Goal: Task Accomplishment & Management: Manage account settings

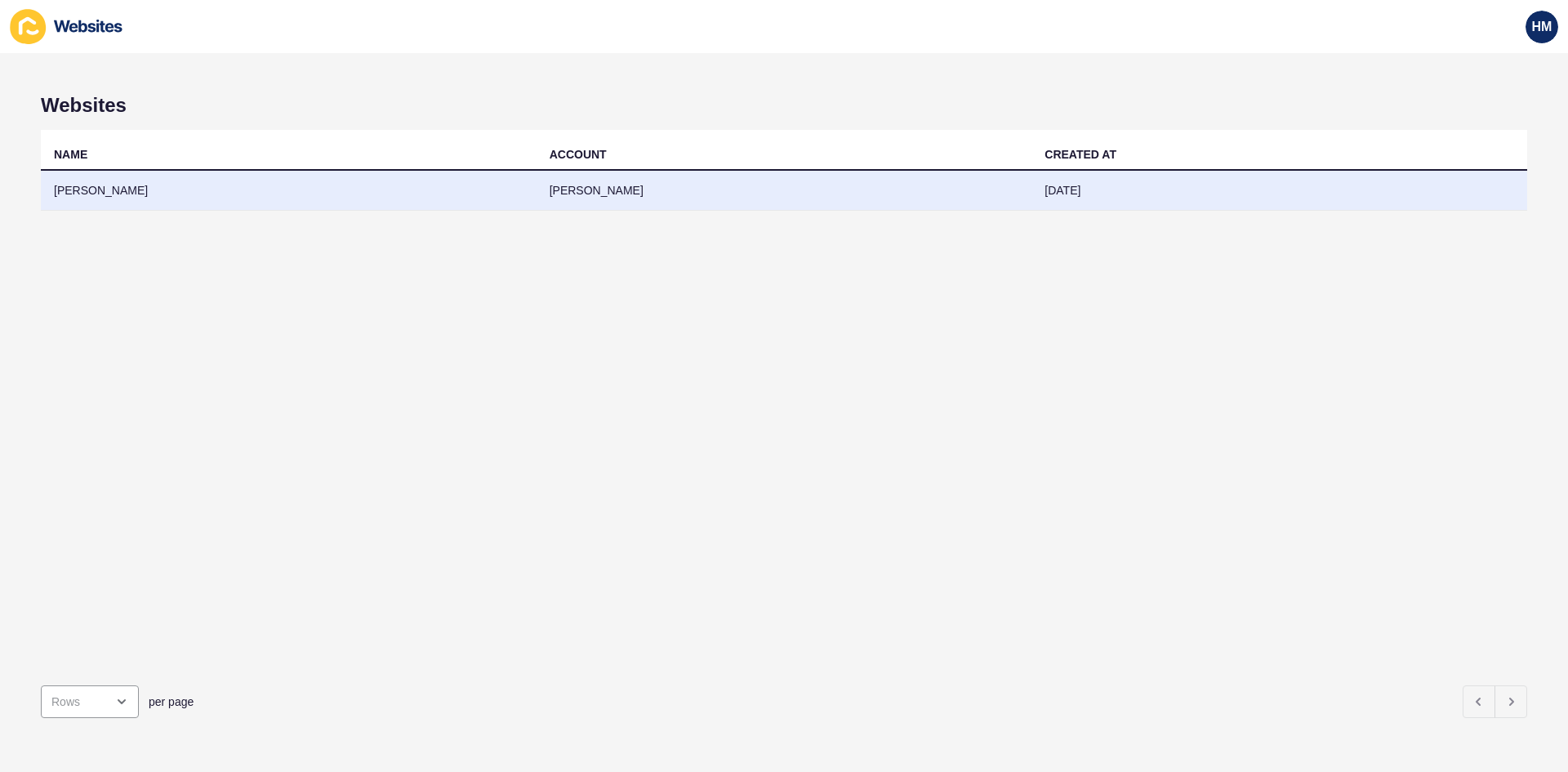
click at [122, 202] on td "[PERSON_NAME]" at bounding box center [288, 190] width 495 height 40
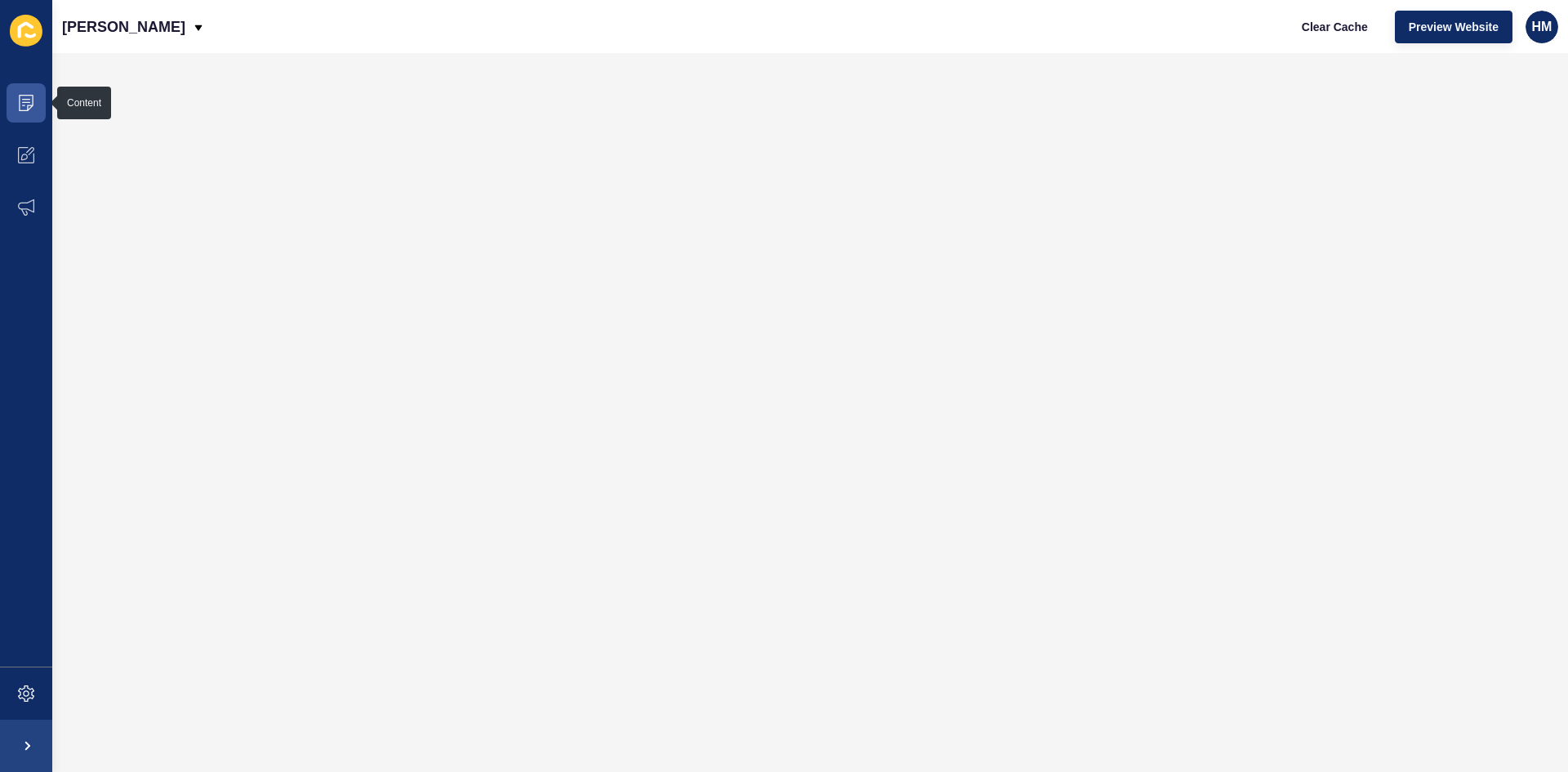
click at [13, 35] on icon at bounding box center [26, 31] width 32 height 31
click at [31, 737] on span at bounding box center [26, 745] width 52 height 52
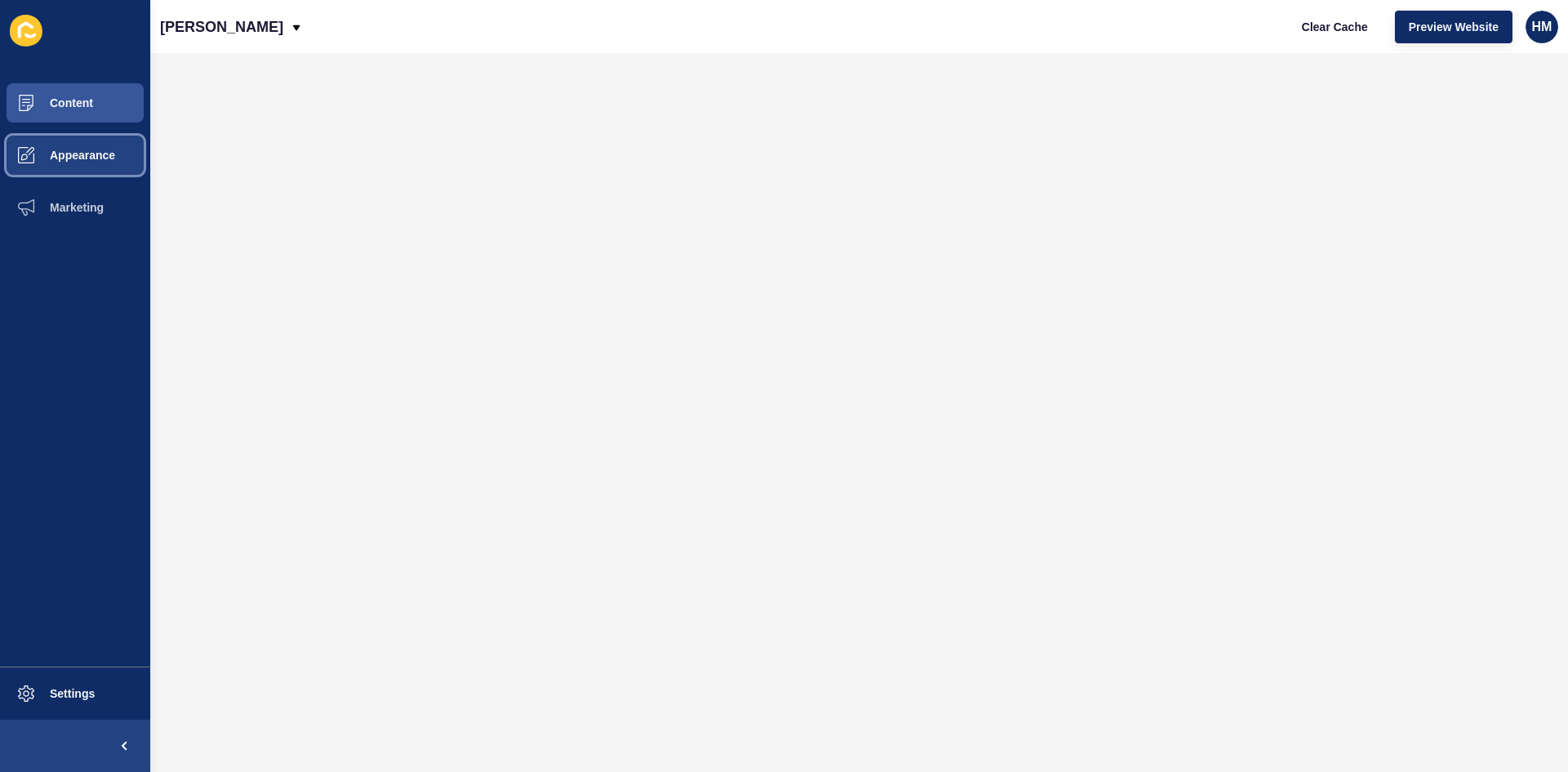
click at [66, 160] on span "Appearance" at bounding box center [56, 156] width 118 height 13
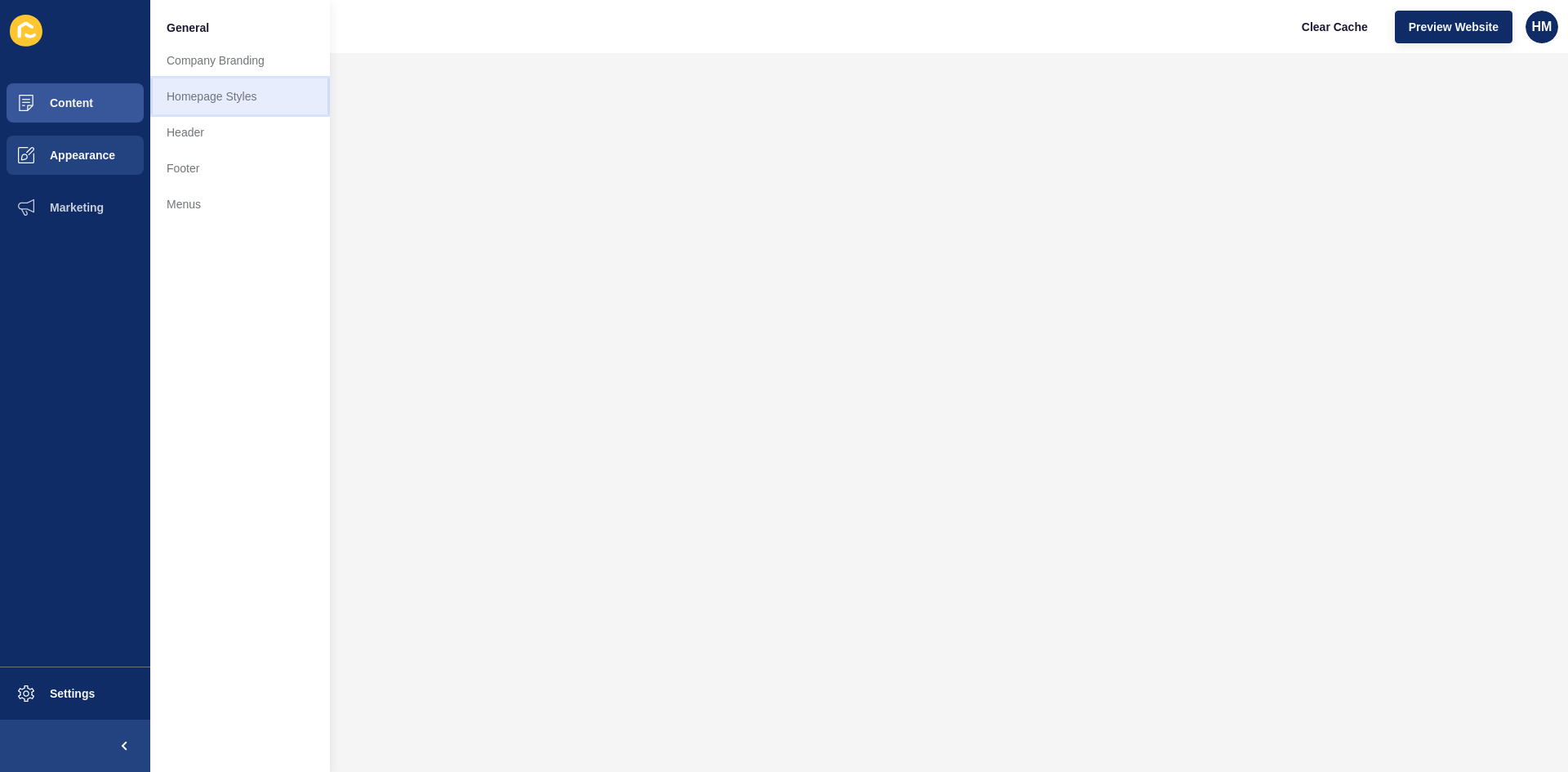
click at [207, 99] on link "Homepage Styles" at bounding box center [240, 96] width 180 height 36
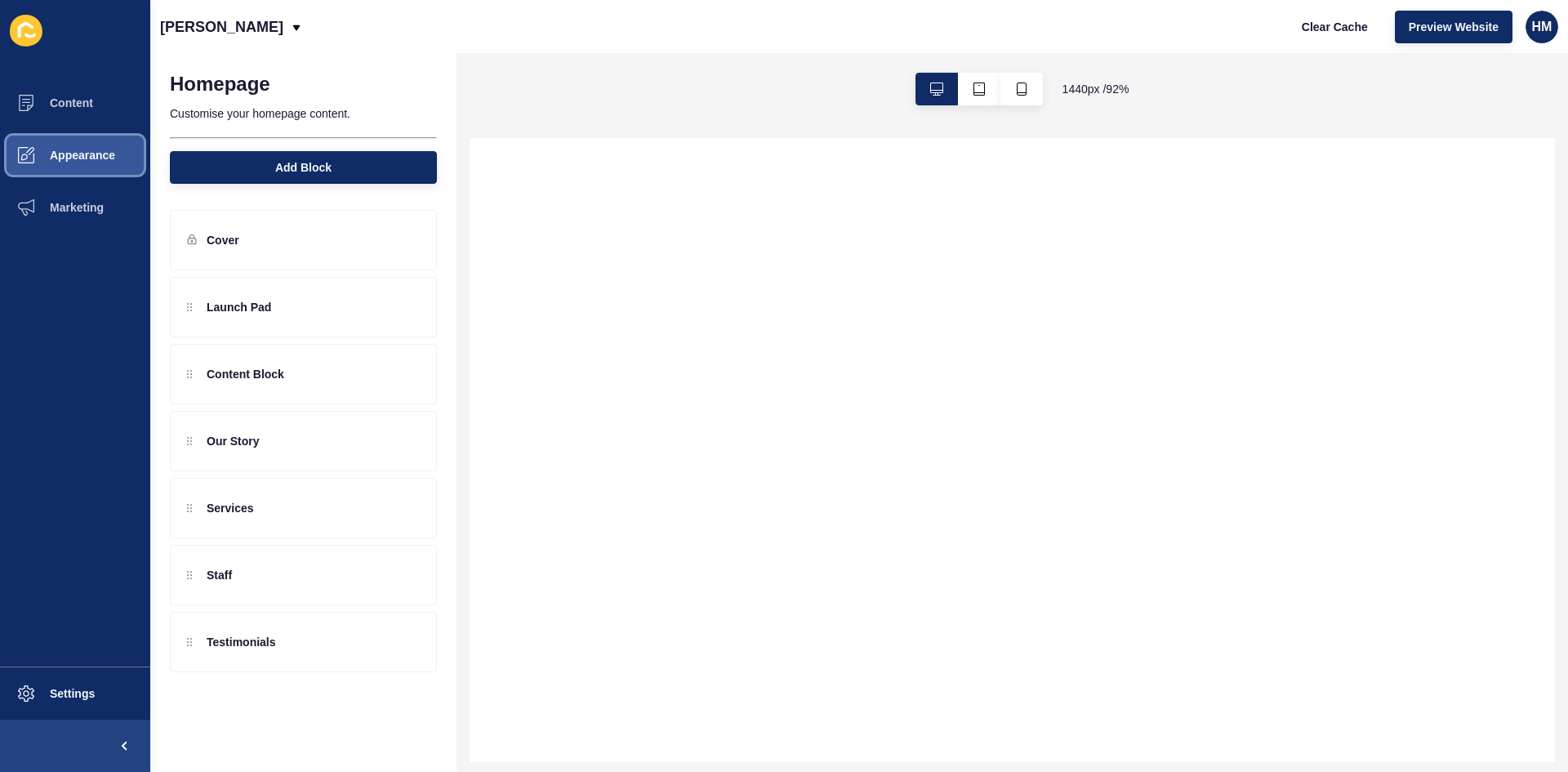
click at [61, 152] on span "Appearance" at bounding box center [56, 156] width 118 height 13
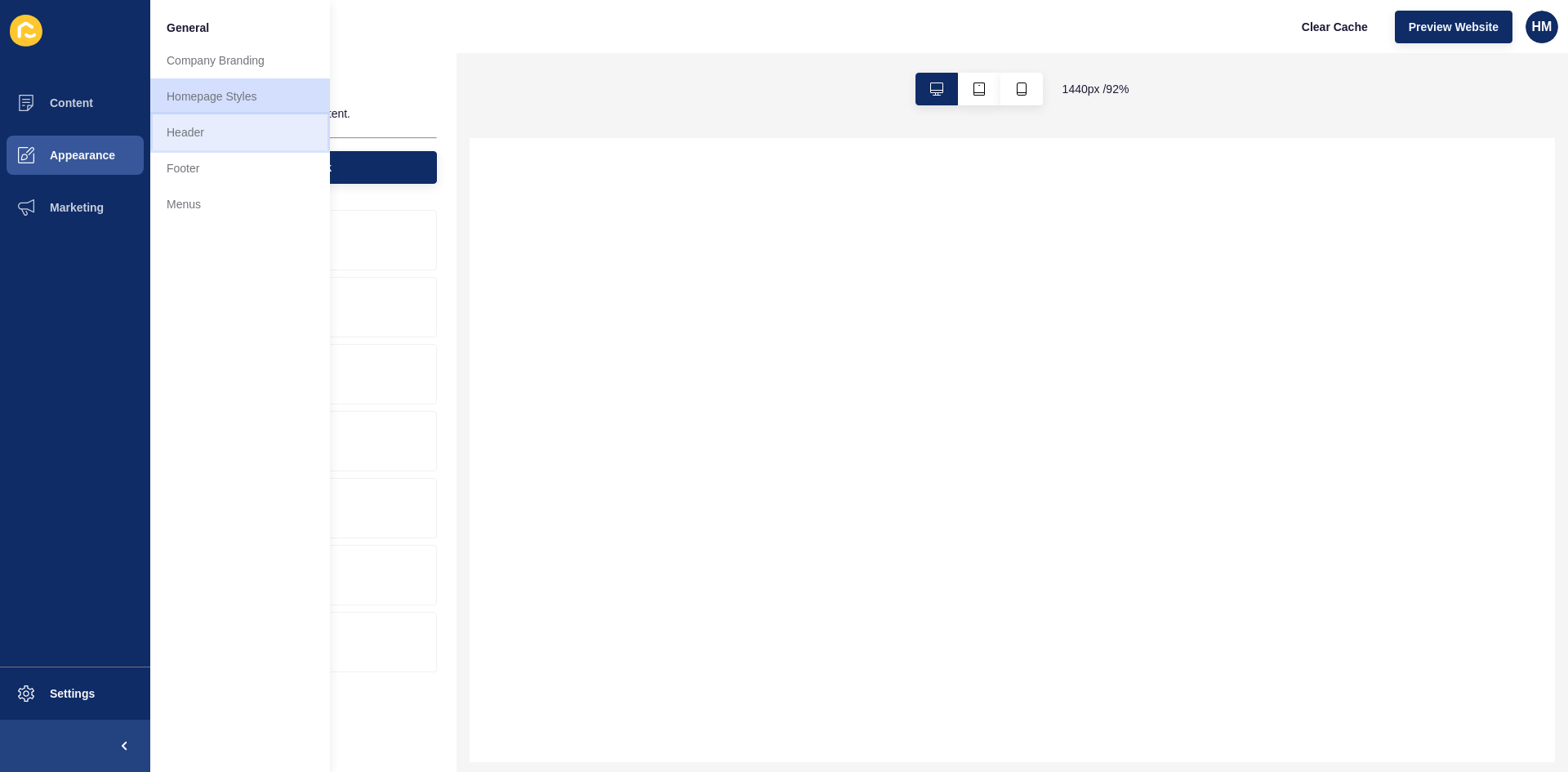
click at [196, 127] on link "Header" at bounding box center [240, 132] width 180 height 36
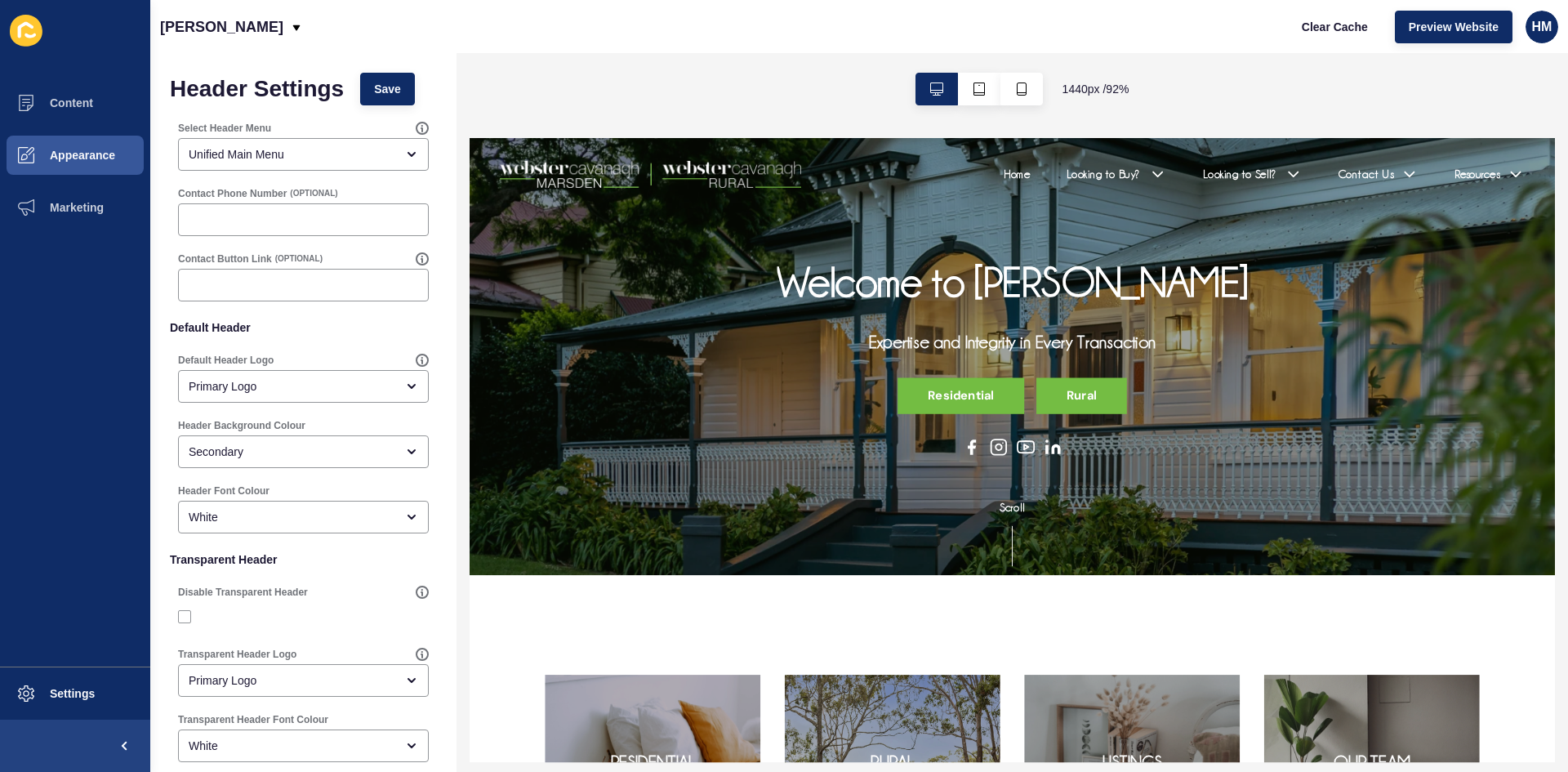
click at [958, 186] on div at bounding box center [759, 177] width 514 height 45
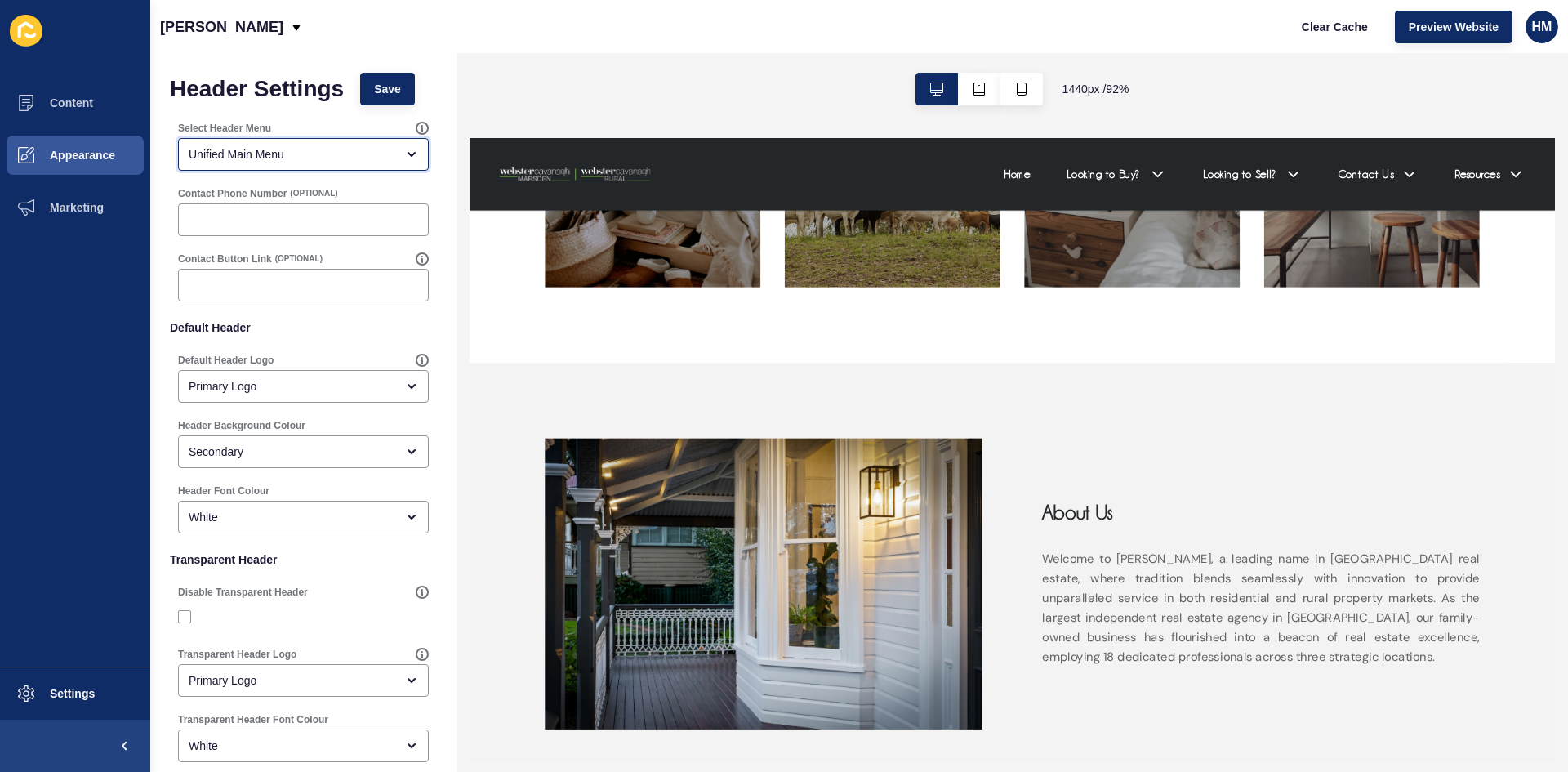
click at [281, 153] on div "Unified Main Menu" at bounding box center [292, 155] width 206 height 17
click at [289, 156] on div "Unified Main Menu" at bounding box center [292, 155] width 206 height 17
click at [71, 111] on button "Content" at bounding box center [75, 103] width 150 height 52
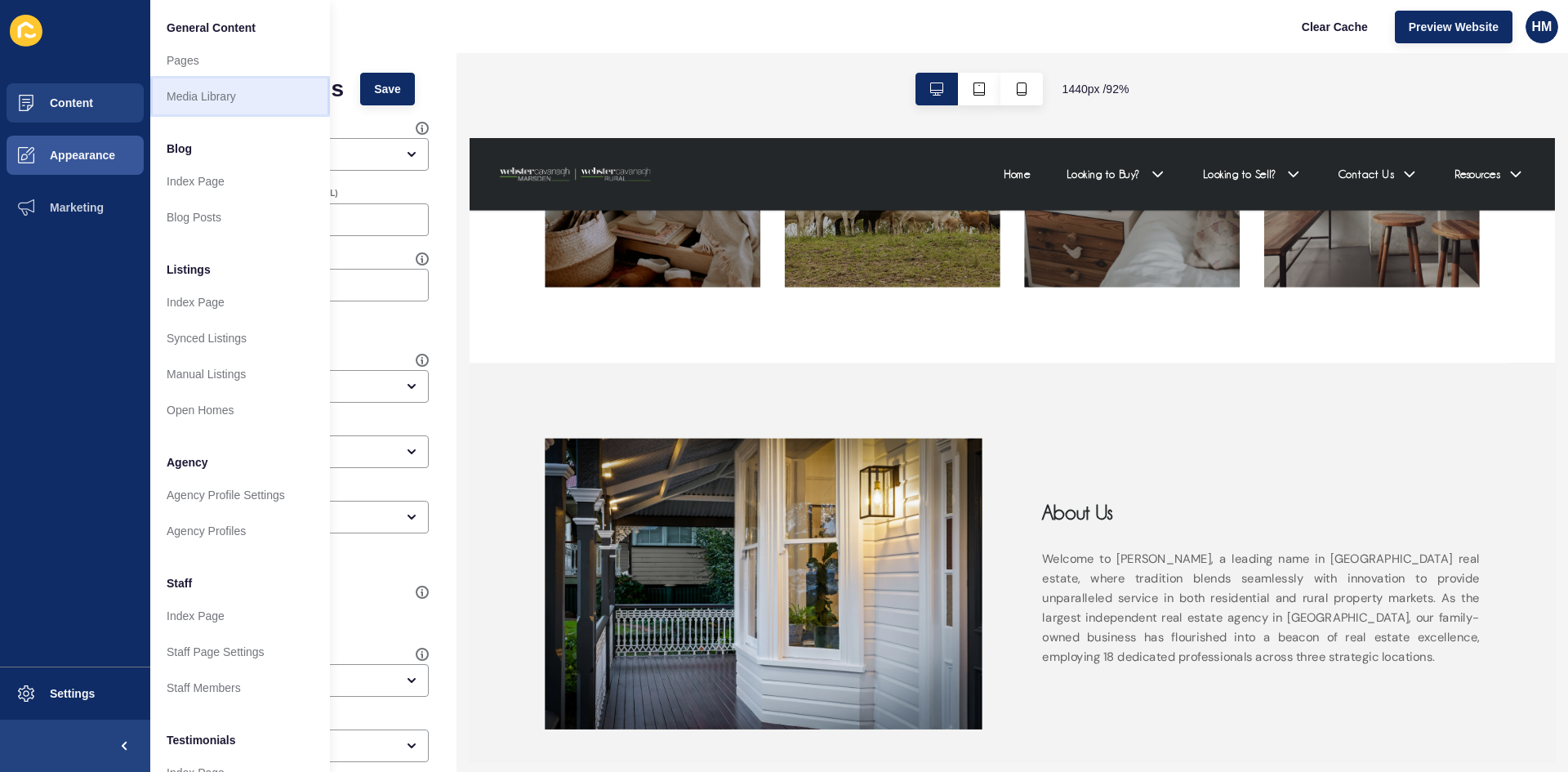
click at [197, 105] on link "Media Library" at bounding box center [240, 96] width 180 height 36
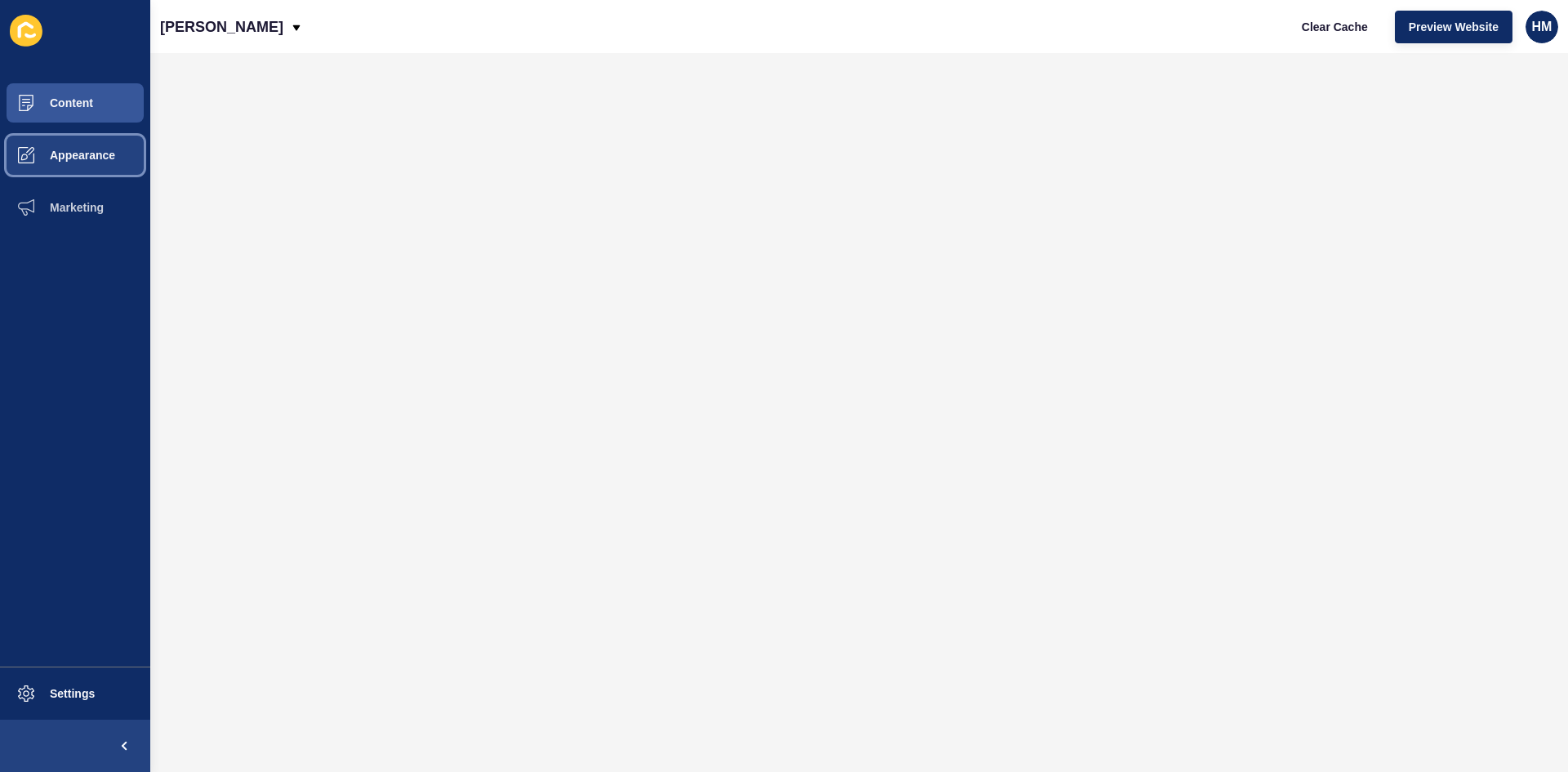
click at [45, 155] on span "Appearance" at bounding box center [56, 156] width 118 height 13
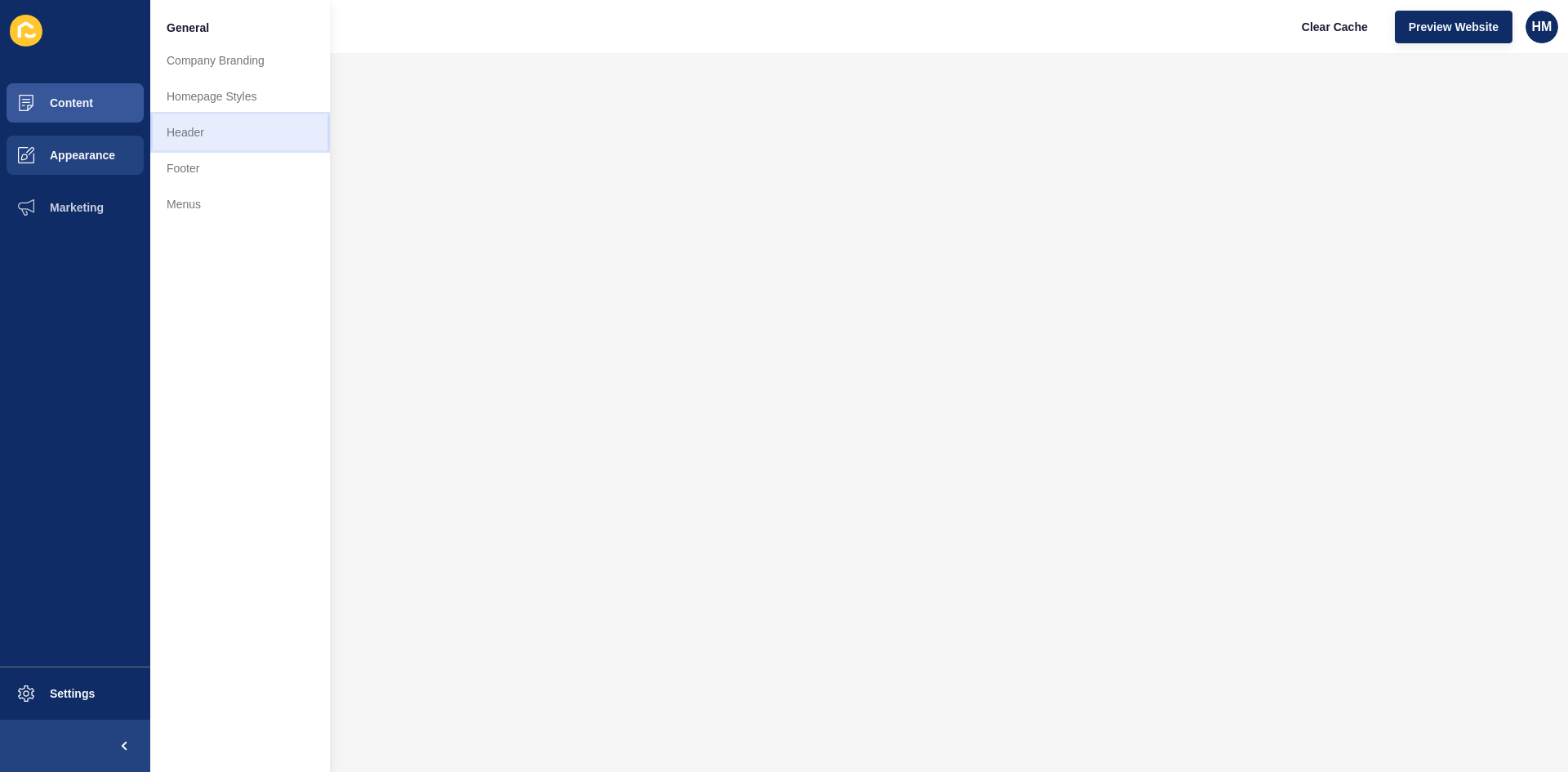
click at [191, 130] on link "Header" at bounding box center [240, 132] width 180 height 36
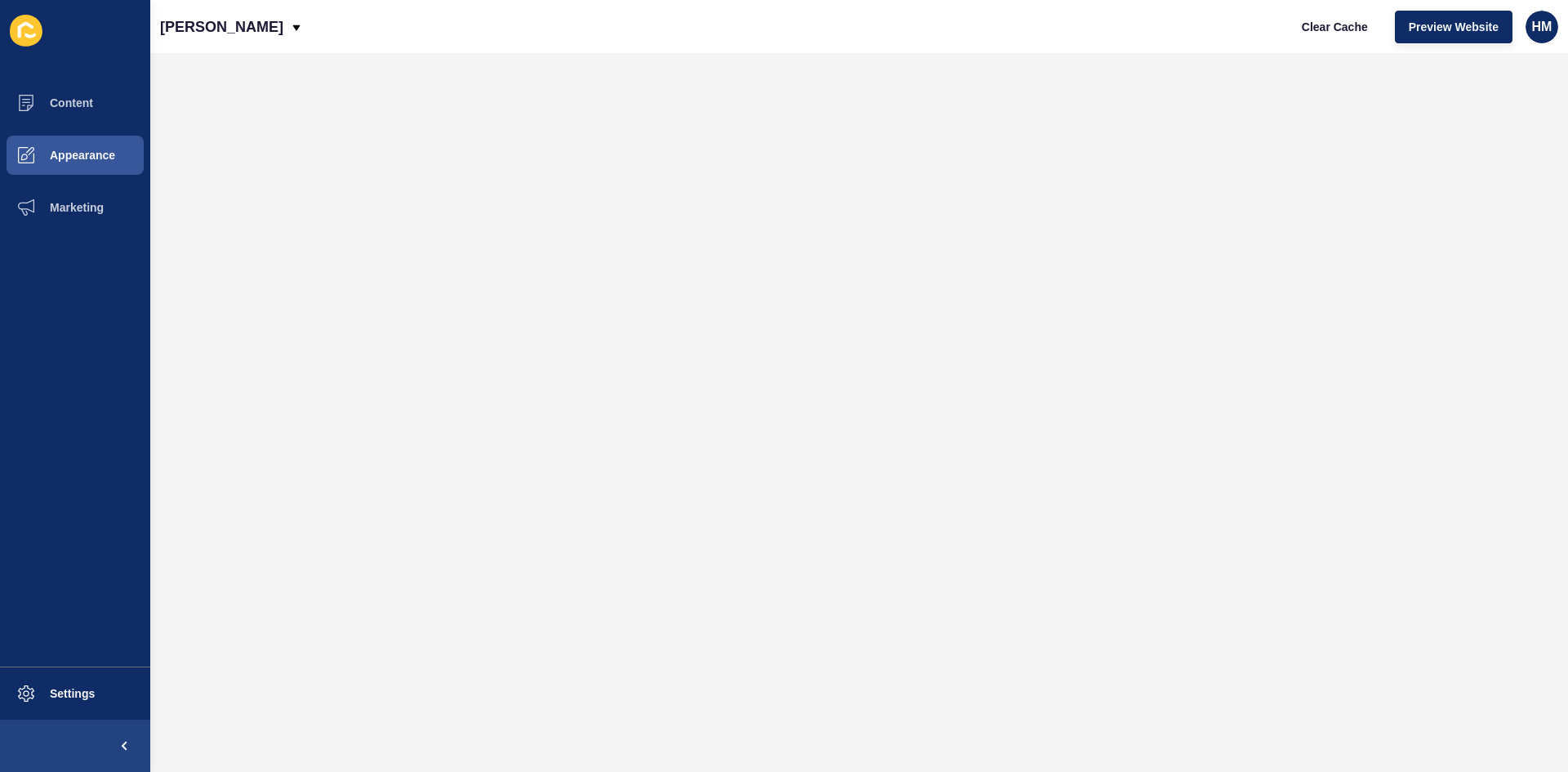
click at [317, 29] on div "Webster Cavanagh Clear Cache Preview Website HM" at bounding box center [858, 26] width 1417 height 53
click at [303, 23] on icon at bounding box center [296, 28] width 13 height 13
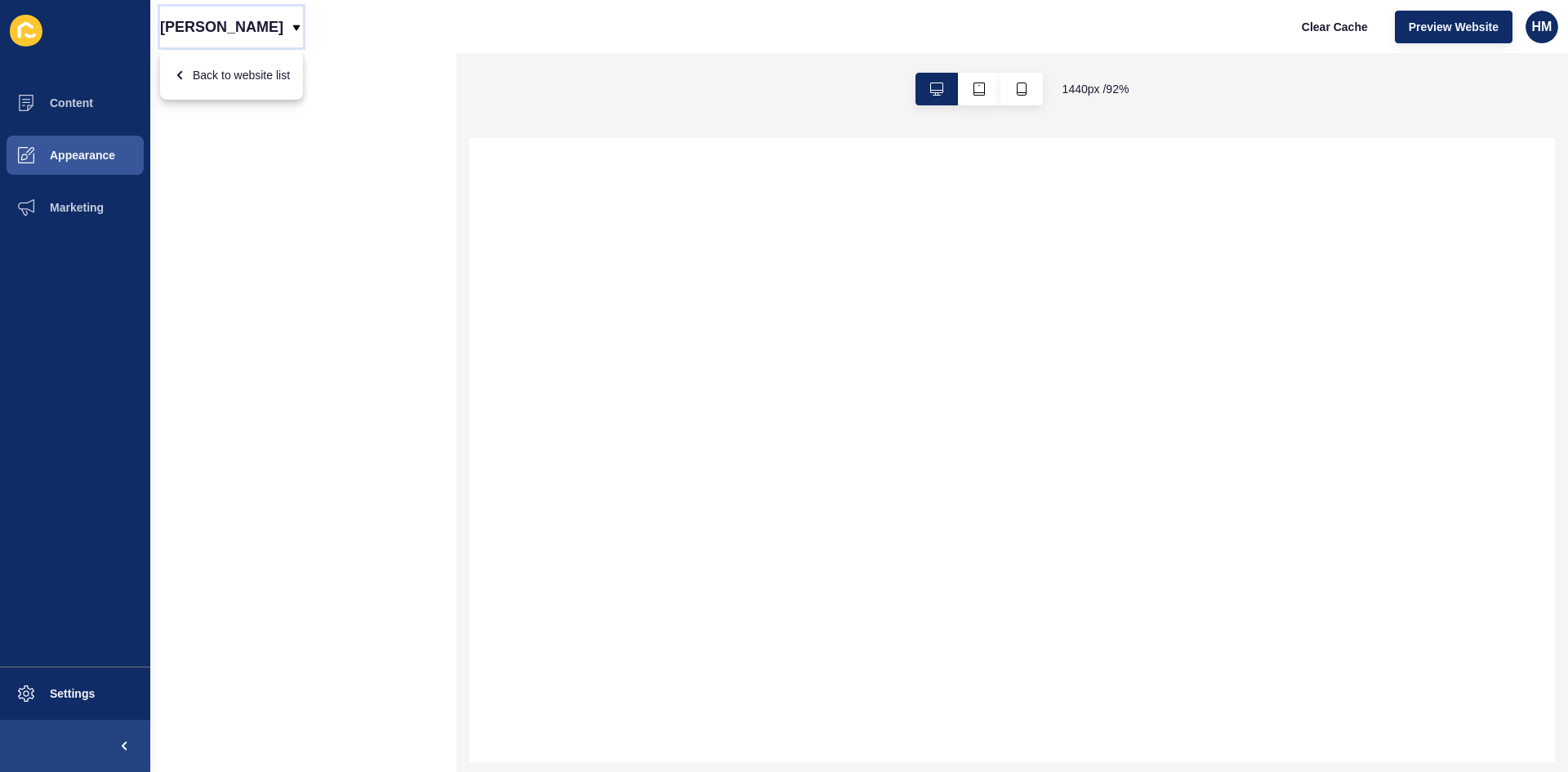
click at [303, 22] on icon at bounding box center [296, 28] width 13 height 13
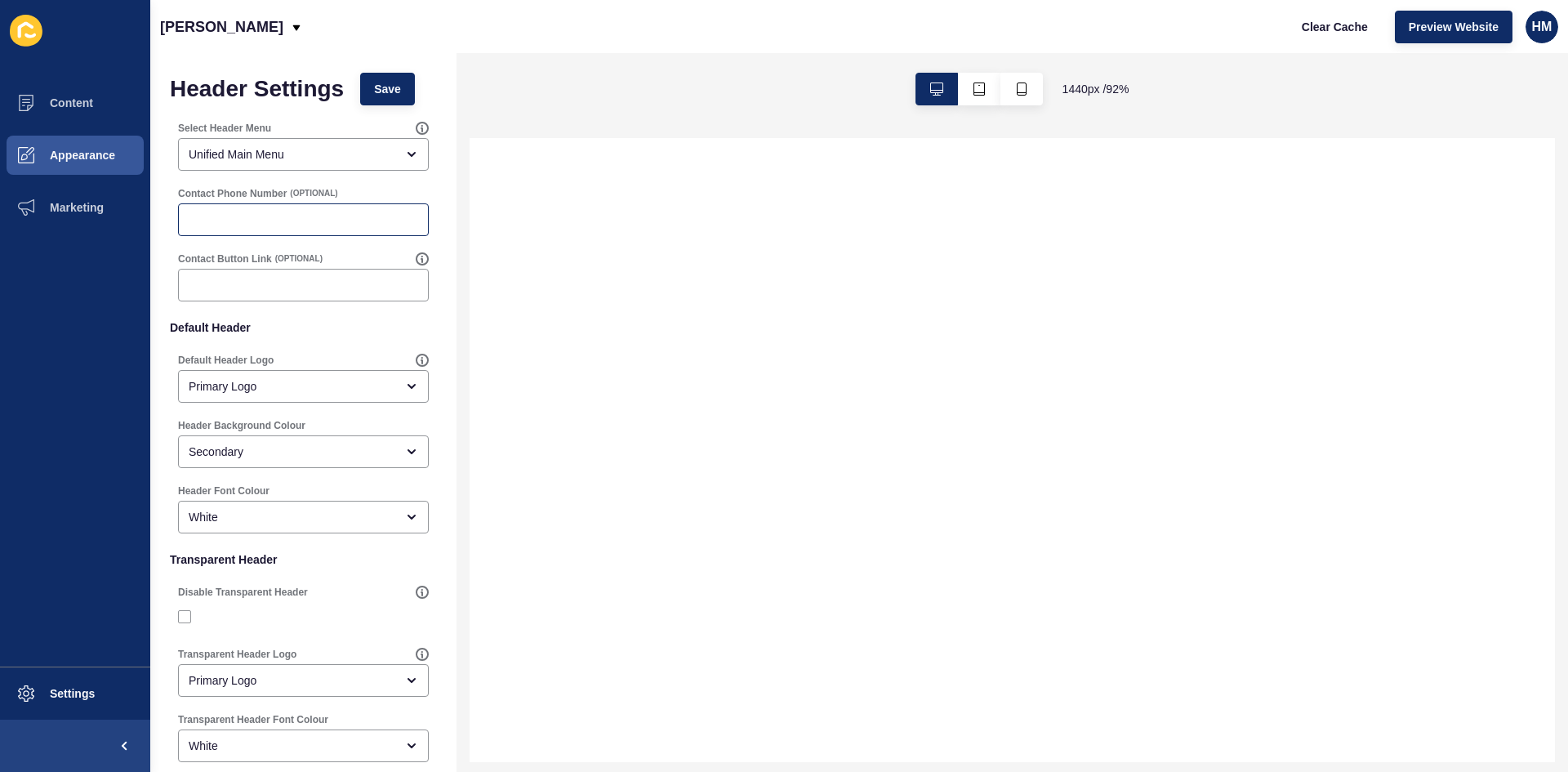
click at [336, 233] on div at bounding box center [303, 219] width 251 height 32
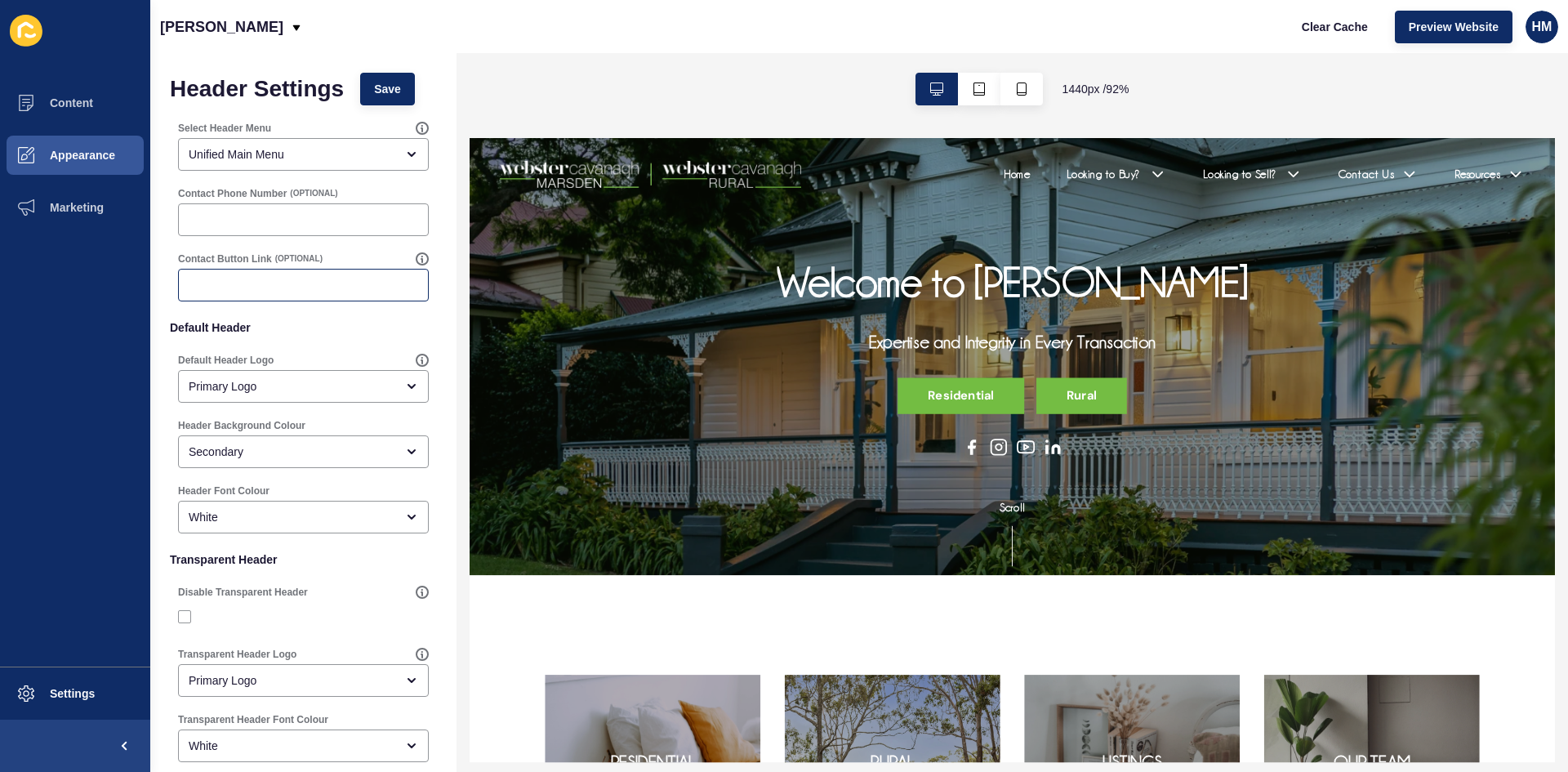
click at [310, 294] on div at bounding box center [303, 284] width 251 height 32
click at [725, 155] on div at bounding box center [759, 177] width 514 height 45
click at [731, 177] on img at bounding box center [666, 178] width 327 height 30
click at [45, 95] on span at bounding box center [26, 103] width 52 height 52
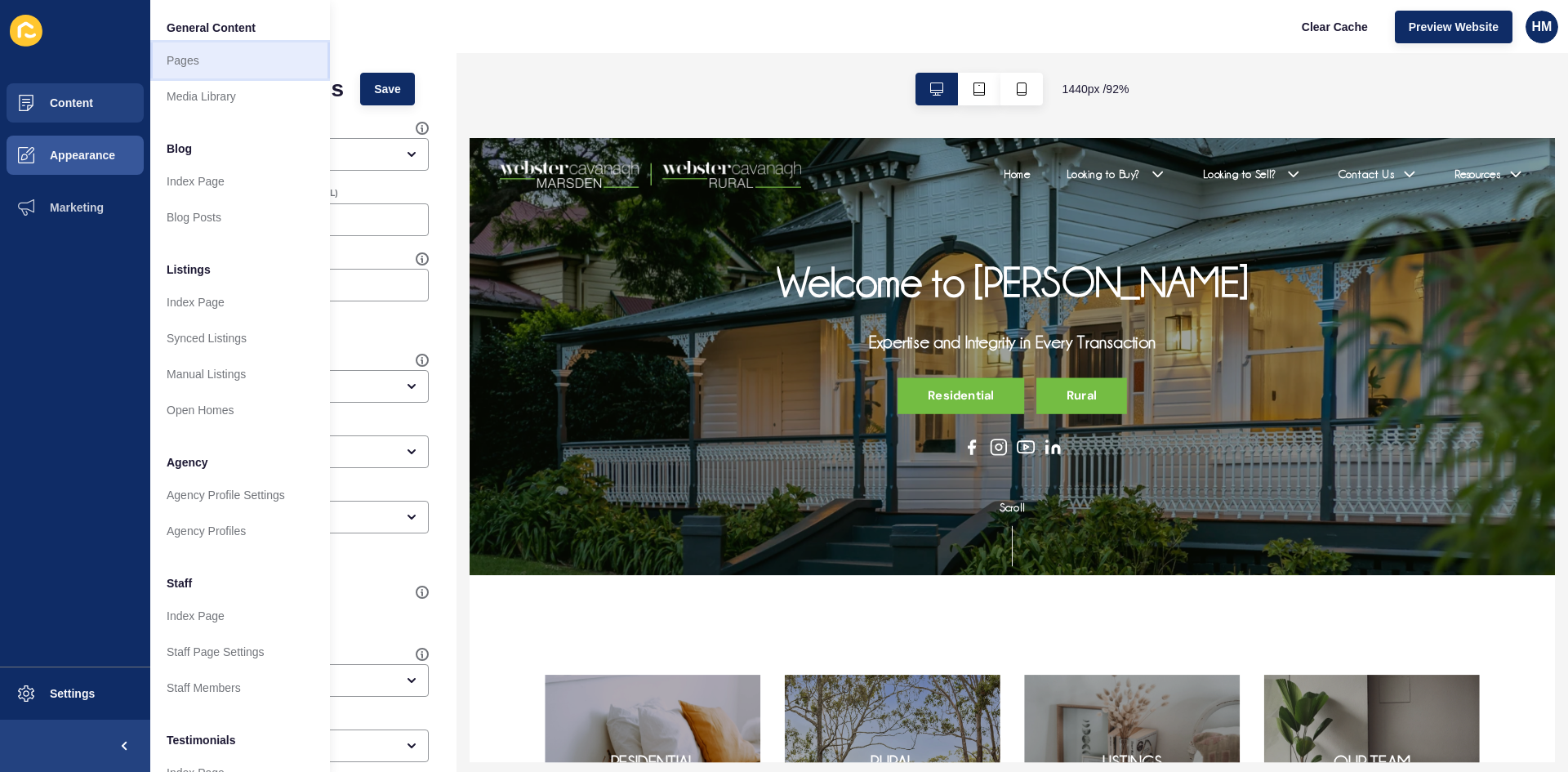
click at [216, 72] on link "Pages" at bounding box center [240, 60] width 180 height 36
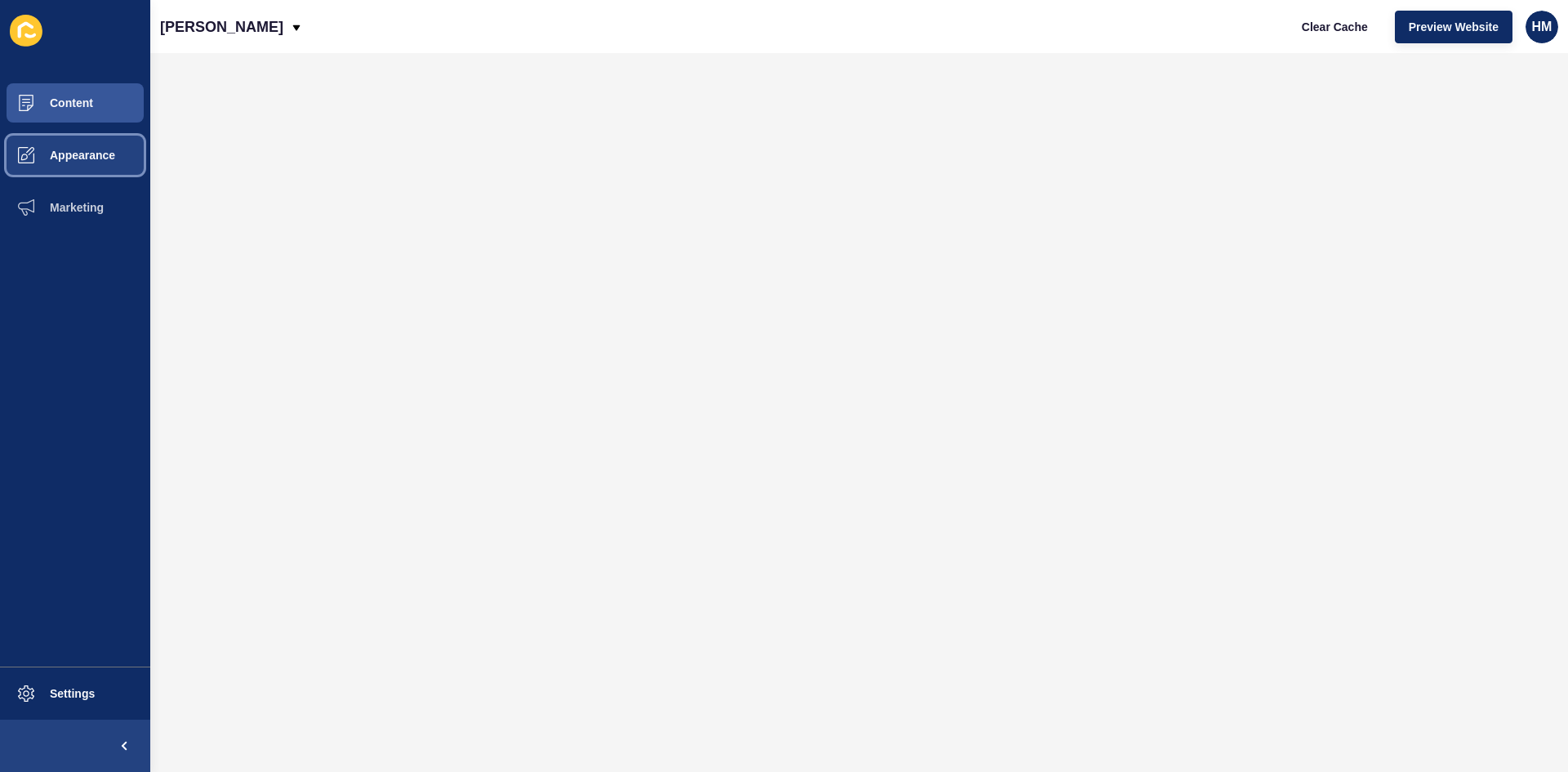
click at [69, 163] on button "Appearance" at bounding box center [75, 155] width 150 height 52
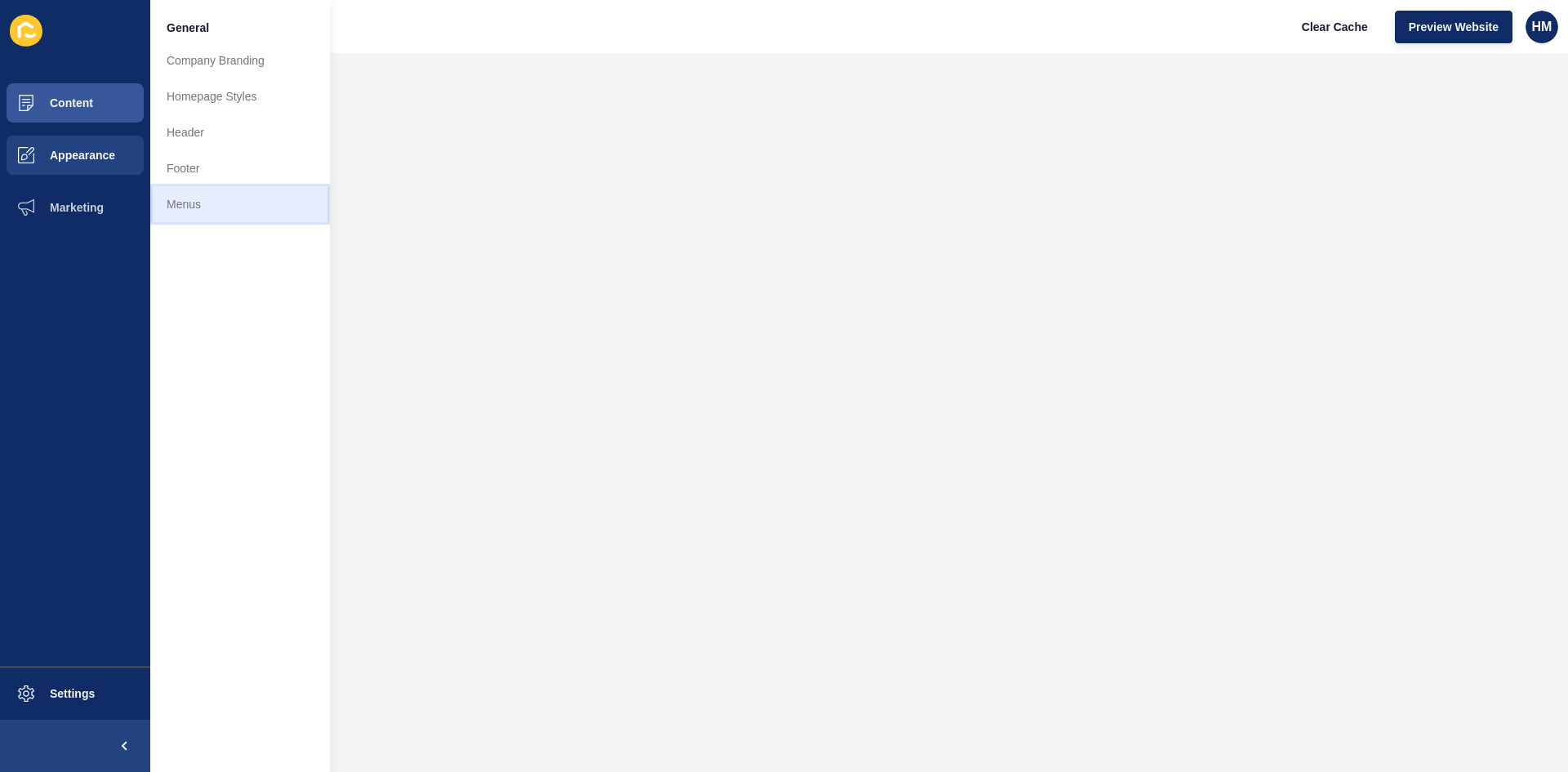
click at [191, 211] on link "Menus" at bounding box center [240, 204] width 180 height 36
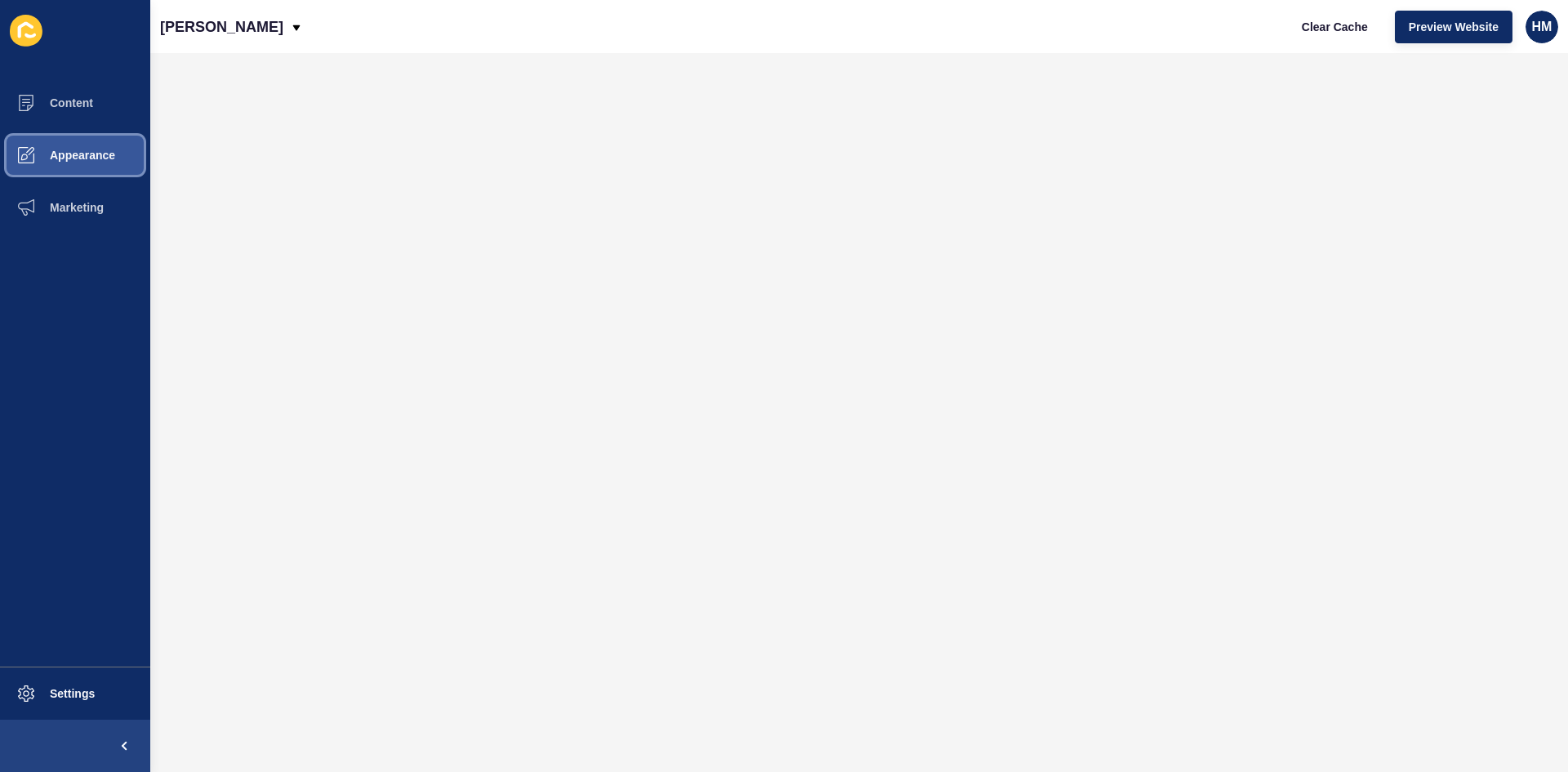
click at [90, 169] on button "Appearance" at bounding box center [75, 155] width 150 height 52
click at [56, 165] on button "Appearance" at bounding box center [75, 155] width 150 height 52
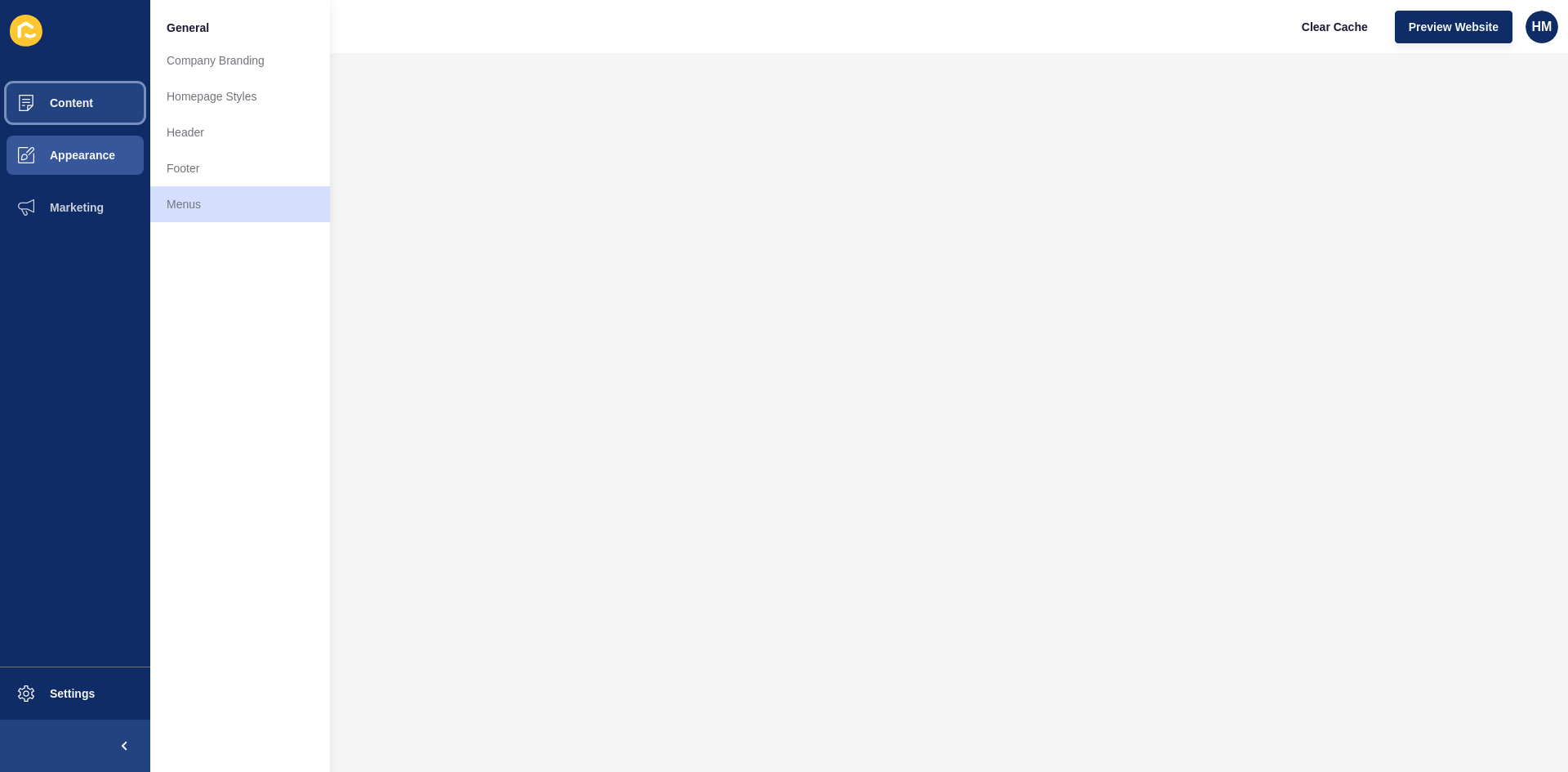
click at [55, 119] on button "Content" at bounding box center [75, 103] width 150 height 52
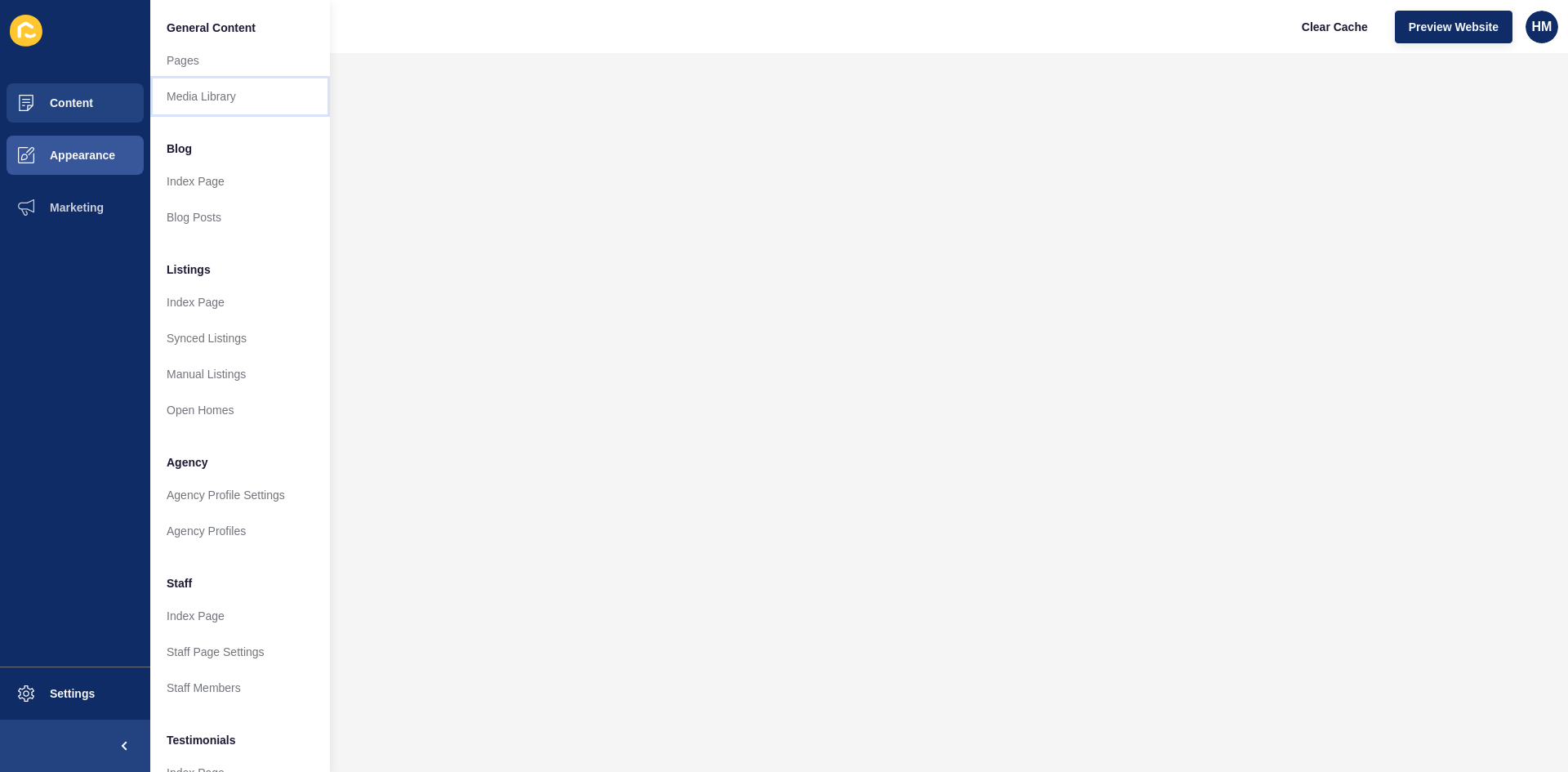
click at [217, 88] on link "Media Library" at bounding box center [240, 96] width 180 height 36
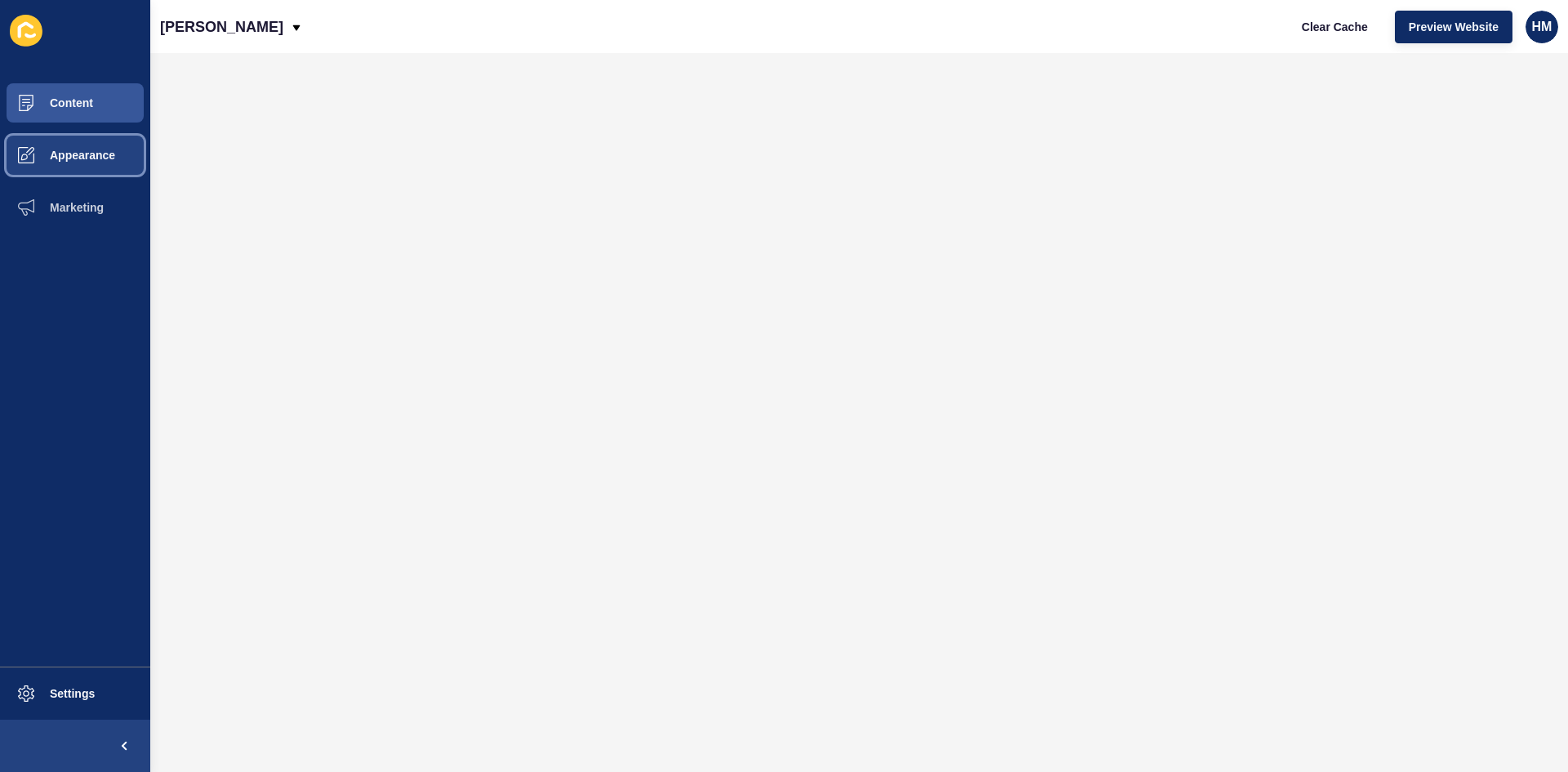
click at [44, 164] on span at bounding box center [26, 155] width 52 height 52
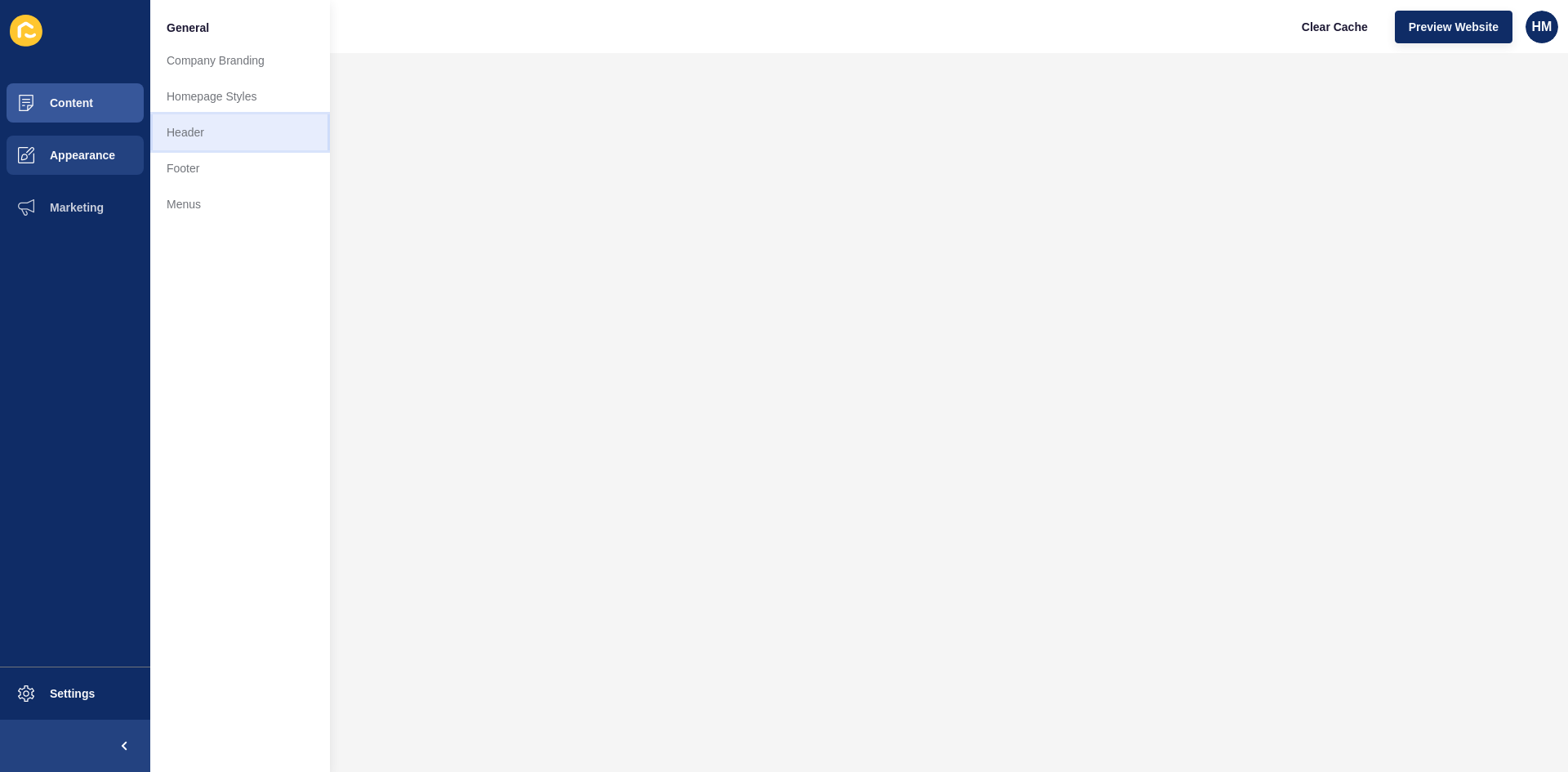
click at [186, 136] on link "Header" at bounding box center [240, 132] width 180 height 36
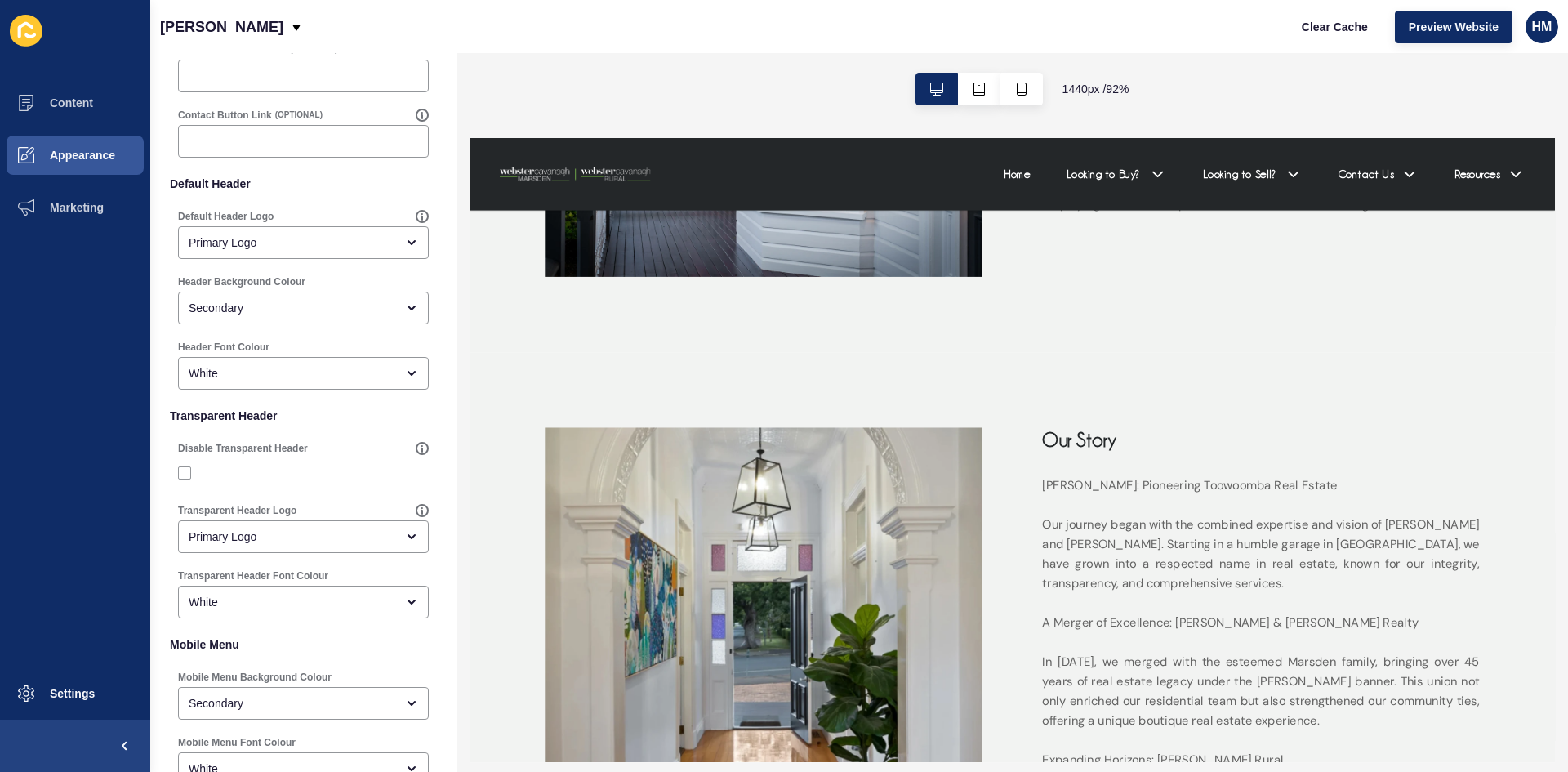
scroll to position [267, 0]
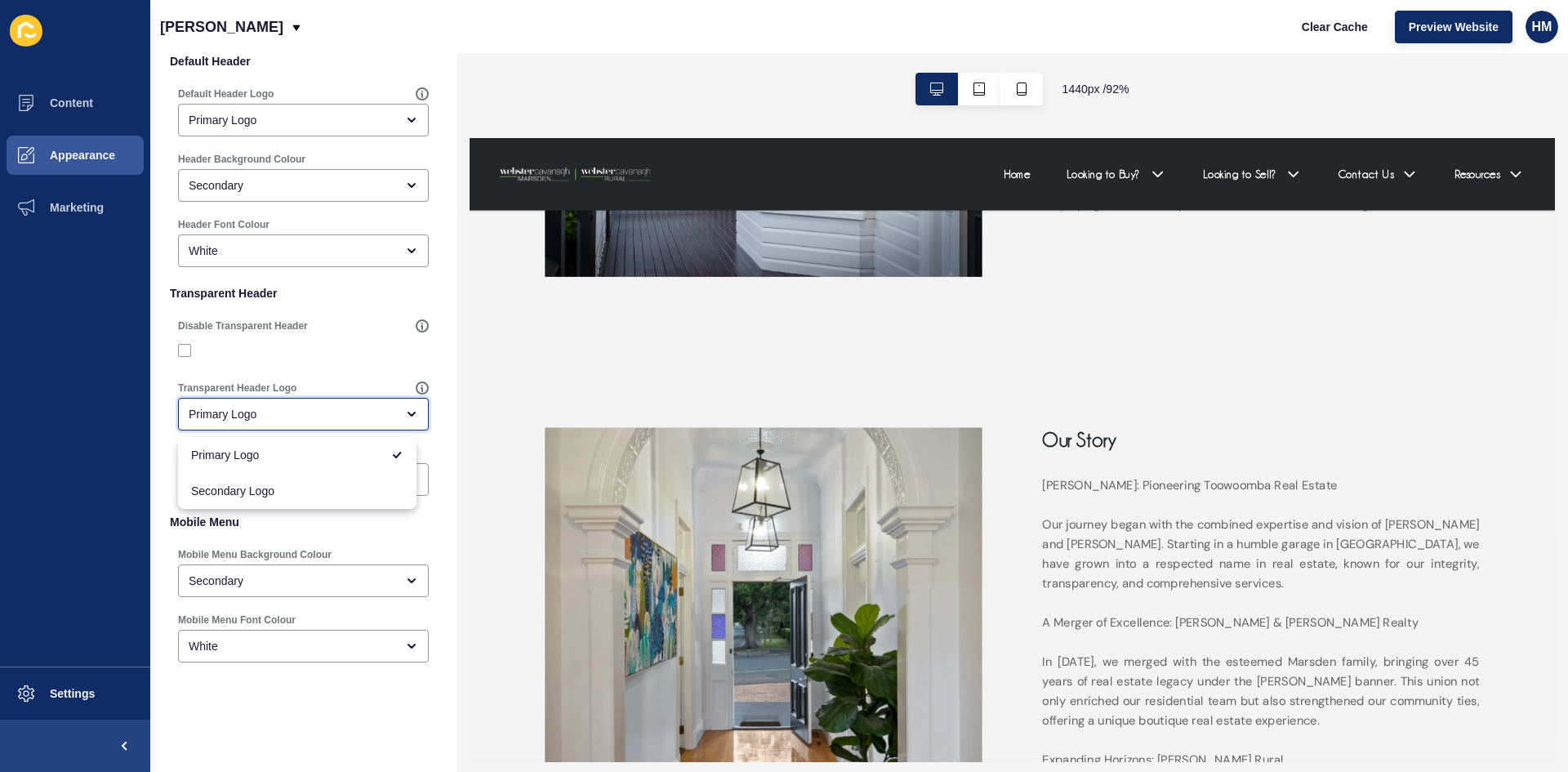
click at [343, 409] on div "Primary Logo" at bounding box center [292, 414] width 206 height 17
click at [342, 413] on div "Primary Logo" at bounding box center [292, 414] width 206 height 17
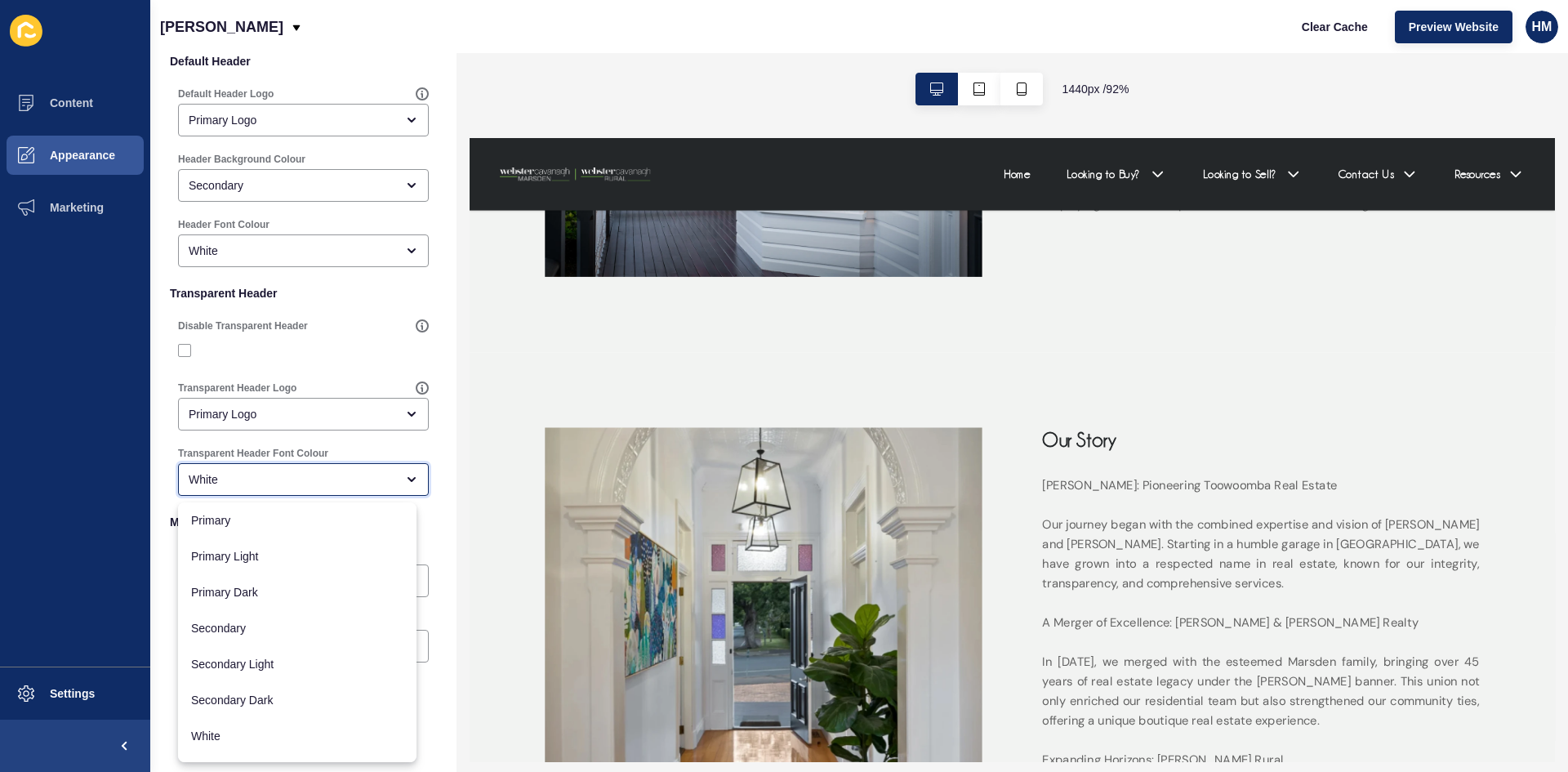
click at [317, 488] on div "White" at bounding box center [303, 479] width 251 height 32
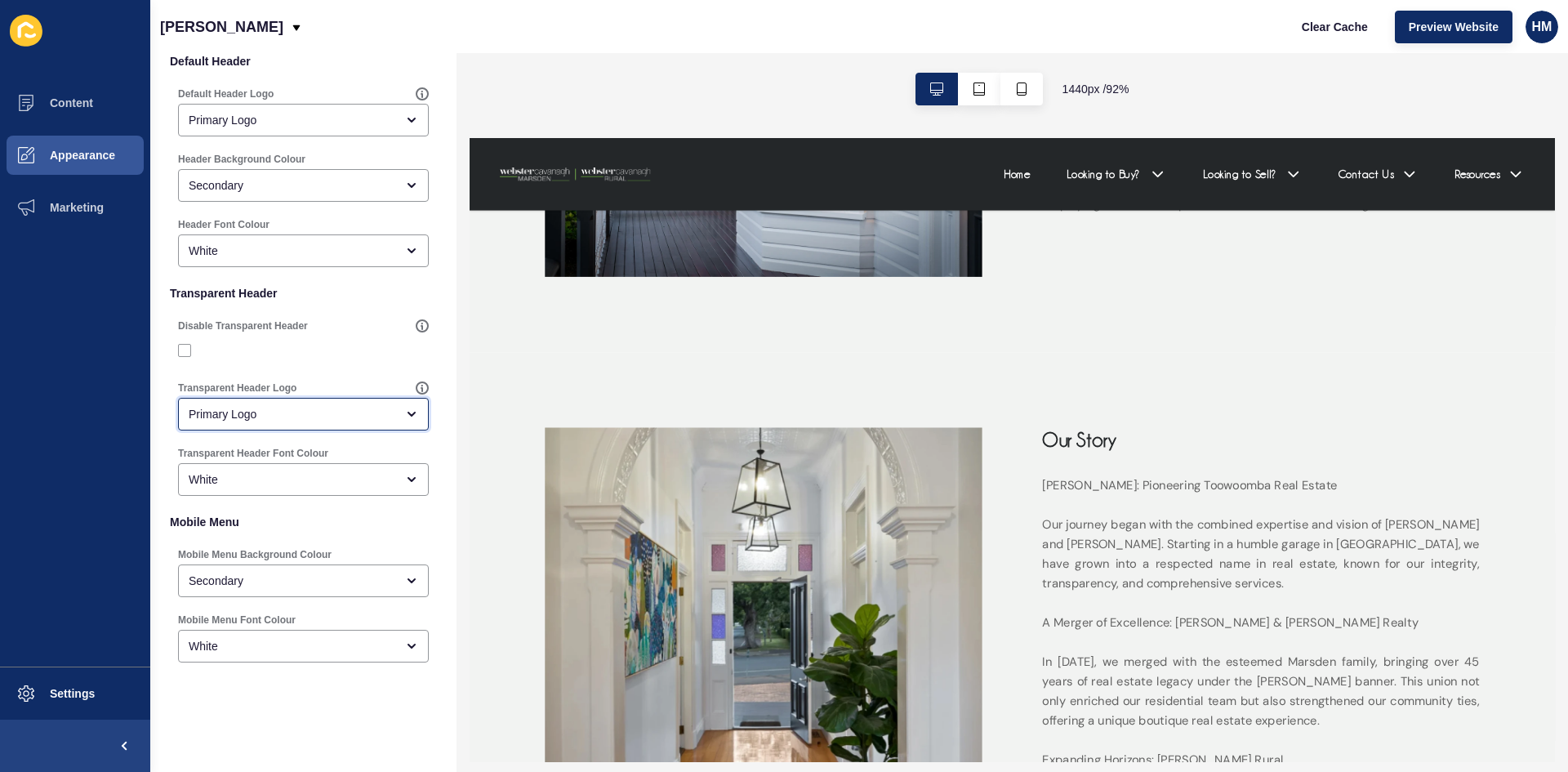
click at [382, 418] on div "Primary Logo" at bounding box center [292, 414] width 206 height 17
click at [325, 461] on span "Primary Logo" at bounding box center [285, 455] width 190 height 17
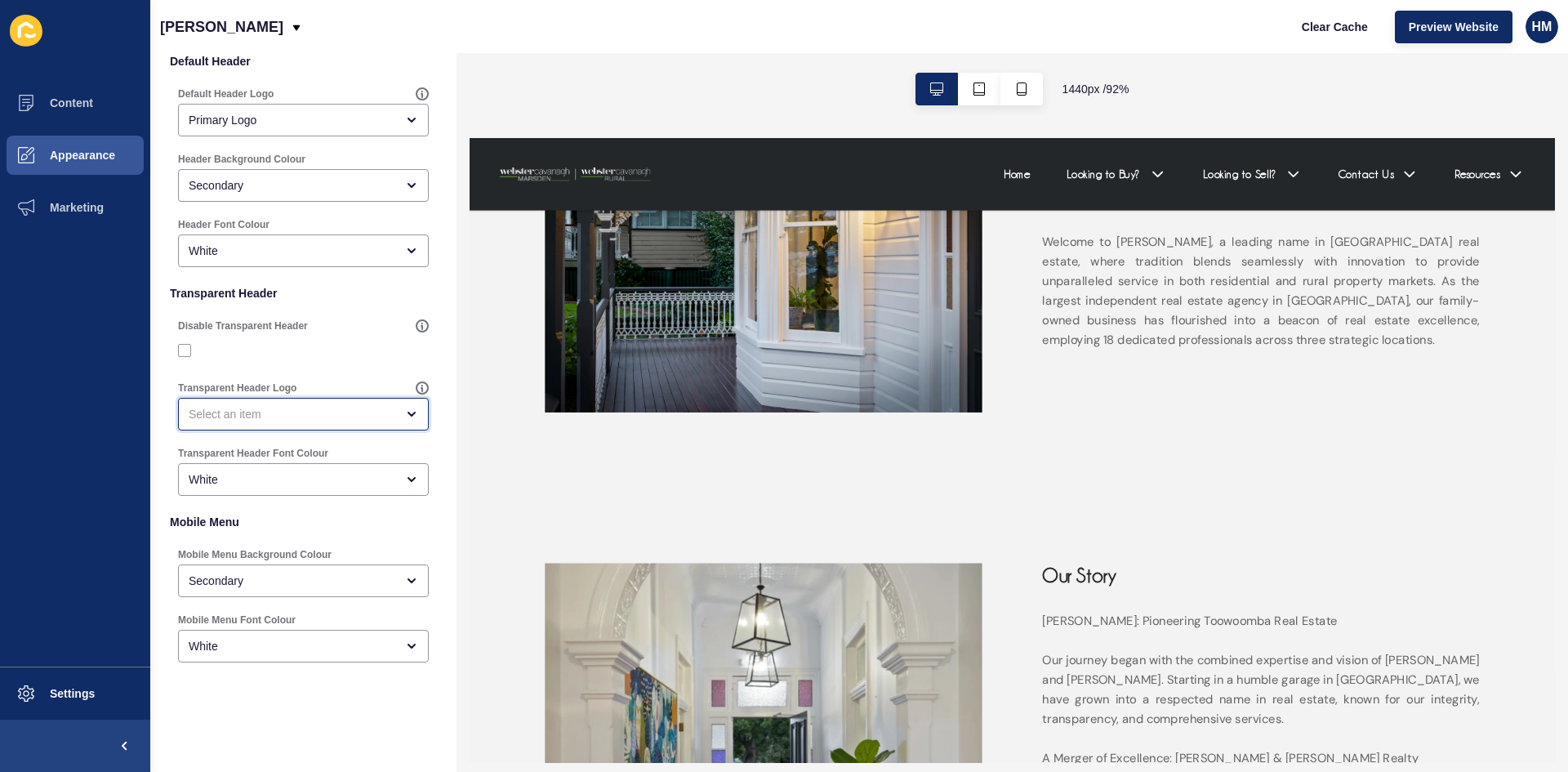
scroll to position [816, 0]
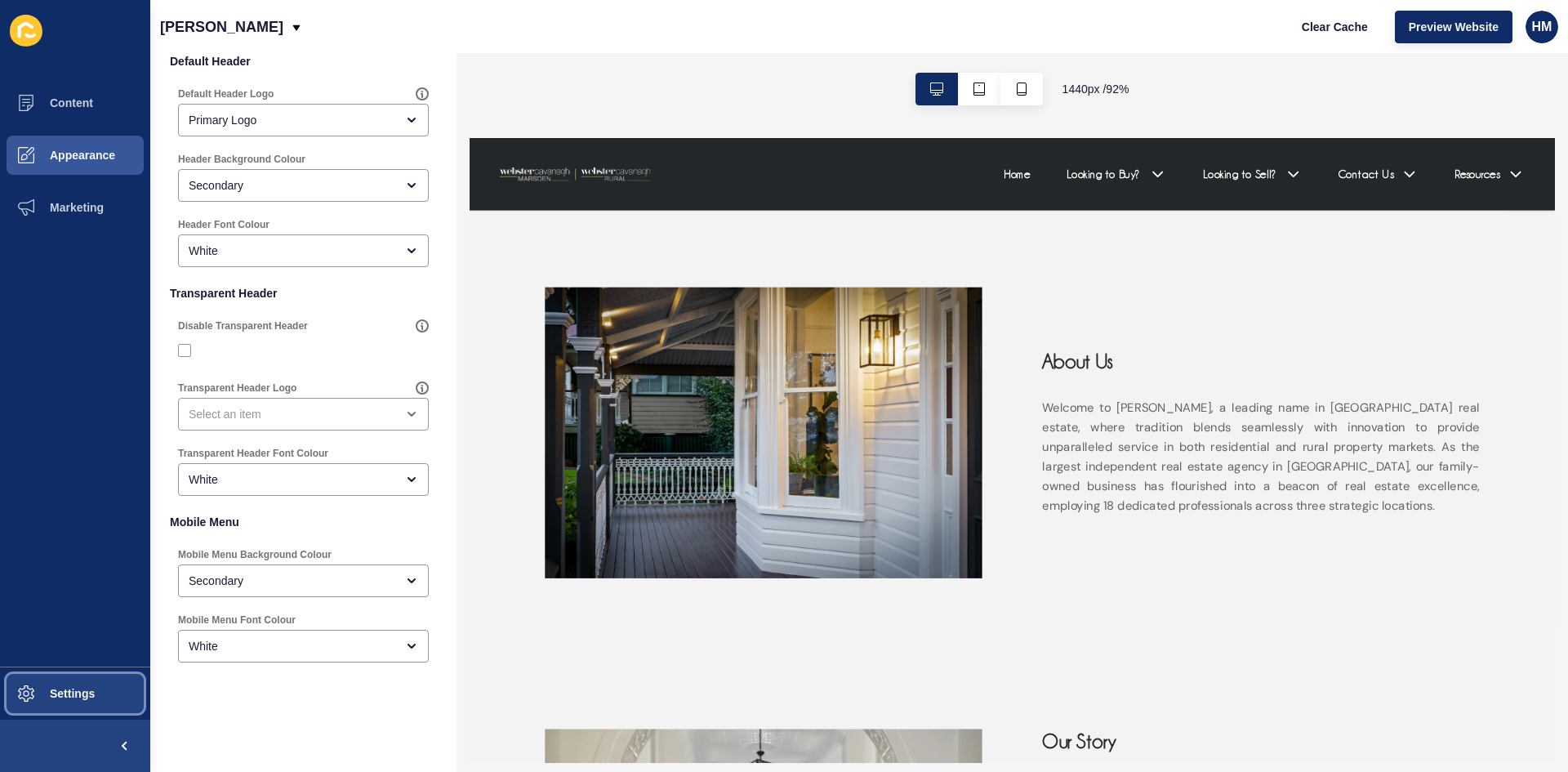
click at [80, 705] on button "Settings" at bounding box center [75, 693] width 150 height 52
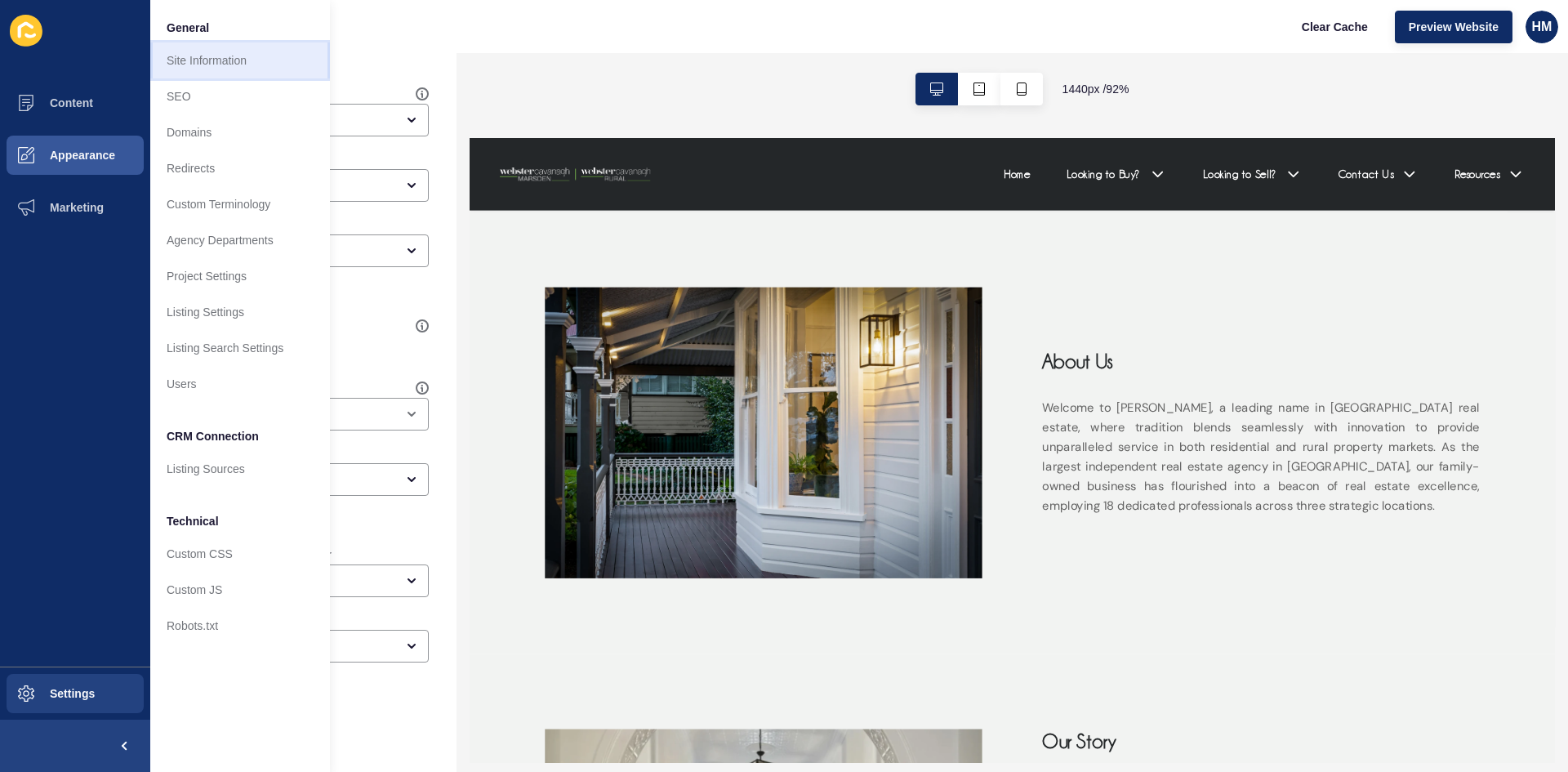
click at [204, 71] on link "Site Information" at bounding box center [240, 60] width 180 height 36
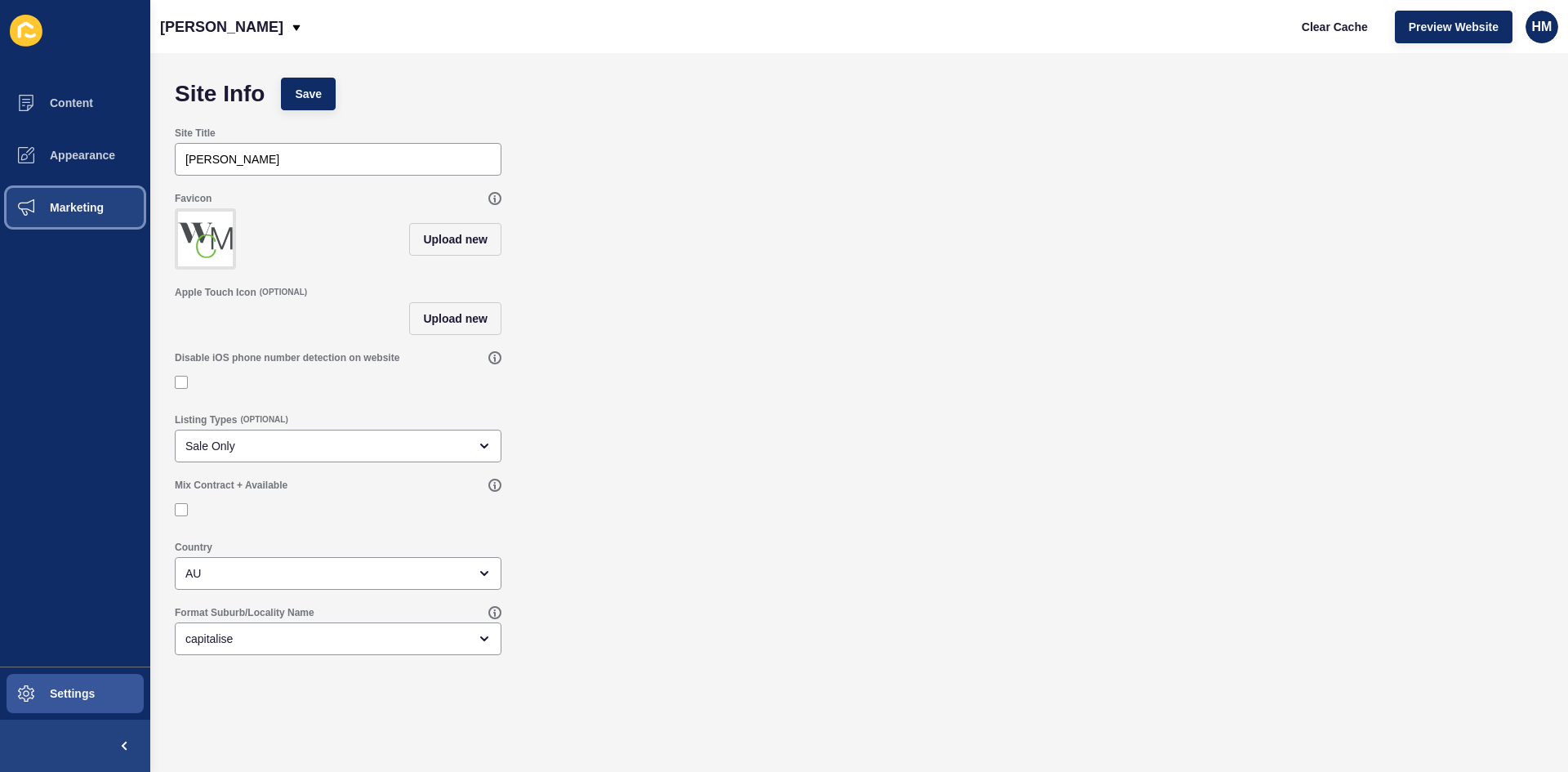
click at [83, 199] on button "Marketing" at bounding box center [75, 207] width 150 height 52
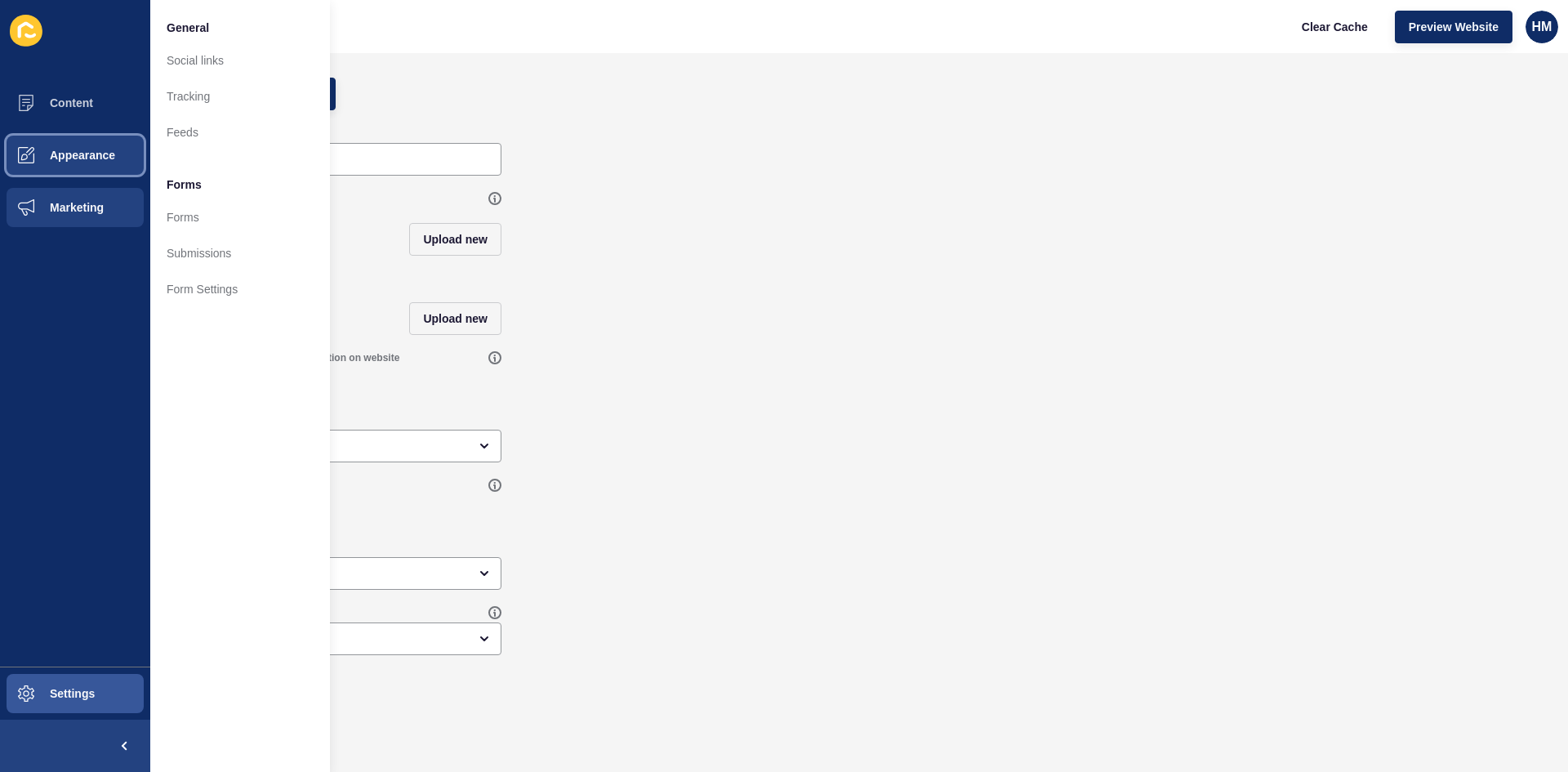
click at [74, 156] on span "Appearance" at bounding box center [56, 156] width 118 height 13
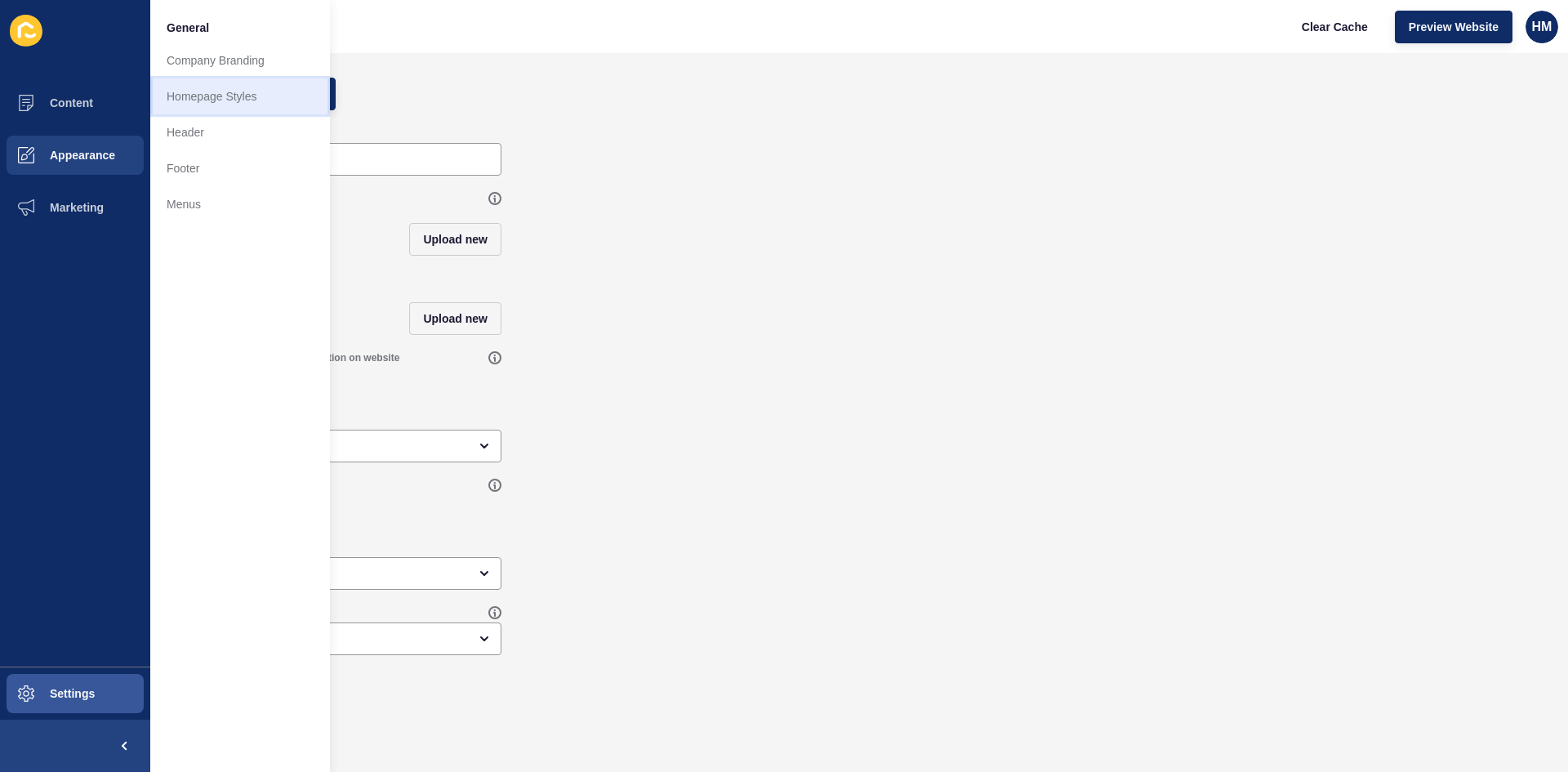
click at [165, 95] on link "Homepage Styles" at bounding box center [240, 96] width 180 height 36
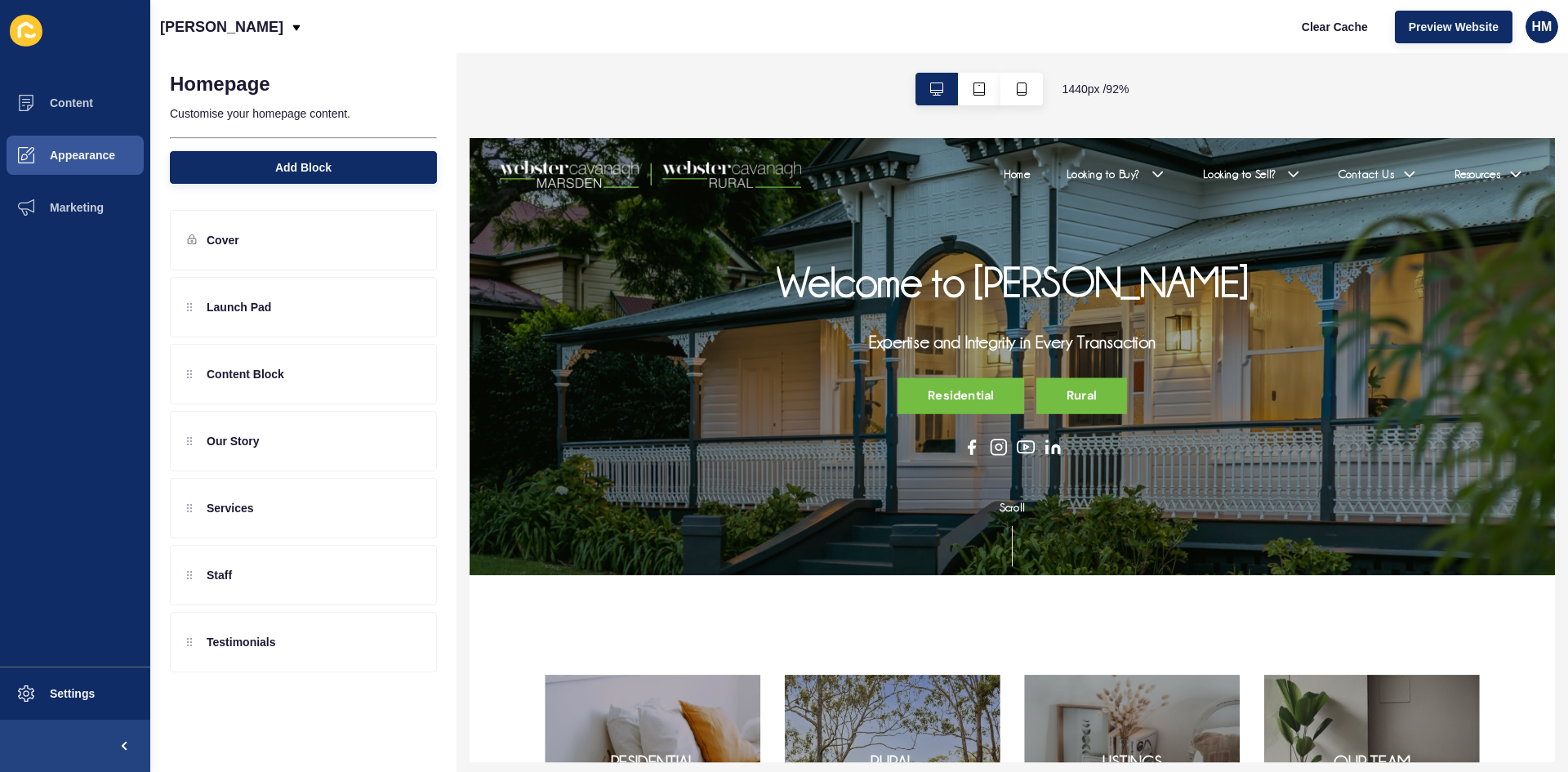
click at [647, 175] on img at bounding box center [666, 178] width 327 height 30
click at [65, 97] on span "Content" at bounding box center [44, 103] width 95 height 13
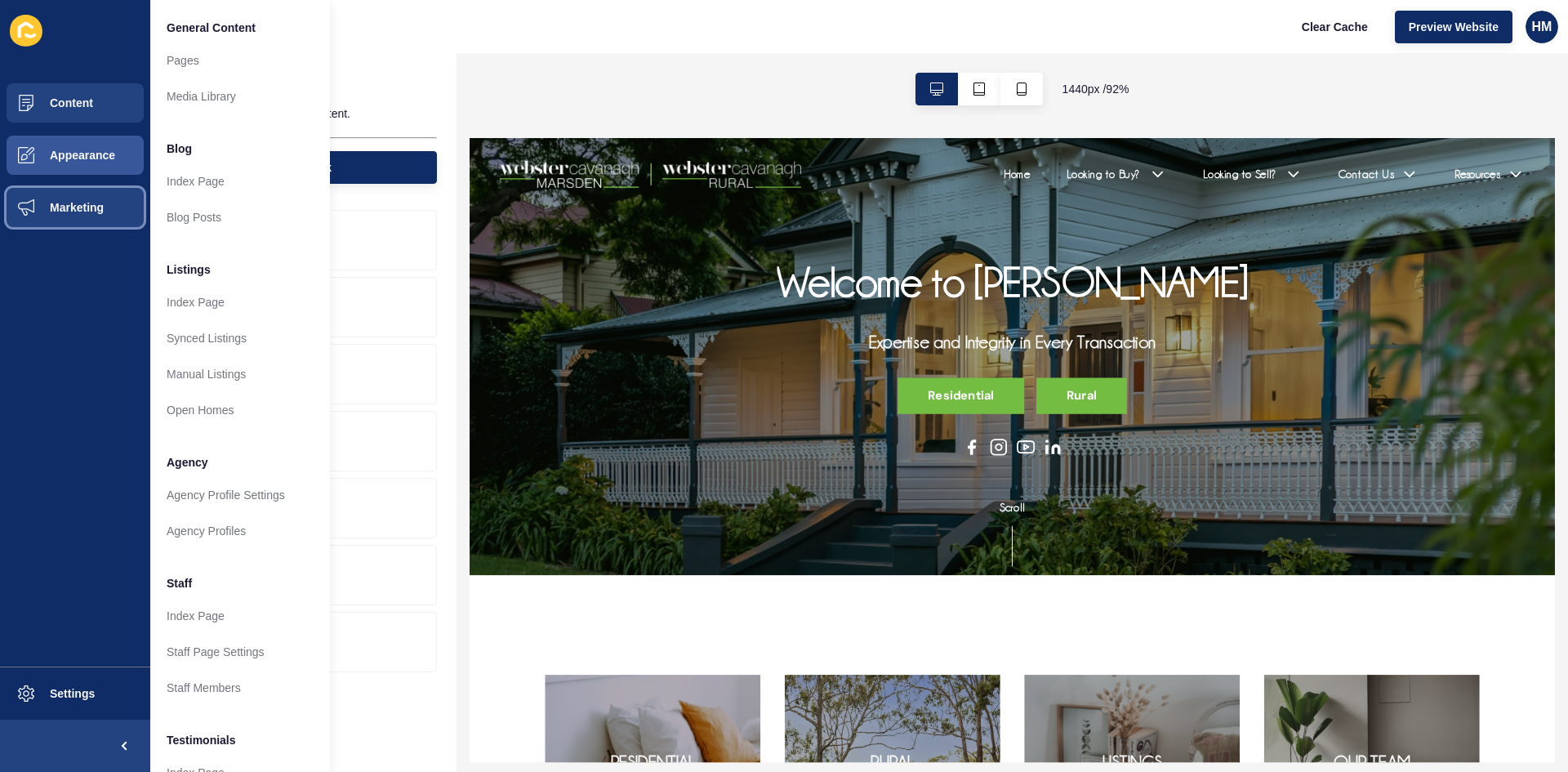
click at [73, 206] on span "Marketing" at bounding box center [50, 207] width 106 height 13
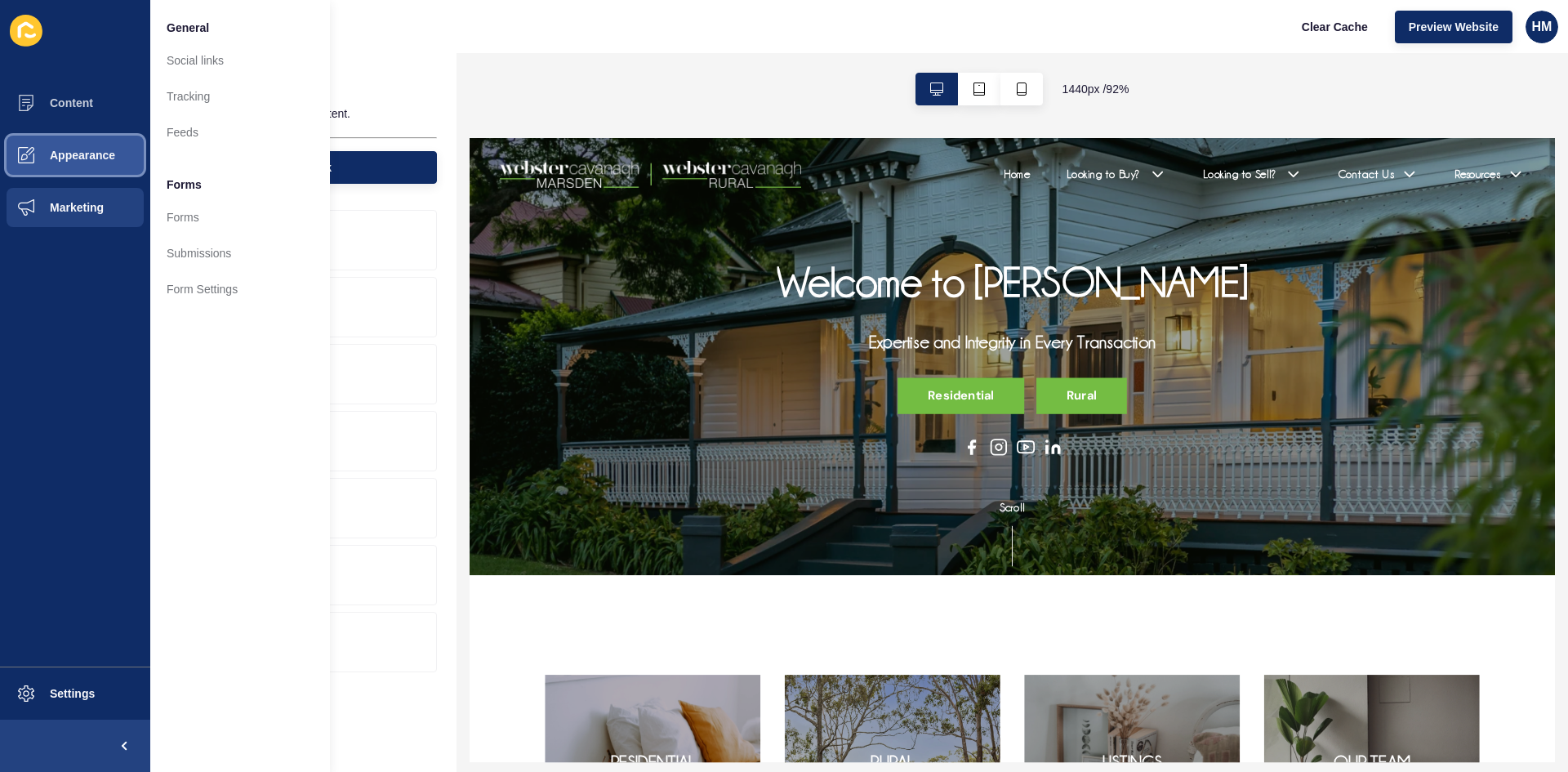
click at [91, 162] on button "Appearance" at bounding box center [75, 155] width 150 height 52
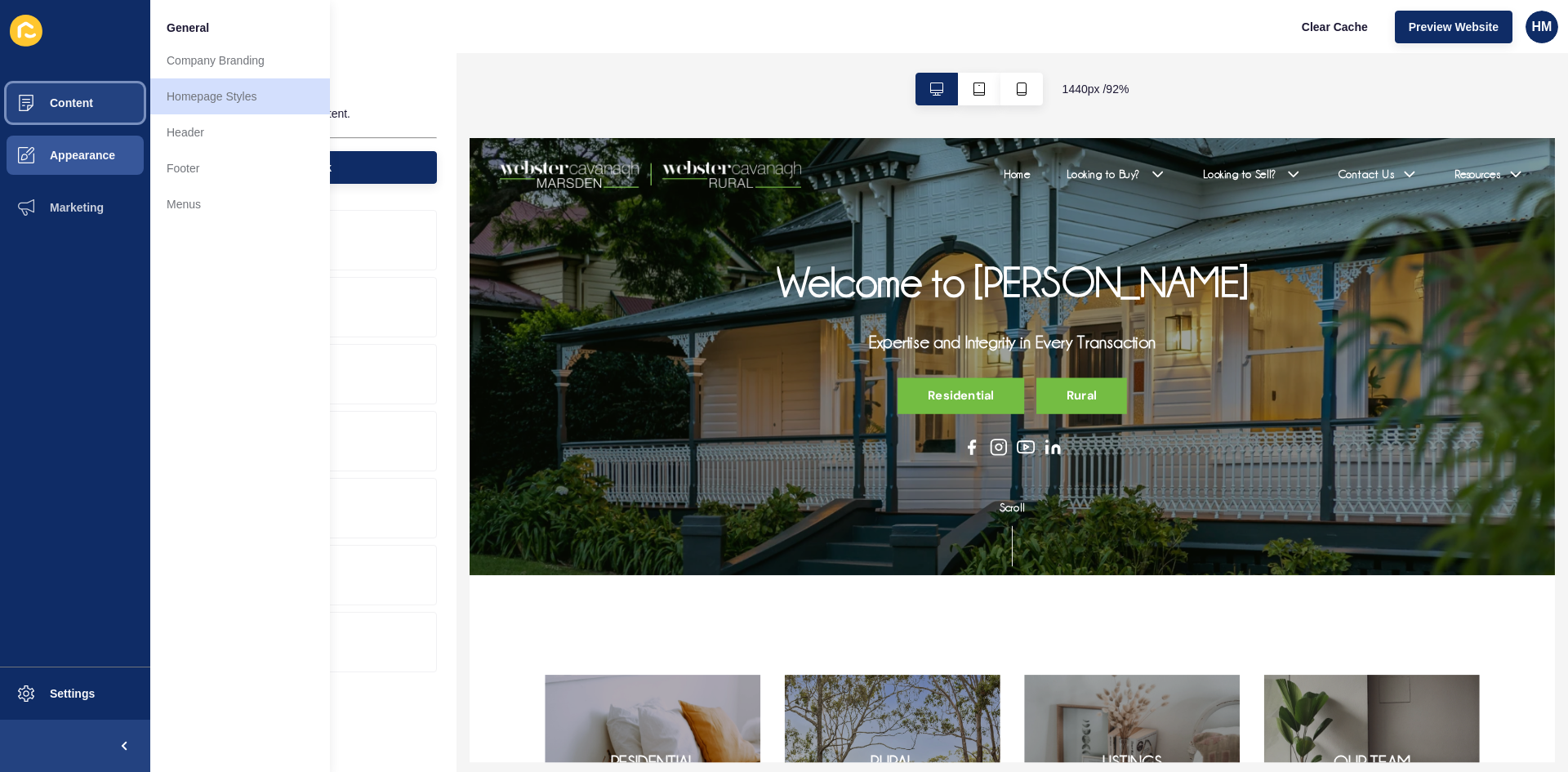
click at [81, 121] on button "Content" at bounding box center [75, 103] width 150 height 52
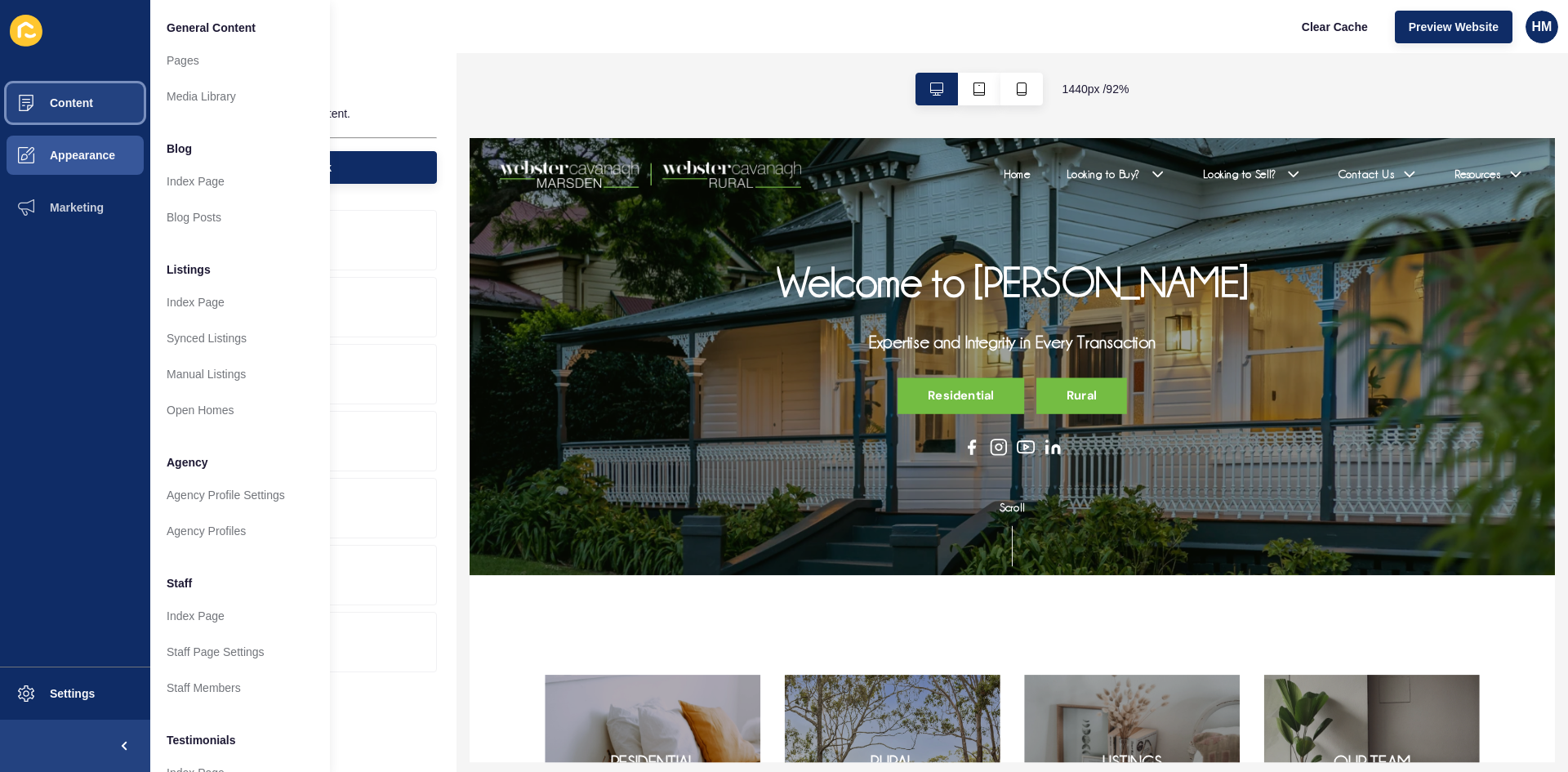
click at [70, 106] on span "Content" at bounding box center [44, 103] width 95 height 13
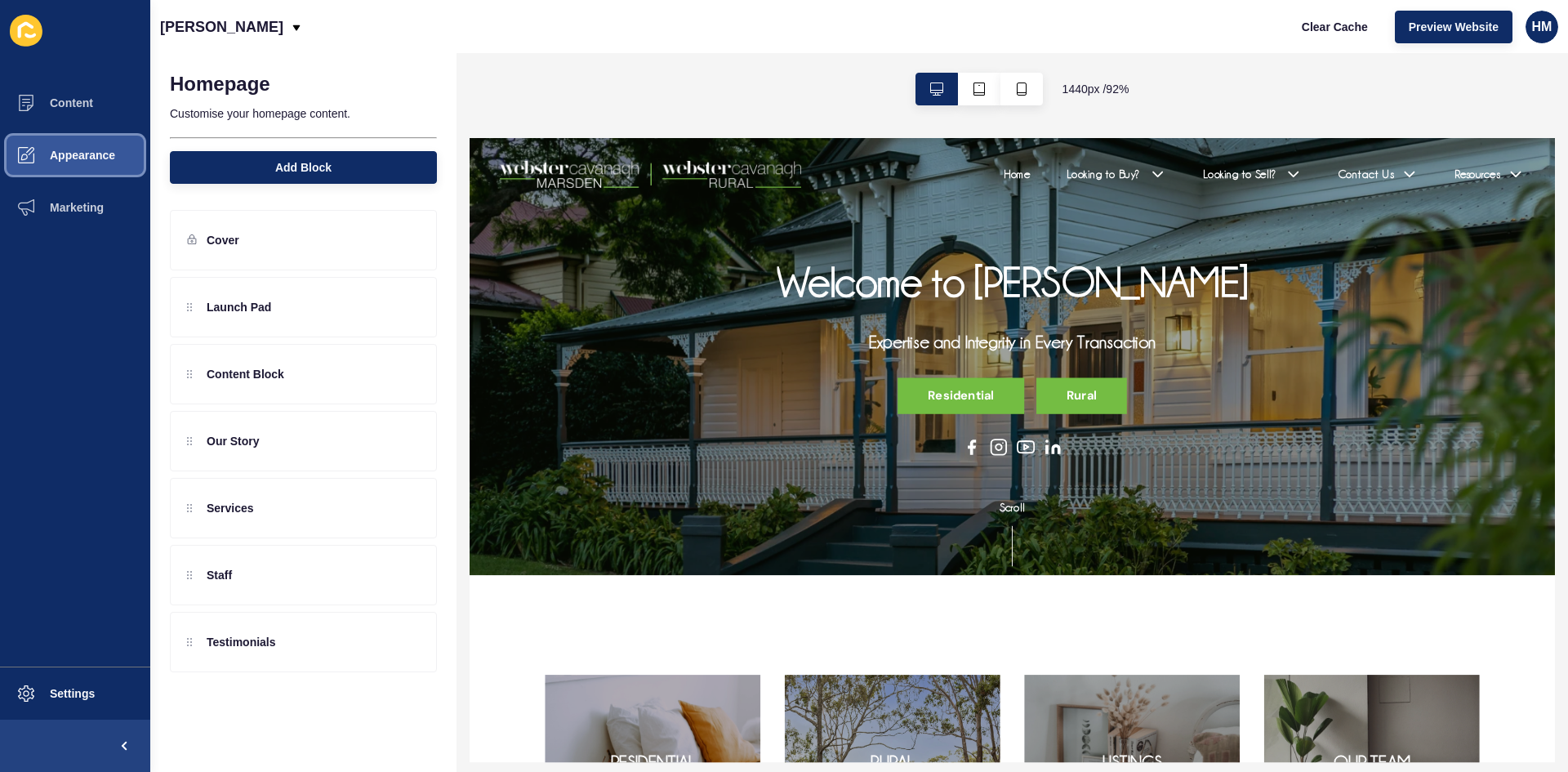
click at [58, 156] on span "Appearance" at bounding box center [56, 156] width 118 height 13
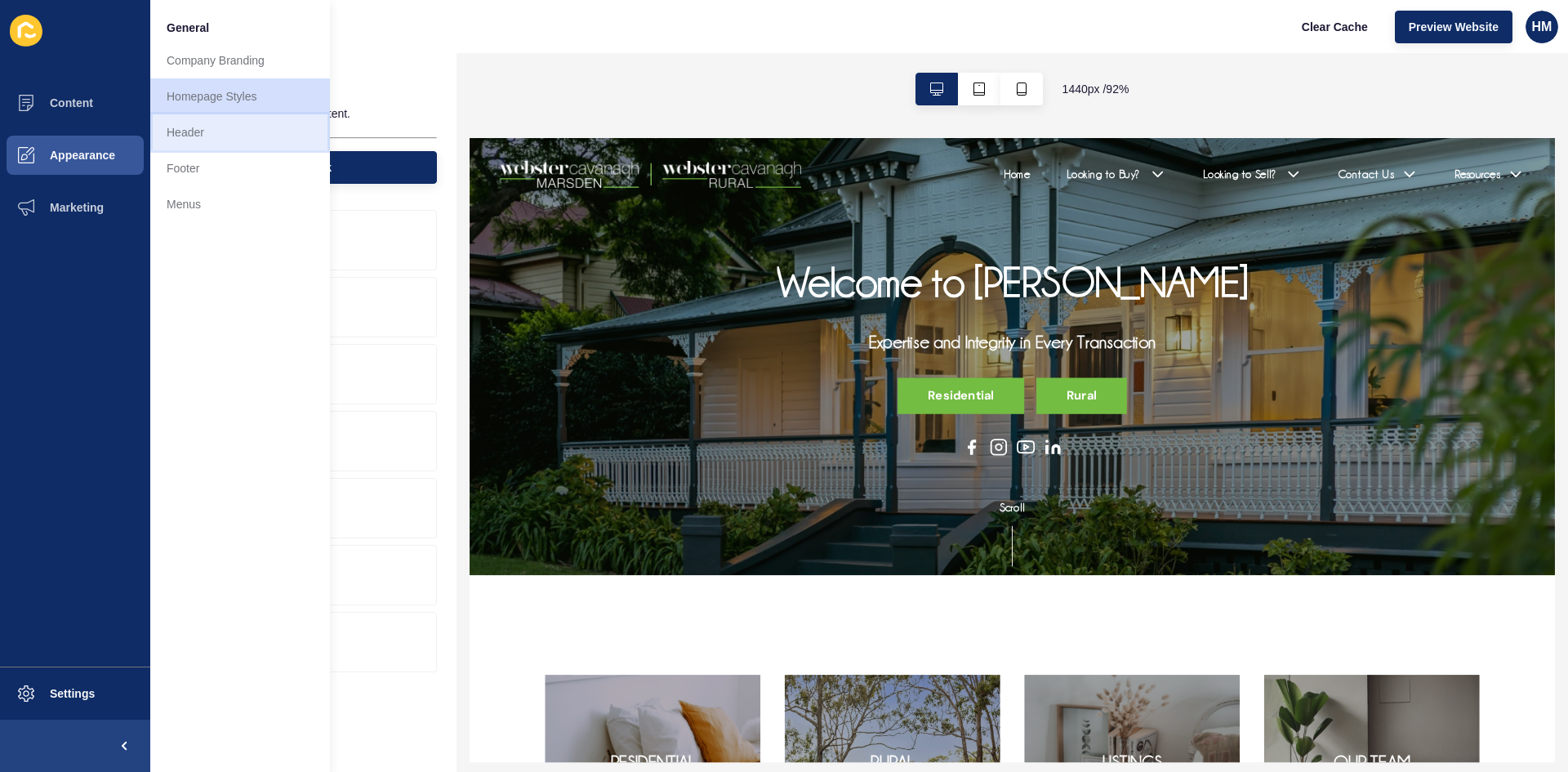
click at [178, 137] on link "Header" at bounding box center [240, 132] width 180 height 36
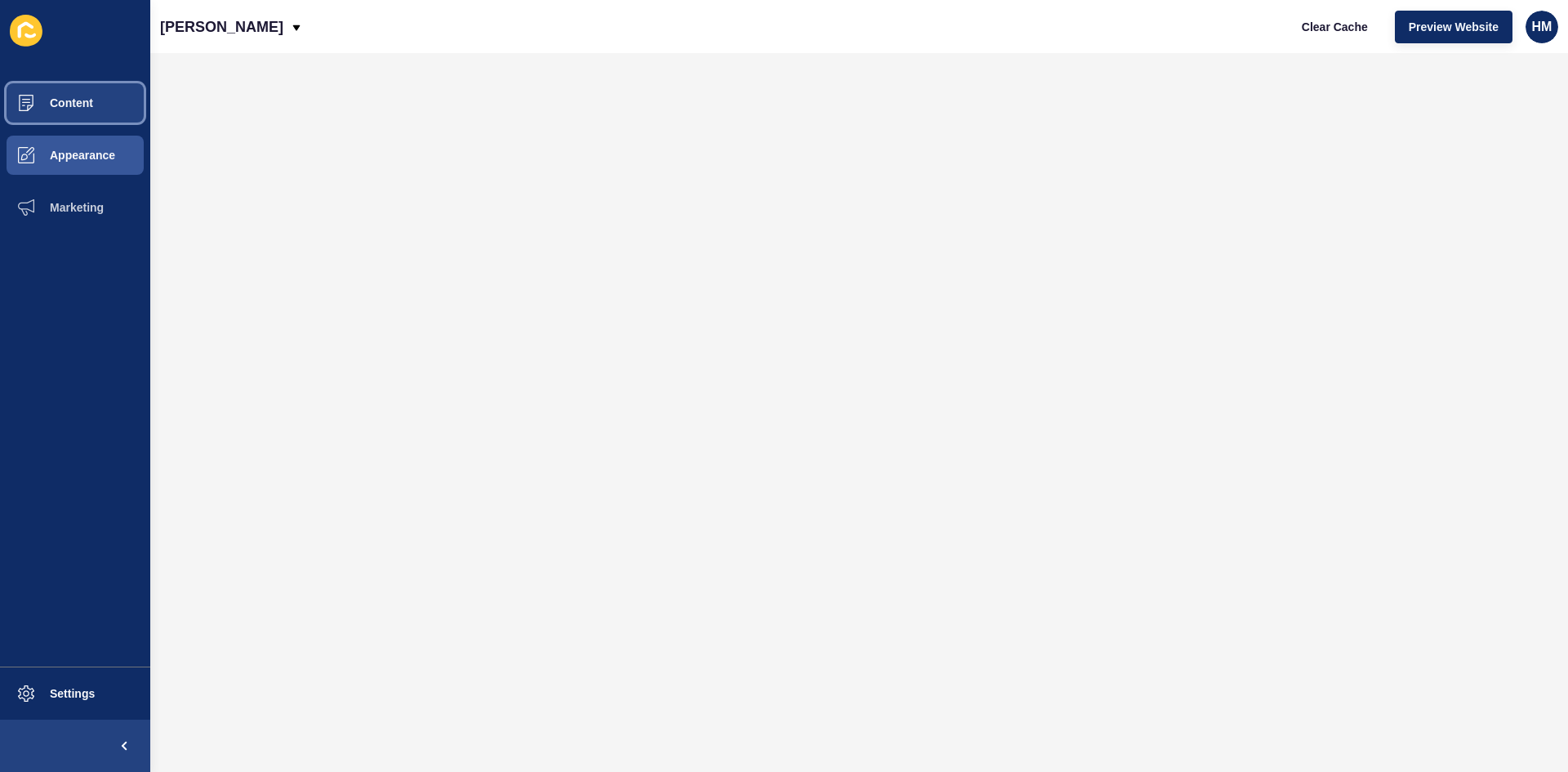
click at [37, 109] on span at bounding box center [26, 103] width 52 height 52
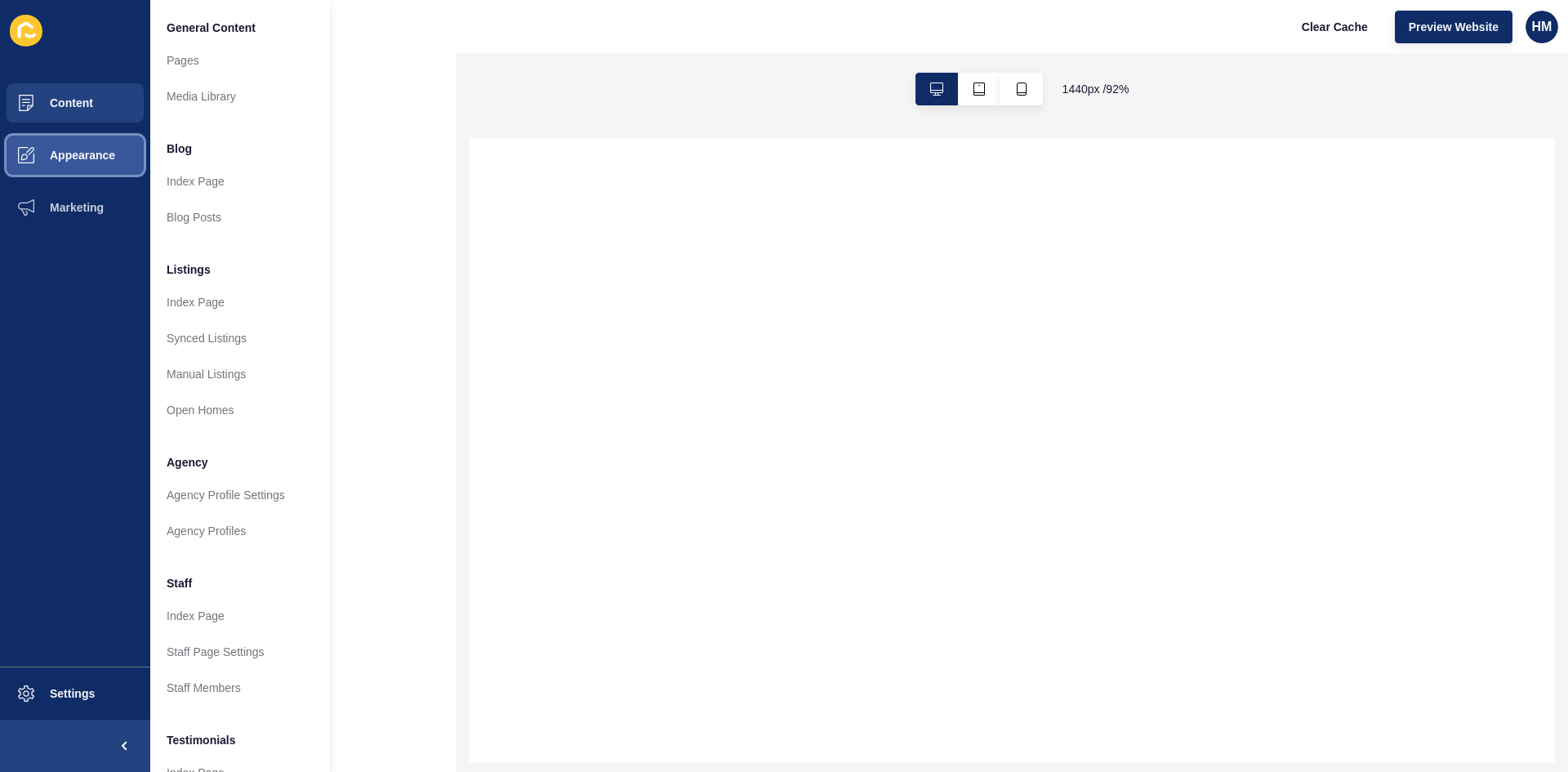
click at [54, 175] on button "Appearance" at bounding box center [75, 155] width 150 height 52
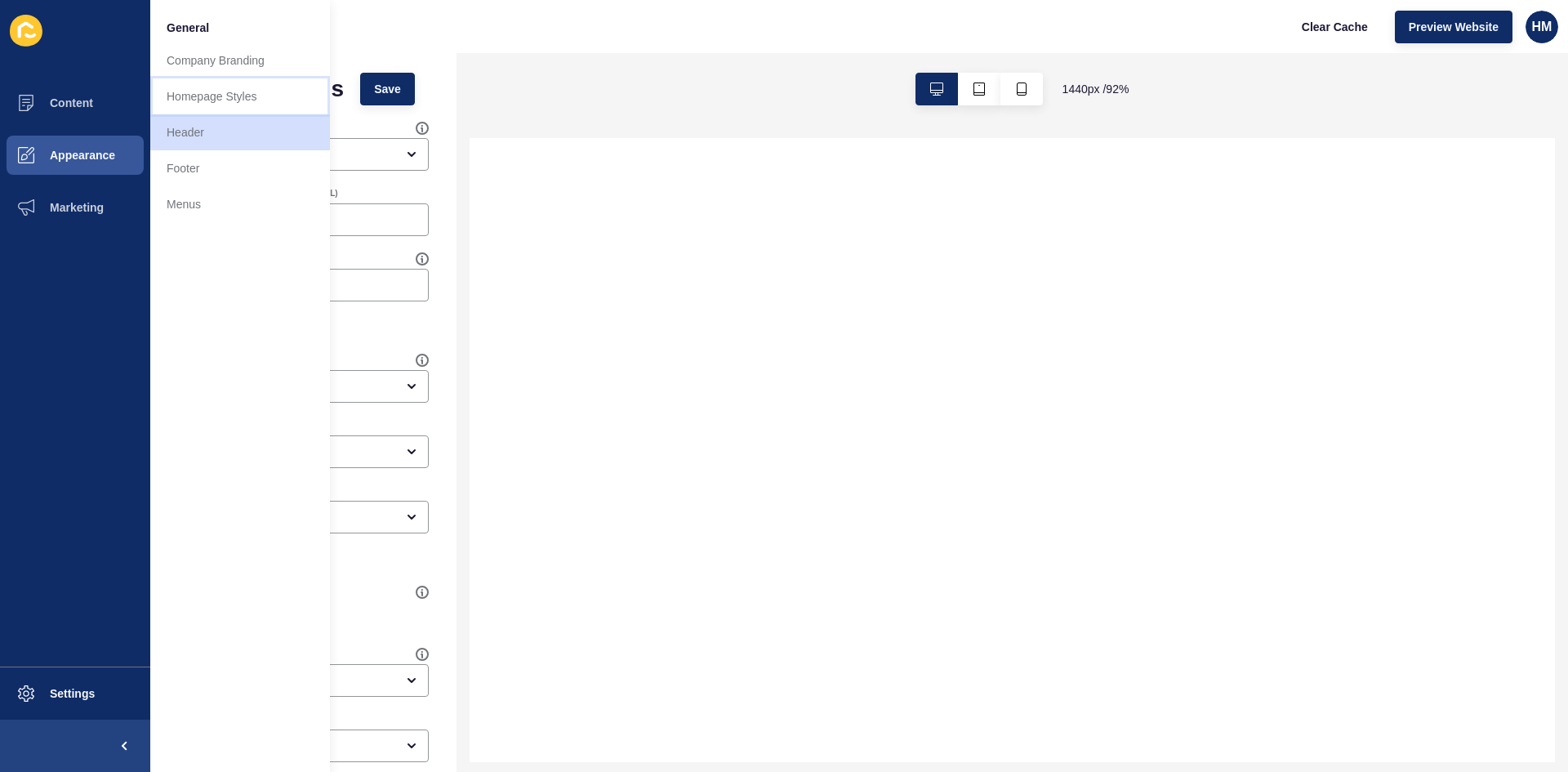
click at [204, 101] on link "Homepage Styles" at bounding box center [240, 96] width 180 height 36
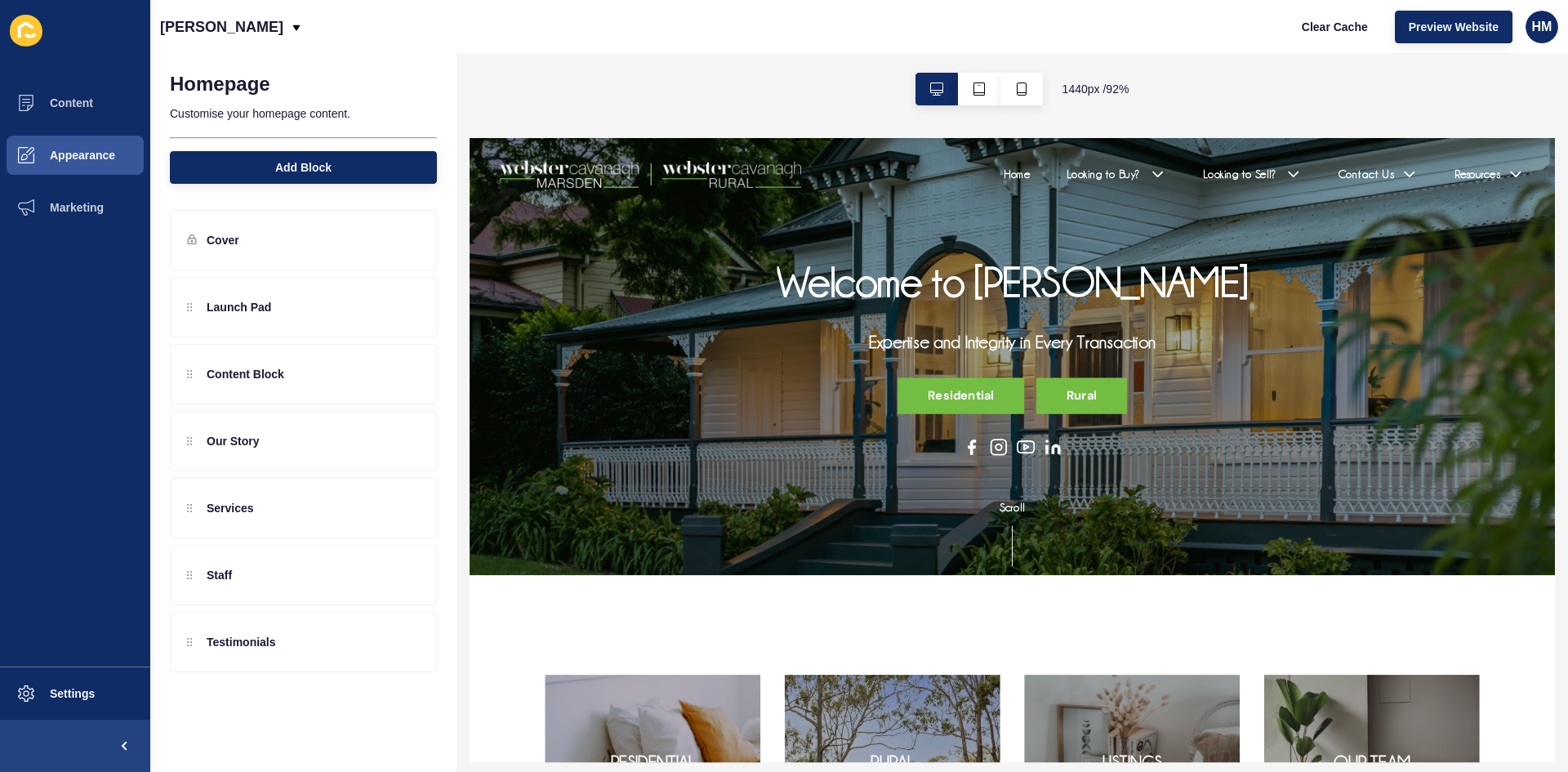
click at [990, 463] on div at bounding box center [1057, 472] width 682 height 19
click at [693, 159] on div at bounding box center [759, 177] width 514 height 45
click at [216, 32] on p "[PERSON_NAME]" at bounding box center [221, 27] width 123 height 41
click at [216, 31] on p "[PERSON_NAME]" at bounding box center [221, 27] width 123 height 41
click at [90, 67] on div "Content Appearance Marketing Settings" at bounding box center [75, 386] width 150 height 772
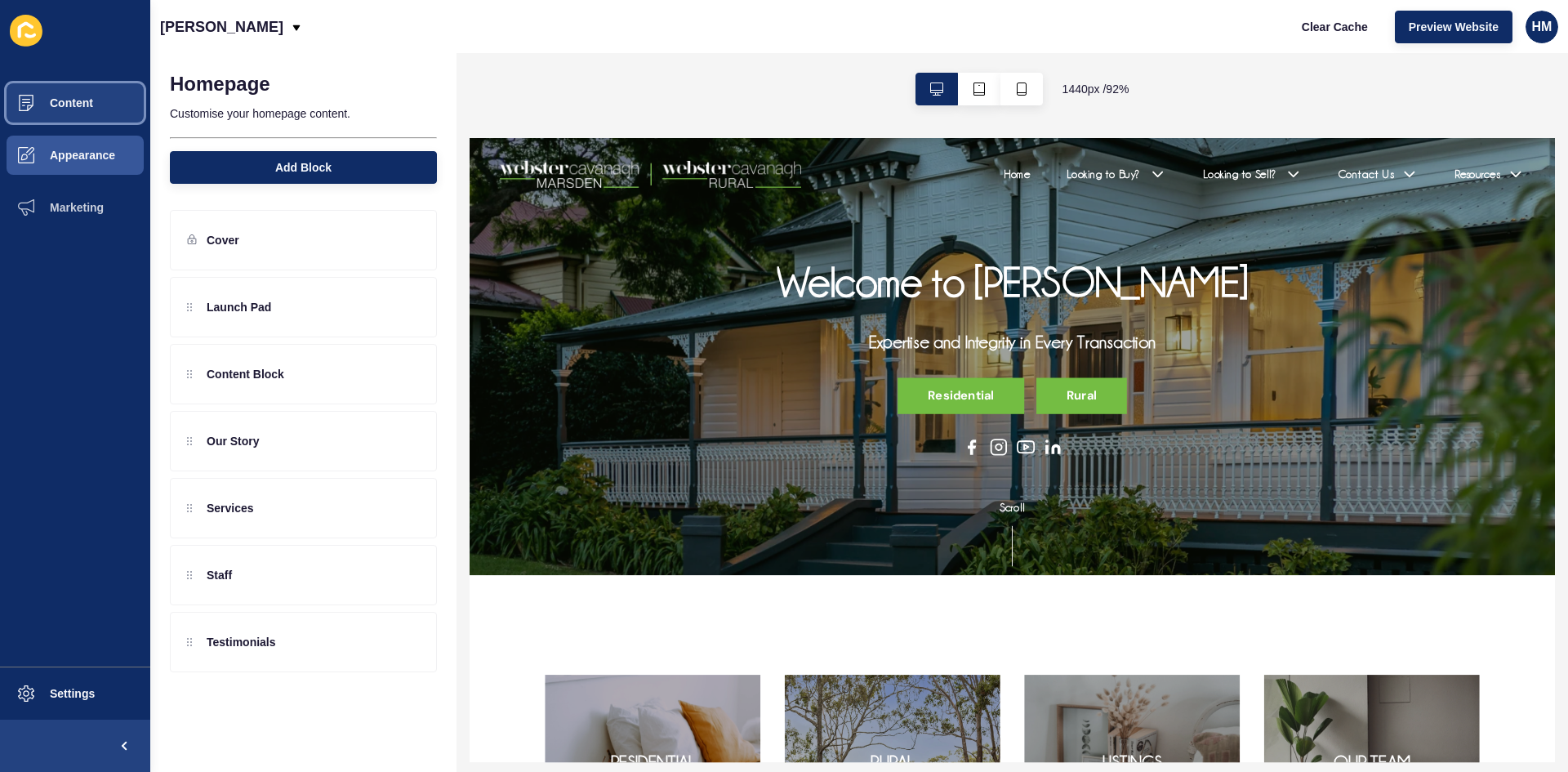
click at [66, 95] on button "Content" at bounding box center [75, 103] width 150 height 52
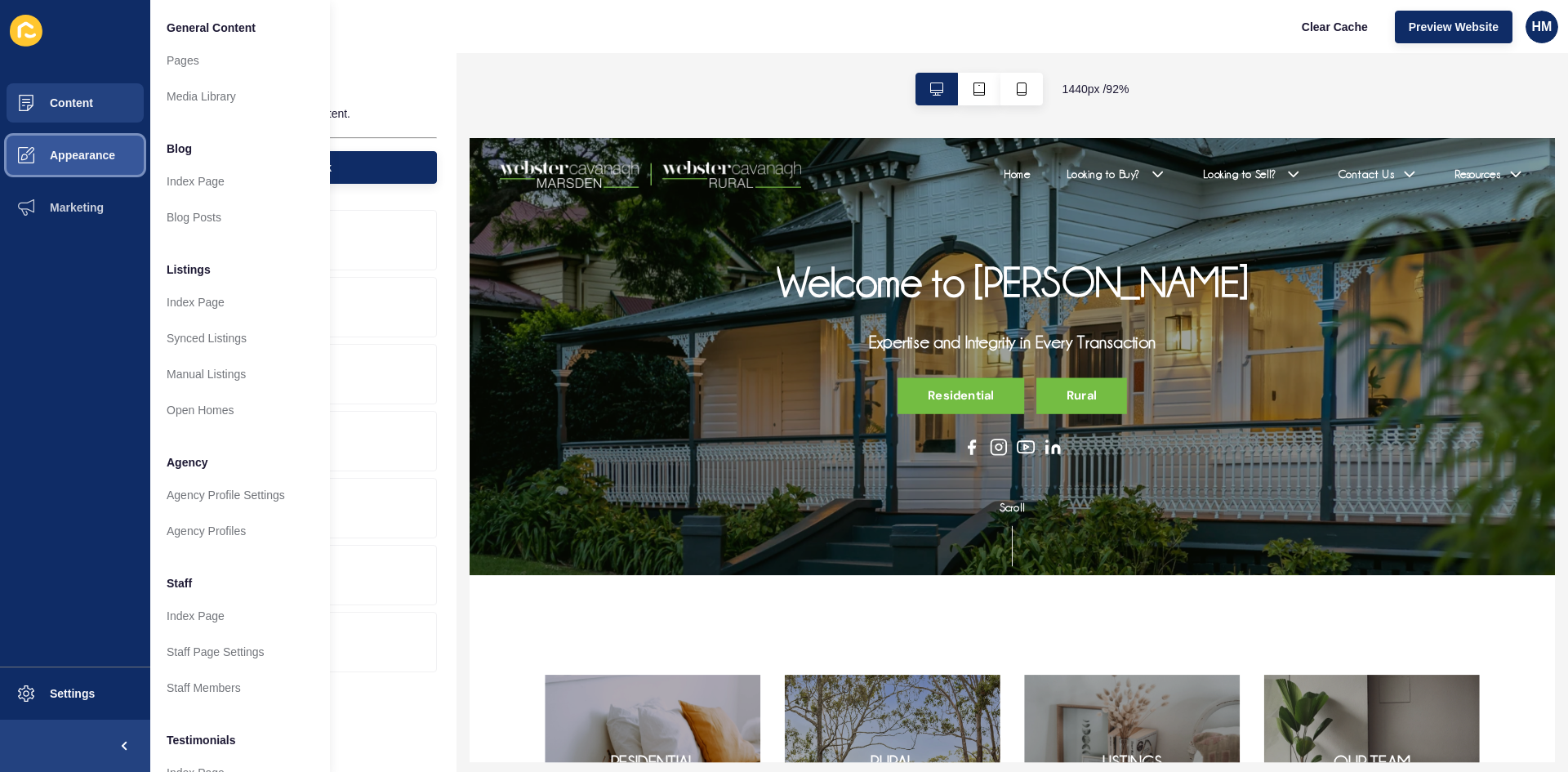
click at [82, 149] on span "Appearance" at bounding box center [56, 156] width 118 height 13
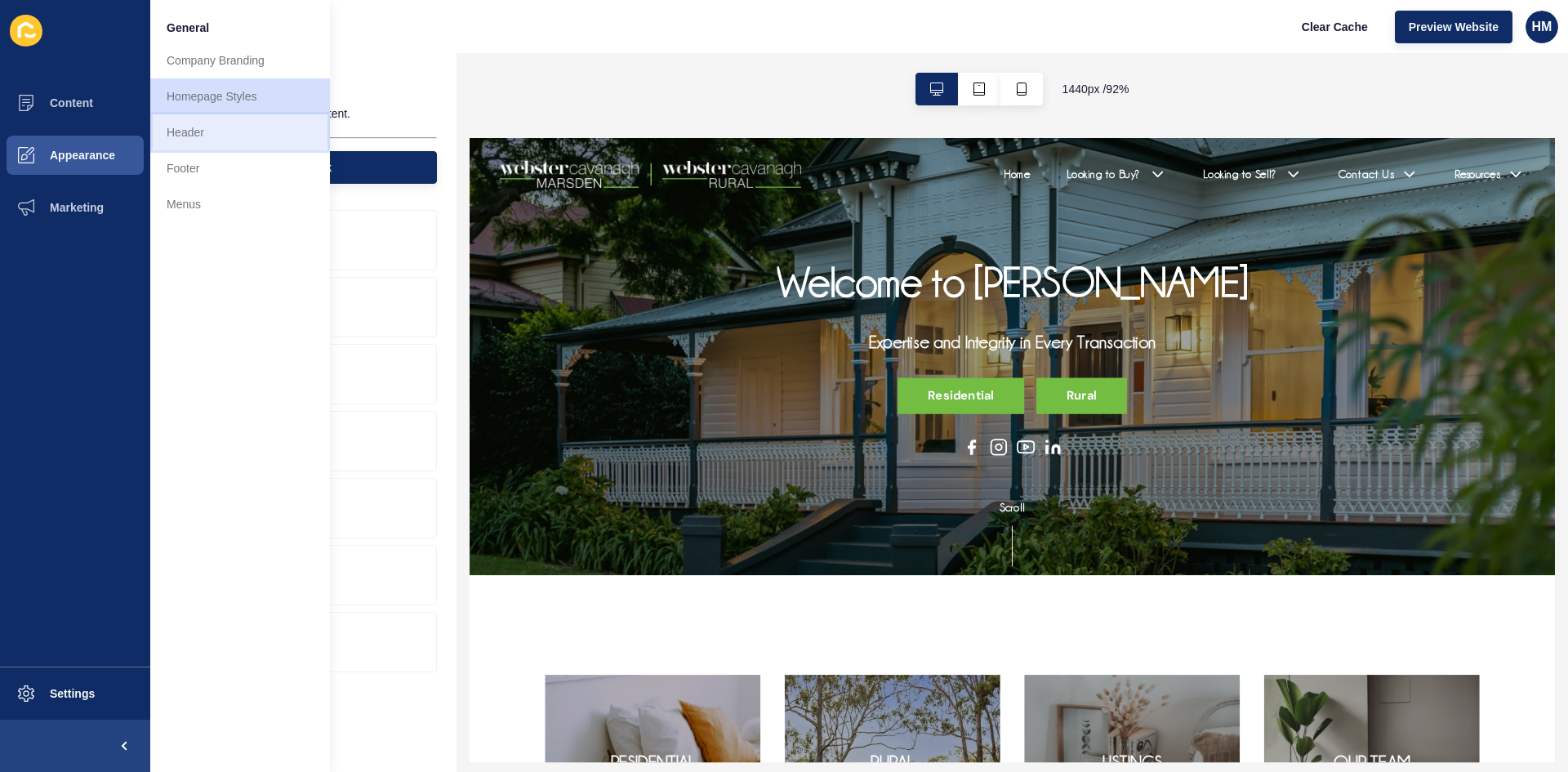
click at [197, 148] on link "Header" at bounding box center [240, 132] width 180 height 36
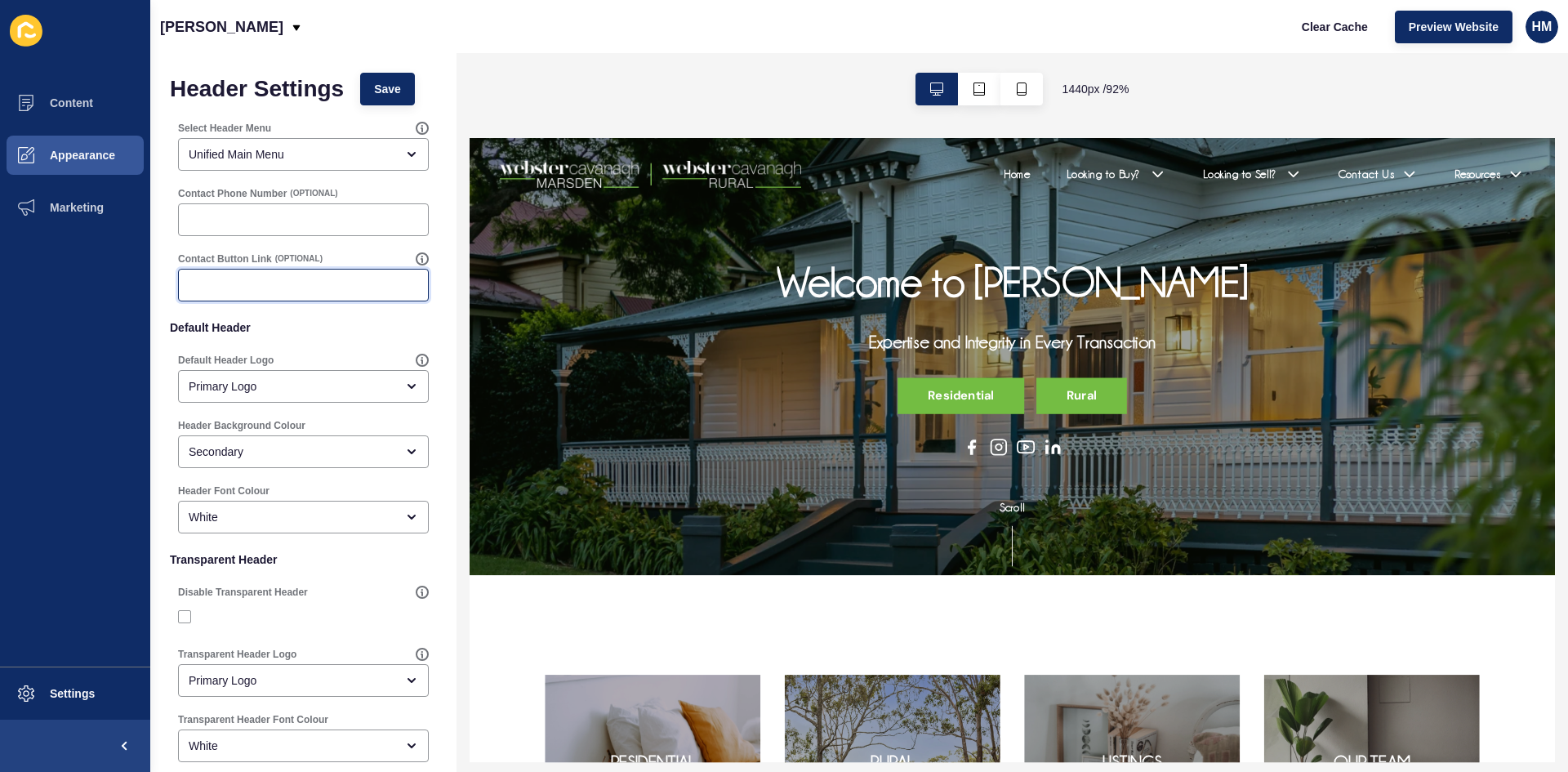
click at [207, 292] on input "Contact Button Link" at bounding box center [304, 285] width 230 height 17
click at [243, 227] on input "Contact Phone Number" at bounding box center [304, 219] width 230 height 17
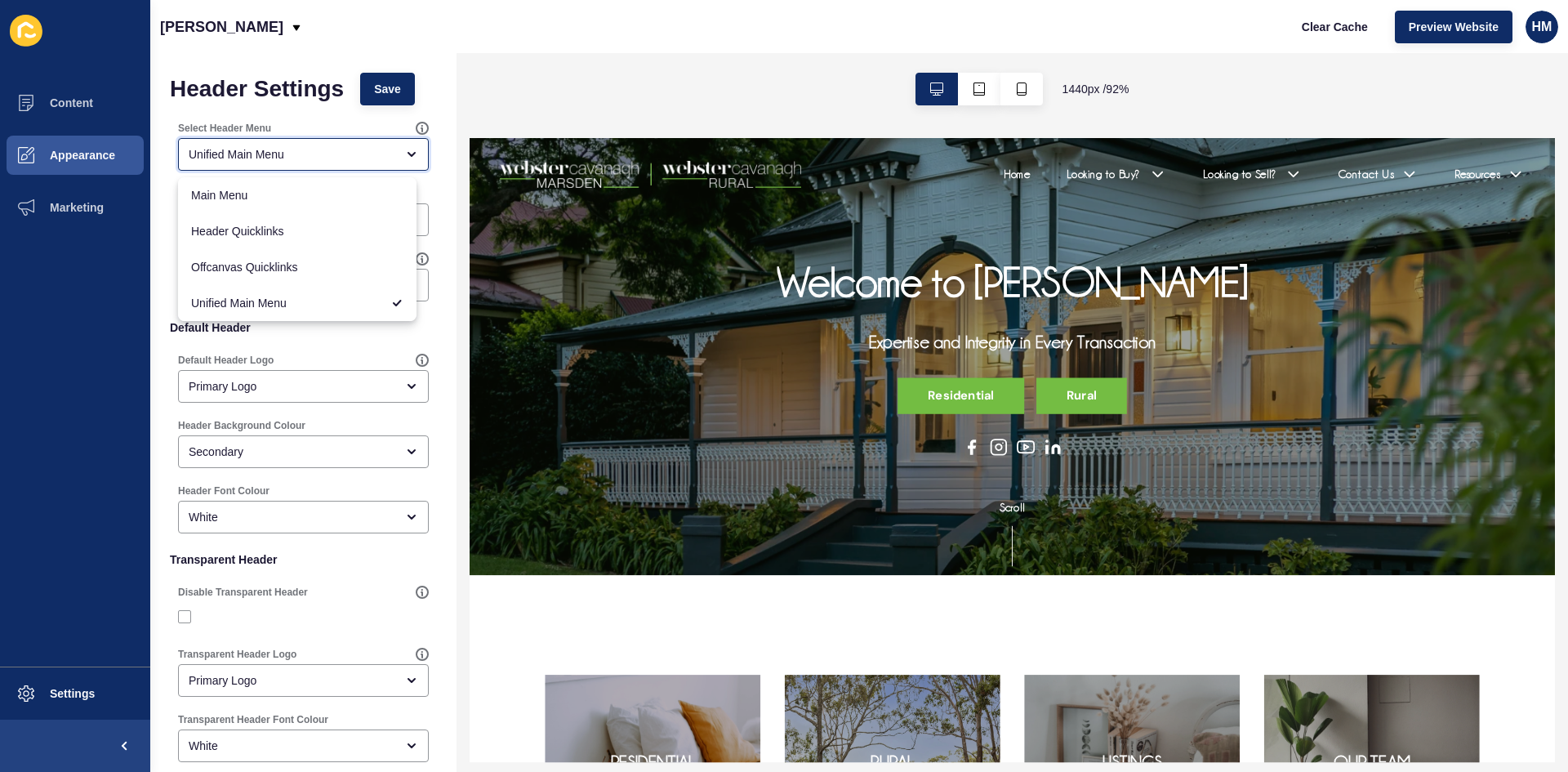
click at [224, 166] on div "Unified Main Menu" at bounding box center [303, 154] width 251 height 32
click at [216, 157] on div "Unified Main Menu" at bounding box center [292, 155] width 206 height 17
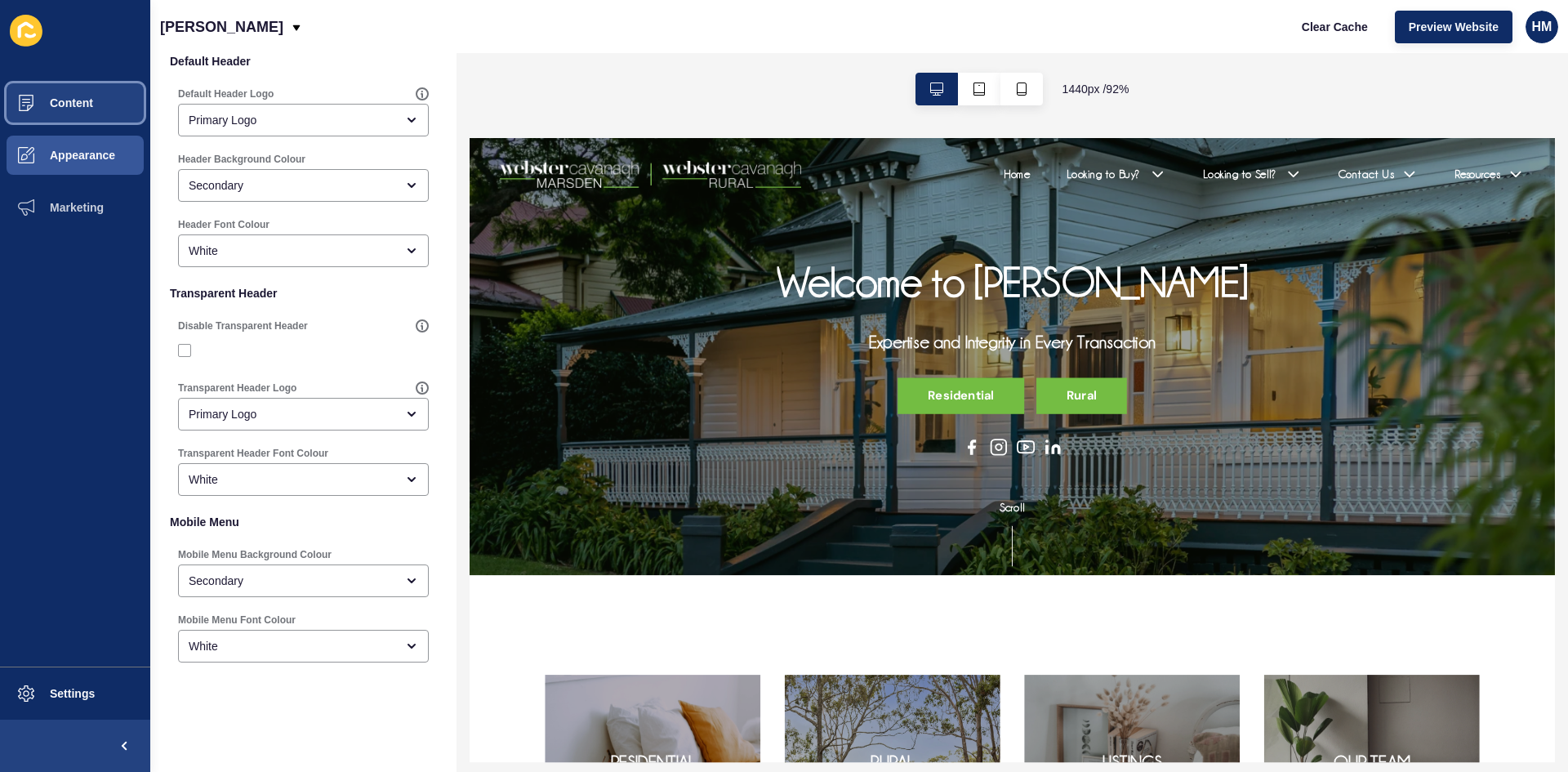
click at [52, 106] on span "Content" at bounding box center [44, 103] width 95 height 13
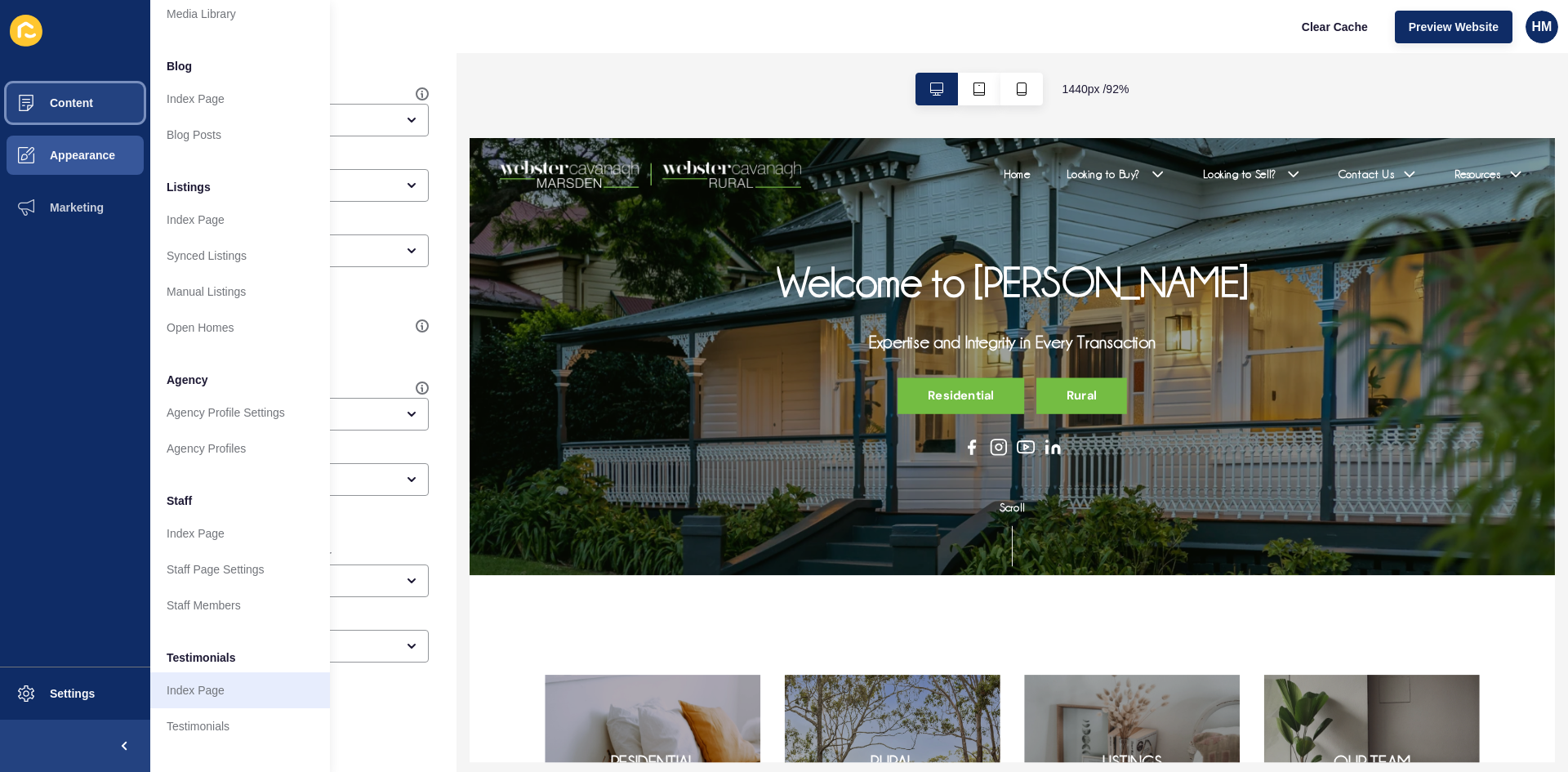
scroll to position [197, 0]
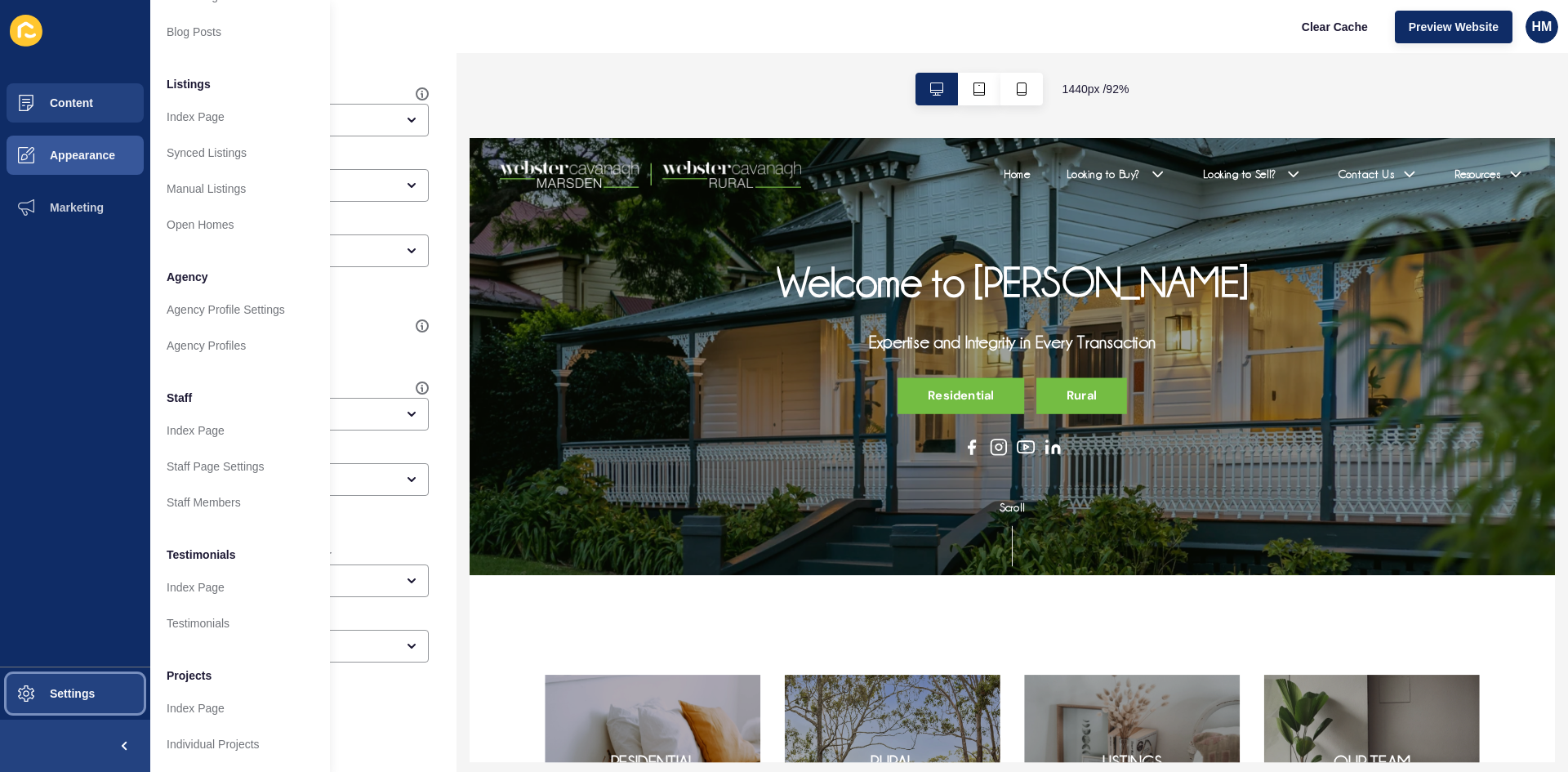
click at [60, 689] on span "Settings" at bounding box center [45, 693] width 97 height 13
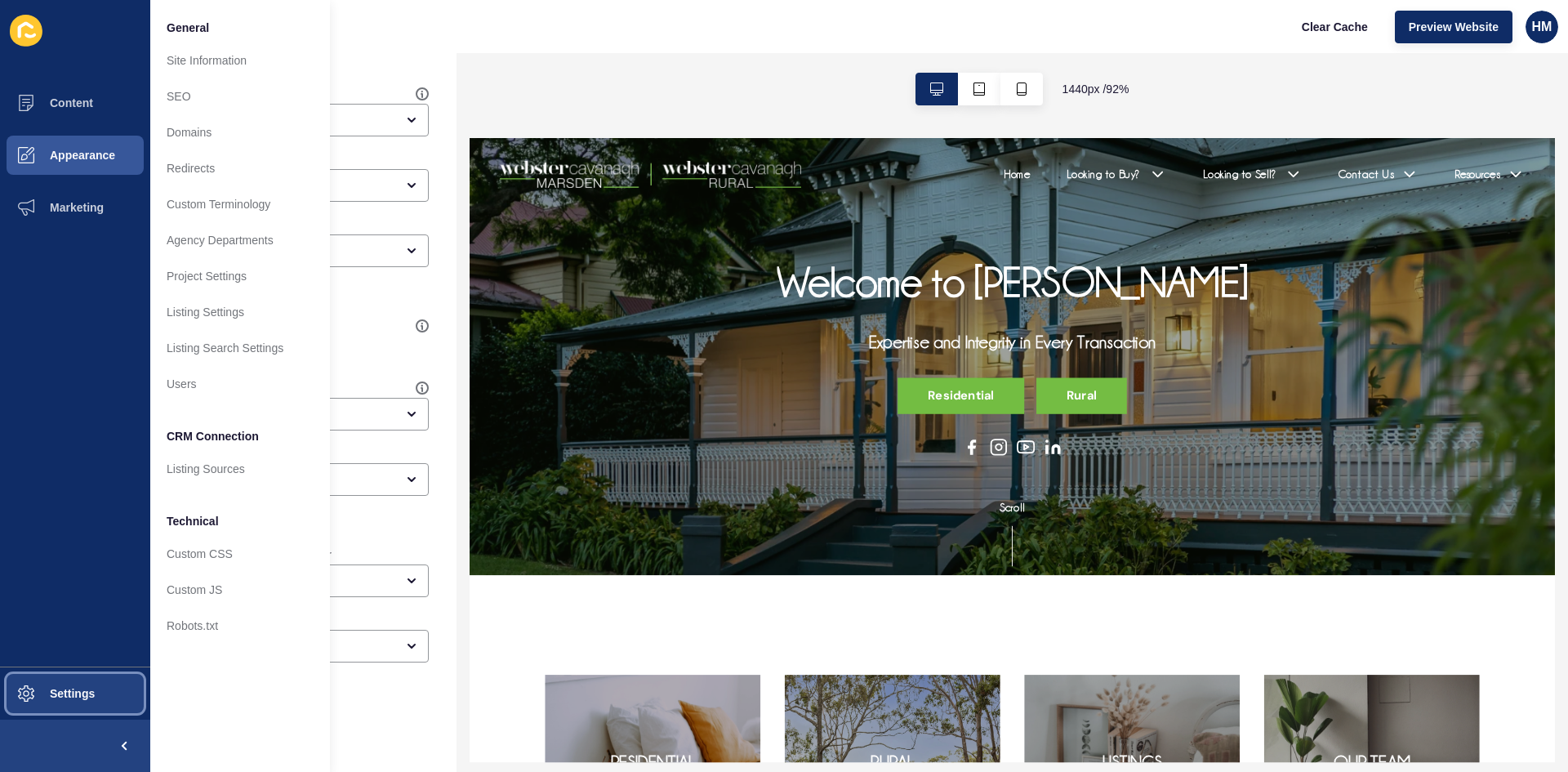
scroll to position [0, 0]
click at [50, 102] on span "Content" at bounding box center [44, 103] width 95 height 13
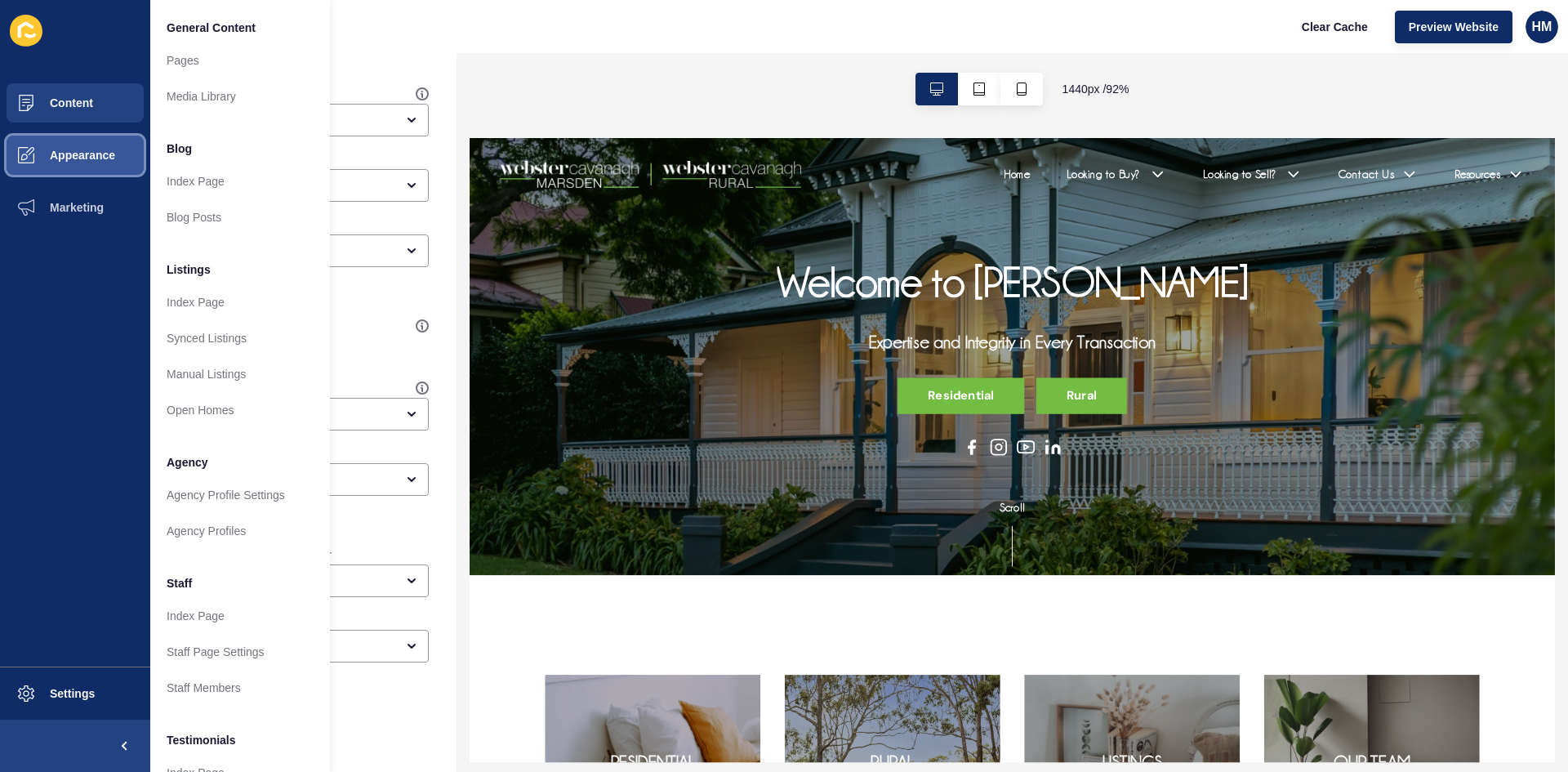
click at [55, 156] on span "Appearance" at bounding box center [56, 156] width 118 height 13
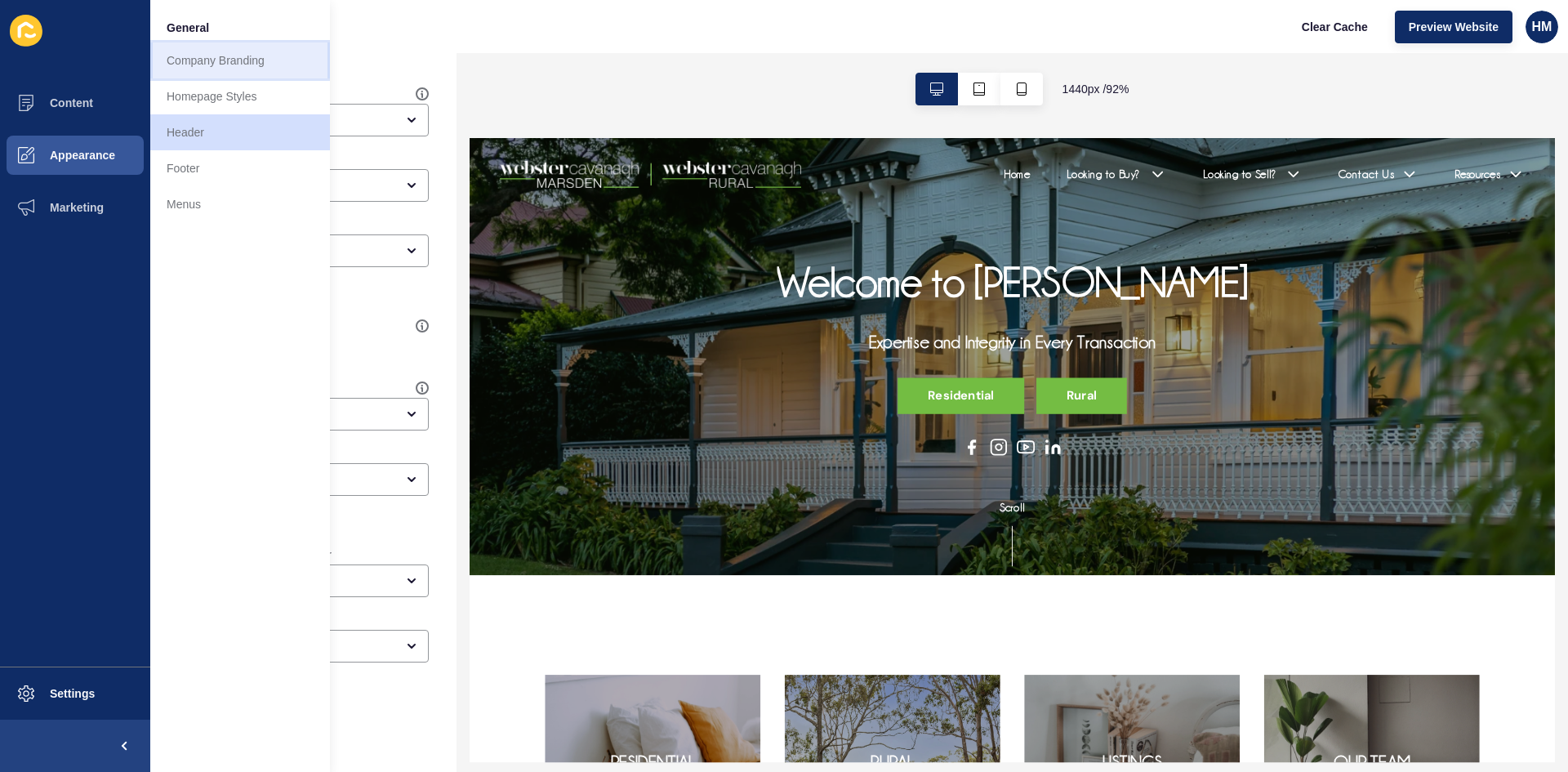
click at [218, 66] on link "Company Branding" at bounding box center [240, 60] width 180 height 36
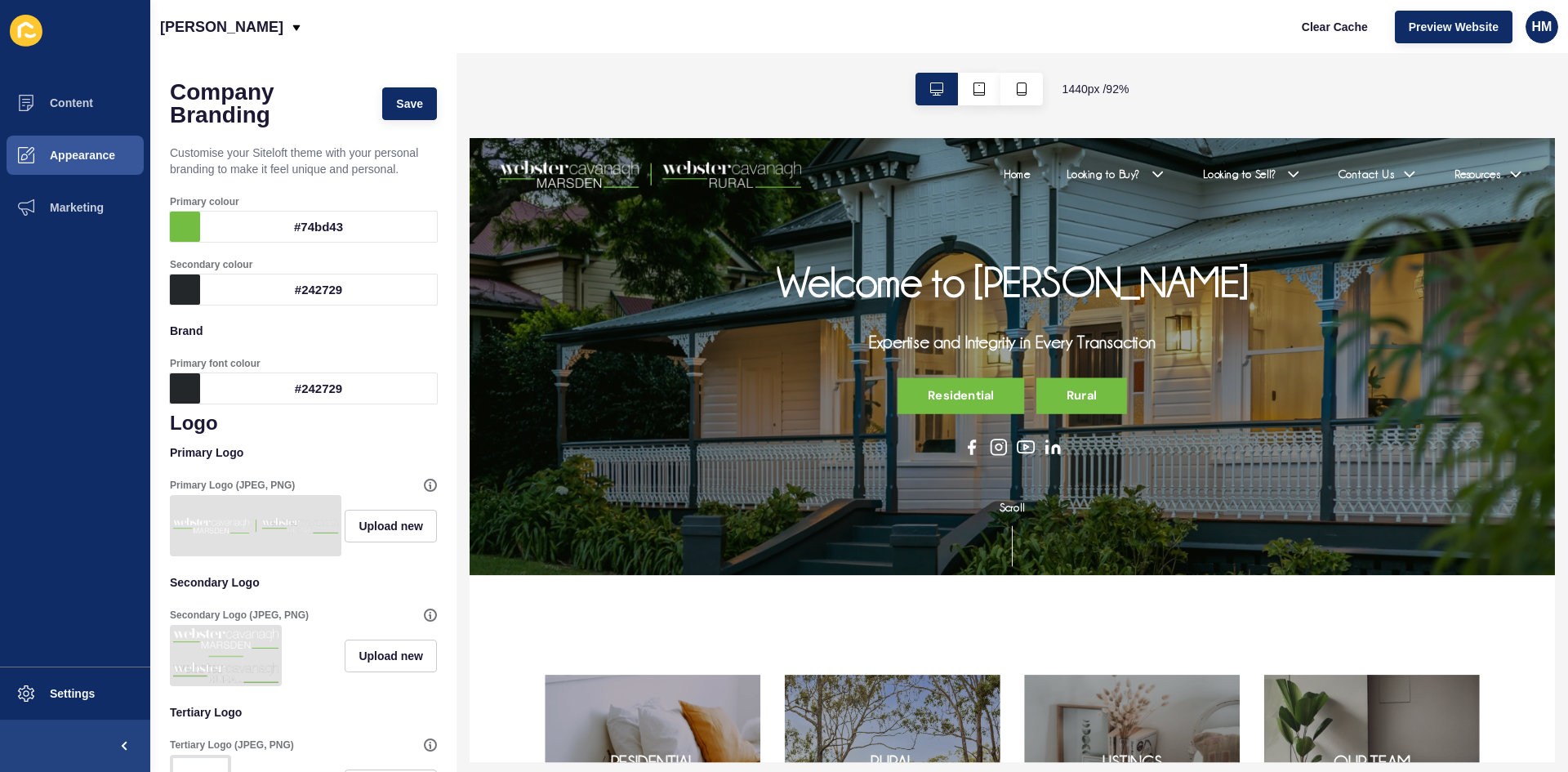
click at [235, 530] on img at bounding box center [255, 525] width 165 height 55
click at [242, 524] on img at bounding box center [255, 525] width 165 height 55
click at [228, 542] on img at bounding box center [255, 525] width 165 height 55
drag, startPoint x: 227, startPoint y: 541, endPoint x: 215, endPoint y: 541, distance: 12.0
click at [210, 529] on img at bounding box center [255, 525] width 165 height 55
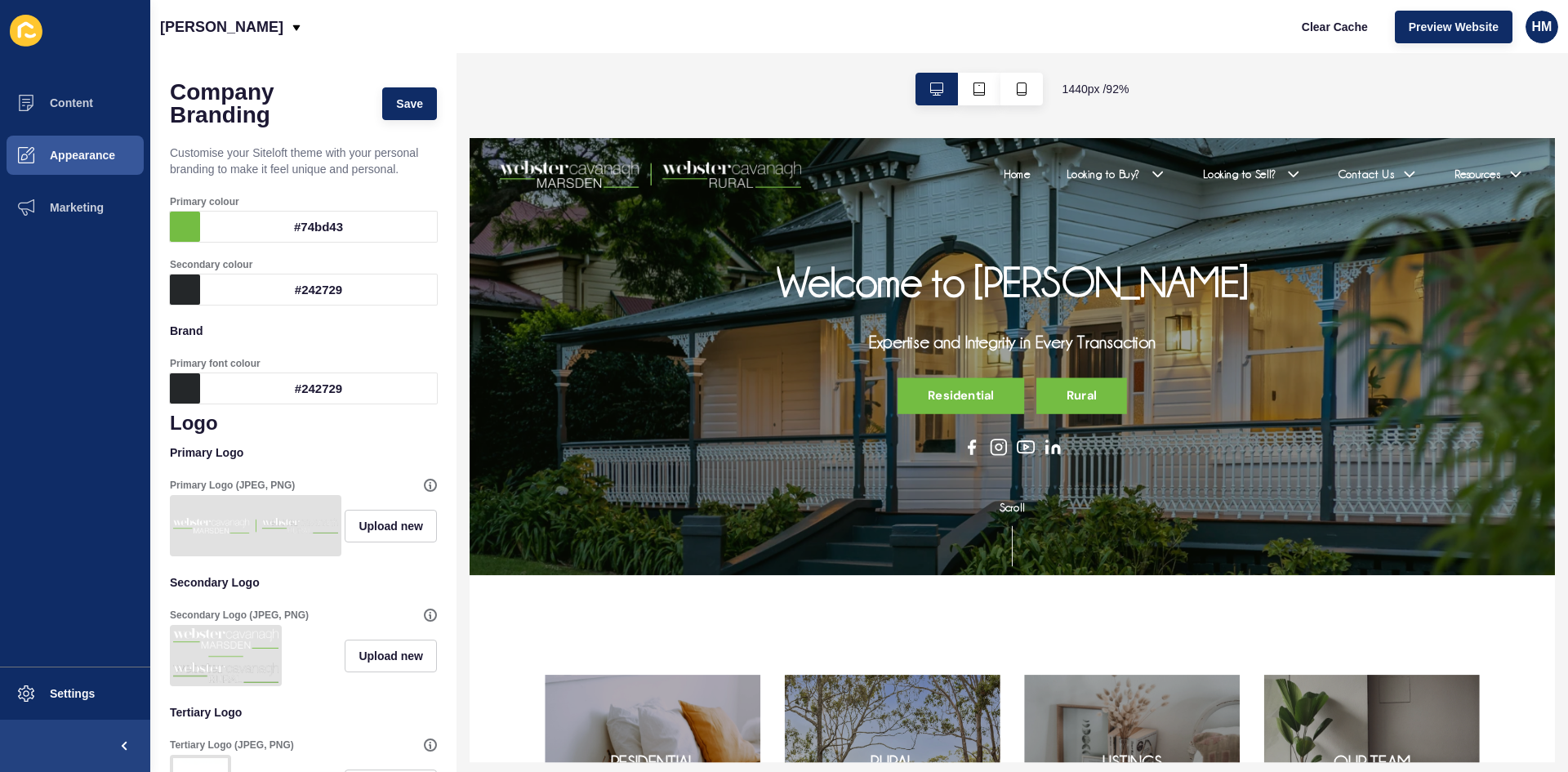
click at [230, 553] on img at bounding box center [255, 525] width 165 height 55
click at [266, 532] on img at bounding box center [255, 525] width 165 height 55
click at [267, 532] on img at bounding box center [255, 525] width 165 height 55
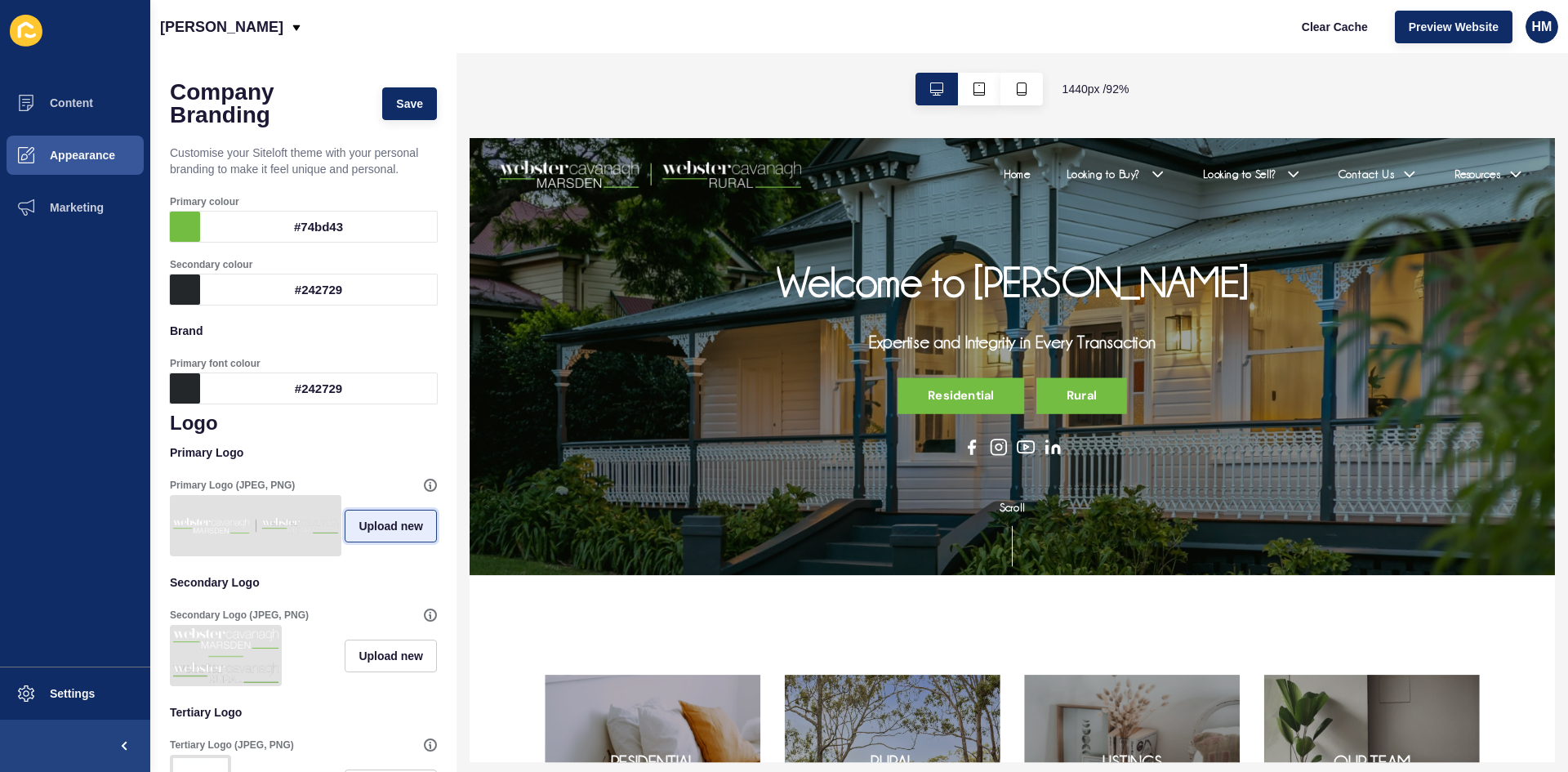
click at [386, 534] on span "Upload new" at bounding box center [391, 526] width 65 height 17
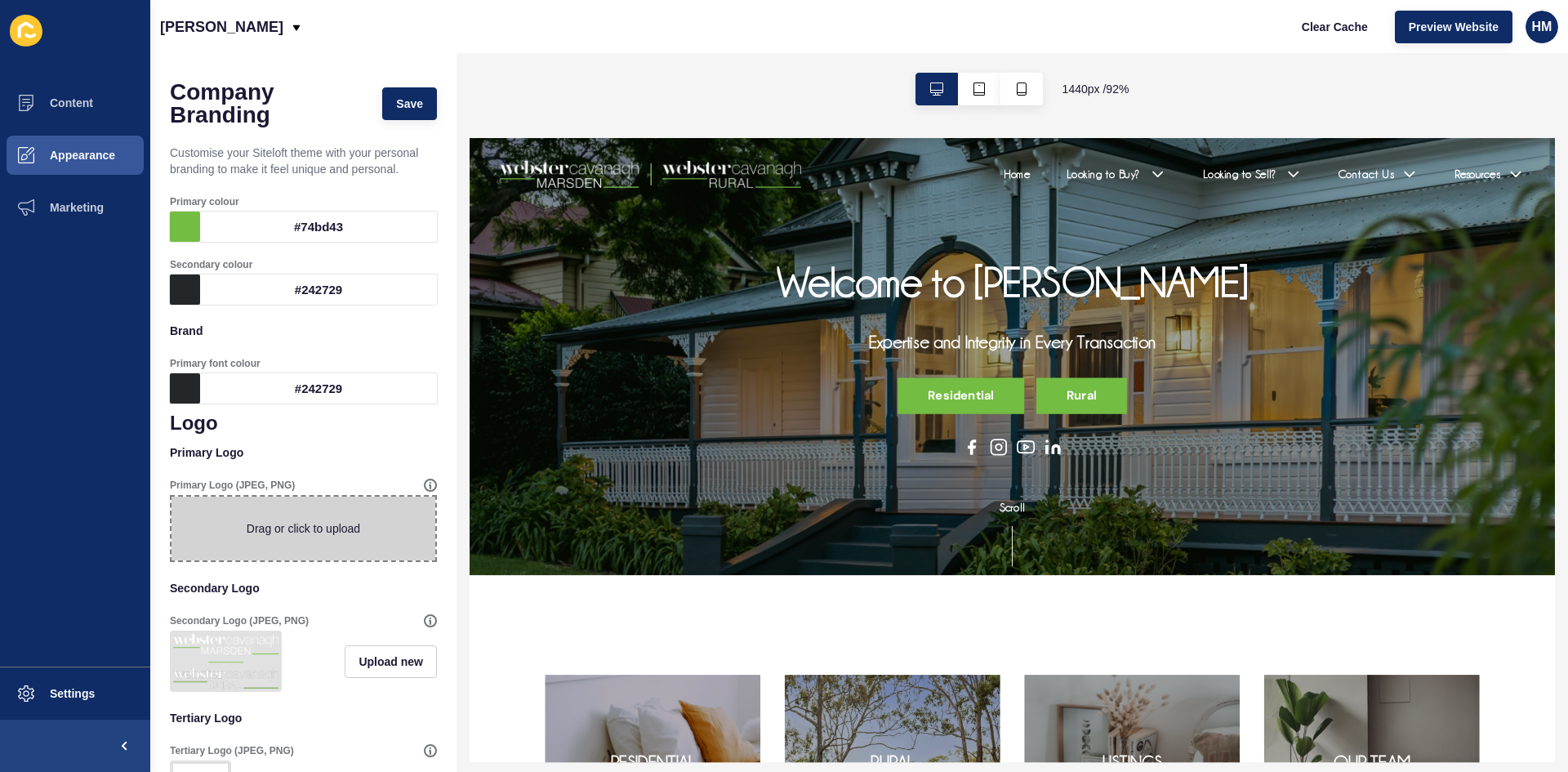
click at [106, 520] on ul "Content Appearance Marketing" at bounding box center [75, 371] width 150 height 590
drag, startPoint x: 398, startPoint y: 613, endPoint x: 365, endPoint y: 592, distance: 39.1
click at [283, 523] on span at bounding box center [303, 528] width 264 height 64
click at [171, 496] on input "Drag or click to upload" at bounding box center [171, 496] width 0 height 0
click at [359, 464] on p "Primary Logo" at bounding box center [303, 452] width 267 height 36
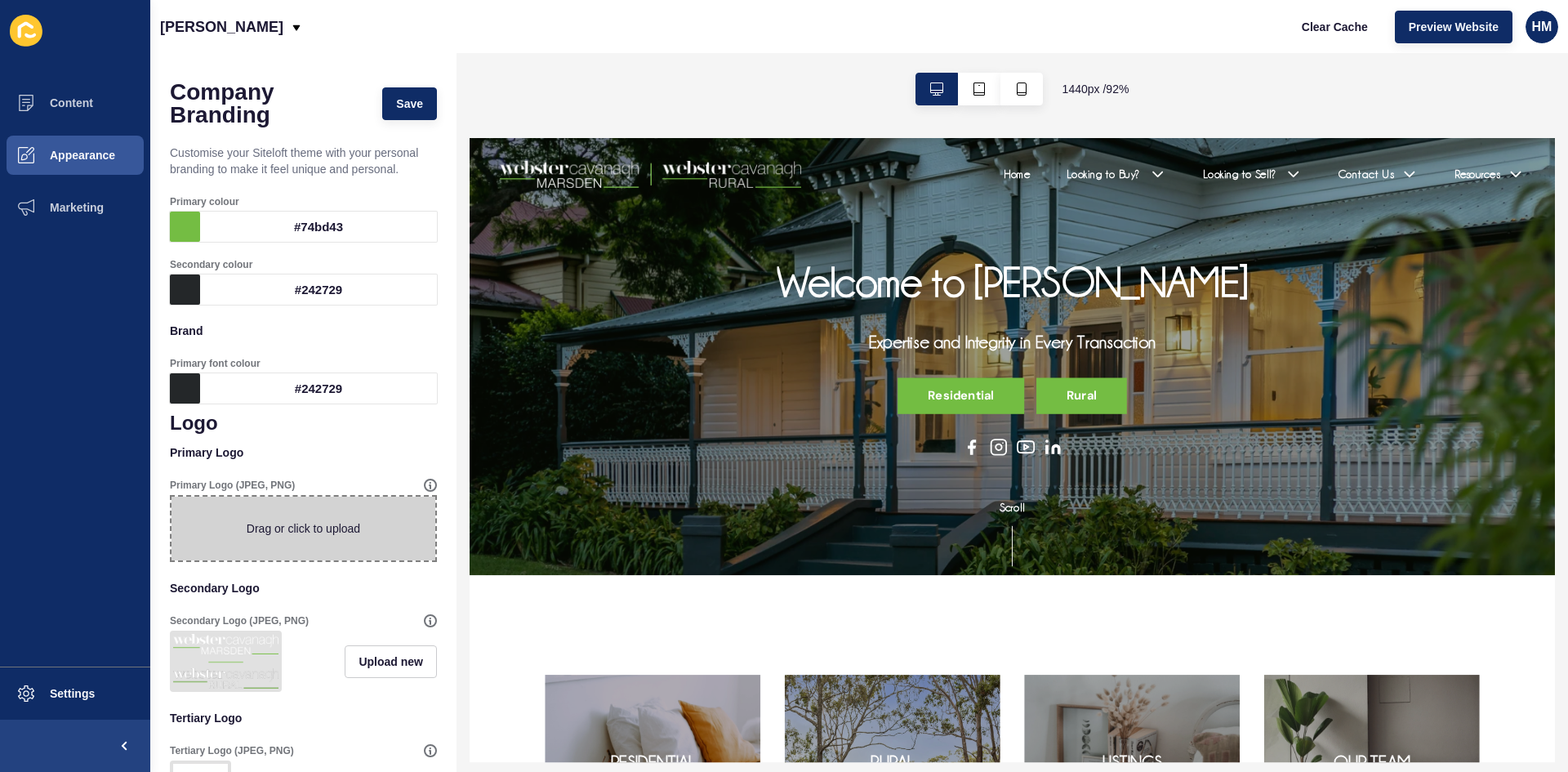
click at [18, 361] on ul "Content Appearance Marketing" at bounding box center [75, 371] width 150 height 590
click at [70, 94] on button "Content" at bounding box center [75, 103] width 150 height 52
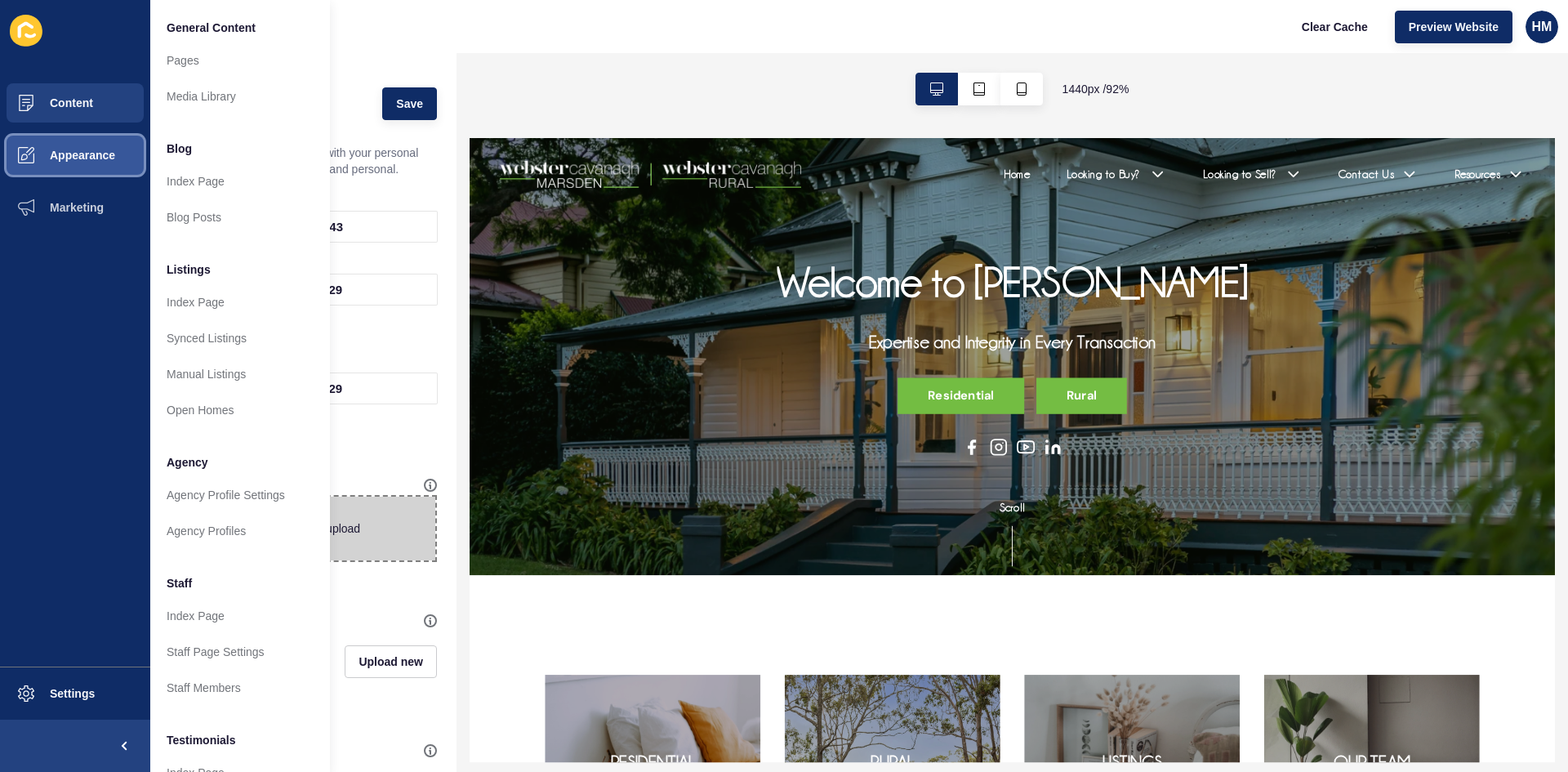
click at [73, 150] on span "Appearance" at bounding box center [56, 156] width 118 height 13
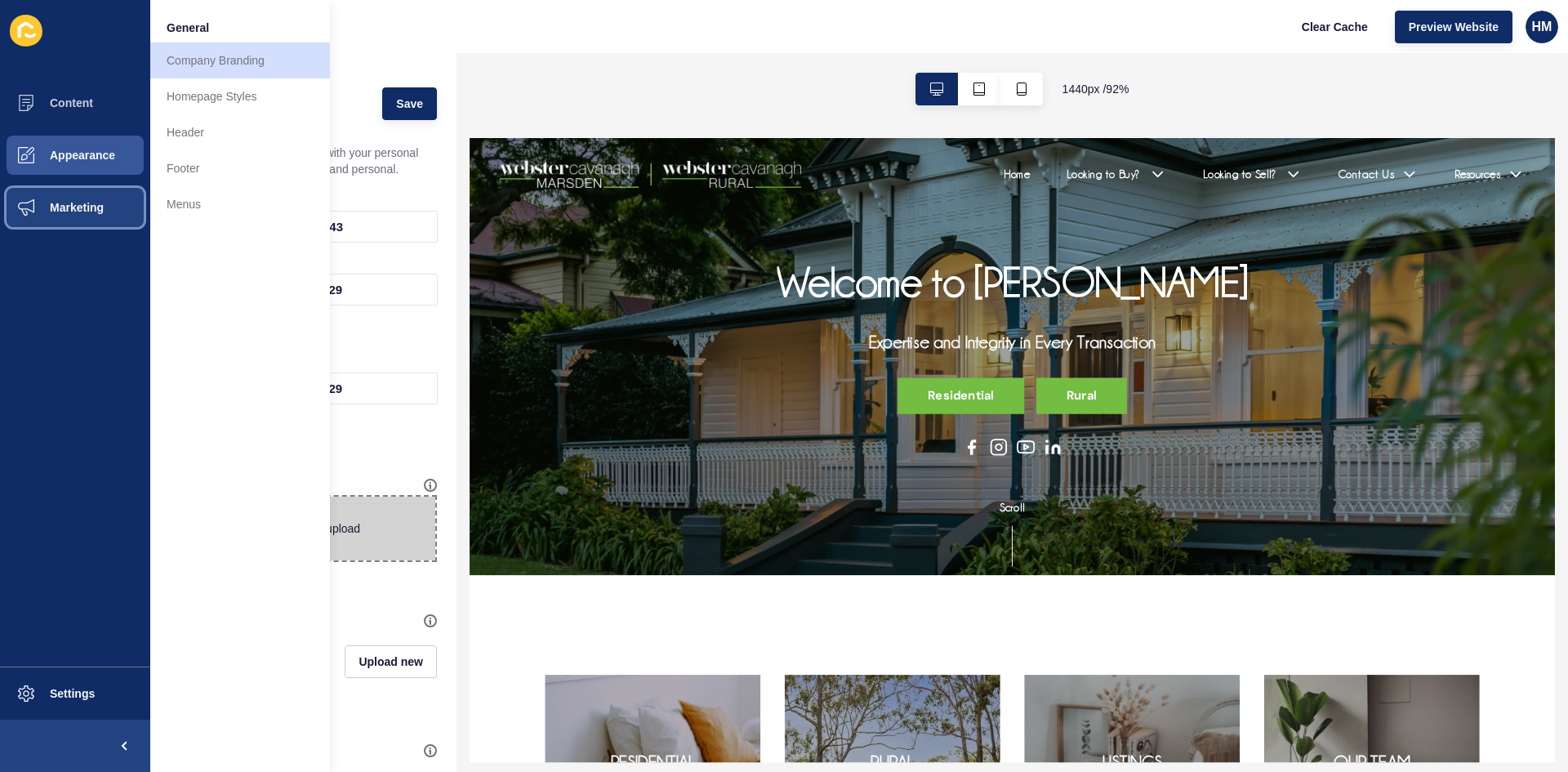
click at [79, 193] on button "Marketing" at bounding box center [75, 207] width 150 height 52
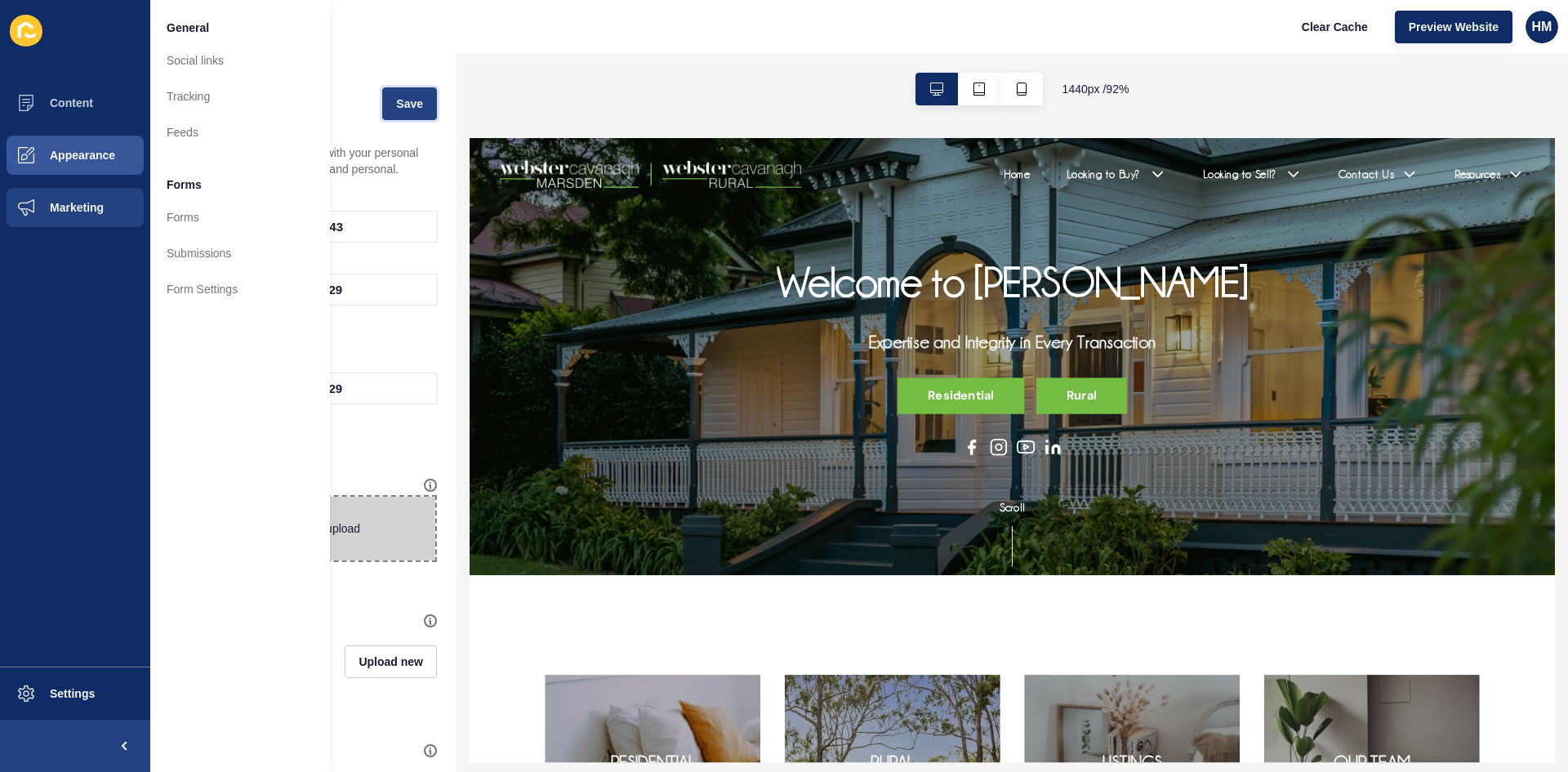
click at [414, 102] on button "Save" at bounding box center [409, 103] width 55 height 32
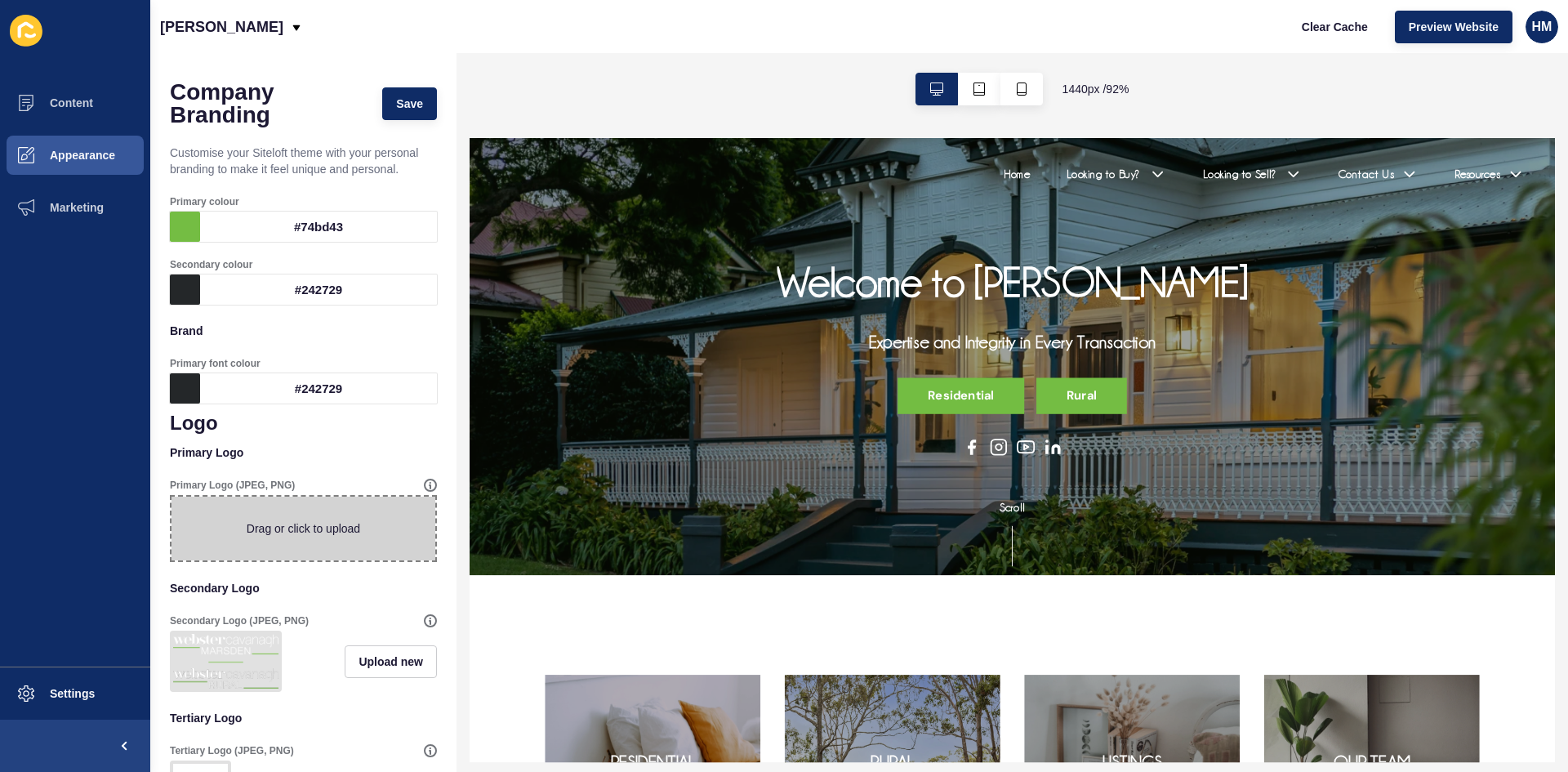
click at [579, 18] on div "Webster Cavanagh Clear Cache Preview Website HM" at bounding box center [858, 26] width 1417 height 53
click at [424, 482] on icon at bounding box center [430, 485] width 13 height 13
click at [368, 595] on p "Secondary Logo" at bounding box center [303, 588] width 267 height 36
click at [248, 658] on img at bounding box center [226, 661] width 106 height 55
drag, startPoint x: 104, startPoint y: 214, endPoint x: 101, endPoint y: 200, distance: 14.3
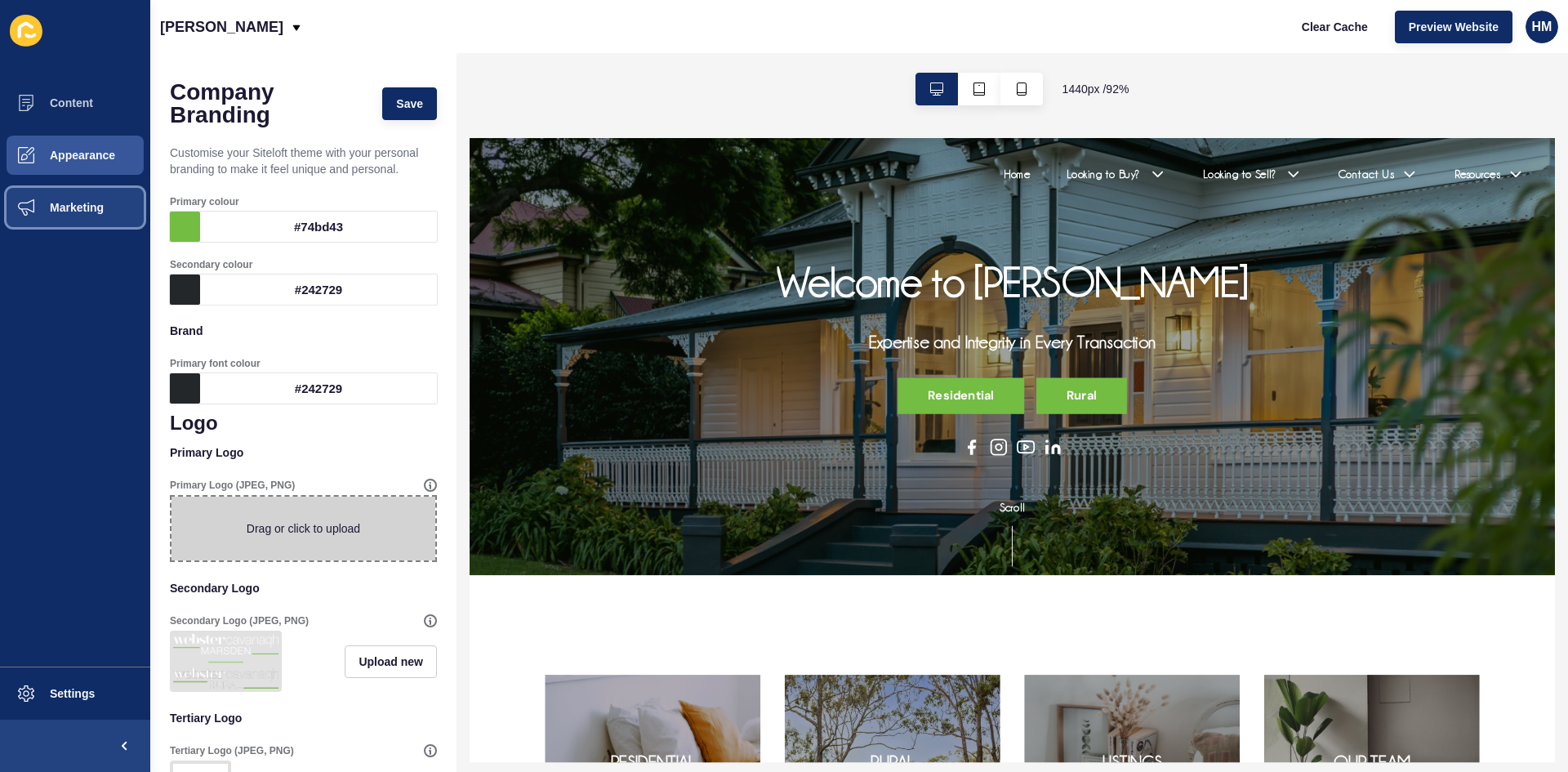
click at [104, 214] on button "Marketing" at bounding box center [75, 207] width 150 height 52
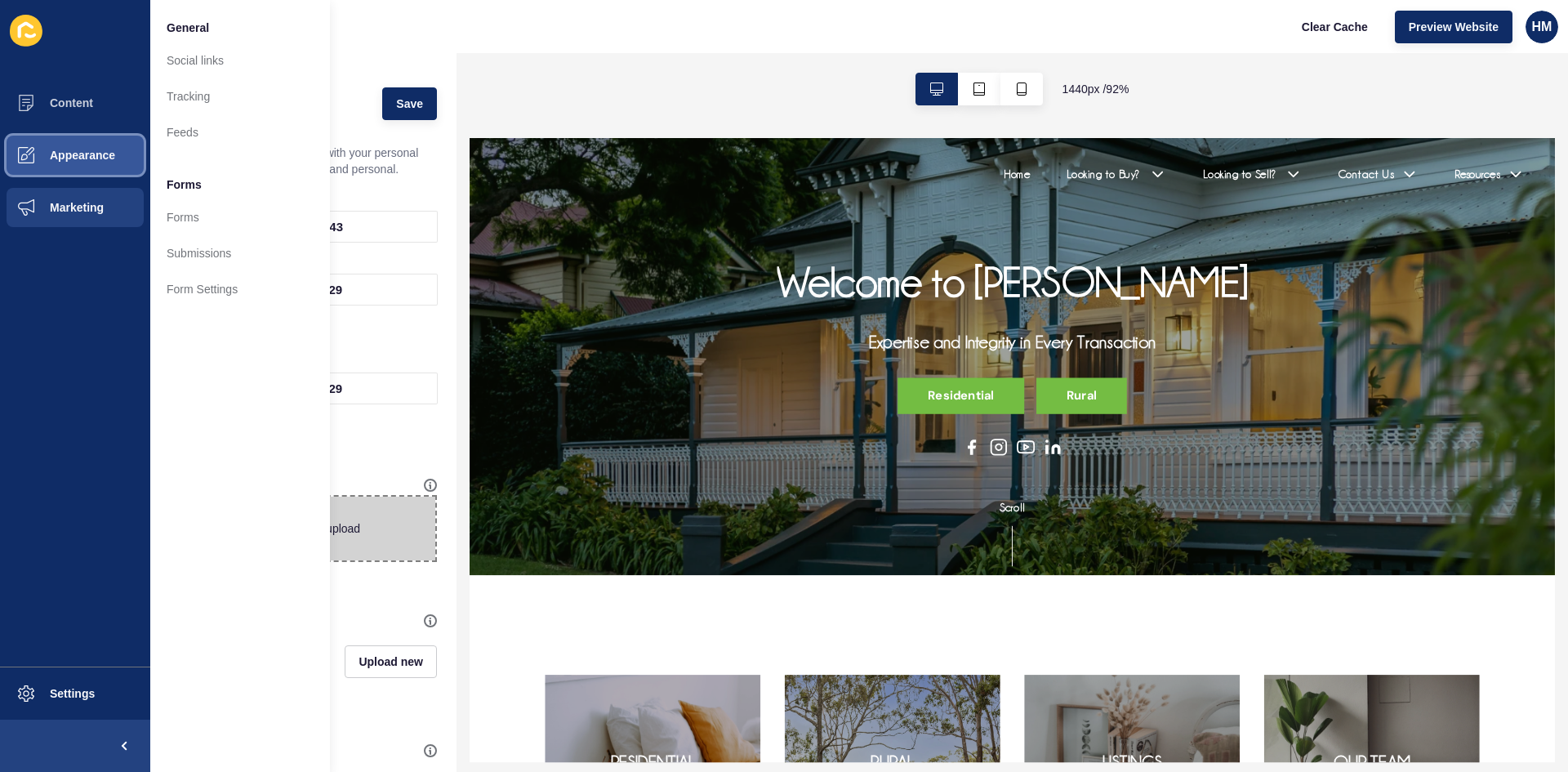
click at [92, 167] on button "Appearance" at bounding box center [75, 155] width 150 height 52
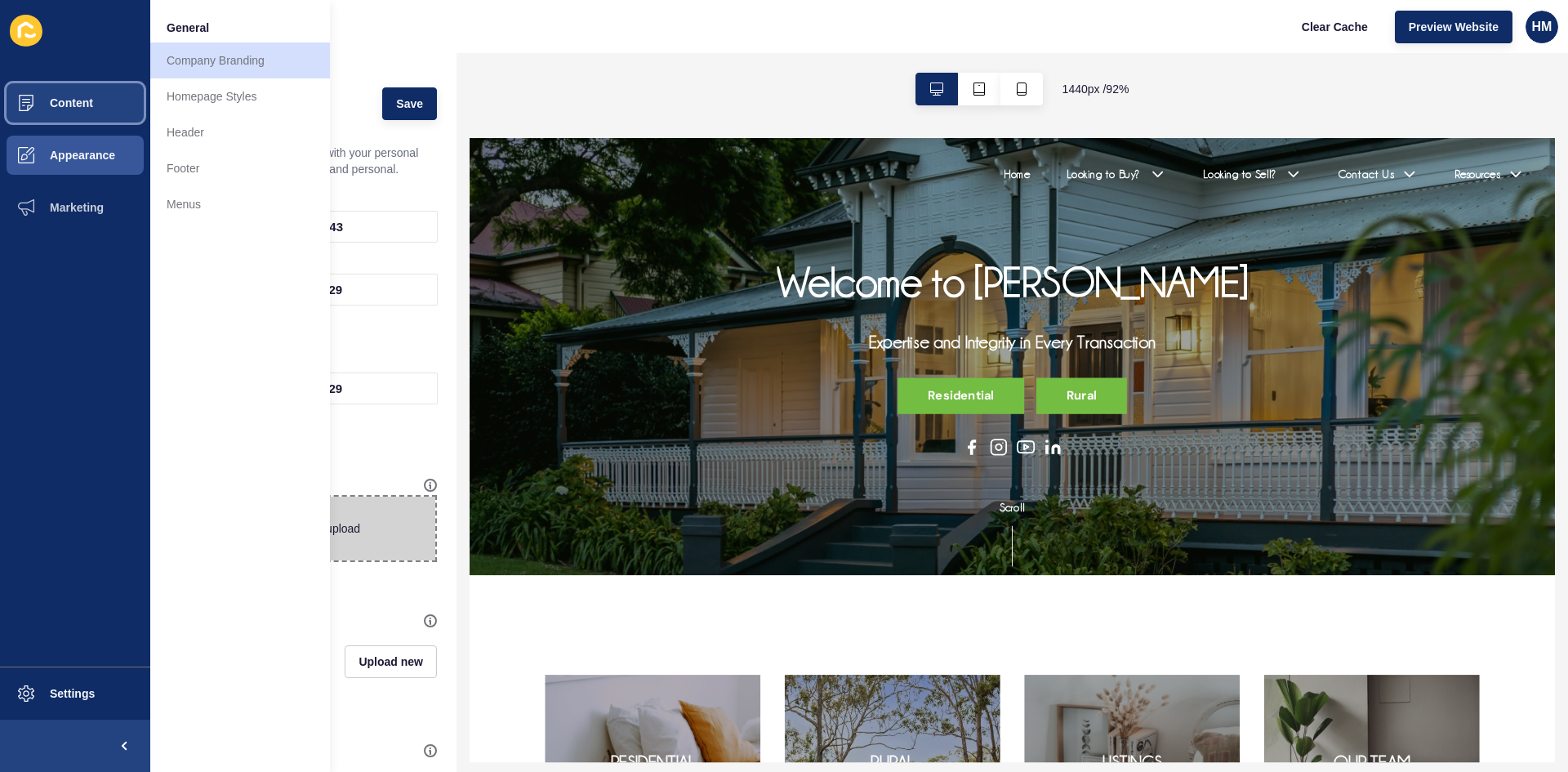
click at [78, 118] on button "Content" at bounding box center [75, 103] width 150 height 52
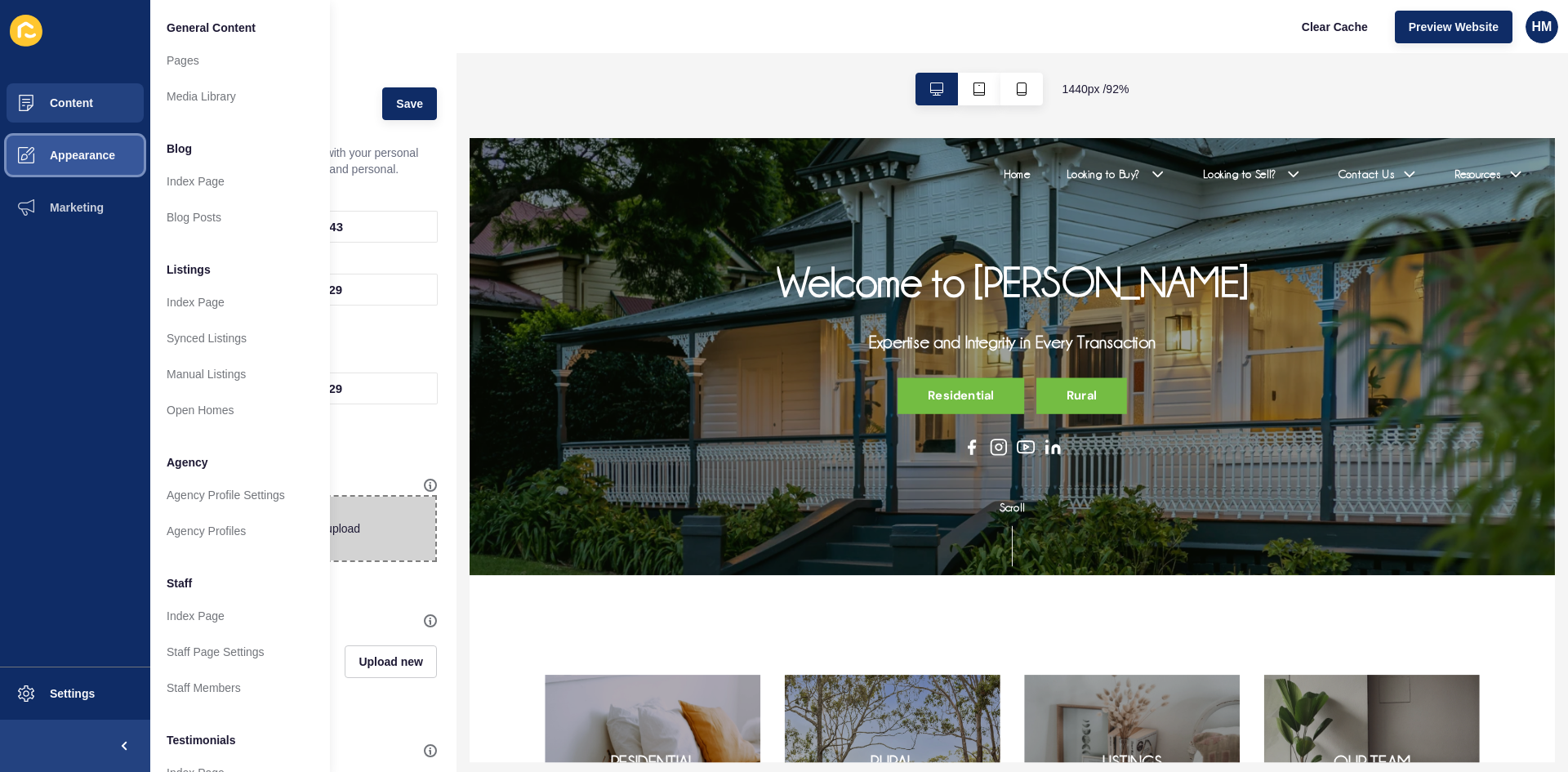
click at [67, 175] on button "Appearance" at bounding box center [75, 155] width 150 height 52
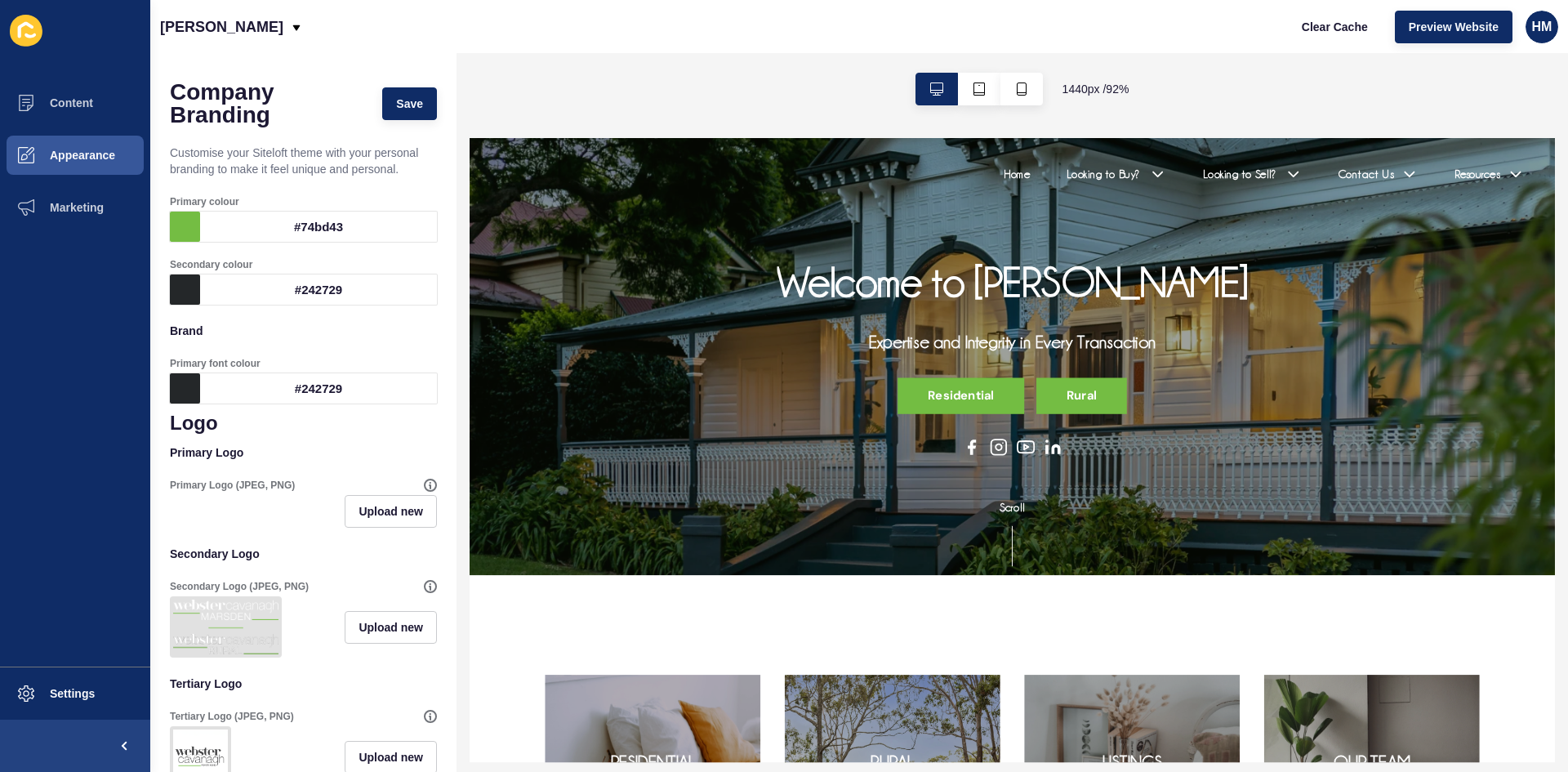
click at [232, 628] on img at bounding box center [226, 626] width 106 height 55
click at [358, 515] on span "Upload new" at bounding box center [391, 511] width 65 height 17
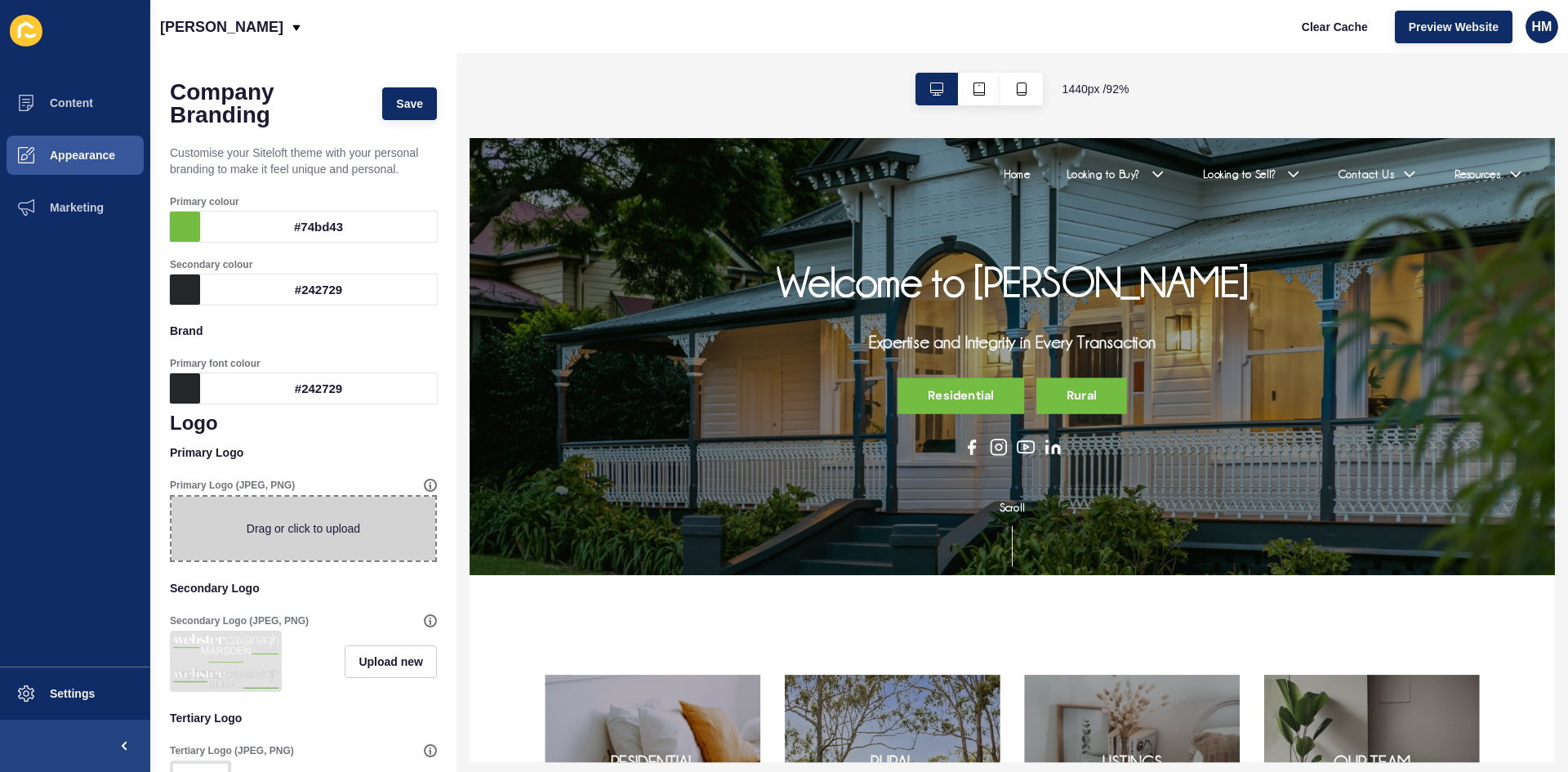
click at [301, 517] on span at bounding box center [303, 528] width 264 height 64
click at [171, 496] on input "Drag or click to upload" at bounding box center [171, 496] width 0 height 0
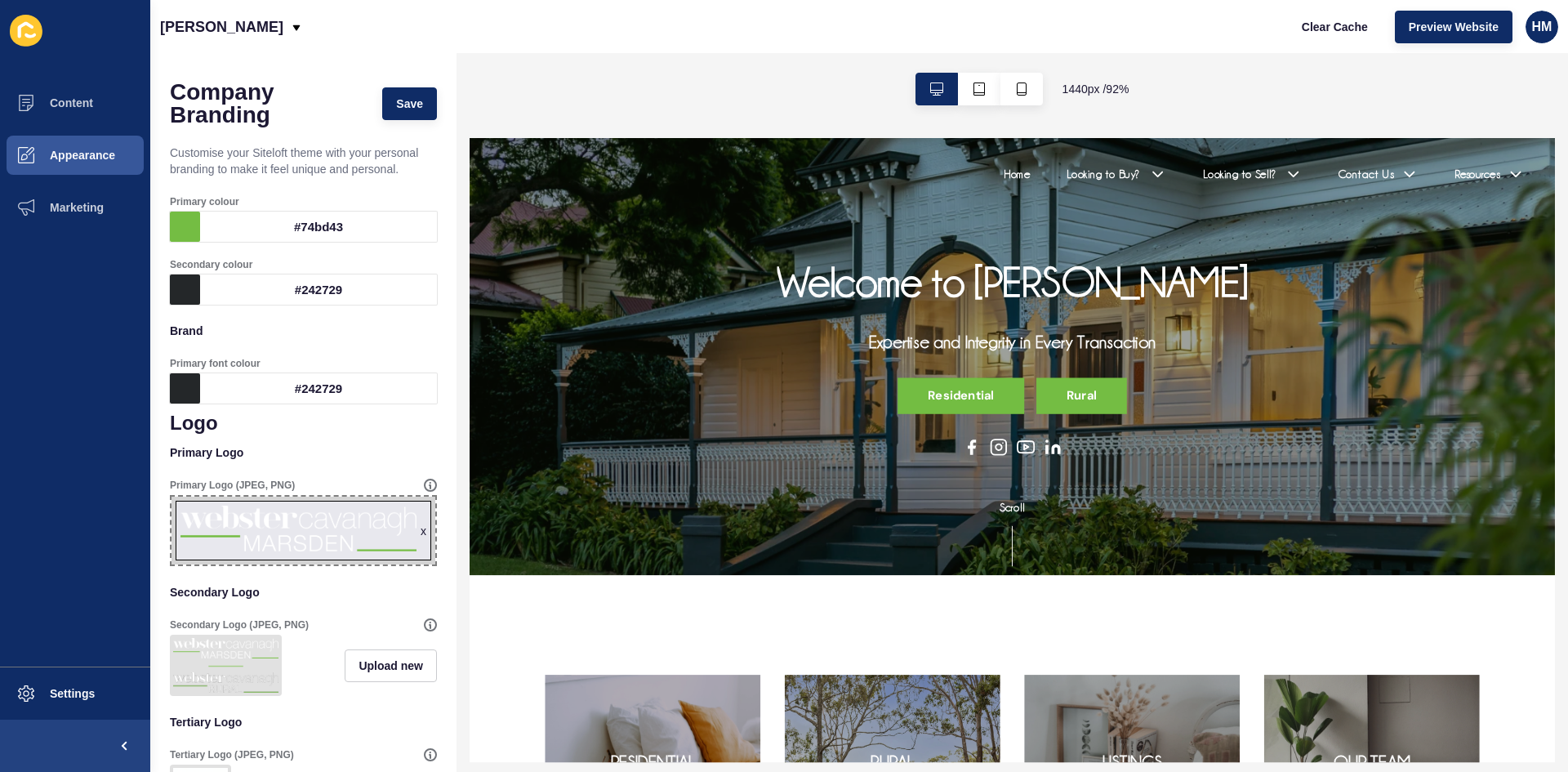
click at [356, 591] on p "Secondary Logo" at bounding box center [303, 591] width 267 height 36
drag, startPoint x: 394, startPoint y: 529, endPoint x: 342, endPoint y: 529, distance: 52.0
click at [342, 529] on span "x" at bounding box center [303, 529] width 264 height 68
click at [171, 496] on input "x Drag or click to upload" at bounding box center [171, 496] width 0 height 0
type input "C:\fakepath\WCM_LogoRURALPROPERTY(transparent).png"
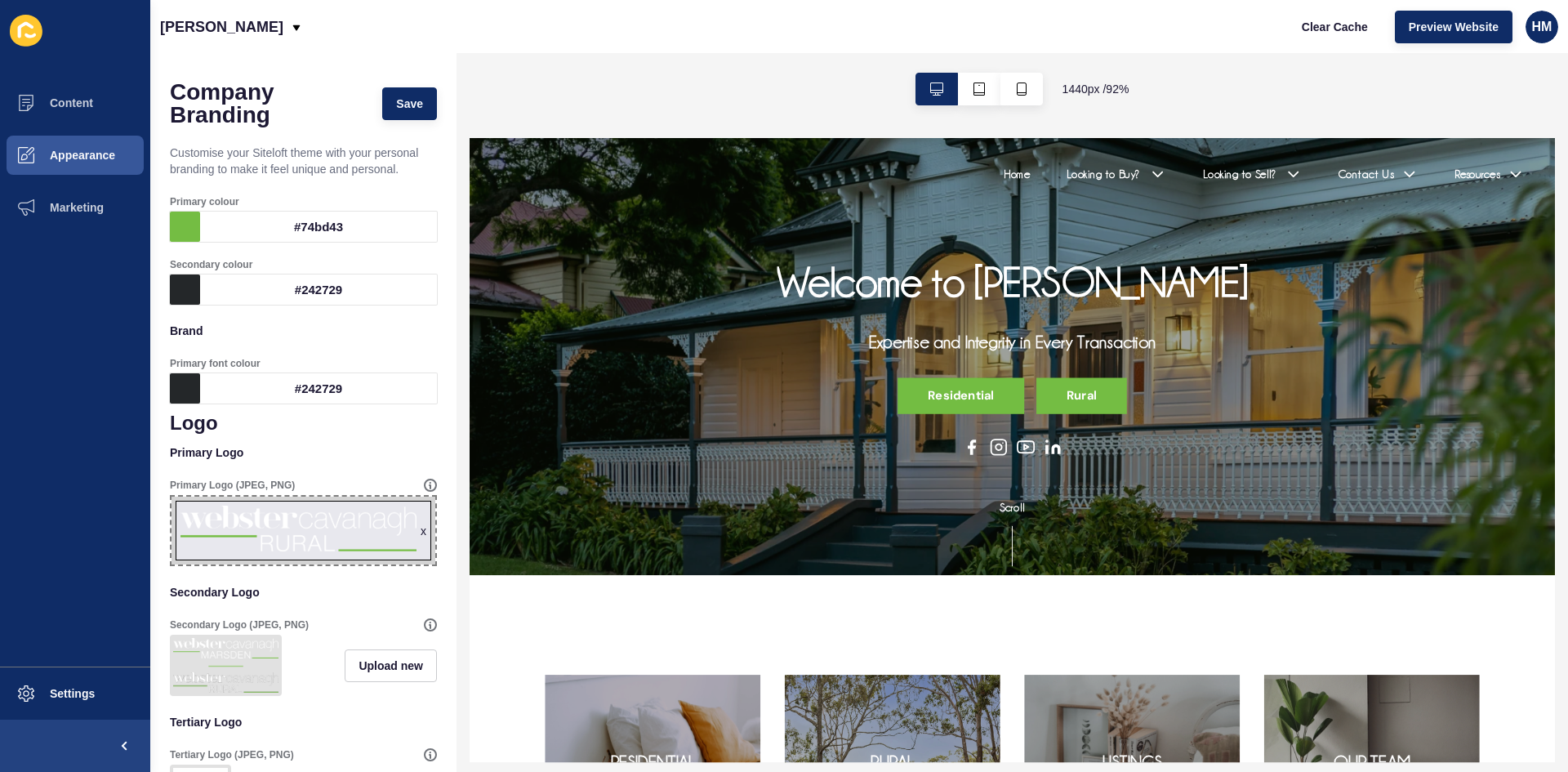
click at [420, 531] on div "x" at bounding box center [423, 531] width 6 height 17
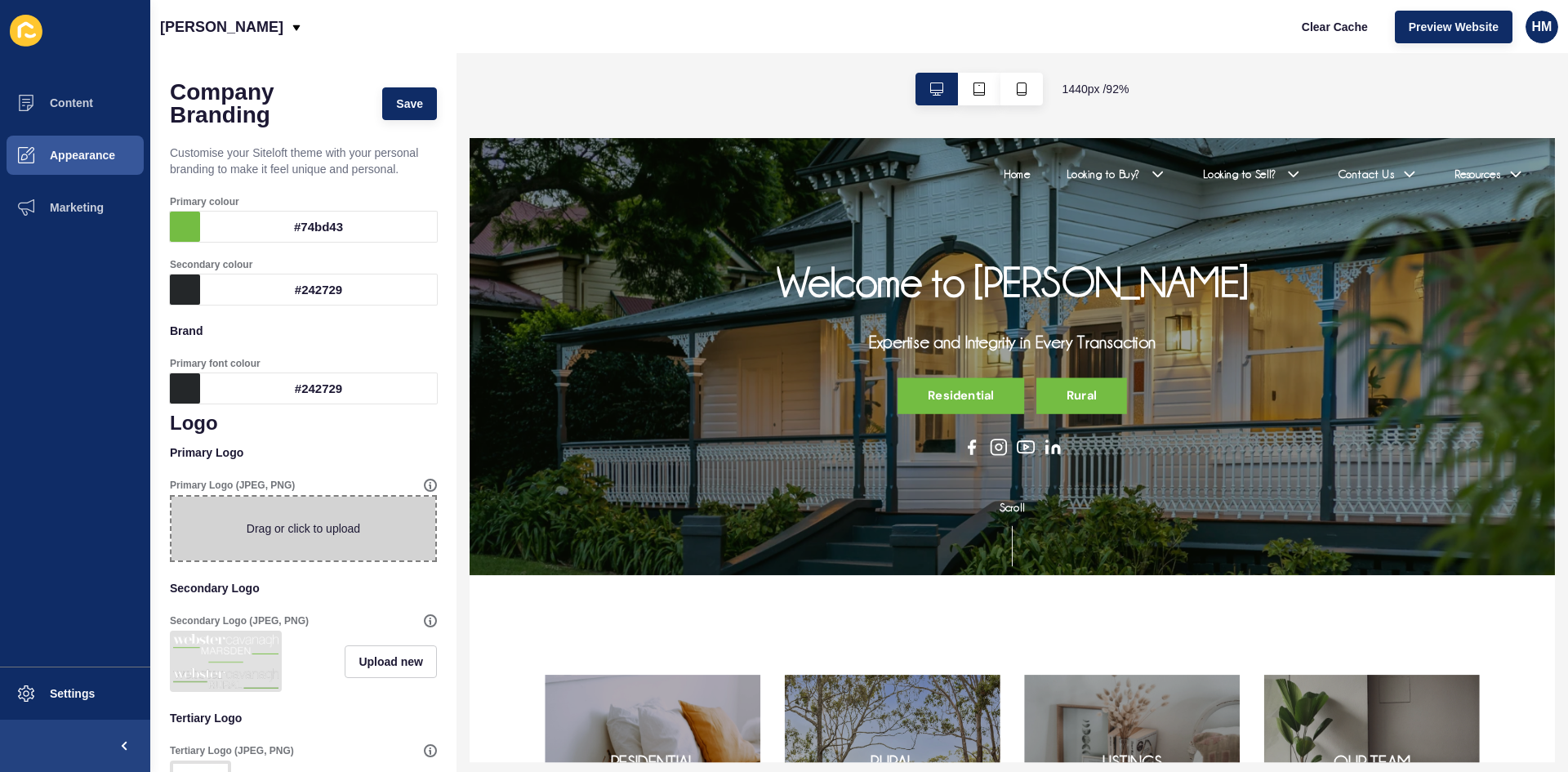
click at [269, 530] on span at bounding box center [303, 528] width 264 height 64
click at [171, 496] on input "Drag or click to upload" at bounding box center [171, 496] width 0 height 0
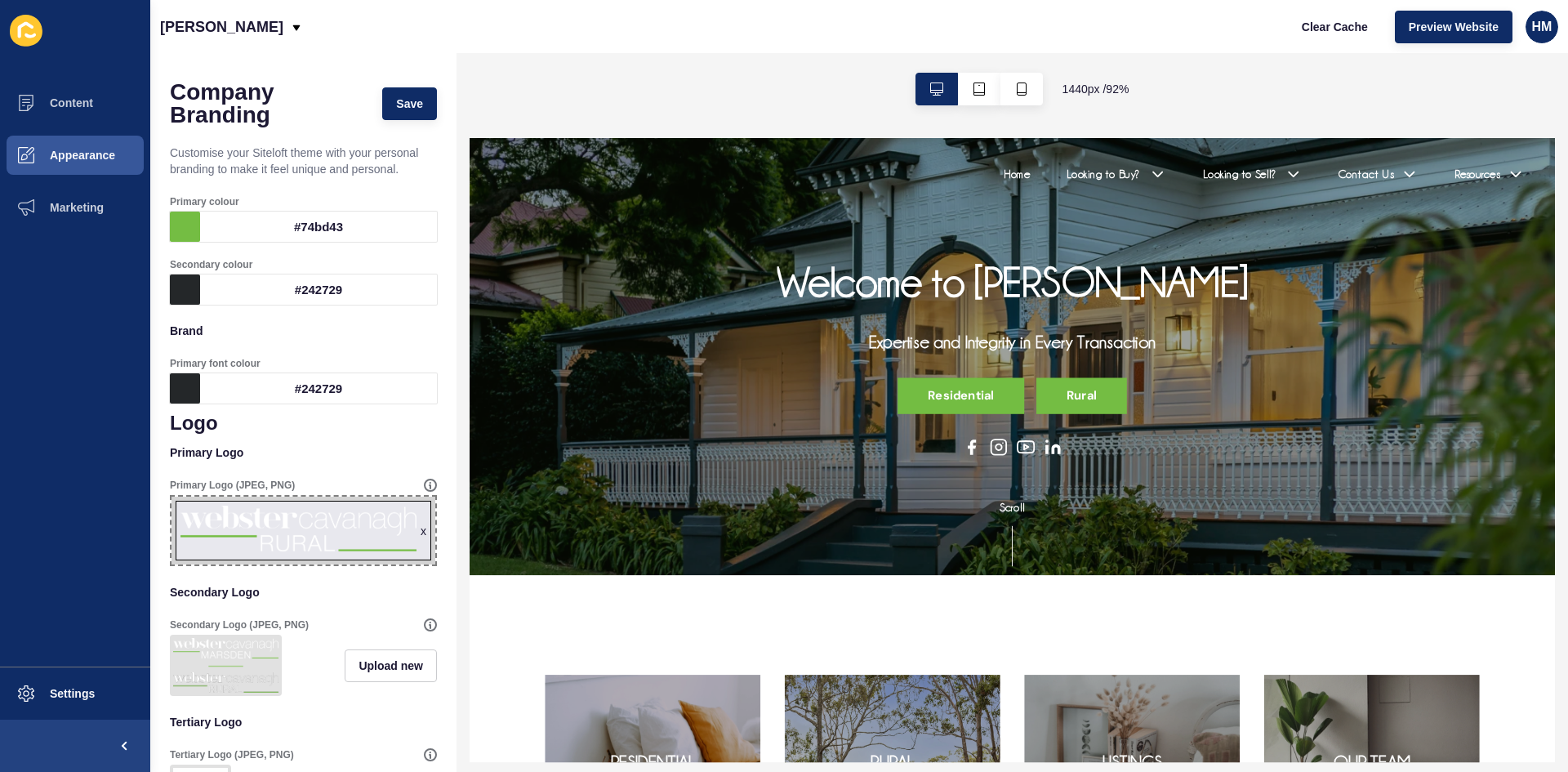
click at [404, 530] on span "x" at bounding box center [303, 529] width 264 height 68
click at [171, 496] on input "x Drag or click to upload" at bounding box center [171, 496] width 0 height 0
click at [420, 534] on div "x" at bounding box center [423, 531] width 6 height 17
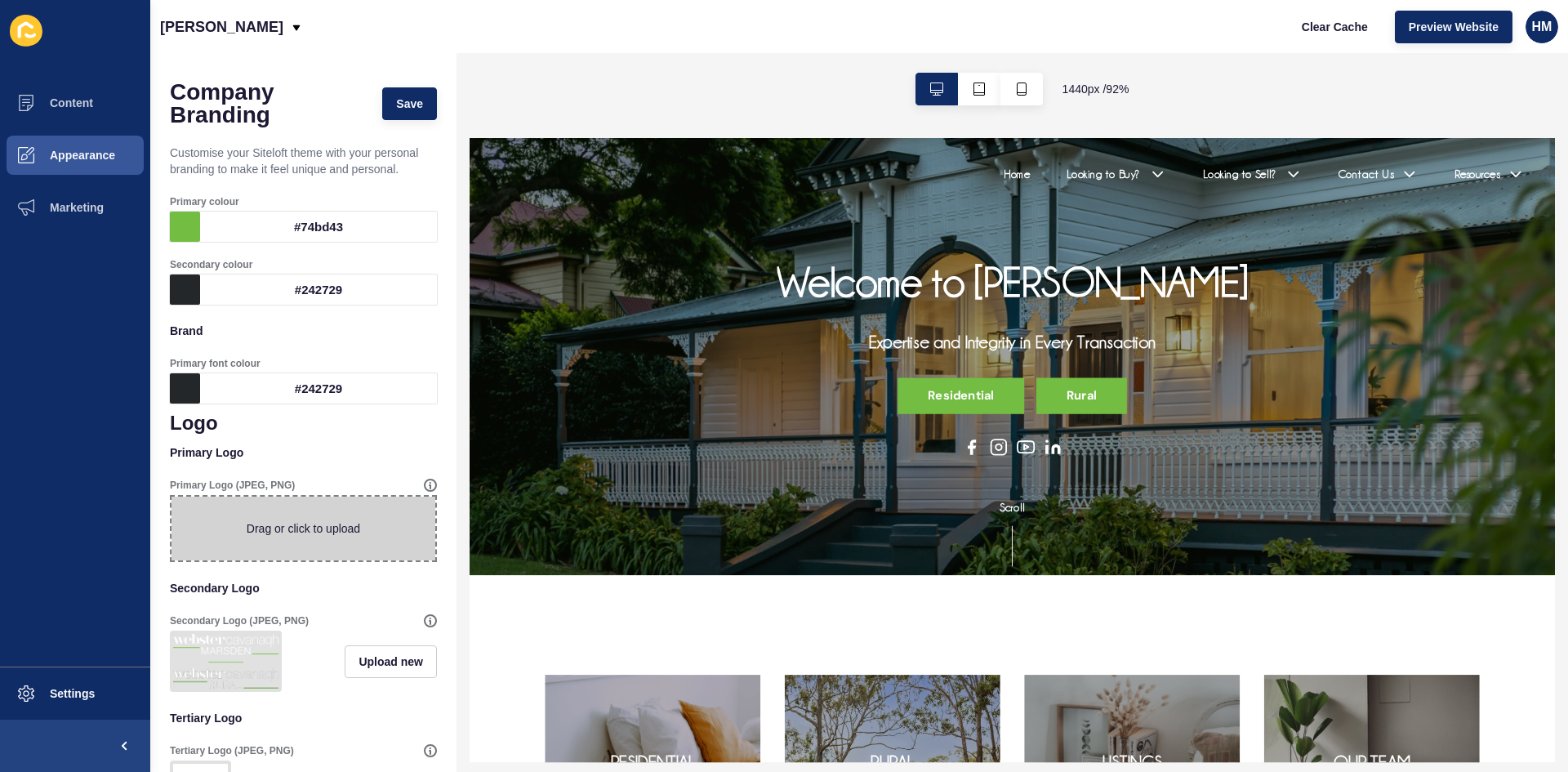
click at [391, 467] on p "Primary Logo" at bounding box center [303, 452] width 267 height 36
click at [364, 461] on p "Primary Logo" at bounding box center [303, 452] width 267 height 36
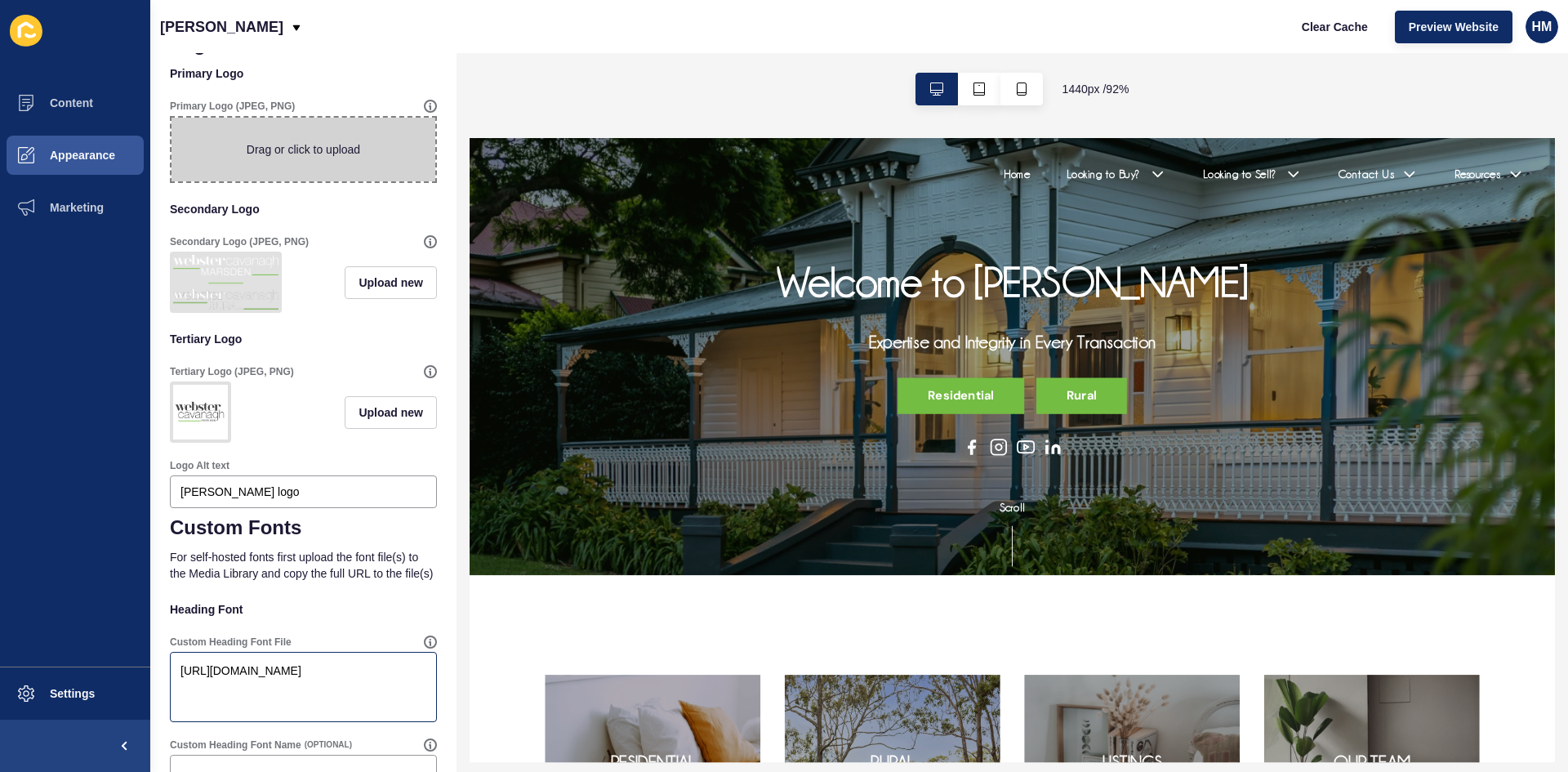
scroll to position [667, 0]
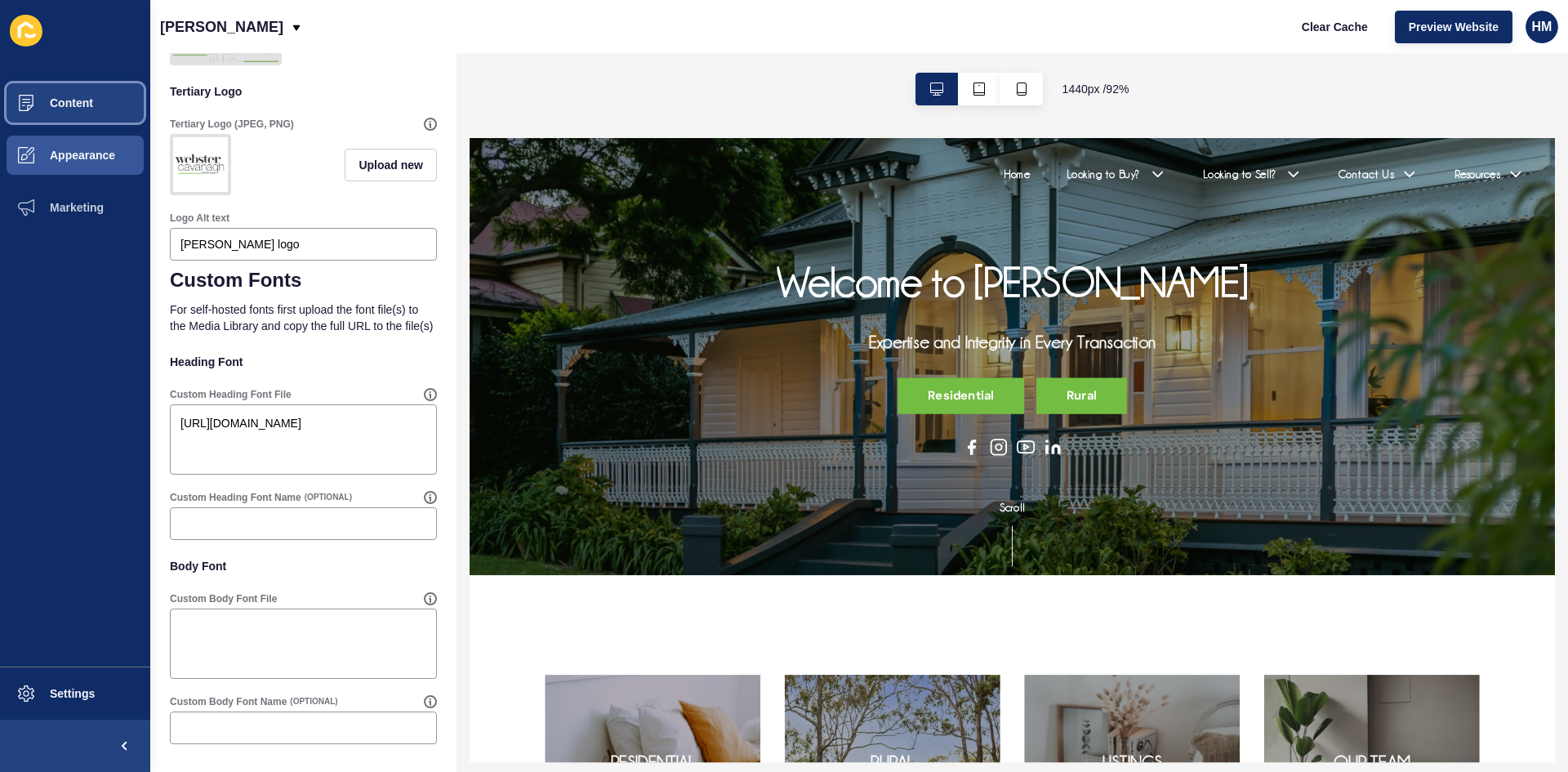
click at [65, 112] on button "Content" at bounding box center [75, 103] width 150 height 52
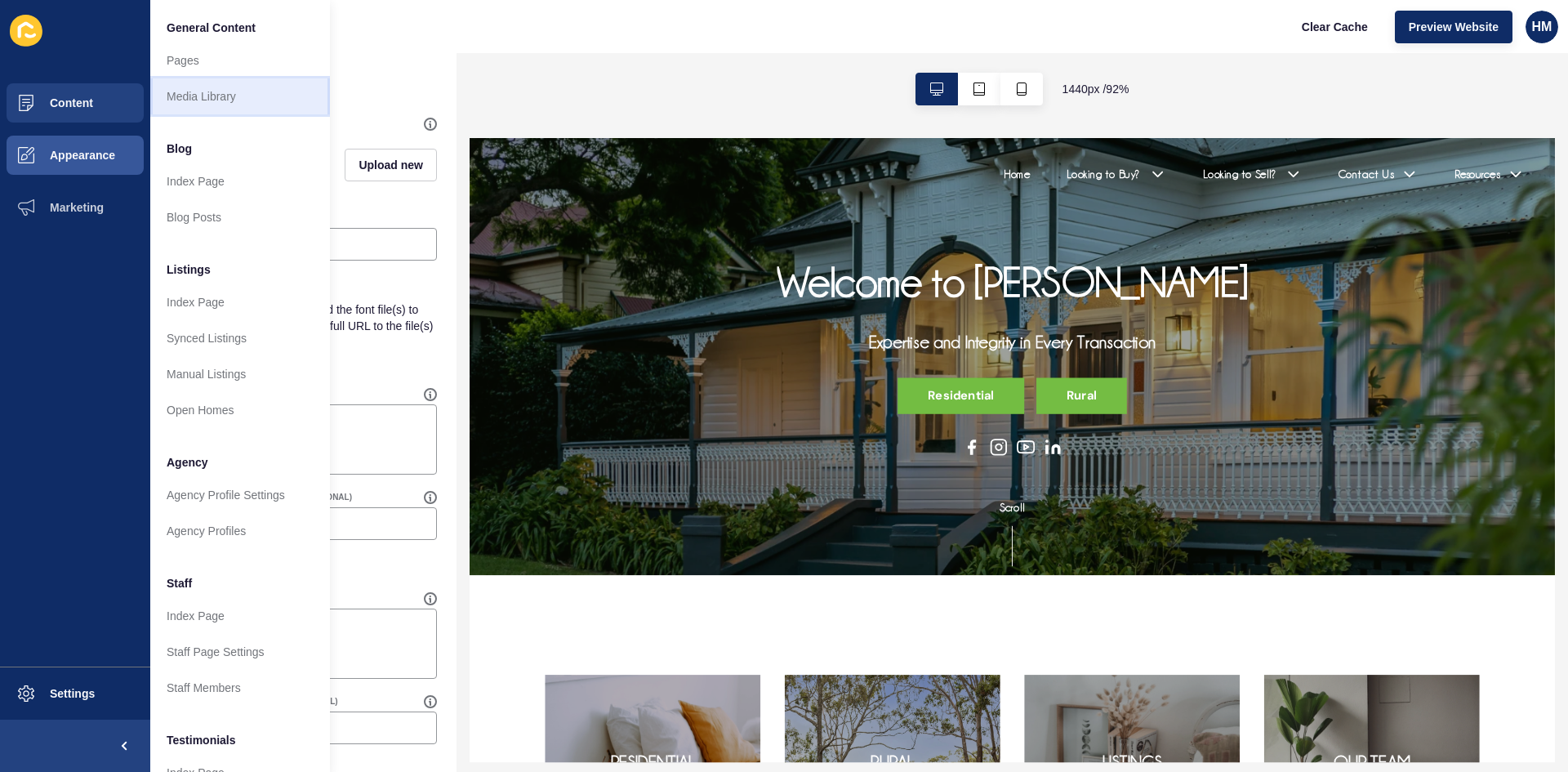
click at [201, 104] on link "Media Library" at bounding box center [240, 96] width 180 height 36
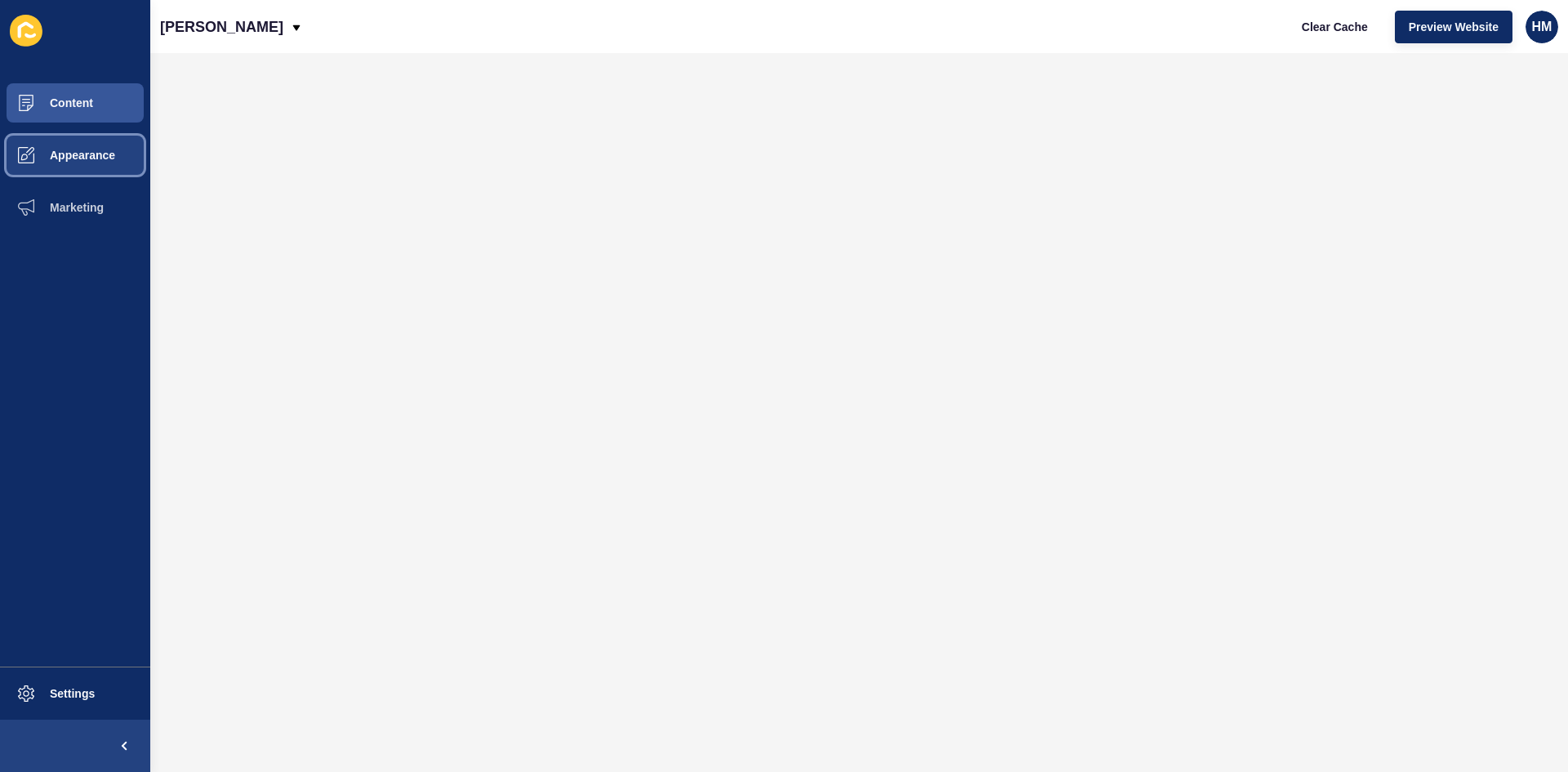
click at [87, 156] on span "Appearance" at bounding box center [56, 156] width 118 height 13
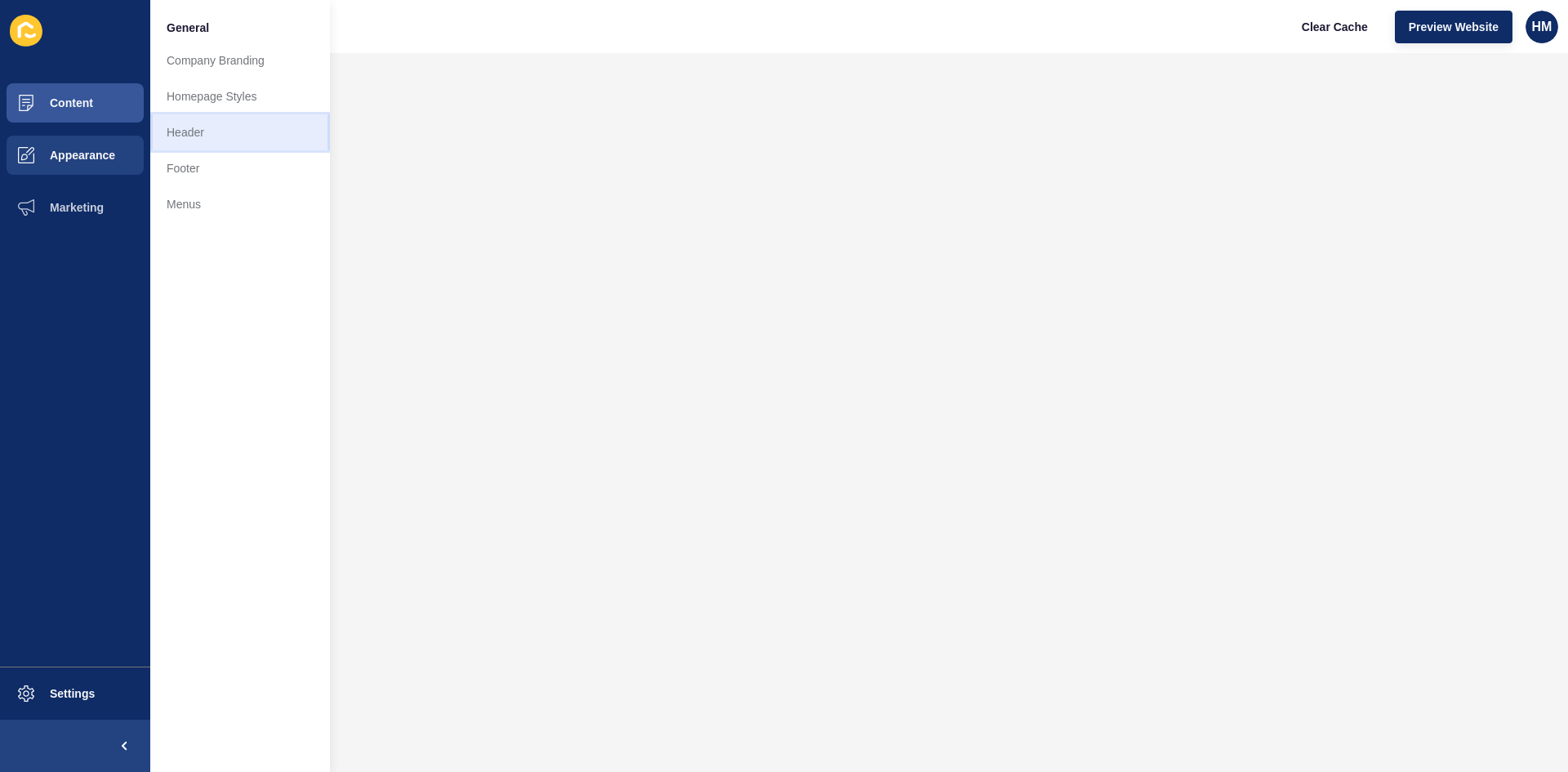
click at [212, 135] on link "Header" at bounding box center [240, 132] width 180 height 36
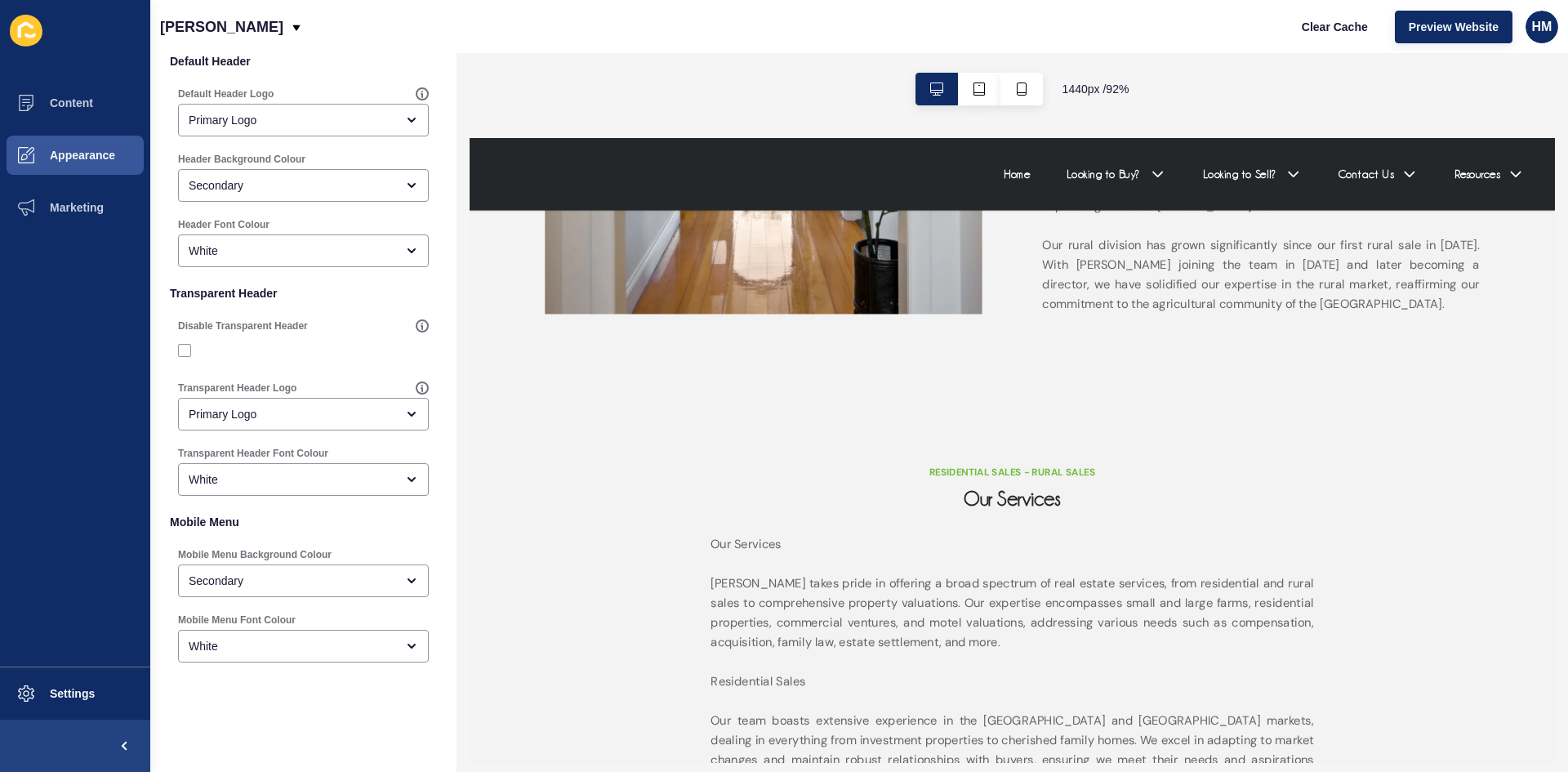
scroll to position [1960, 0]
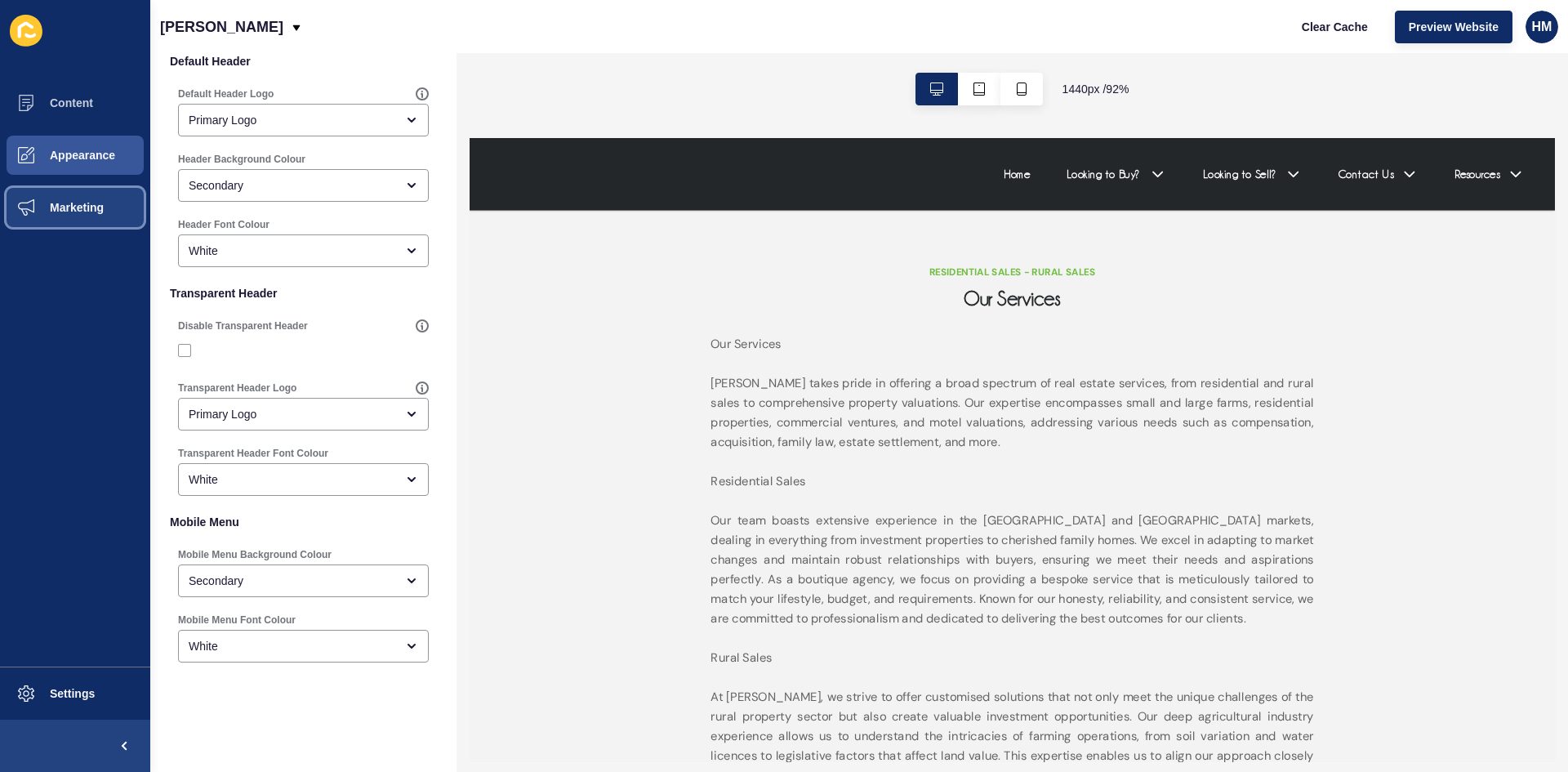
click at [52, 208] on span "Marketing" at bounding box center [50, 207] width 106 height 13
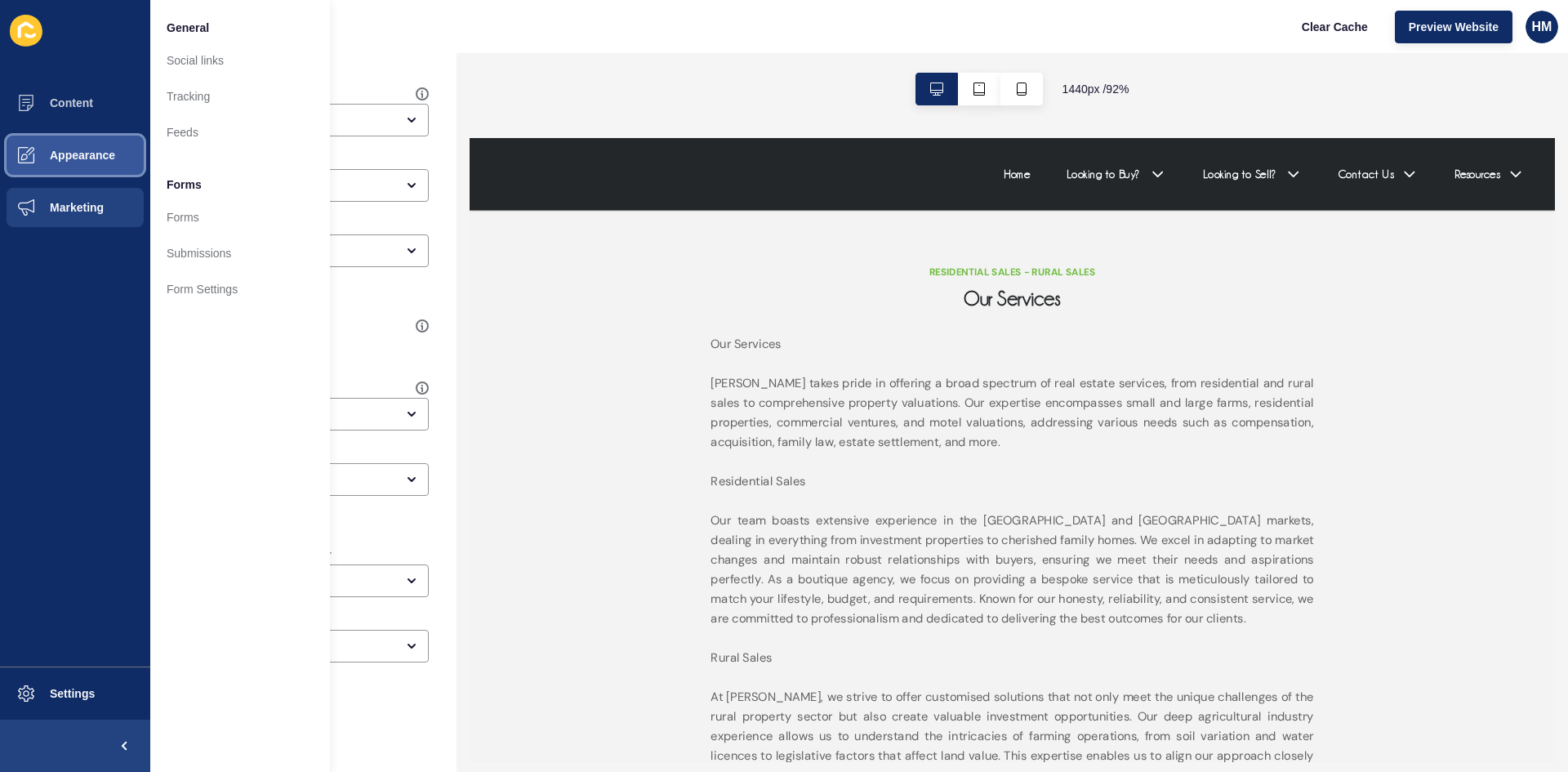
click at [68, 164] on button "Appearance" at bounding box center [75, 155] width 150 height 52
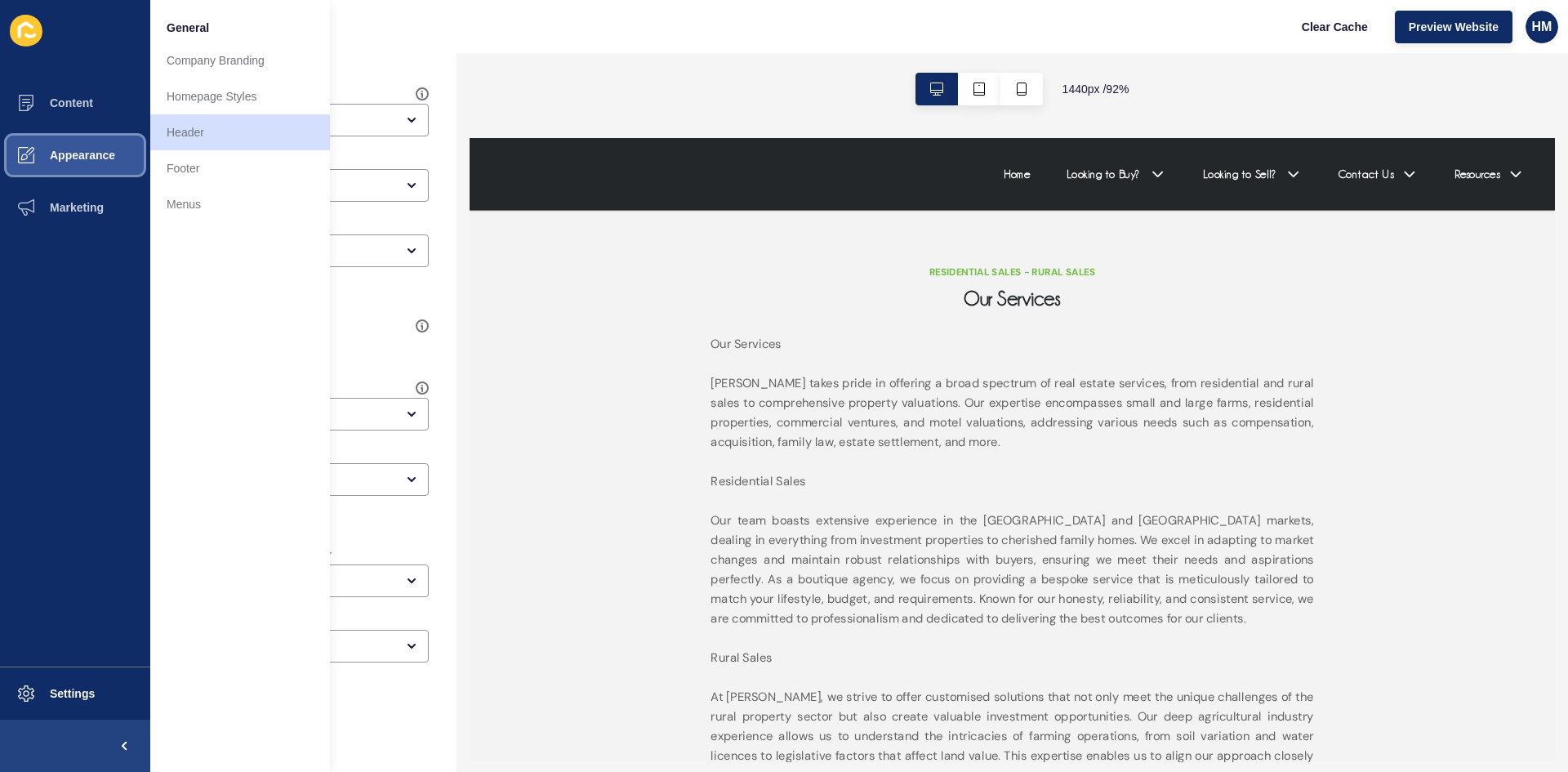
click at [57, 130] on button "Appearance" at bounding box center [75, 155] width 150 height 52
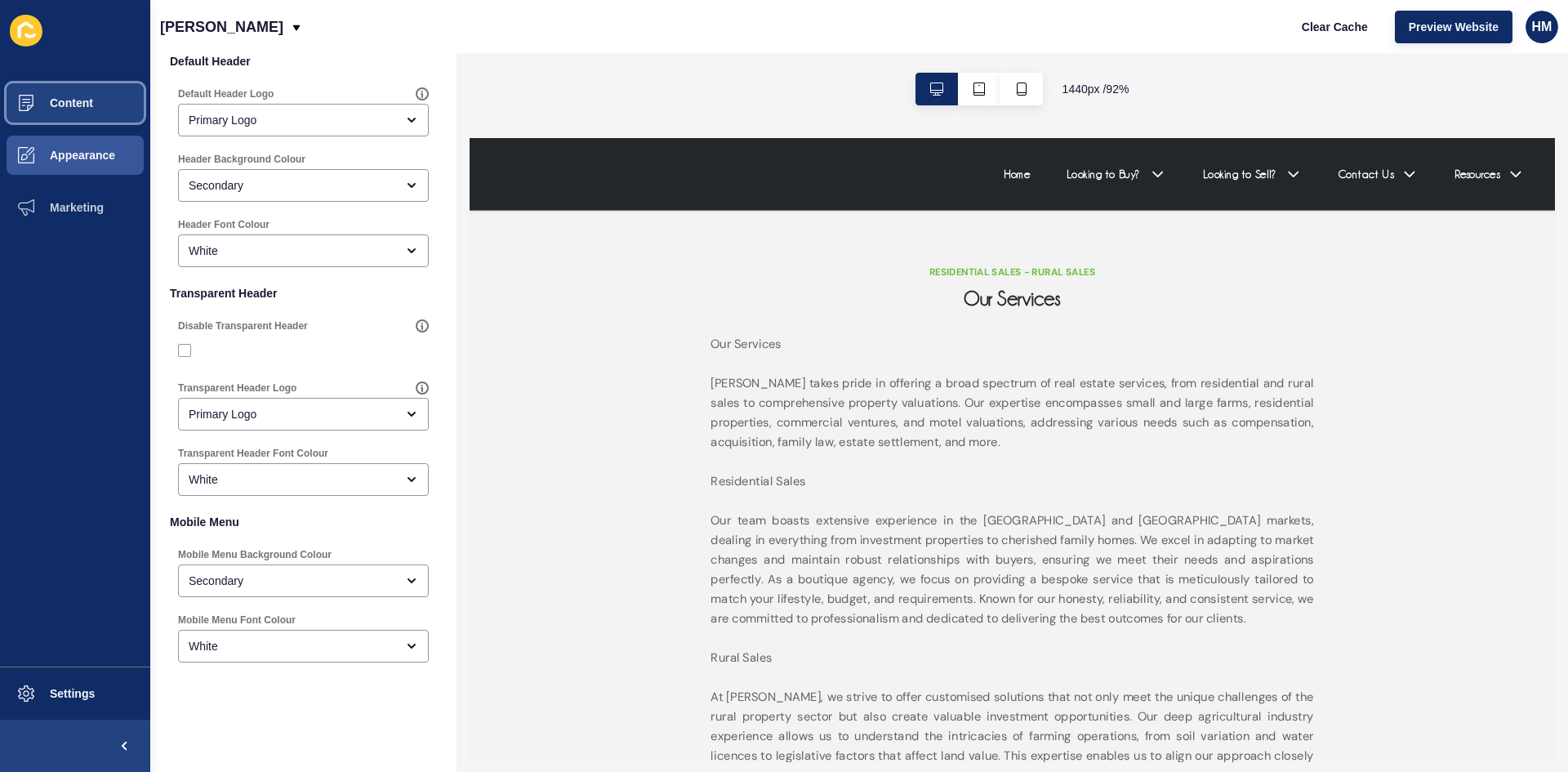
click at [45, 120] on span at bounding box center [26, 103] width 52 height 52
click at [54, 106] on span "Content" at bounding box center [44, 103] width 95 height 13
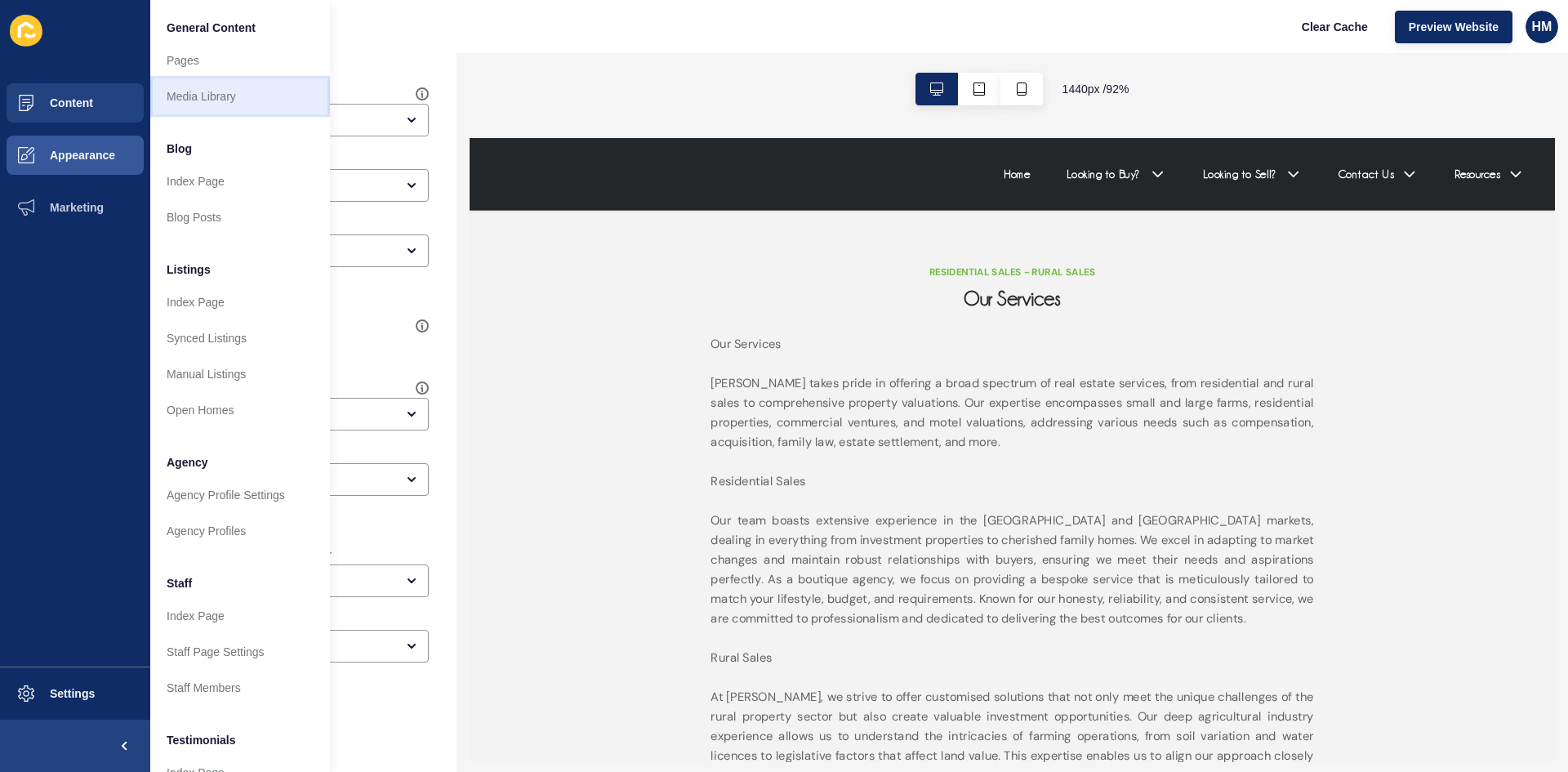
click at [193, 106] on link "Media Library" at bounding box center [240, 96] width 180 height 36
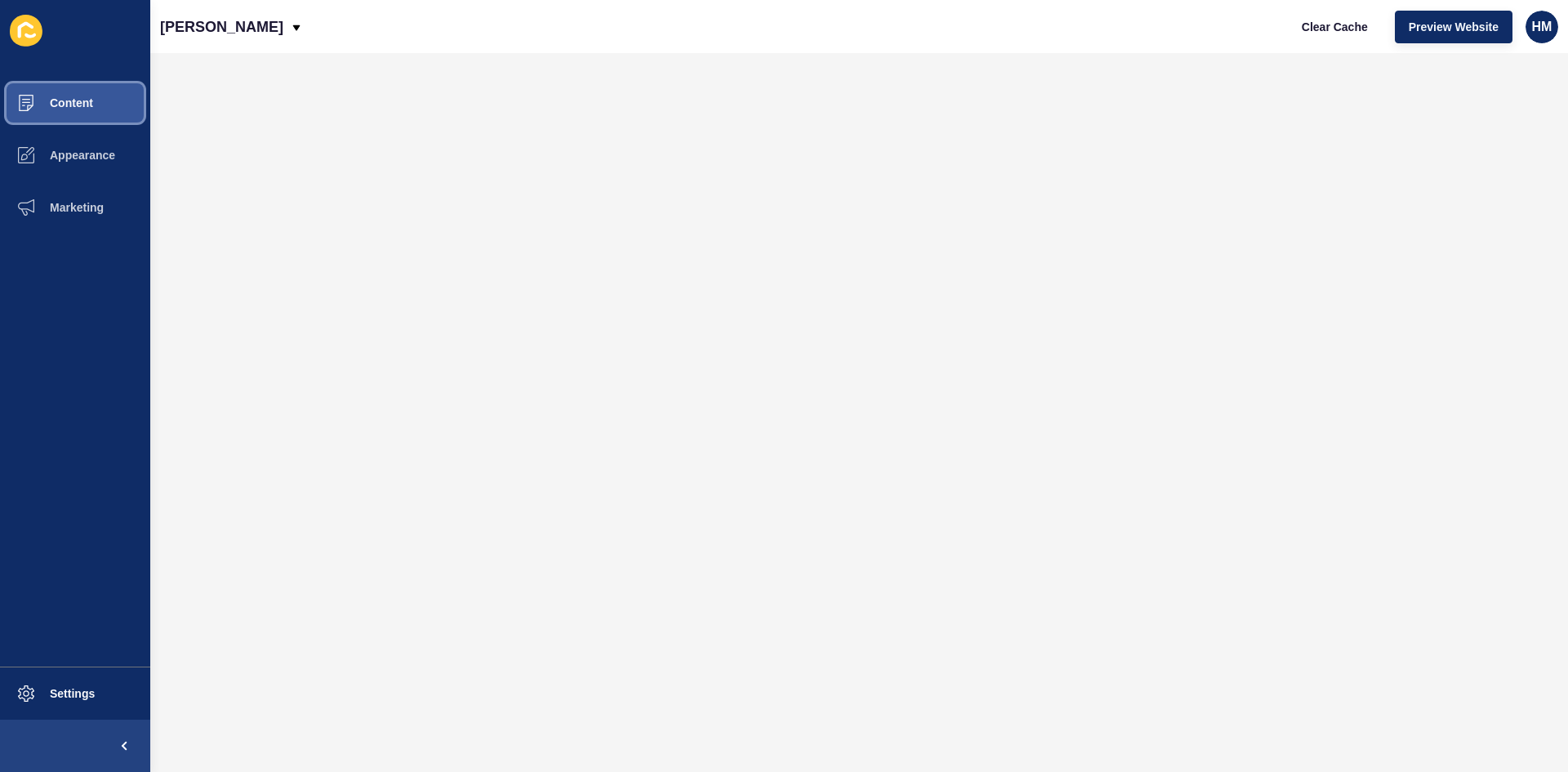
click at [45, 93] on span at bounding box center [26, 103] width 52 height 52
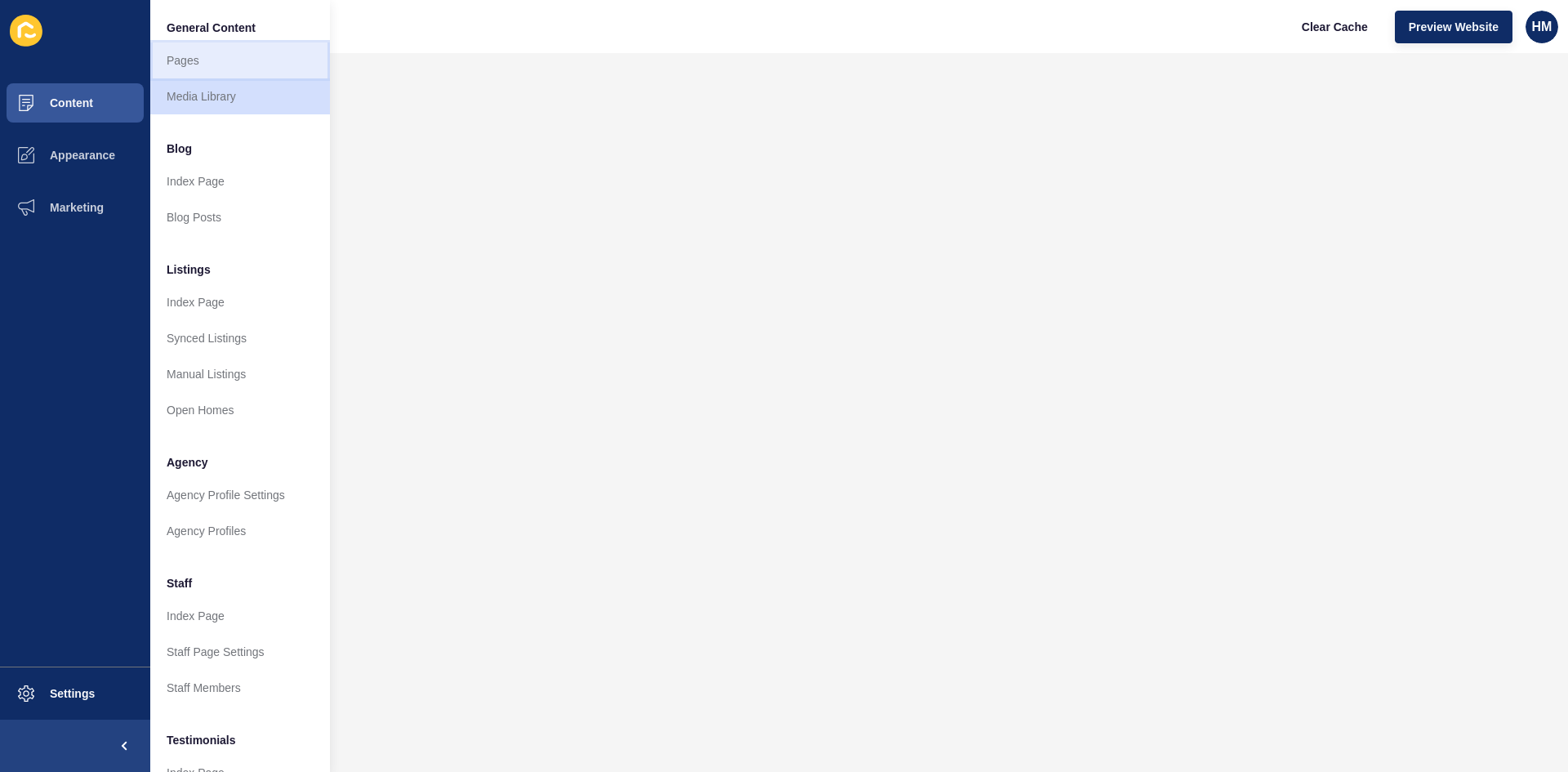
click at [251, 72] on link "Pages" at bounding box center [240, 60] width 180 height 36
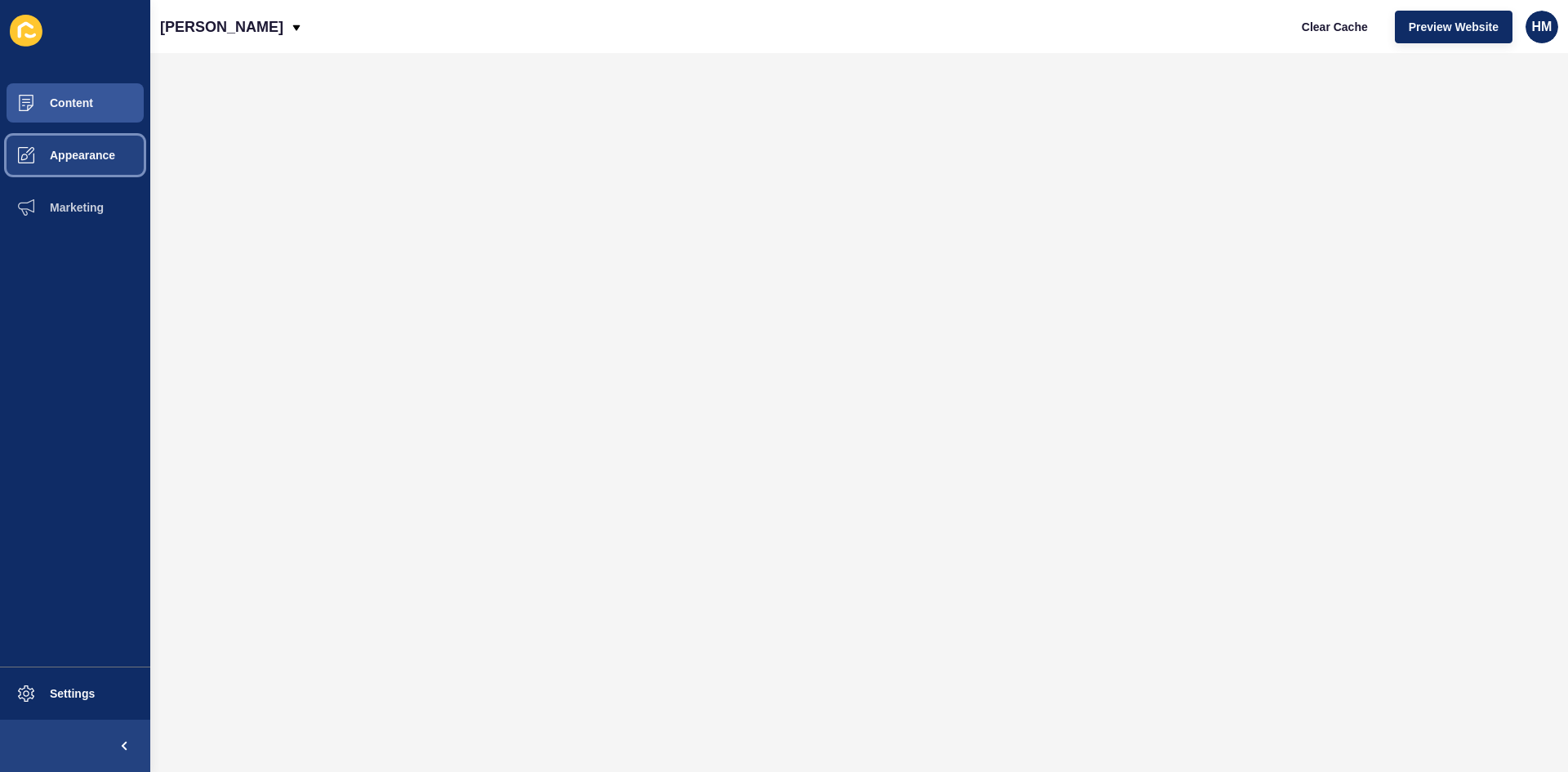
click at [52, 154] on span "Appearance" at bounding box center [56, 156] width 118 height 13
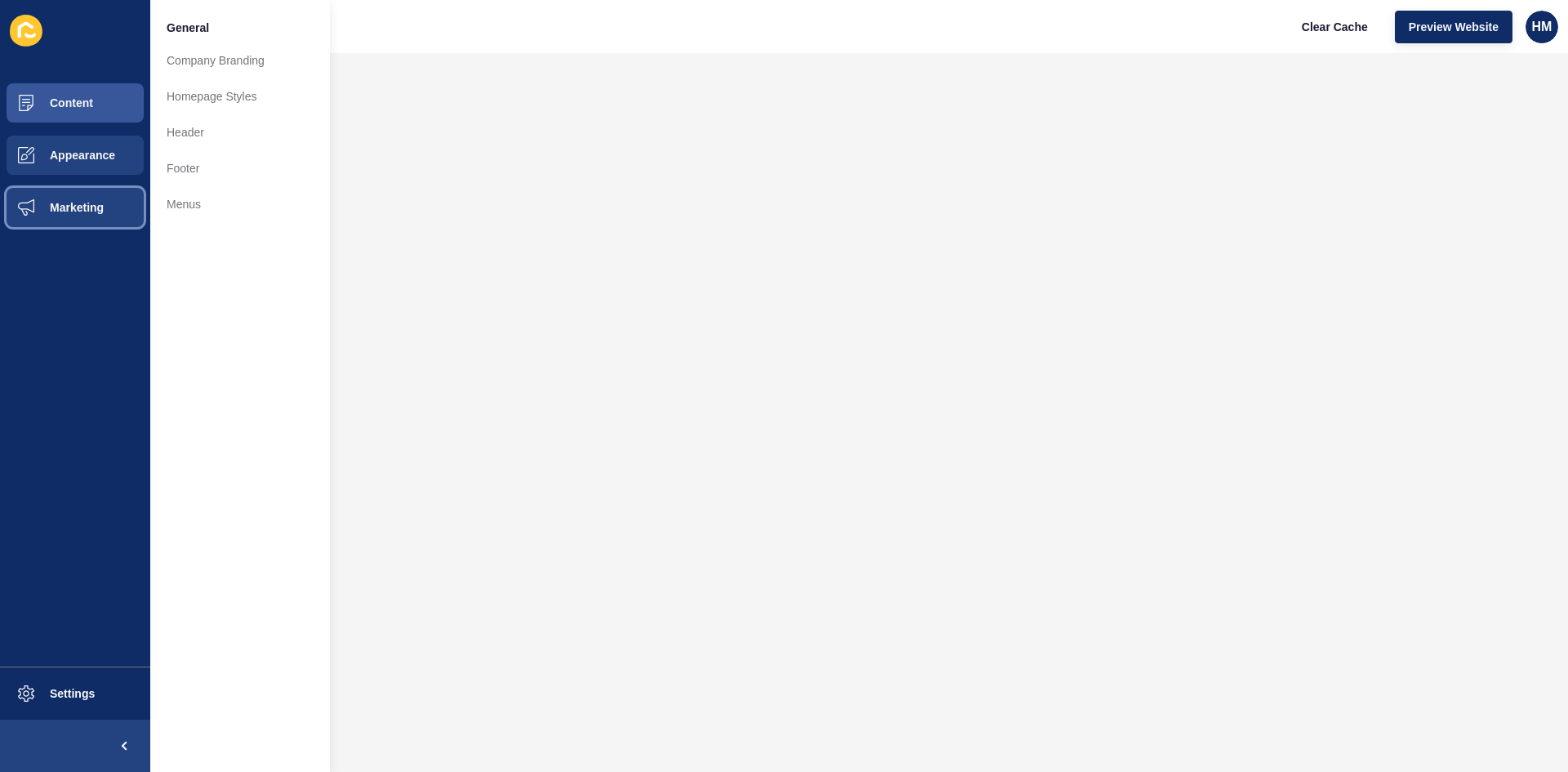
click at [73, 204] on span "Marketing" at bounding box center [50, 207] width 106 height 13
click at [87, 166] on button "Appearance" at bounding box center [75, 155] width 150 height 52
click at [211, 132] on link "Header" at bounding box center [240, 132] width 180 height 36
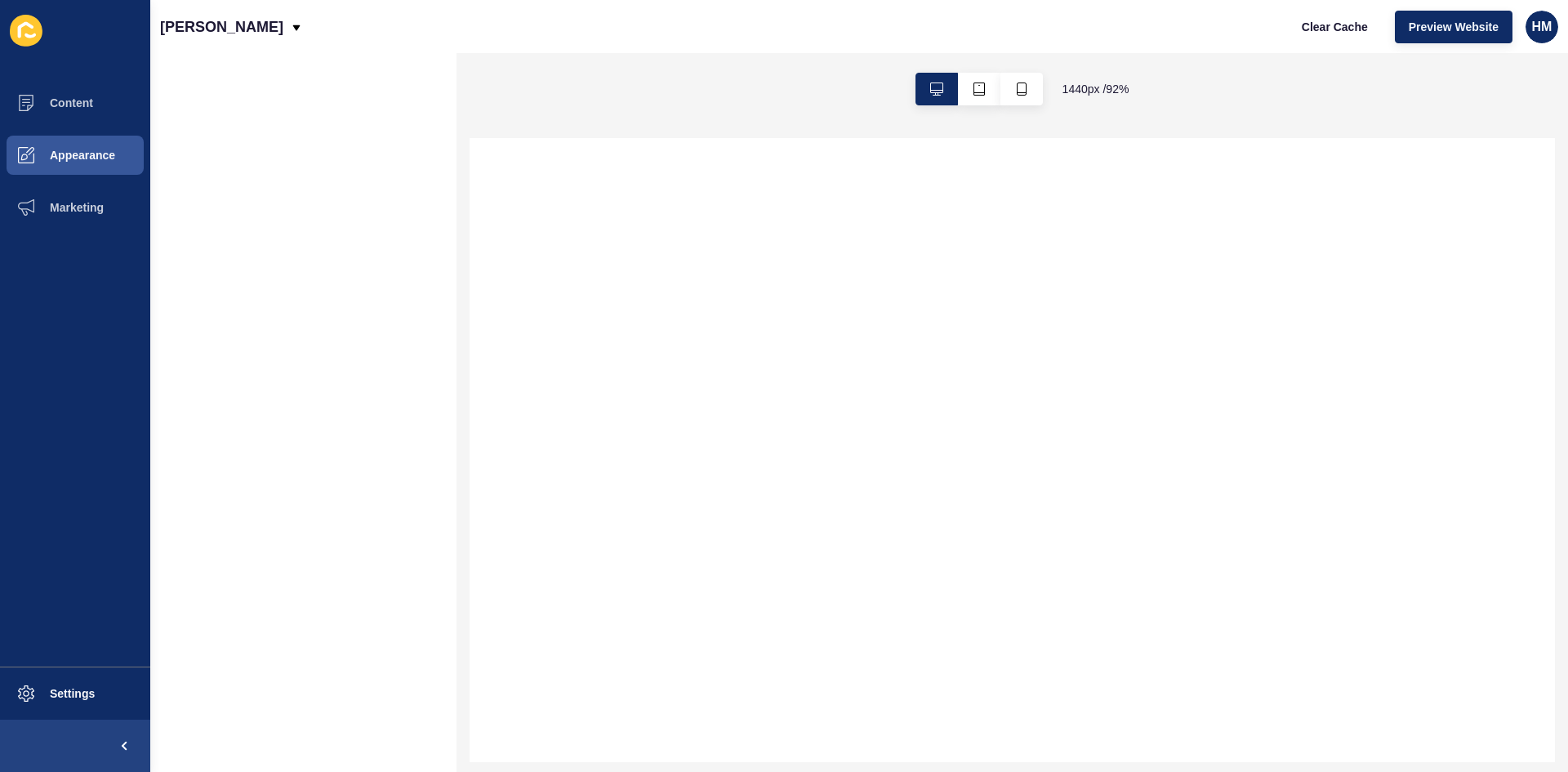
click at [326, 21] on div "Webster Cavanagh Clear Cache Preview Website HM" at bounding box center [858, 26] width 1417 height 53
click at [301, 26] on icon at bounding box center [297, 27] width 7 height 6
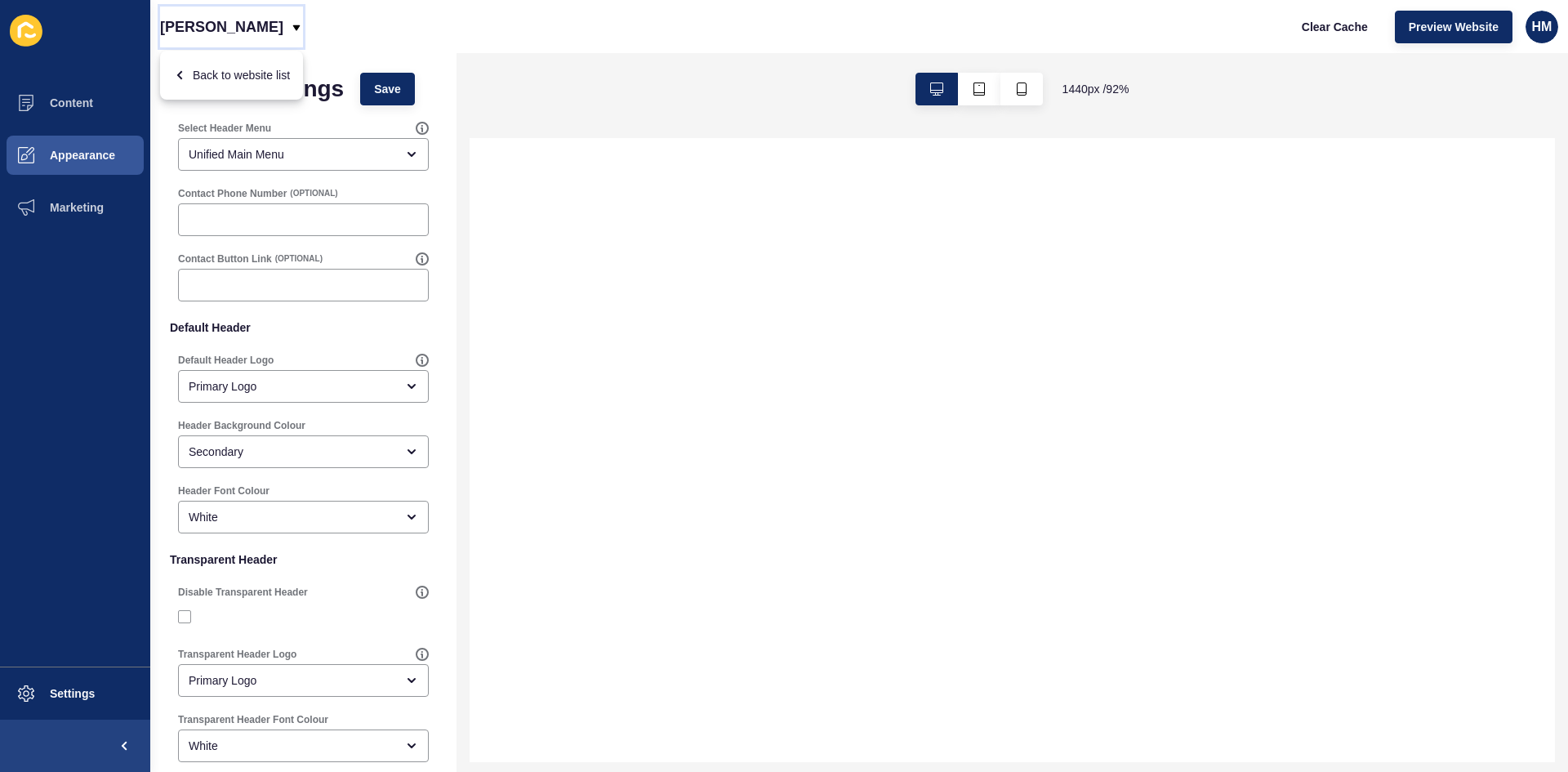
click at [301, 26] on icon at bounding box center [297, 27] width 7 height 6
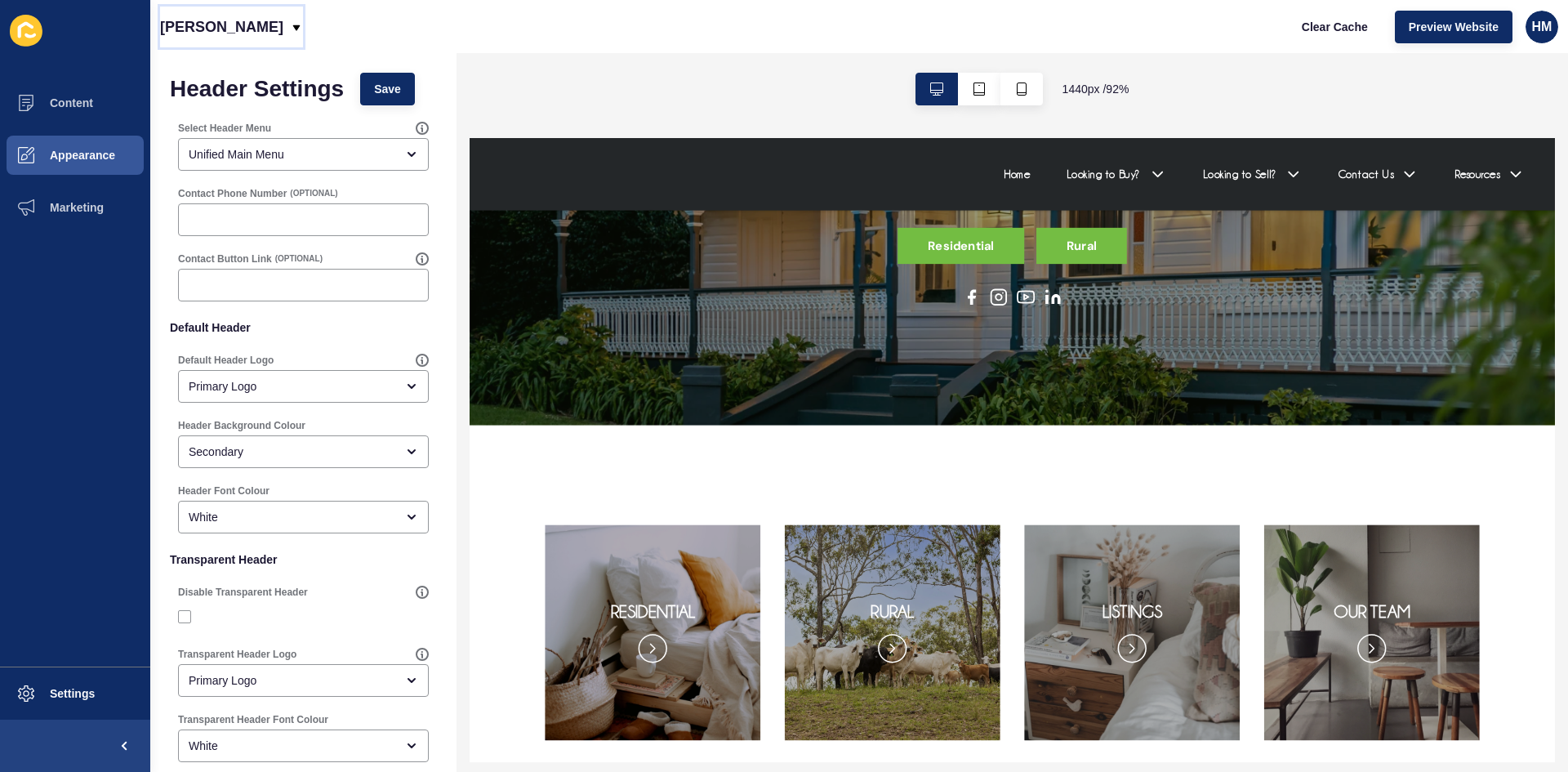
scroll to position [163, 0]
click at [54, 111] on button "Content" at bounding box center [75, 103] width 150 height 52
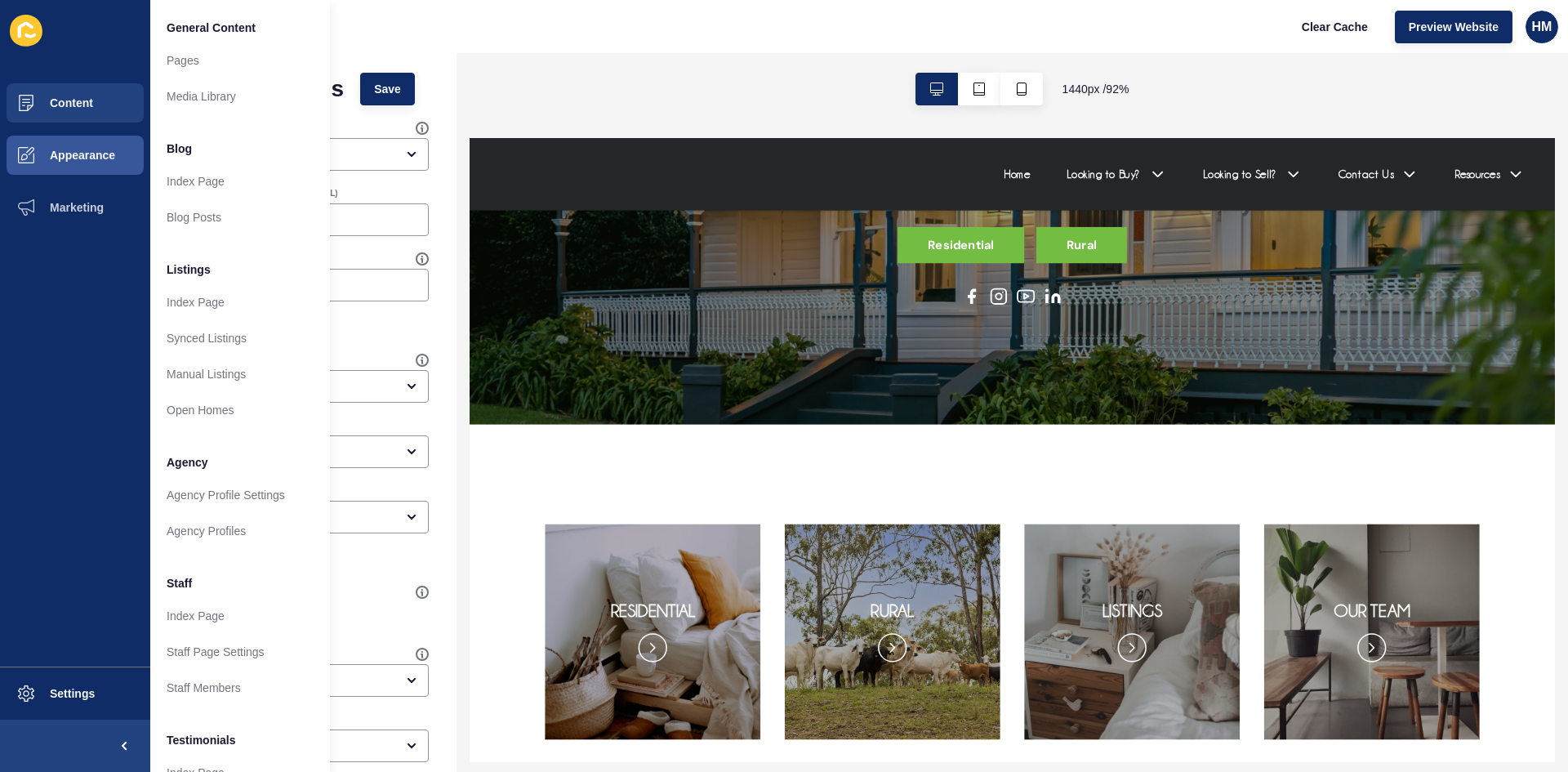
click at [64, 309] on ul "Content Appearance Marketing" at bounding box center [75, 371] width 150 height 590
click at [53, 142] on button "Appearance" at bounding box center [75, 155] width 150 height 52
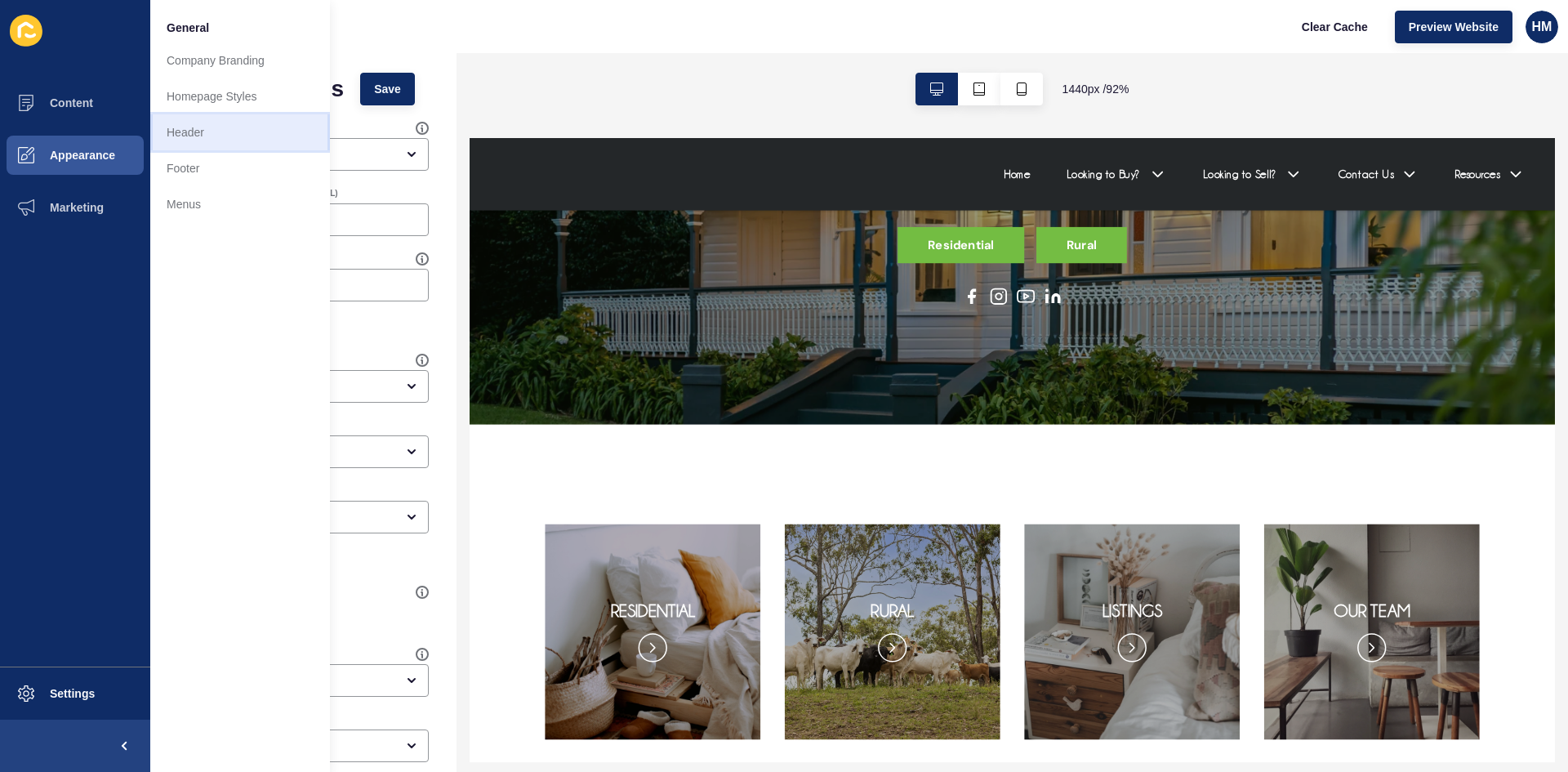
click at [202, 135] on link "Header" at bounding box center [240, 132] width 180 height 36
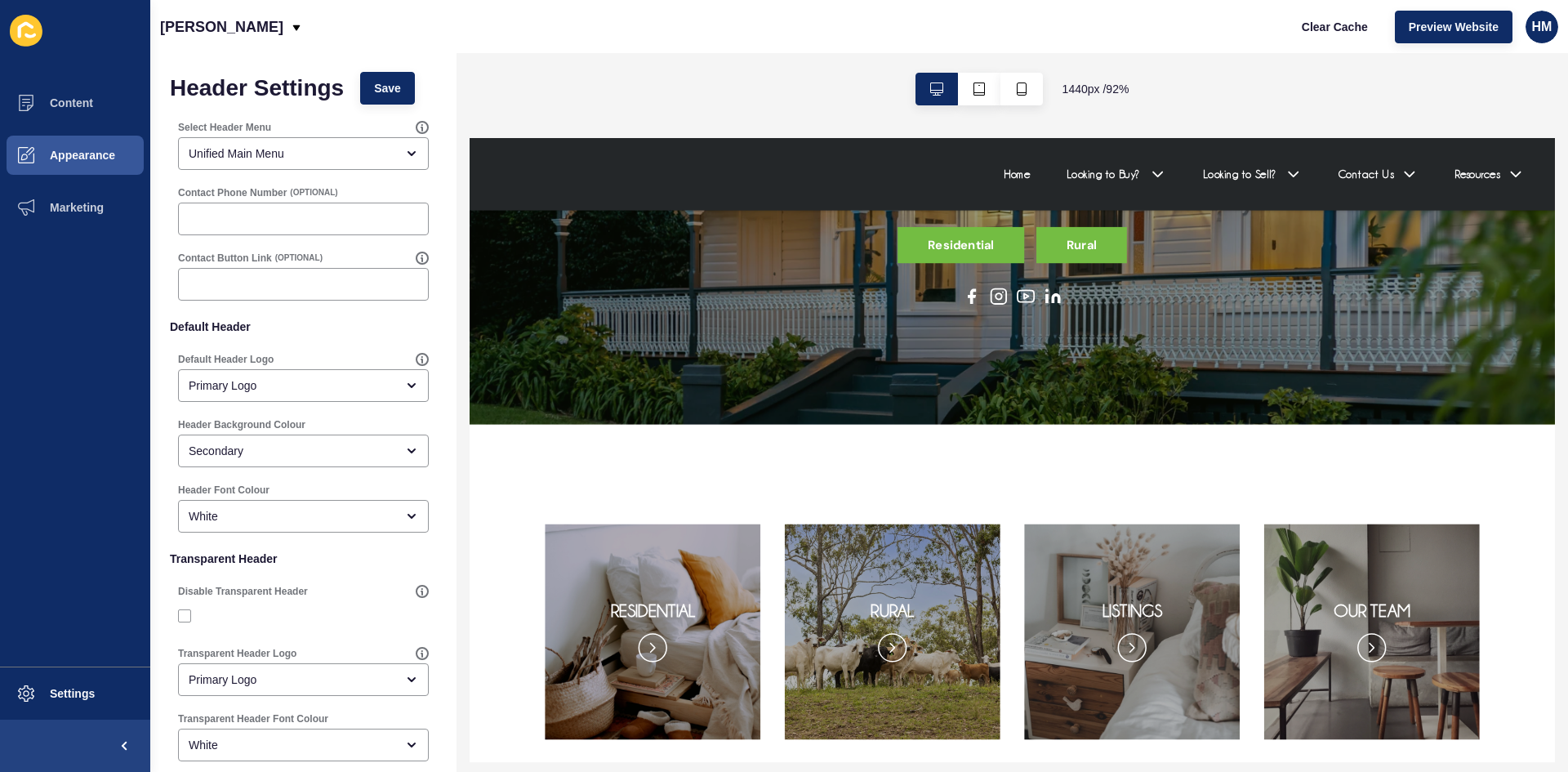
scroll to position [0, 0]
click at [65, 163] on button "Appearance" at bounding box center [75, 155] width 150 height 52
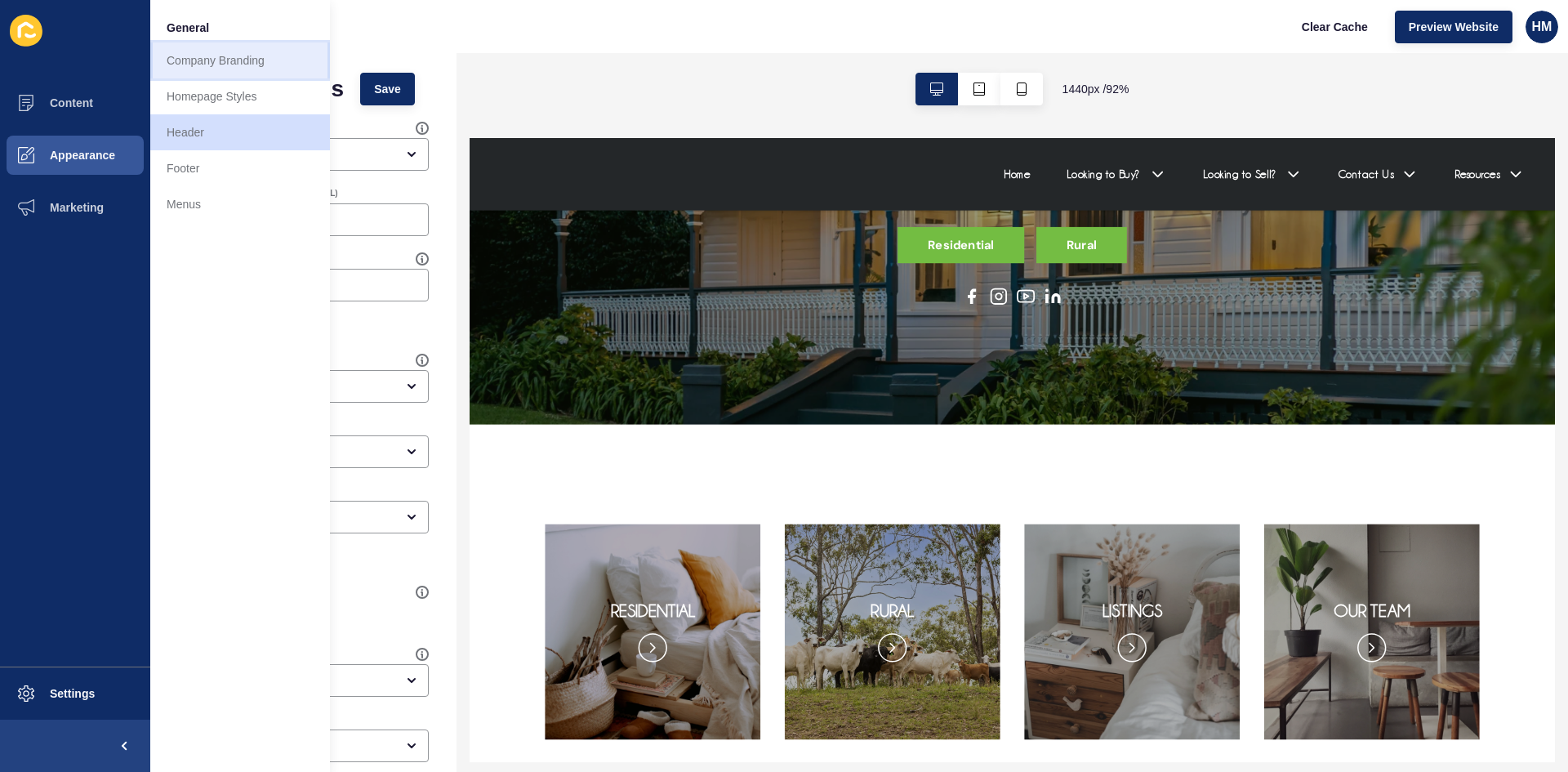
click at [212, 55] on link "Company Branding" at bounding box center [240, 60] width 180 height 36
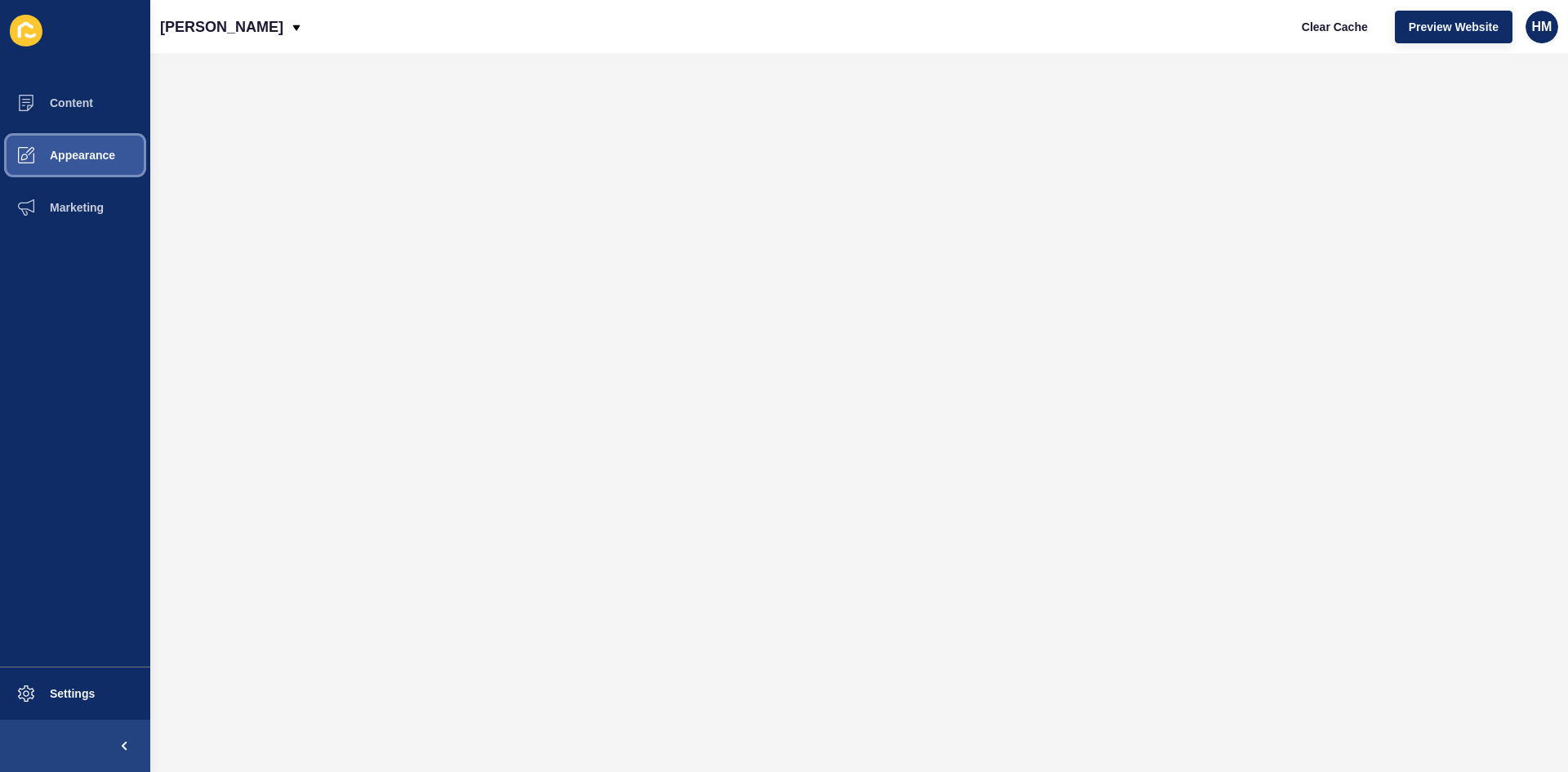
click at [56, 148] on button "Appearance" at bounding box center [75, 155] width 150 height 52
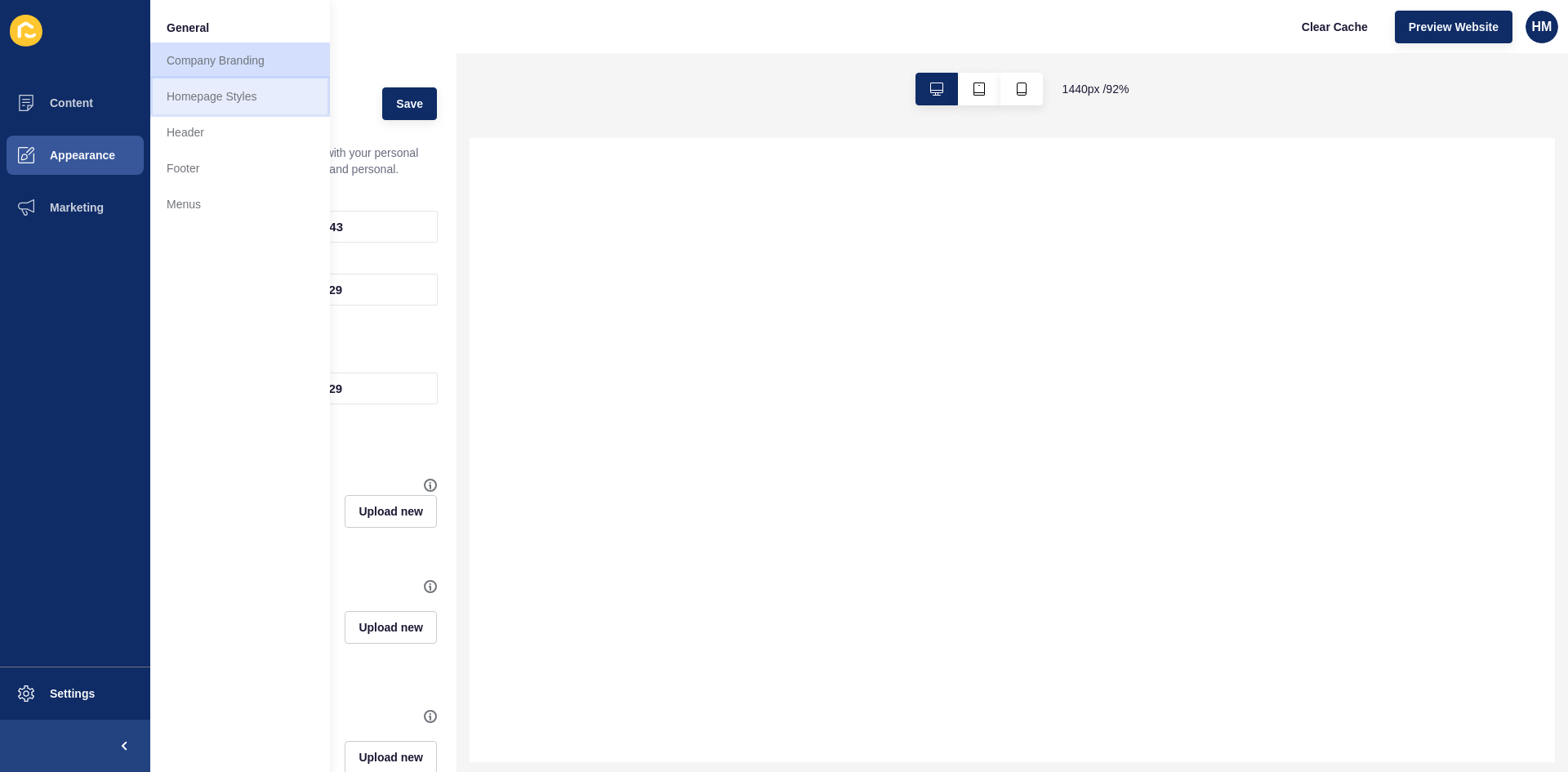
click at [191, 104] on link "Homepage Styles" at bounding box center [240, 96] width 180 height 36
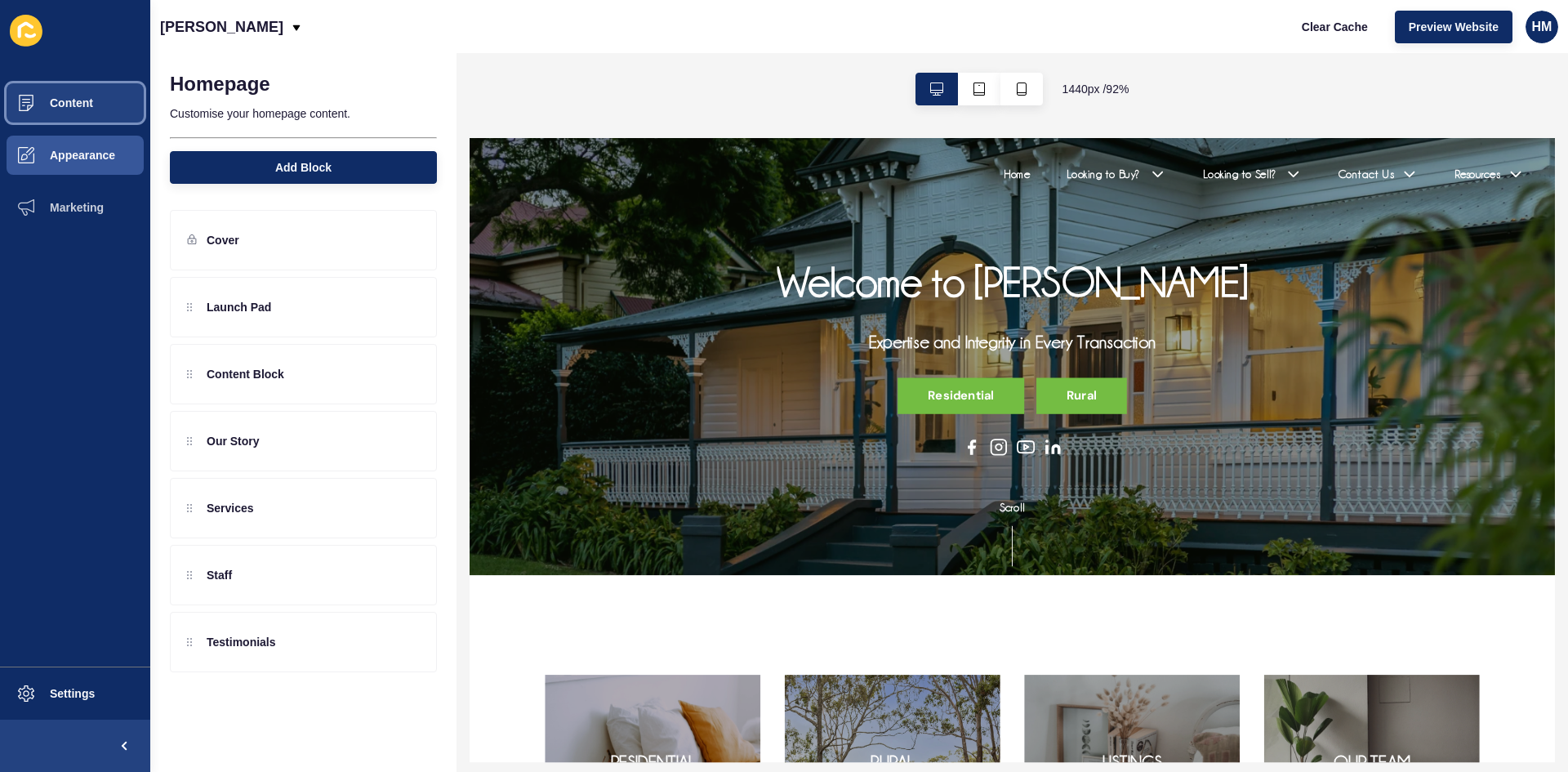
click at [67, 103] on span "Content" at bounding box center [44, 103] width 95 height 13
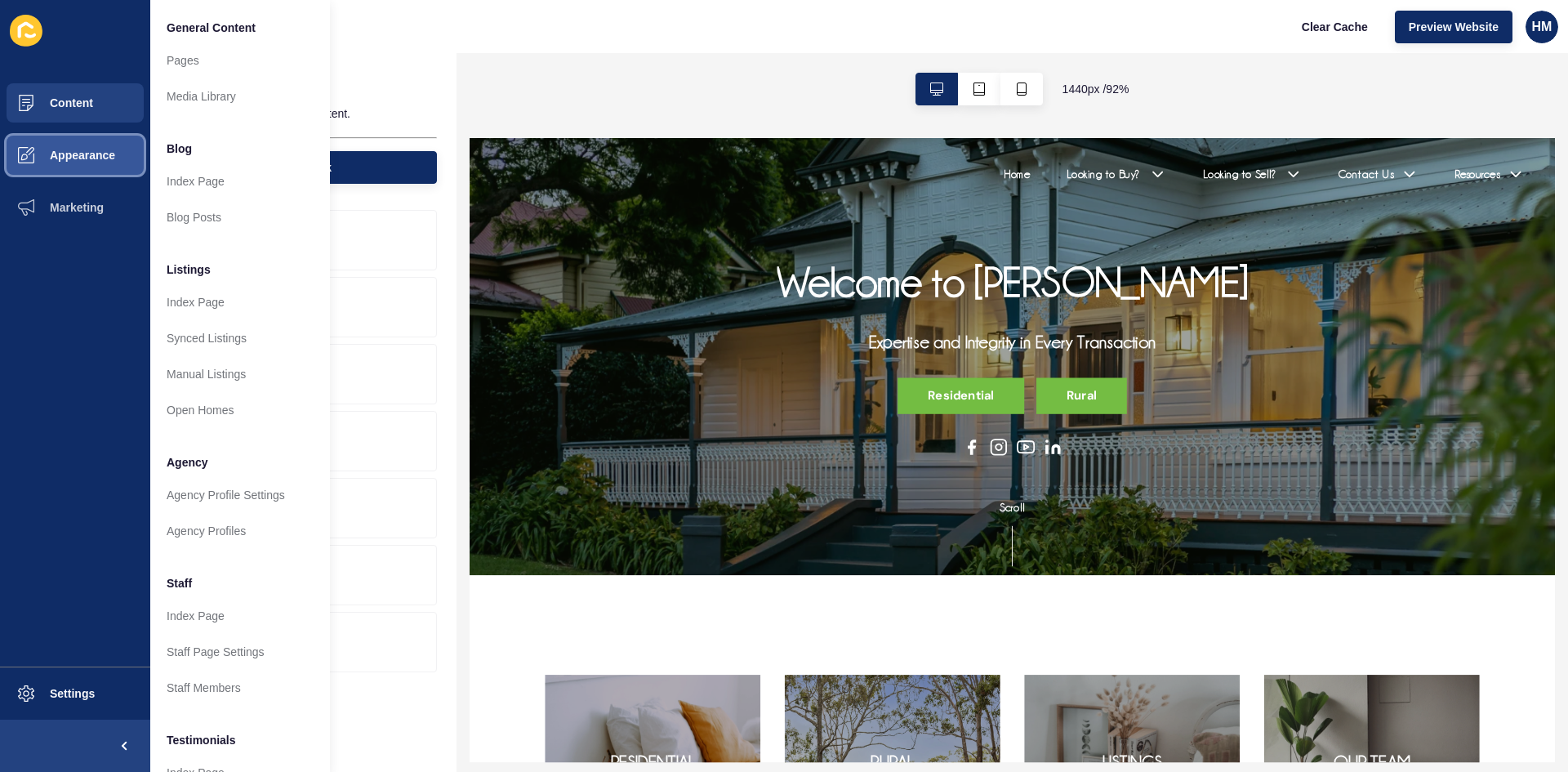
drag, startPoint x: 95, startPoint y: 158, endPoint x: 112, endPoint y: 160, distance: 17.1
click at [93, 159] on span "Appearance" at bounding box center [56, 156] width 118 height 13
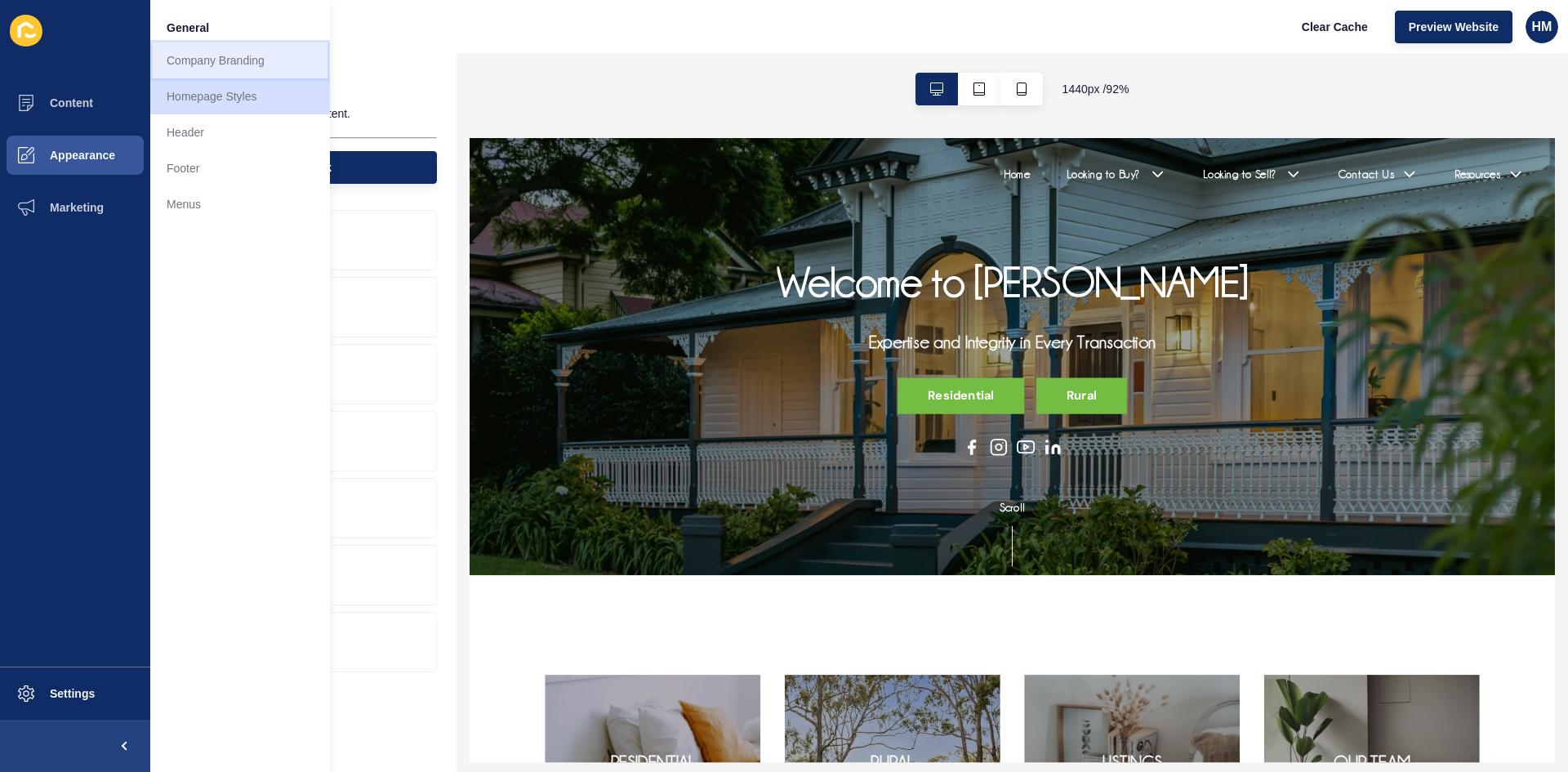
click at [206, 73] on link "Company Branding" at bounding box center [240, 60] width 180 height 36
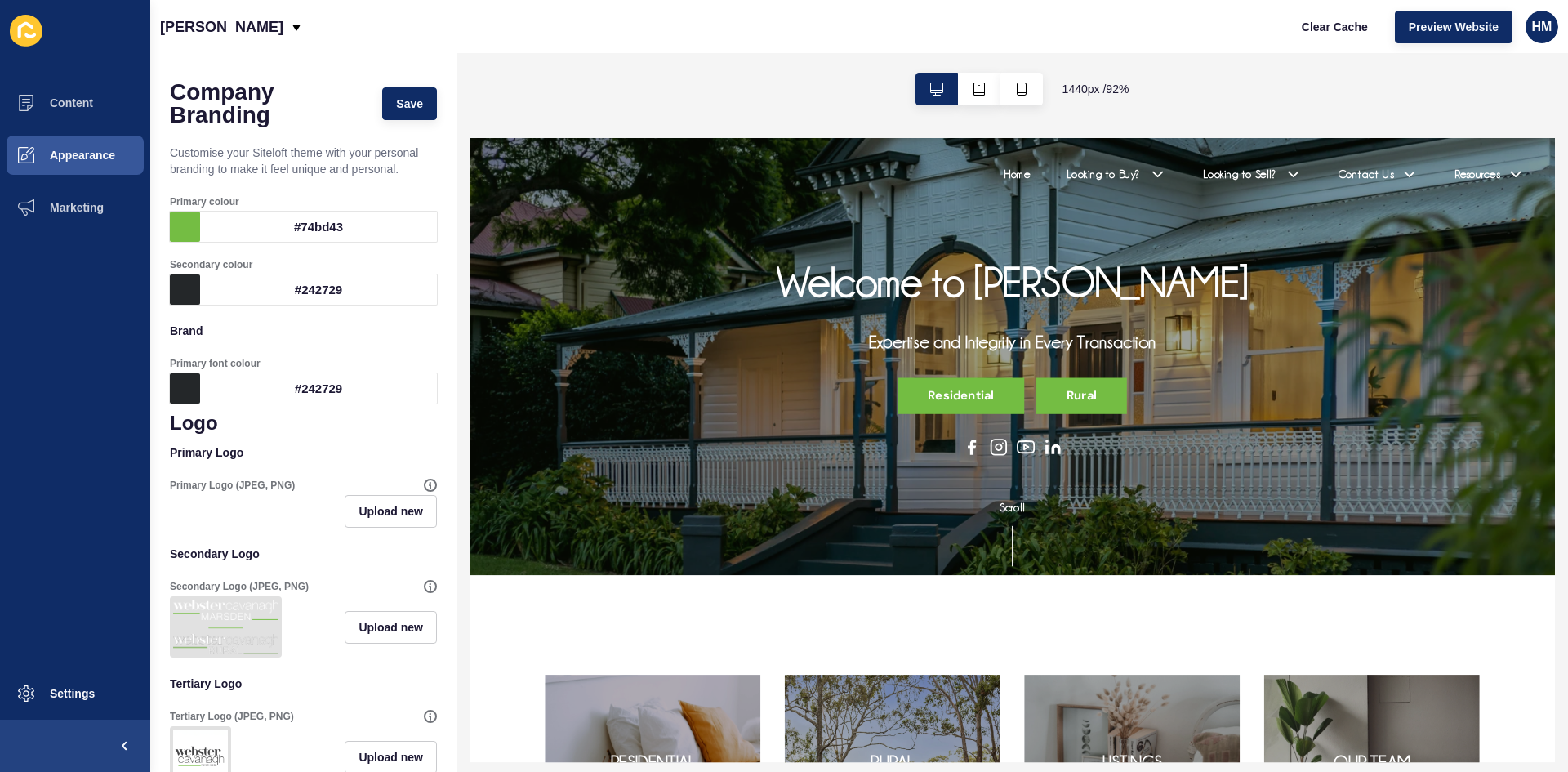
click at [249, 629] on img at bounding box center [226, 626] width 106 height 55
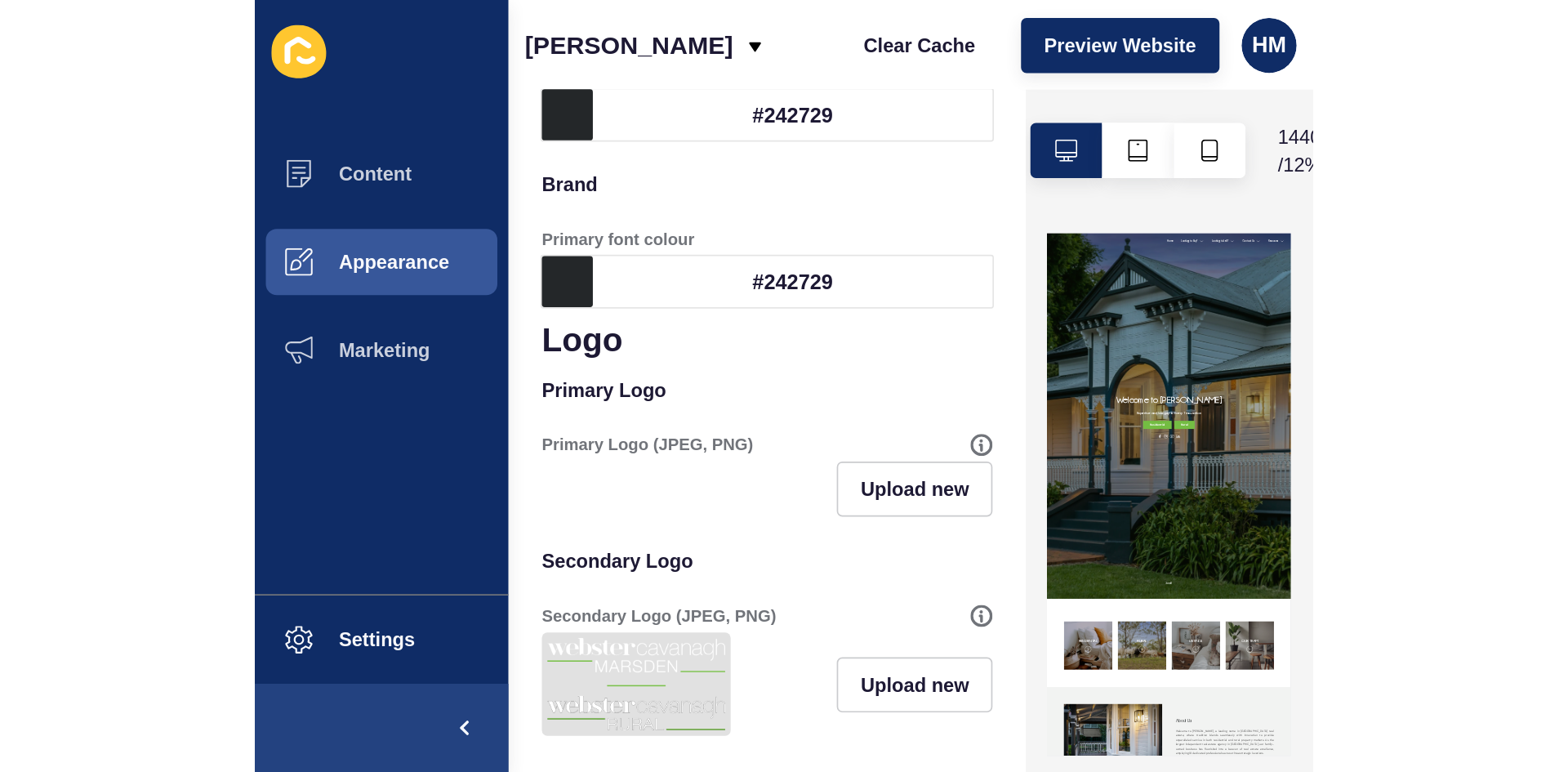
scroll to position [245, 0]
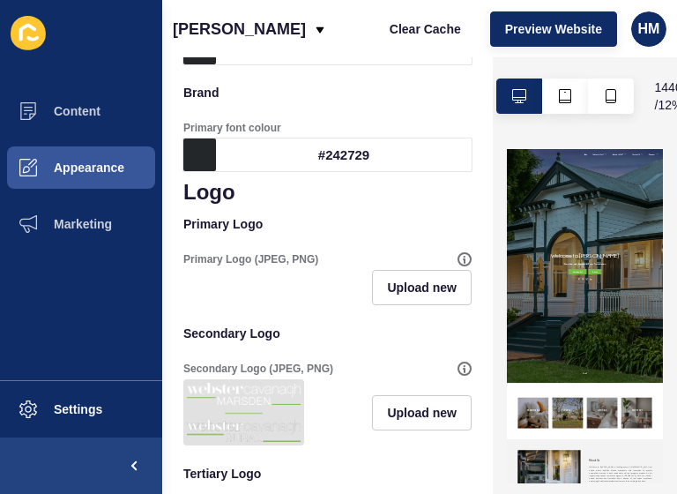
click at [245, 303] on div "Upload new" at bounding box center [327, 287] width 288 height 35
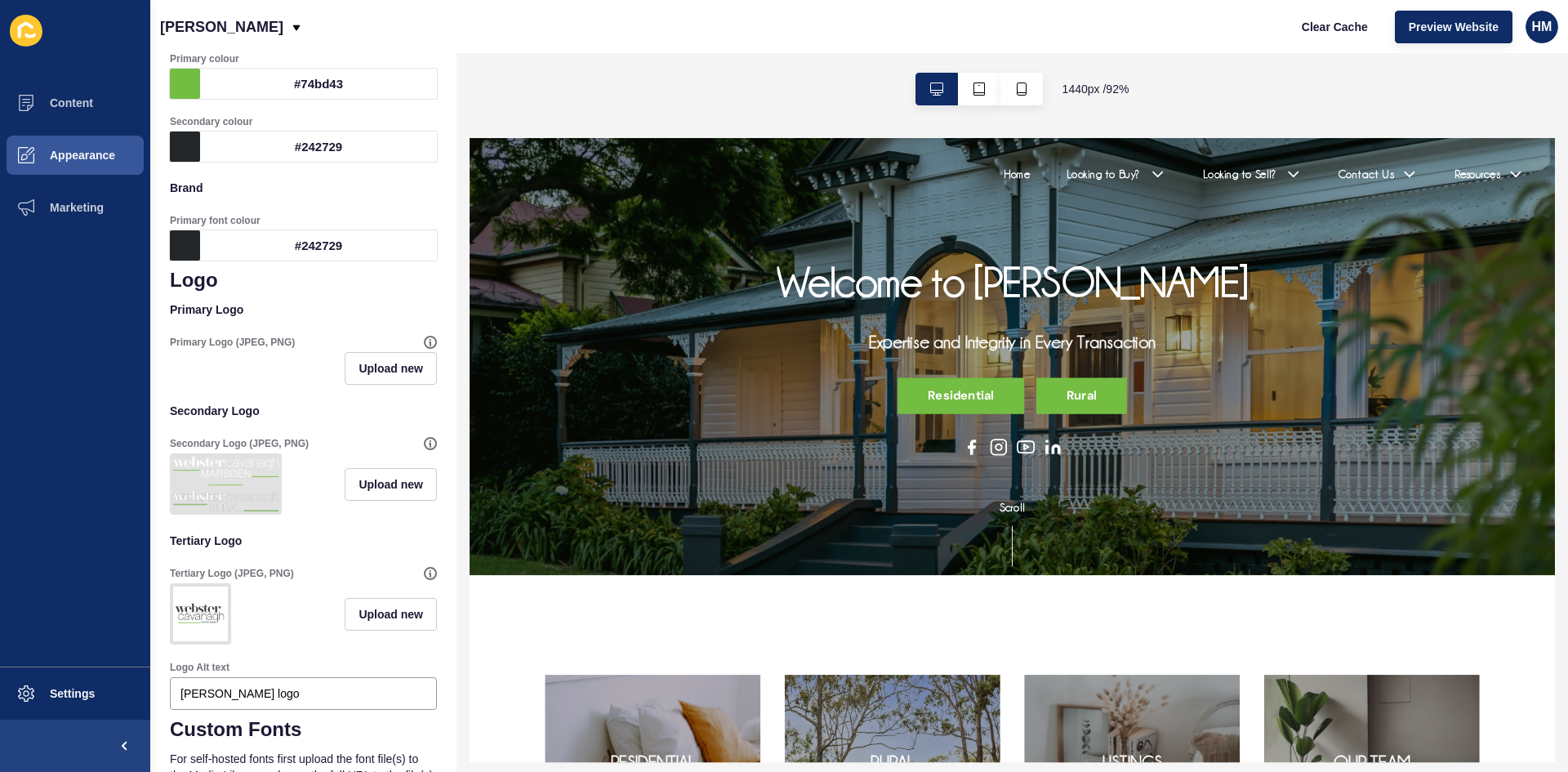
scroll to position [0, 0]
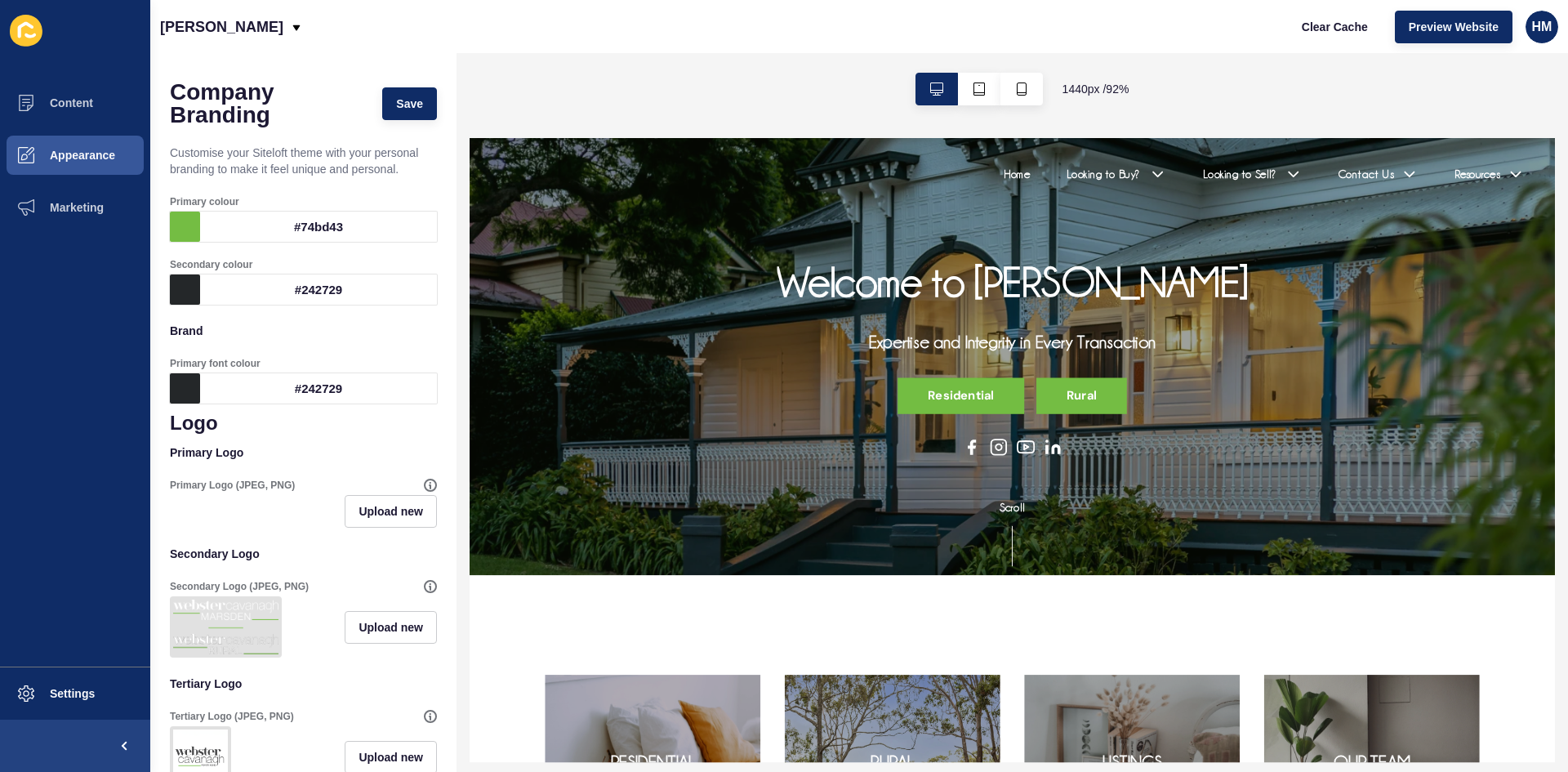
click at [218, 502] on div "Upload new" at bounding box center [303, 511] width 267 height 32
click at [191, 503] on div "Upload new" at bounding box center [303, 511] width 267 height 32
click at [182, 516] on div "Upload new" at bounding box center [303, 511] width 267 height 32
click at [322, 530] on div "Primary Logo (JPEG, PNG) Upload new" at bounding box center [303, 503] width 267 height 66
click at [261, 517] on div "Upload new" at bounding box center [303, 511] width 267 height 32
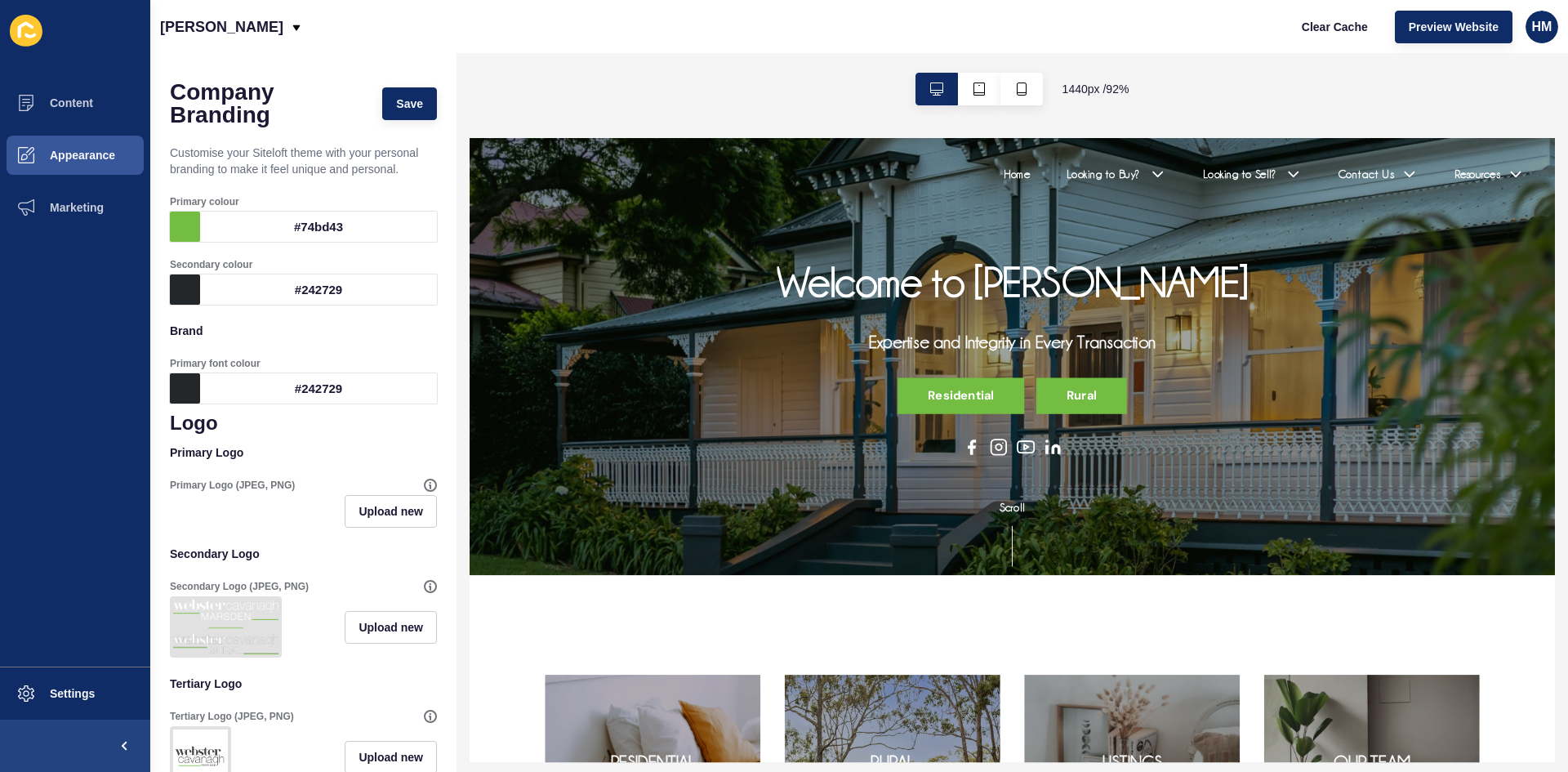
click at [259, 517] on div "Upload new" at bounding box center [303, 511] width 267 height 32
click at [250, 518] on div "Upload new" at bounding box center [303, 511] width 267 height 32
click at [247, 519] on div "Upload new" at bounding box center [303, 511] width 267 height 32
click at [245, 519] on div "Upload new" at bounding box center [303, 511] width 267 height 32
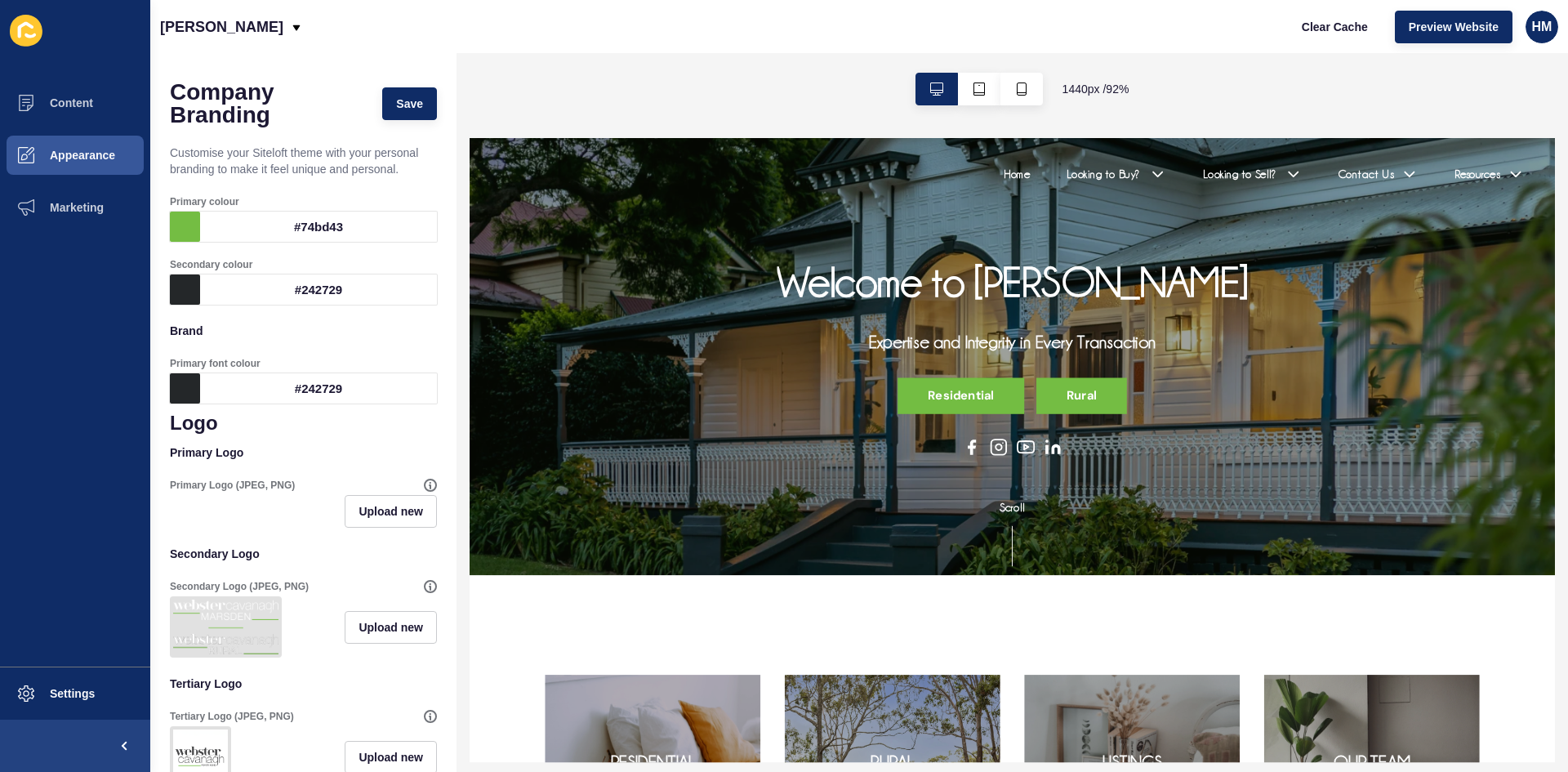
click at [253, 514] on div "Upload new" at bounding box center [303, 511] width 267 height 32
click at [257, 510] on div "Upload new" at bounding box center [303, 511] width 267 height 32
click at [257, 509] on div "Upload new" at bounding box center [303, 511] width 267 height 32
click at [256, 509] on div "Upload new" at bounding box center [303, 511] width 267 height 32
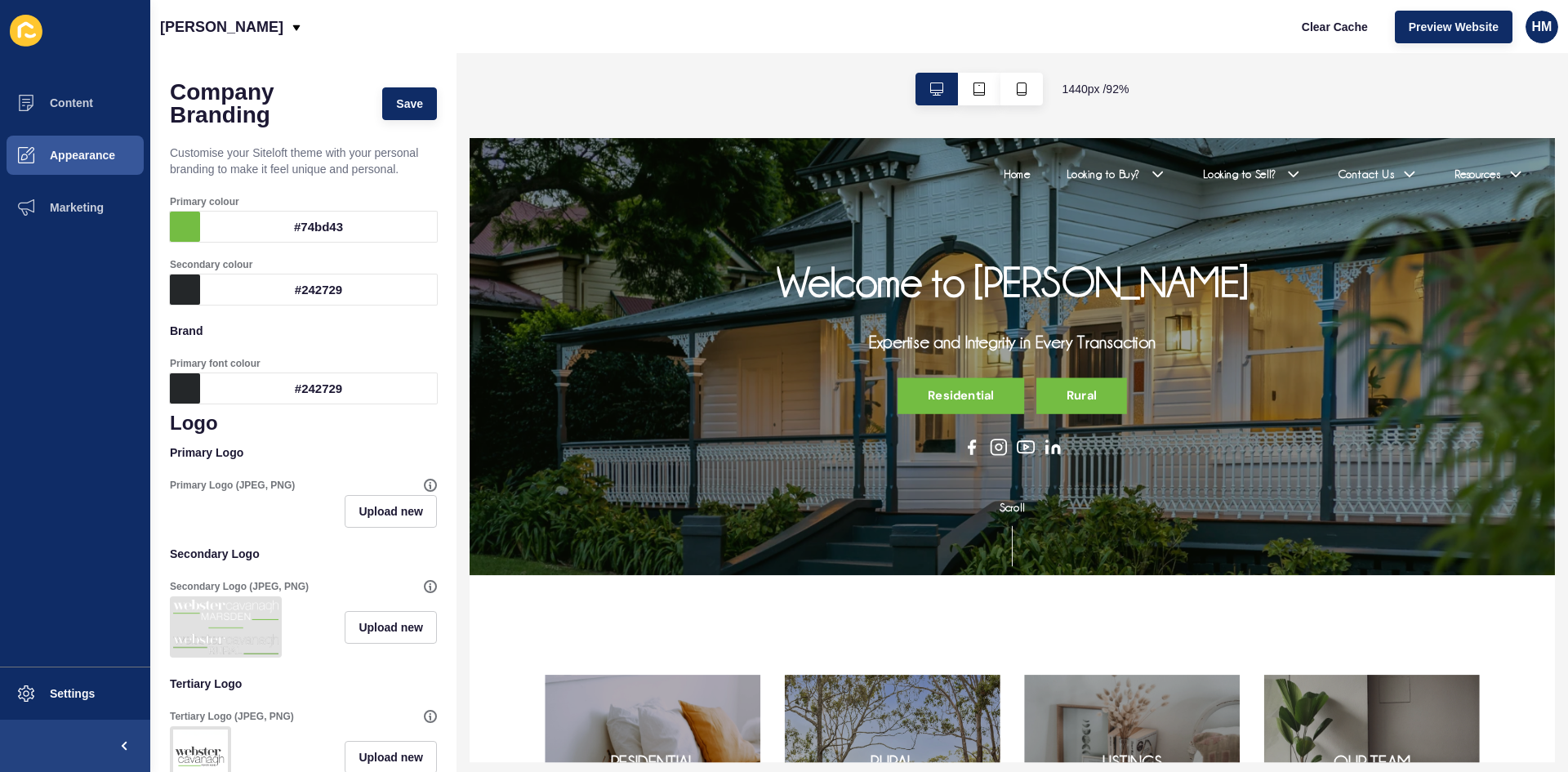
click at [255, 506] on div "Upload new" at bounding box center [303, 511] width 267 height 32
click at [255, 504] on div "Upload new" at bounding box center [303, 511] width 267 height 32
click at [231, 516] on div "Upload new" at bounding box center [303, 511] width 267 height 32
click at [424, 483] on icon at bounding box center [430, 485] width 13 height 13
click at [391, 479] on div "Primary Logo (JPEG, PNG)" at bounding box center [296, 485] width 254 height 13
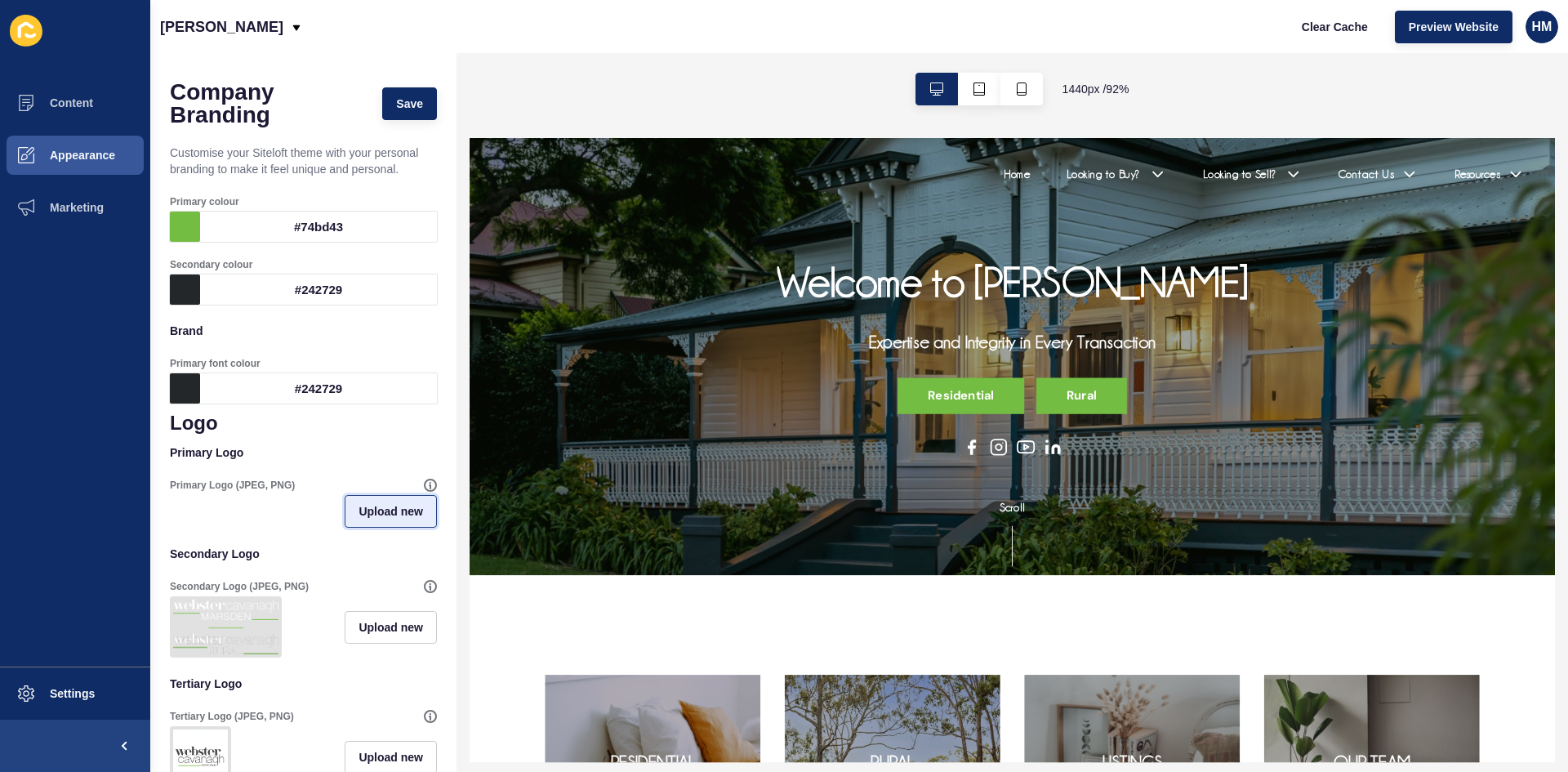
click at [358, 511] on span "Upload new" at bounding box center [391, 511] width 65 height 17
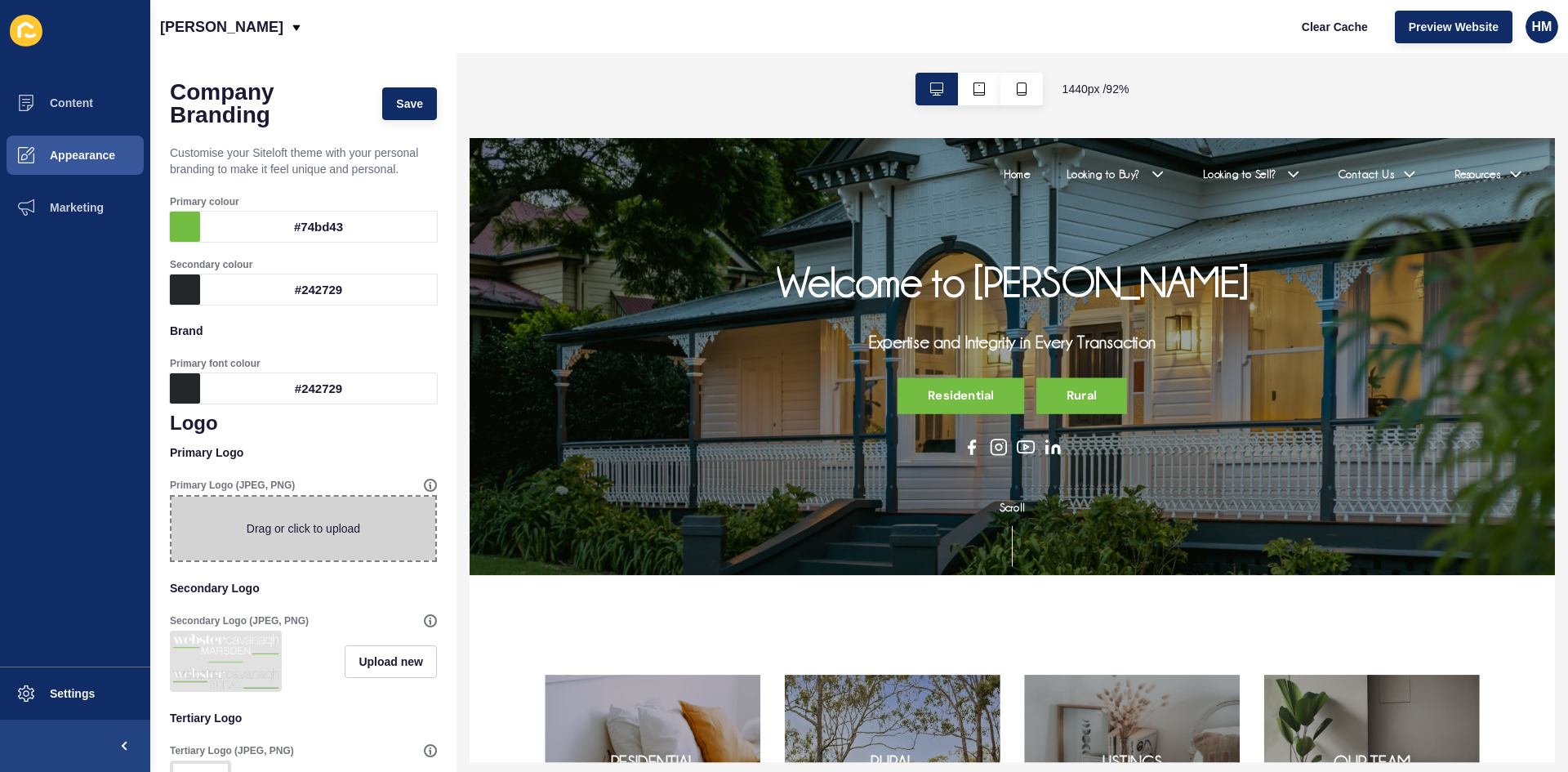
click at [328, 524] on span at bounding box center [303, 528] width 264 height 64
click at [171, 496] on input "Drag or click to upload" at bounding box center [171, 496] width 0 height 0
click at [68, 442] on ul "Content Appearance Marketing" at bounding box center [75, 371] width 150 height 590
click at [65, 104] on span "Content" at bounding box center [44, 103] width 95 height 13
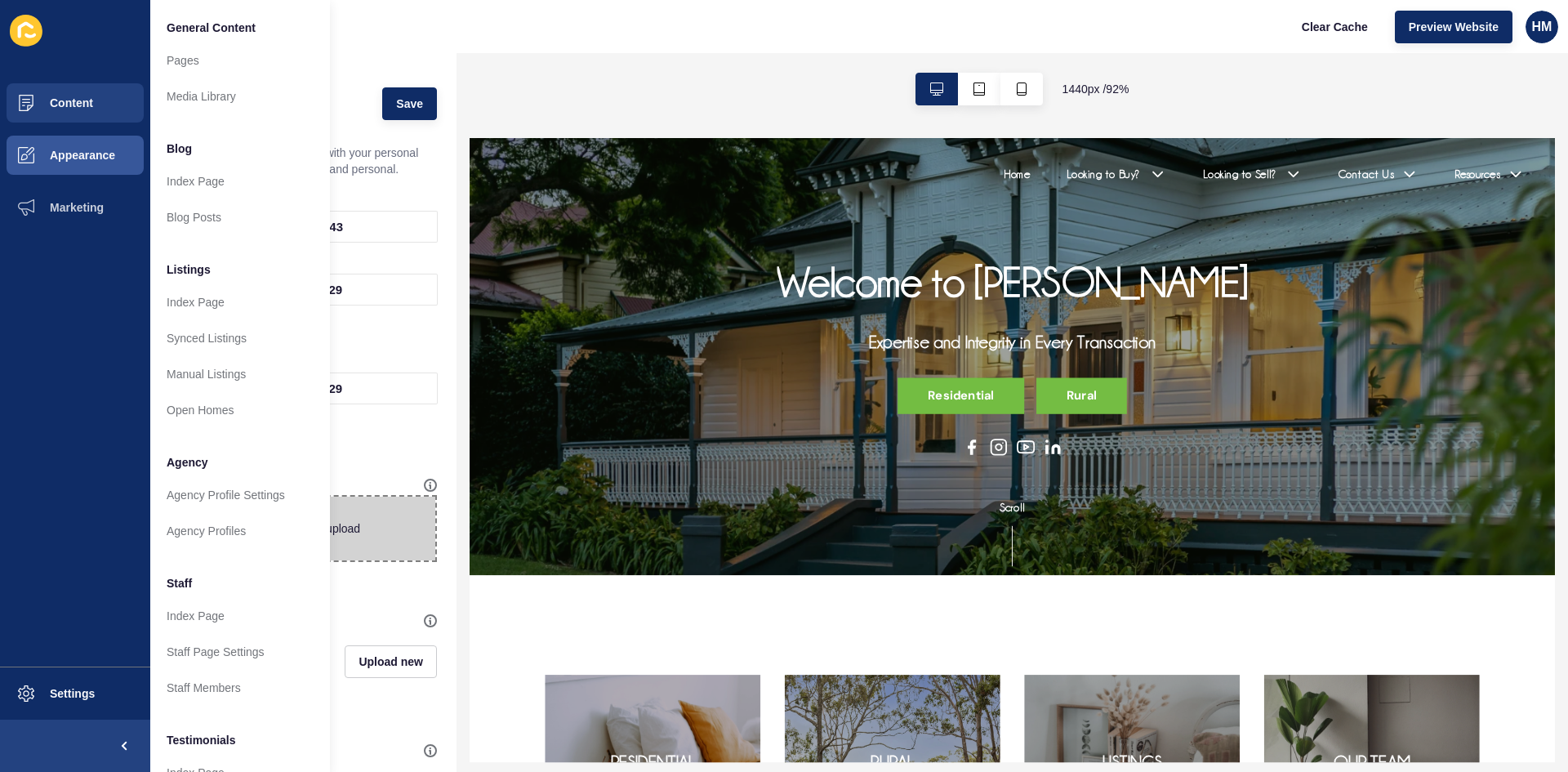
click at [350, 122] on h1 "Company Branding" at bounding box center [268, 103] width 196 height 45
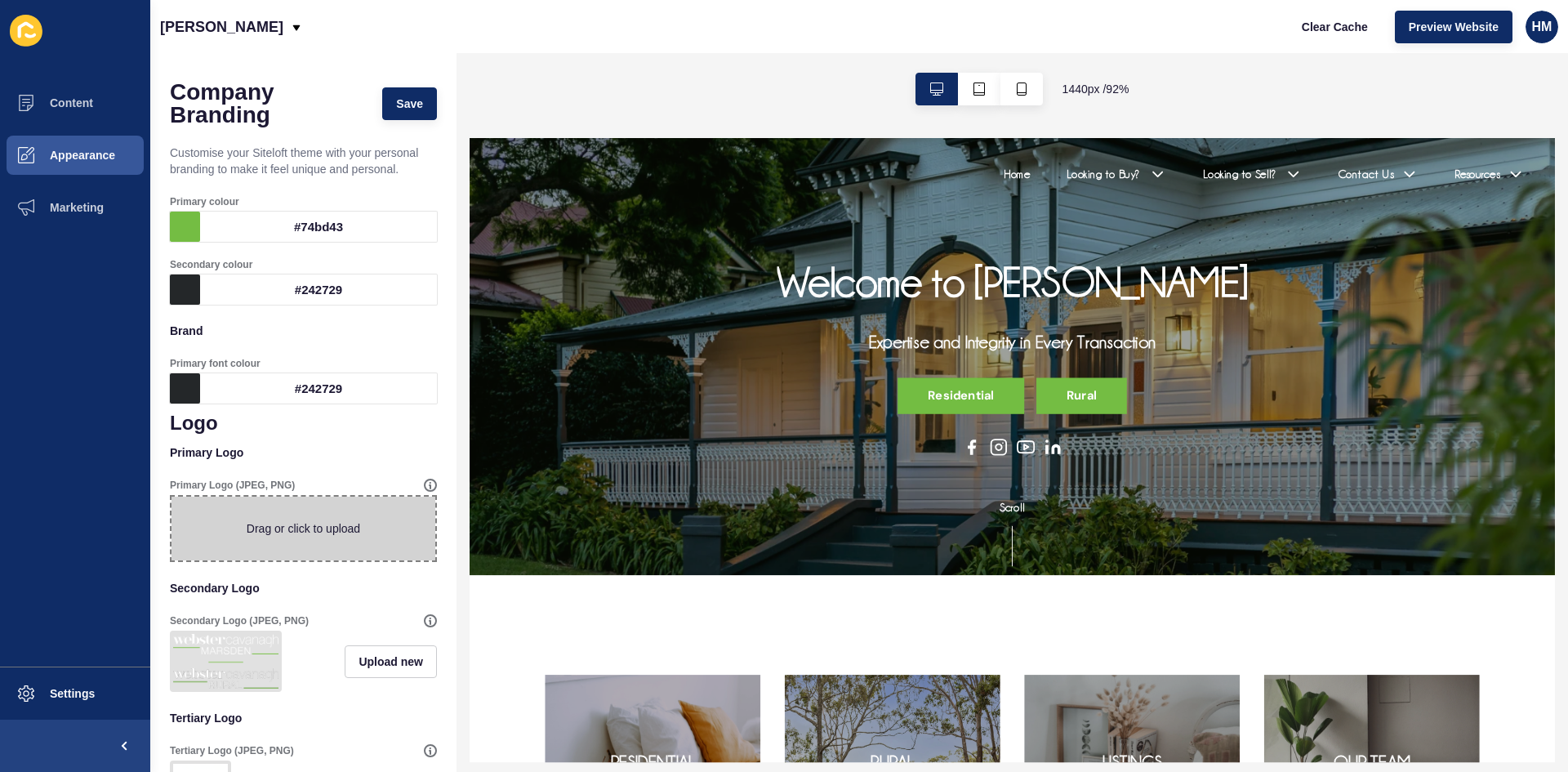
click at [0, 28] on span at bounding box center [26, 31] width 52 height 52
click at [10, 27] on icon at bounding box center [26, 31] width 32 height 32
click at [18, 27] on icon at bounding box center [25, 31] width 16 height 17
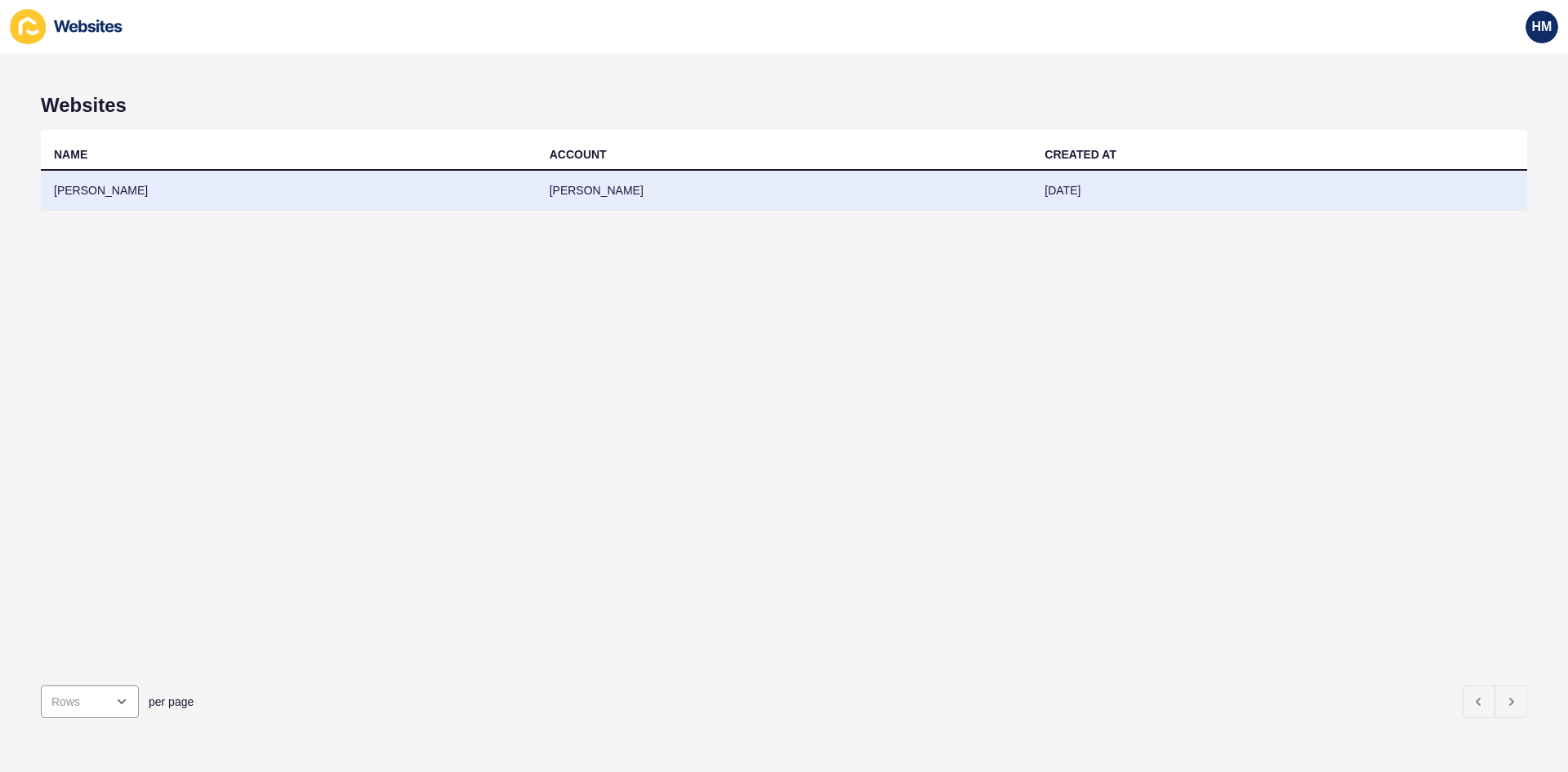
click at [115, 192] on td "[PERSON_NAME]" at bounding box center [288, 190] width 495 height 40
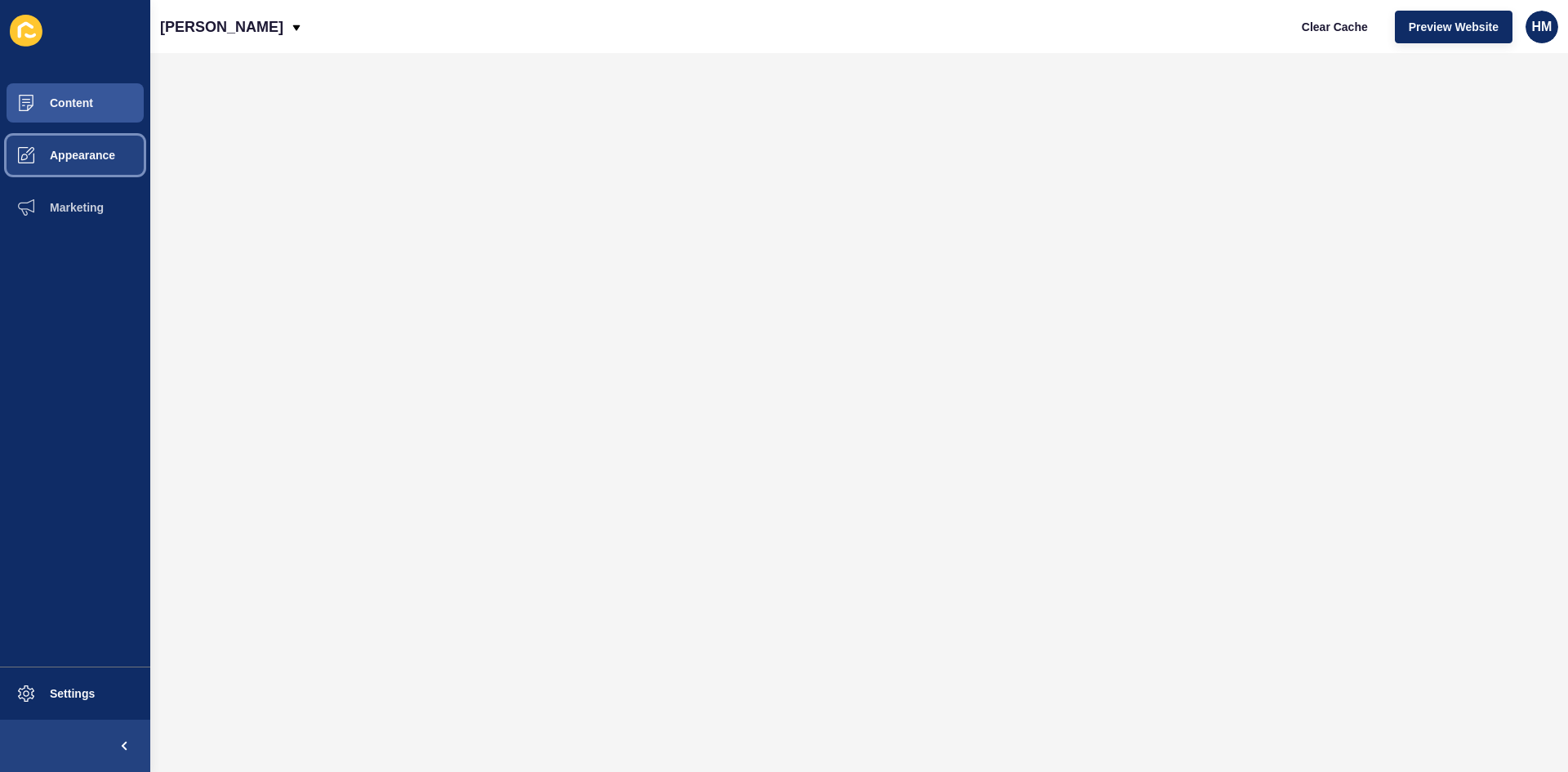
click at [73, 149] on span "Appearance" at bounding box center [56, 156] width 118 height 13
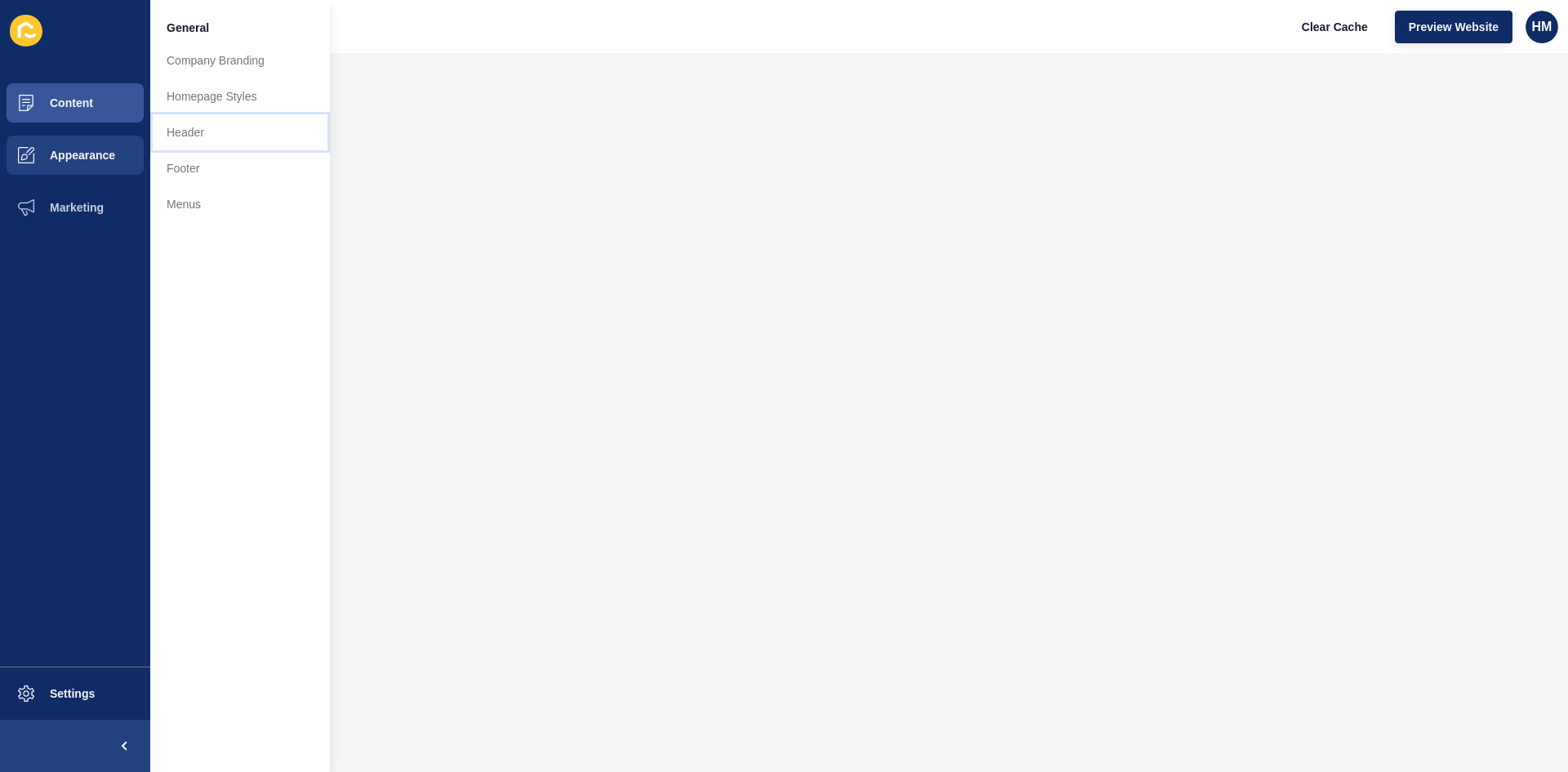
drag, startPoint x: 196, startPoint y: 142, endPoint x: 193, endPoint y: 153, distance: 11.4
click at [193, 143] on link "Header" at bounding box center [240, 132] width 180 height 36
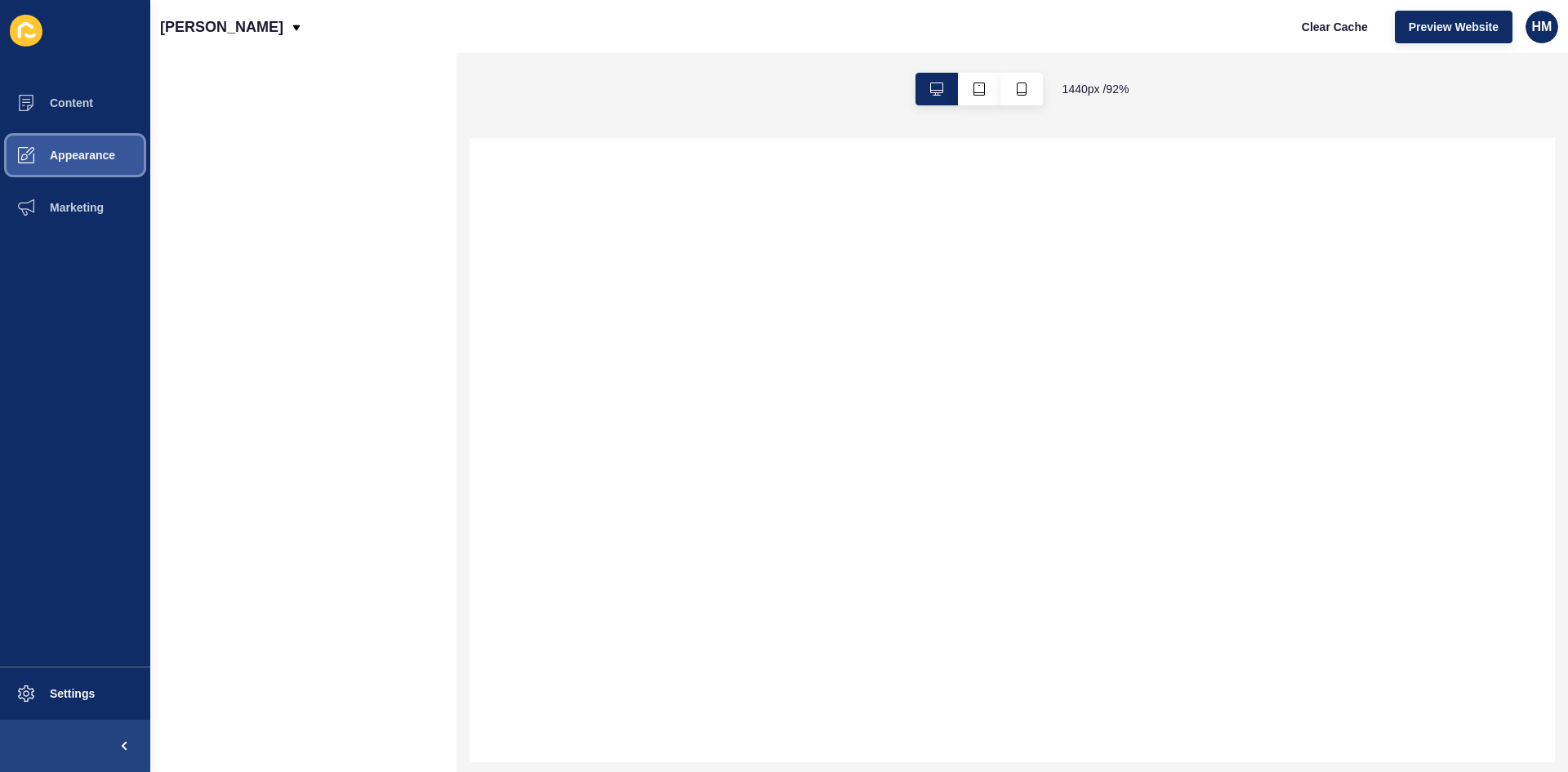
click at [121, 149] on button "Appearance" at bounding box center [75, 155] width 150 height 52
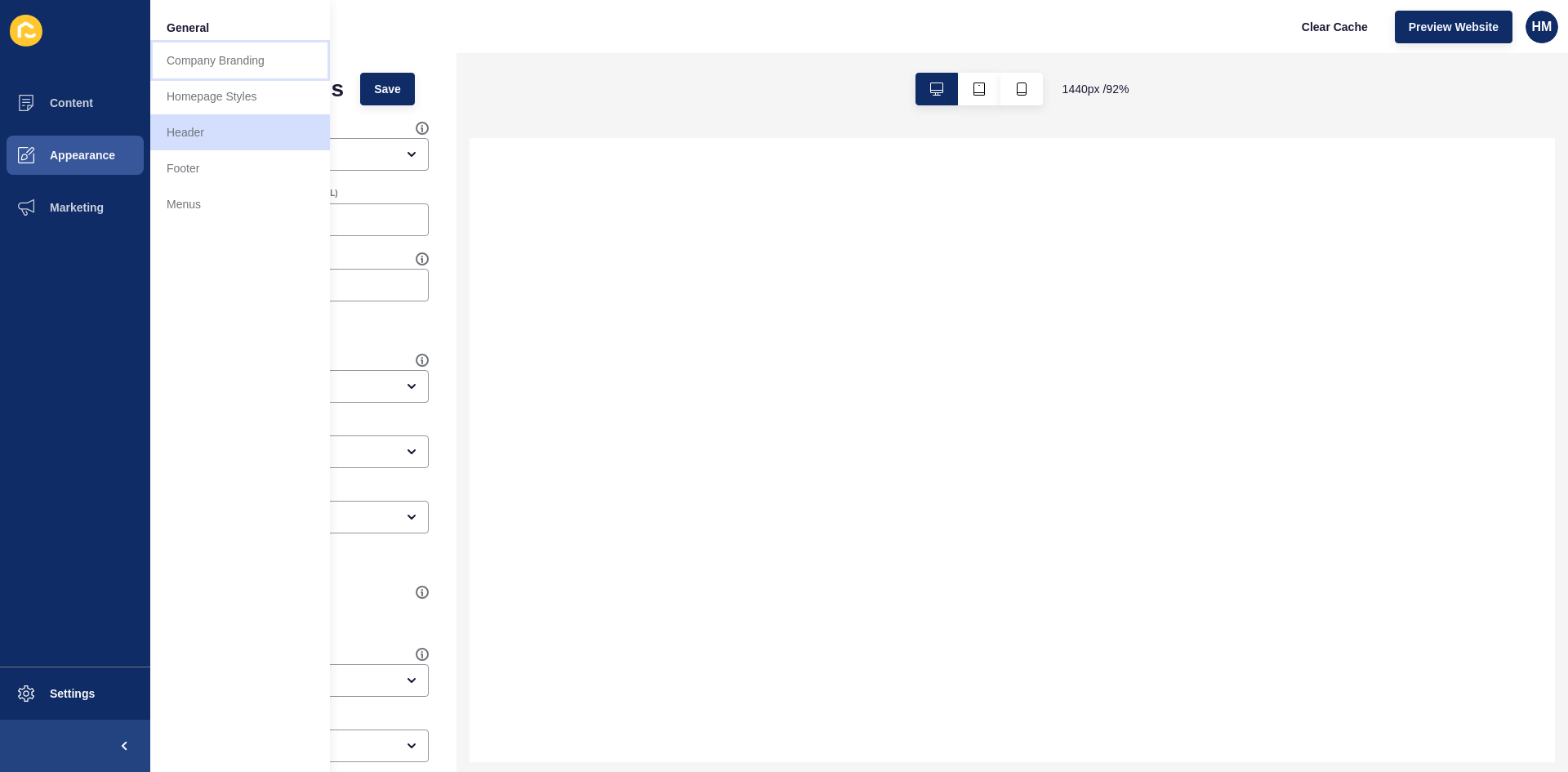
click at [201, 68] on link "Company Branding" at bounding box center [240, 60] width 180 height 36
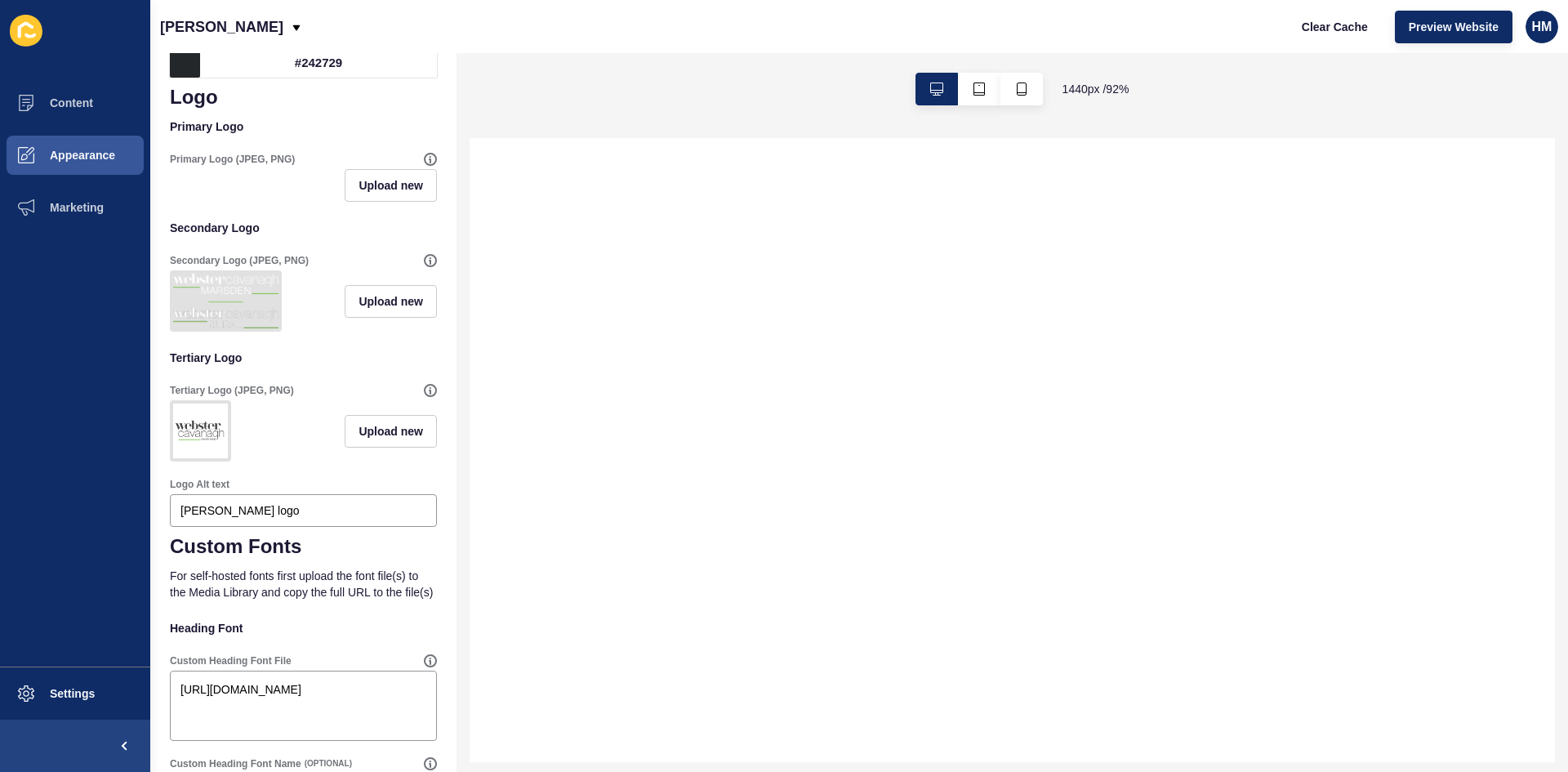
scroll to position [327, 0]
click at [204, 180] on div "Upload new" at bounding box center [303, 184] width 267 height 32
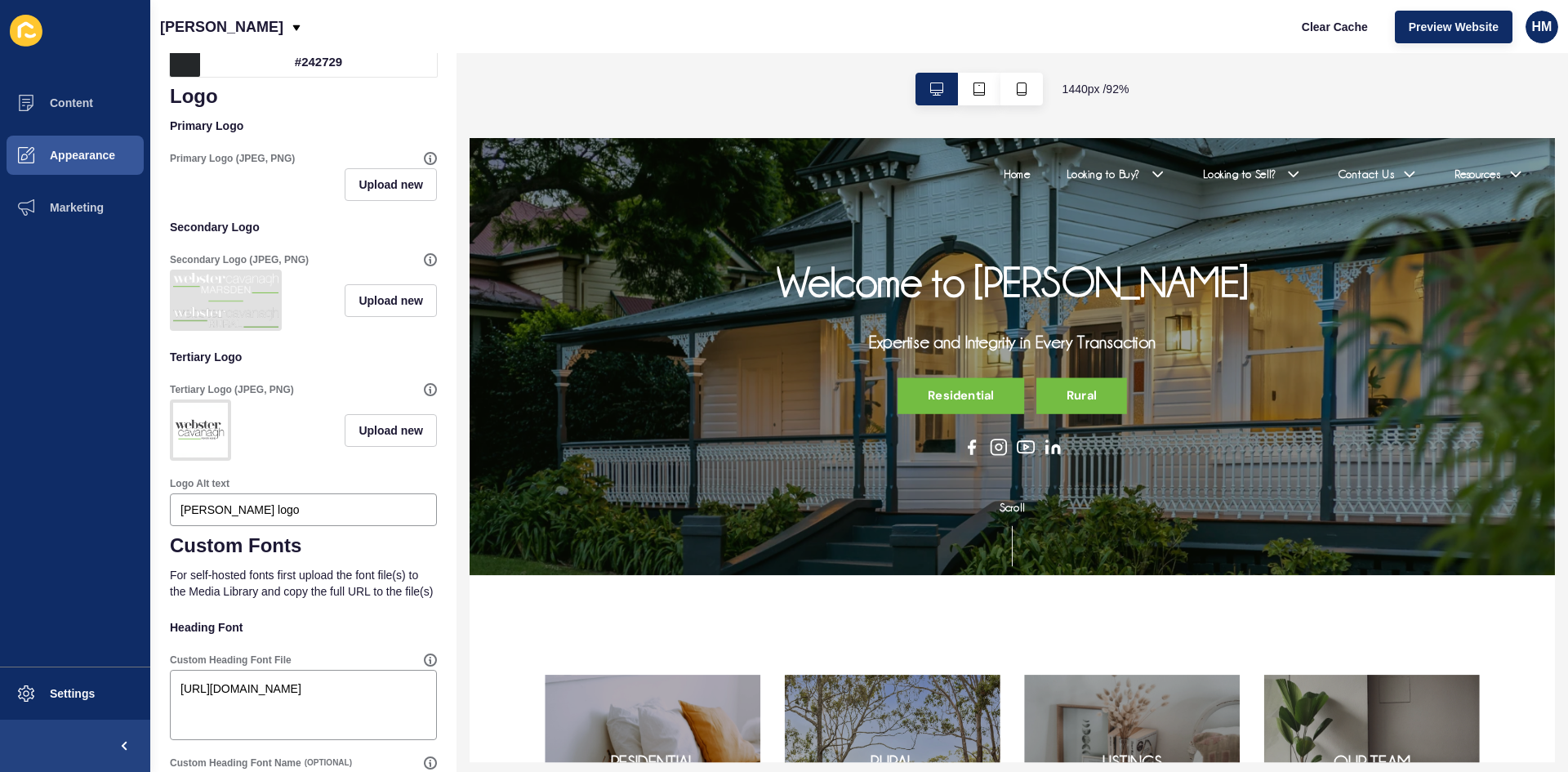
scroll to position [0, 0]
click at [367, 193] on button "Upload new" at bounding box center [391, 184] width 93 height 32
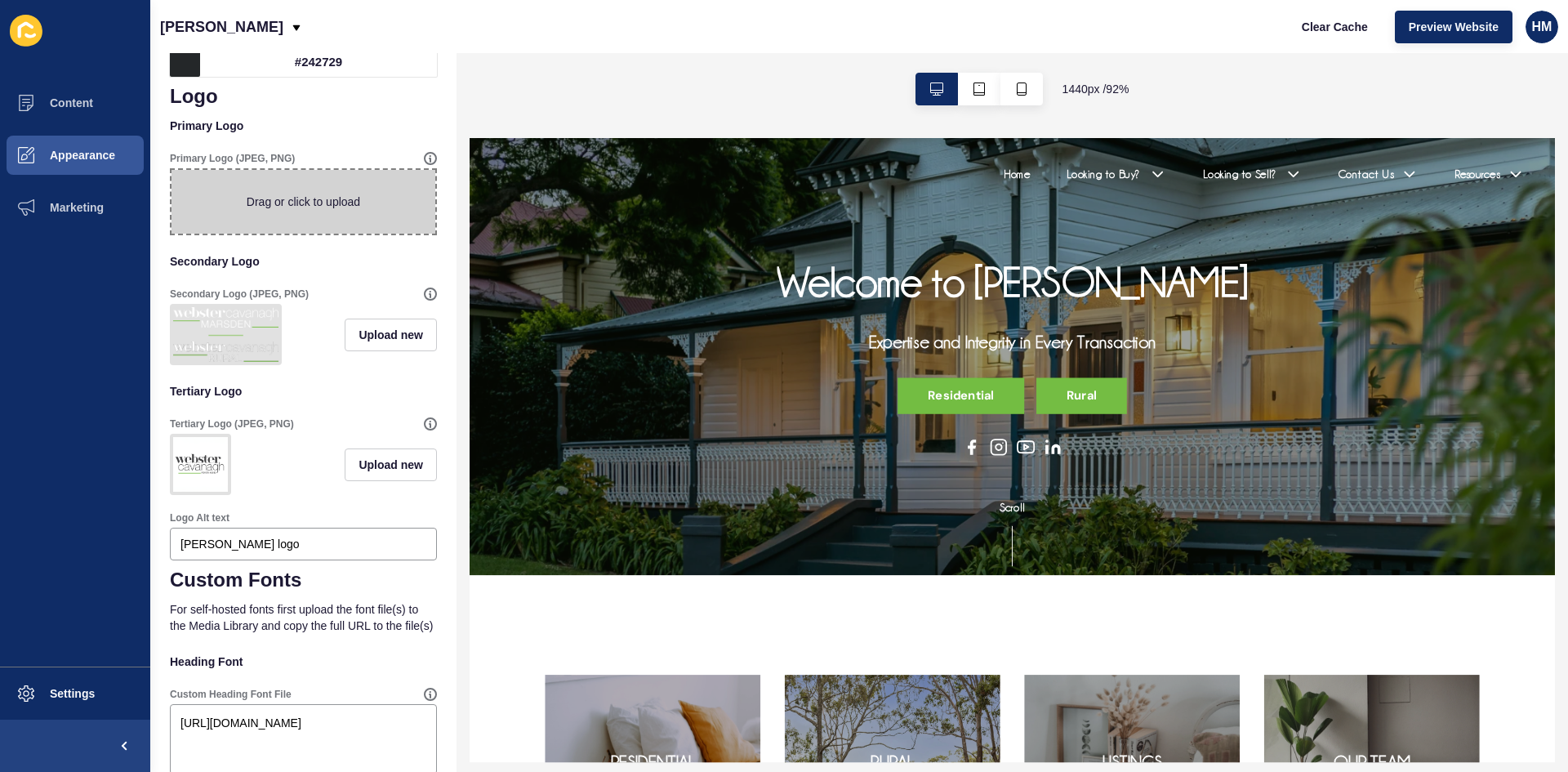
click at [290, 215] on span at bounding box center [303, 201] width 264 height 64
click at [171, 169] on input "Drag or click to upload" at bounding box center [171, 169] width 0 height 0
click at [268, 187] on span at bounding box center [303, 201] width 264 height 64
click at [171, 169] on input "Drag or click to upload" at bounding box center [171, 169] width 0 height 0
type input "C:\fakepath\Group 7.png"
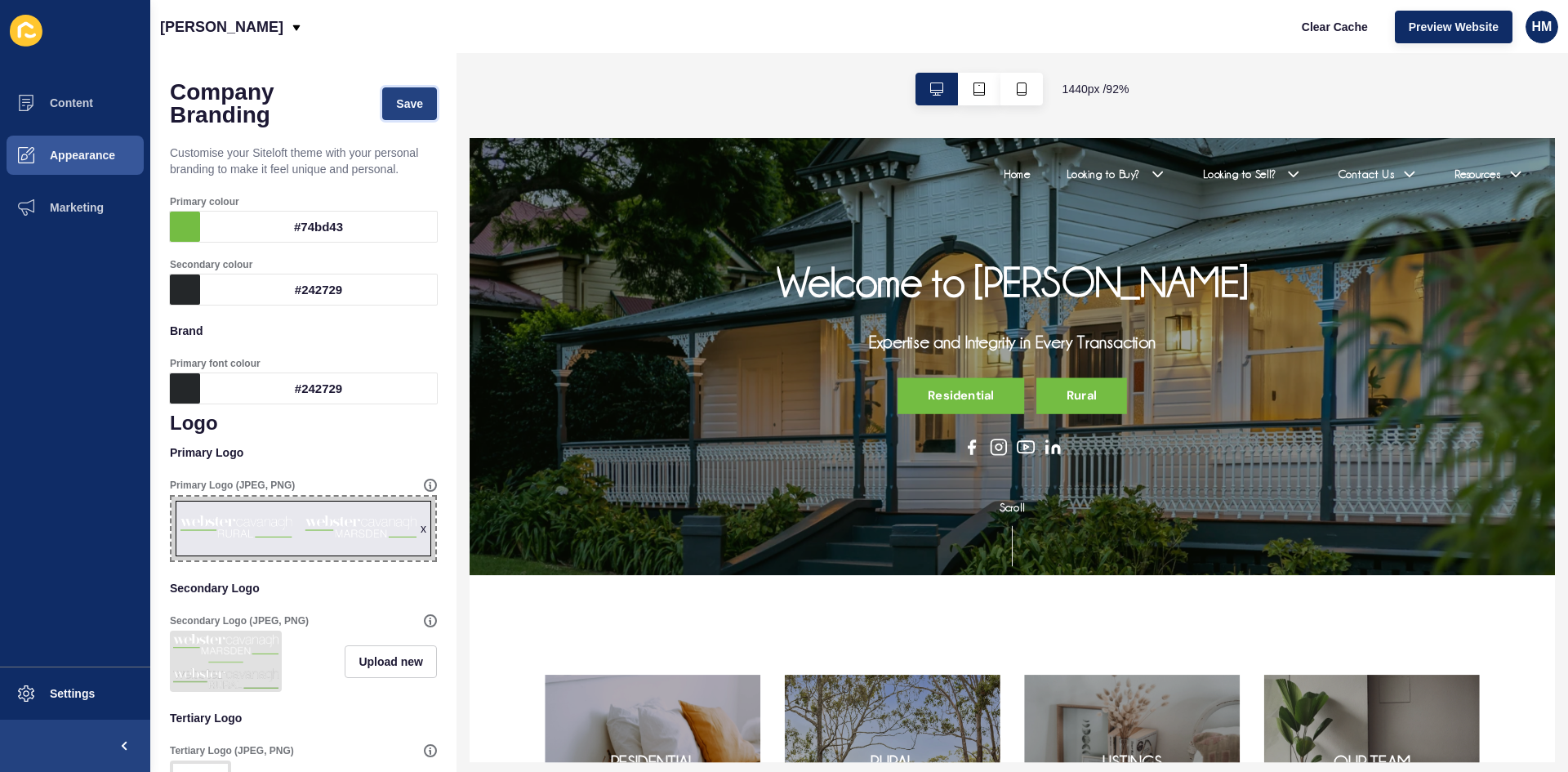
click at [396, 106] on span "Save" at bounding box center [409, 104] width 27 height 17
